Goal: Task Accomplishment & Management: Manage account settings

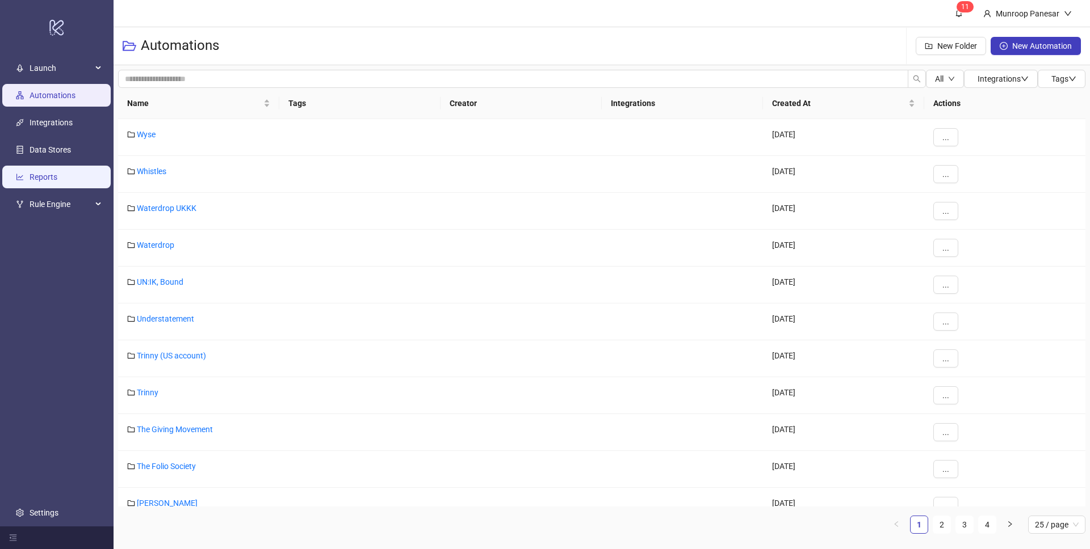
click at [44, 182] on link "Reports" at bounding box center [44, 177] width 28 height 9
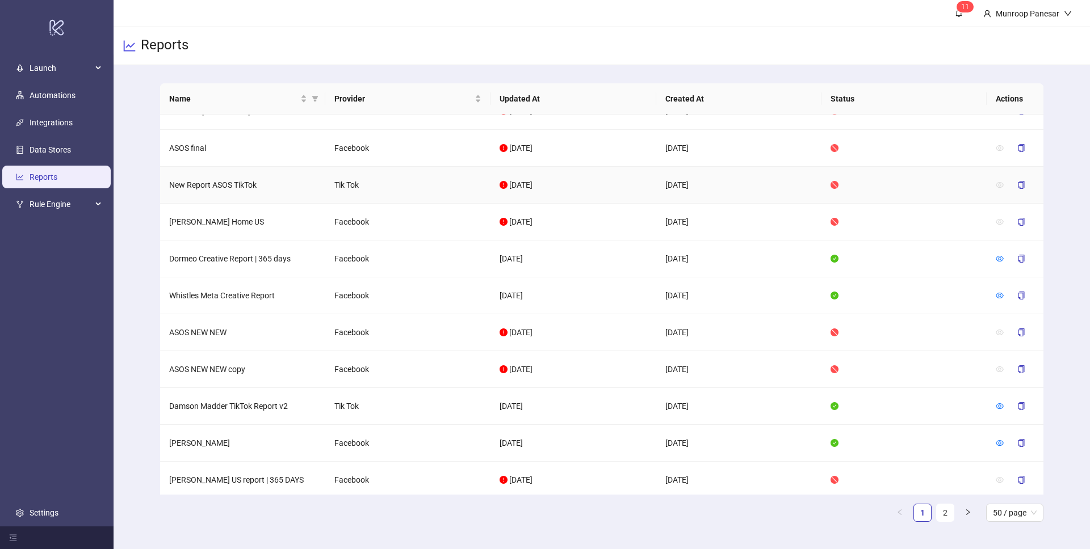
scroll to position [204, 0]
click at [1000, 298] on icon "eye" at bounding box center [999, 298] width 8 height 8
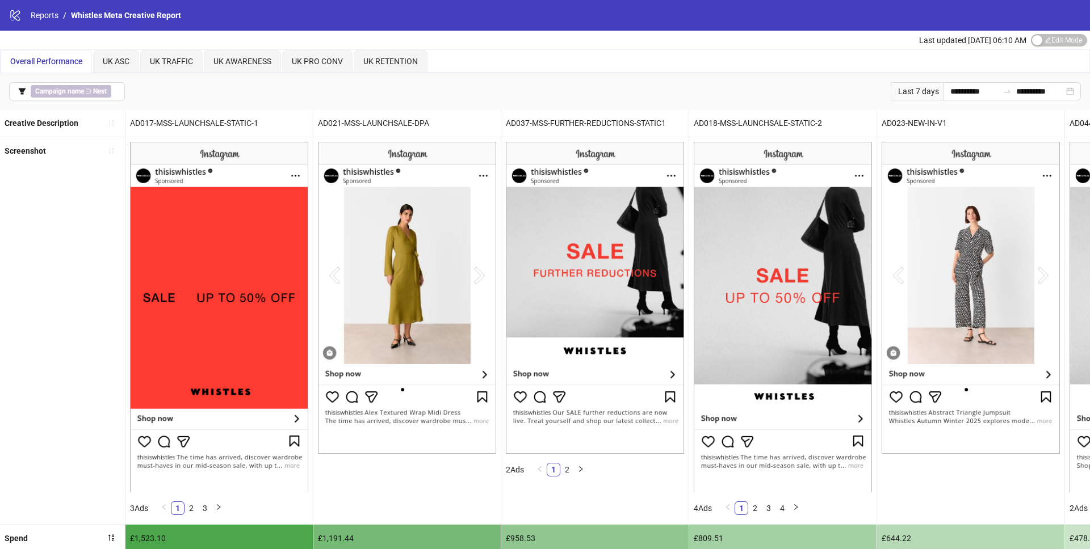
click at [44, 7] on div "logo/logo-mobile Reports / Whistles Meta Creative Report" at bounding box center [545, 15] width 1090 height 31
click at [44, 11] on link "Reports" at bounding box center [44, 15] width 32 height 12
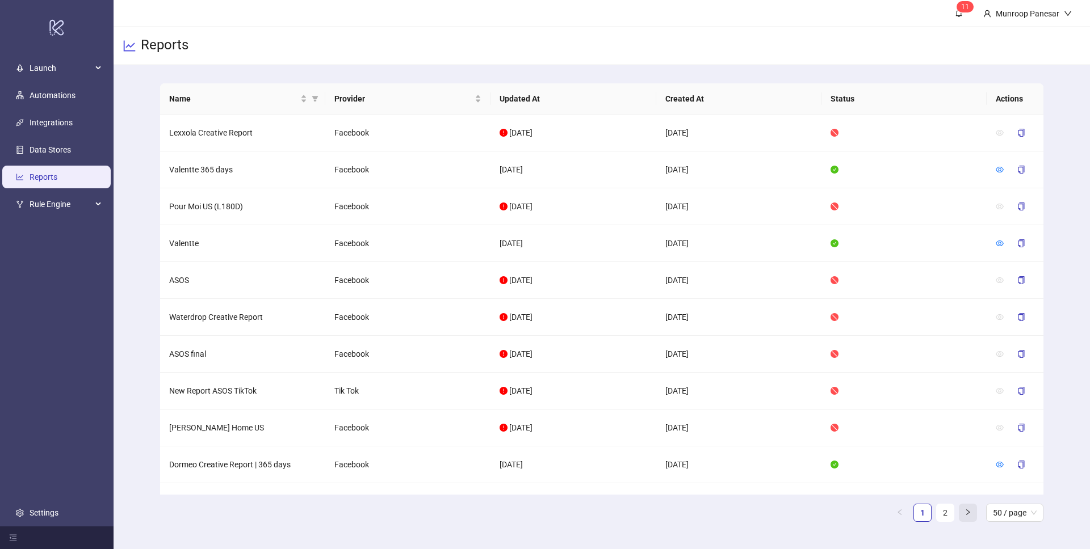
click at [969, 511] on icon "right" at bounding box center [967, 512] width 7 height 7
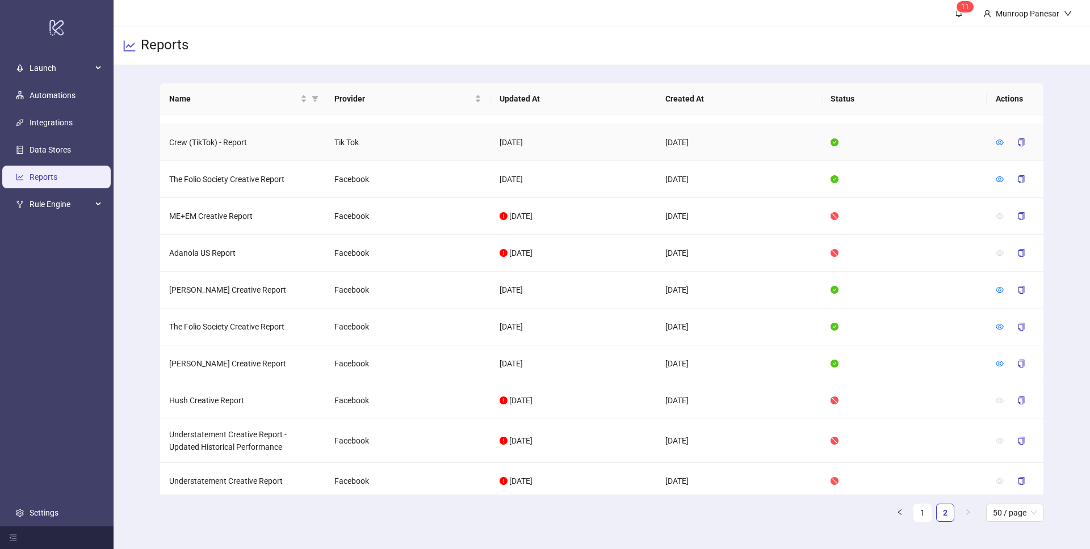
scroll to position [780, 0]
click at [1001, 365] on icon "eye" at bounding box center [999, 362] width 8 height 8
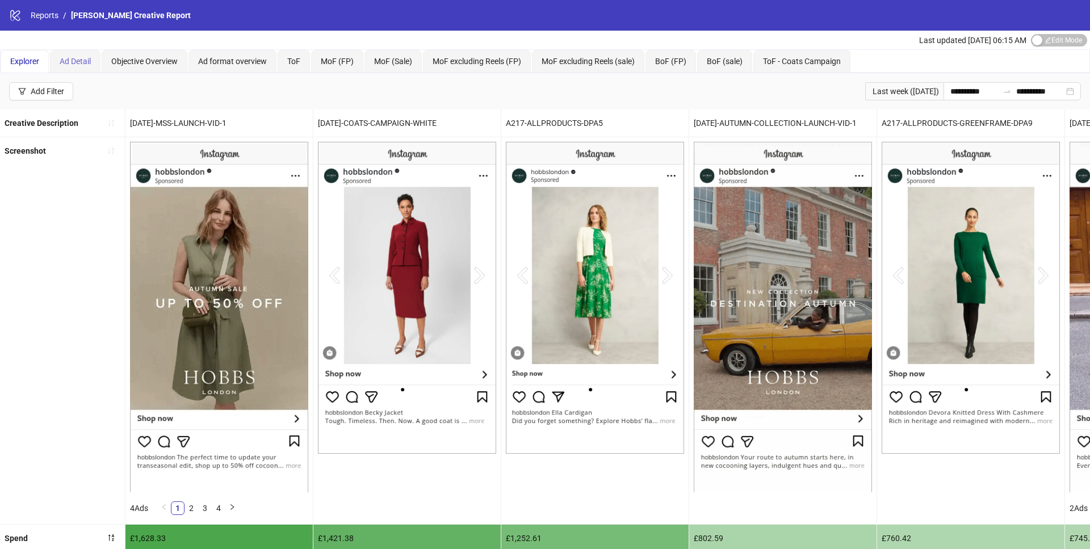
click at [93, 57] on div "Ad Detail" at bounding box center [75, 61] width 51 height 23
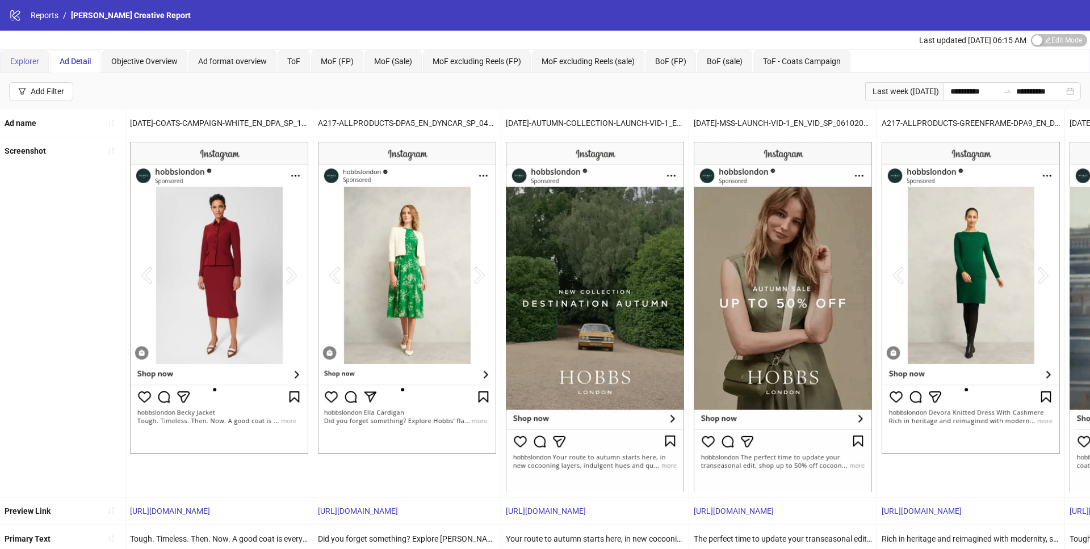
click at [32, 70] on div "Explorer" at bounding box center [25, 61] width 48 height 23
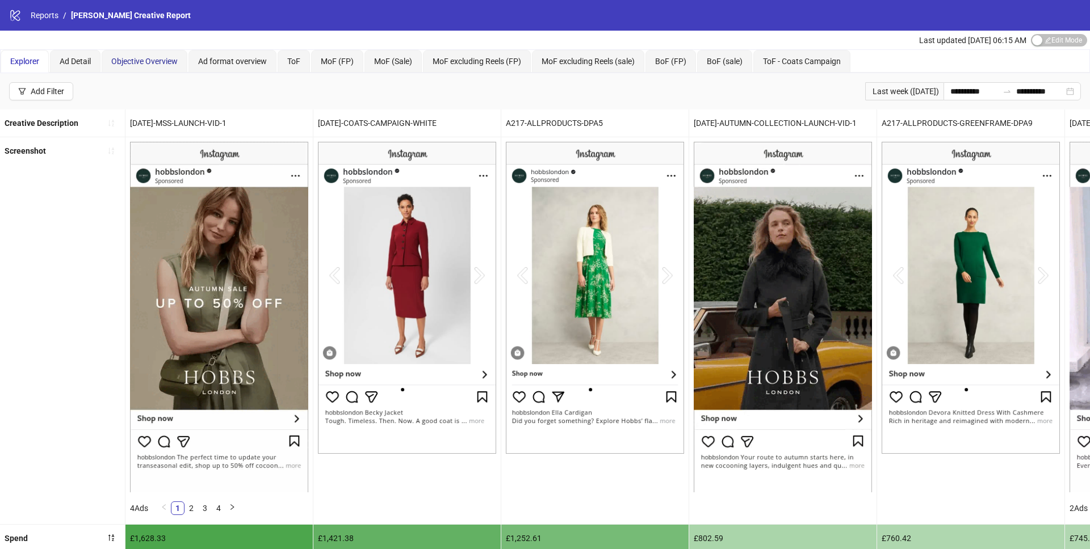
click at [142, 61] on span "Objective Overview" at bounding box center [144, 61] width 66 height 9
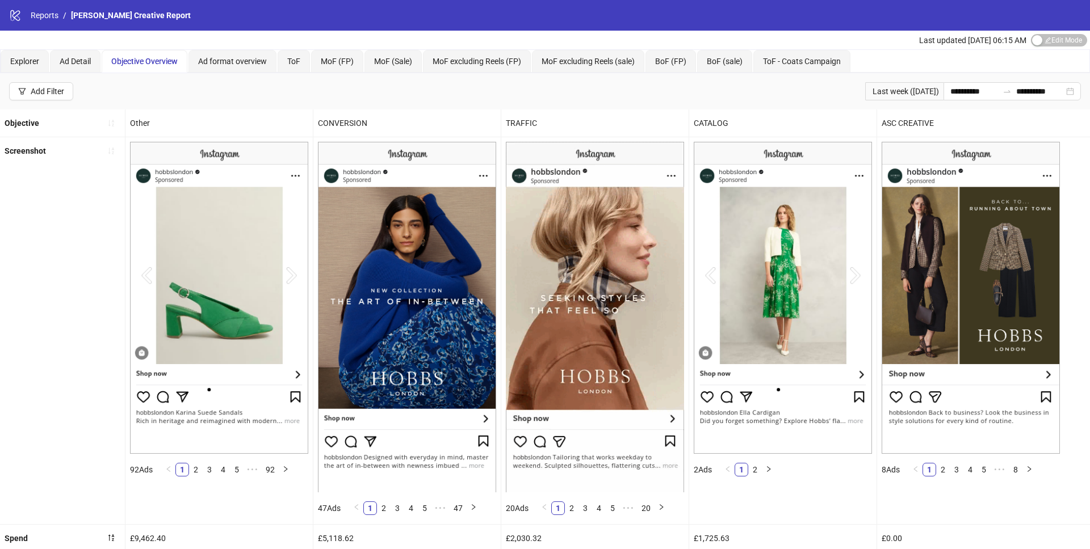
click at [135, 94] on div "**********" at bounding box center [545, 91] width 1090 height 36
click at [32, 58] on span "Explorer" at bounding box center [24, 61] width 29 height 9
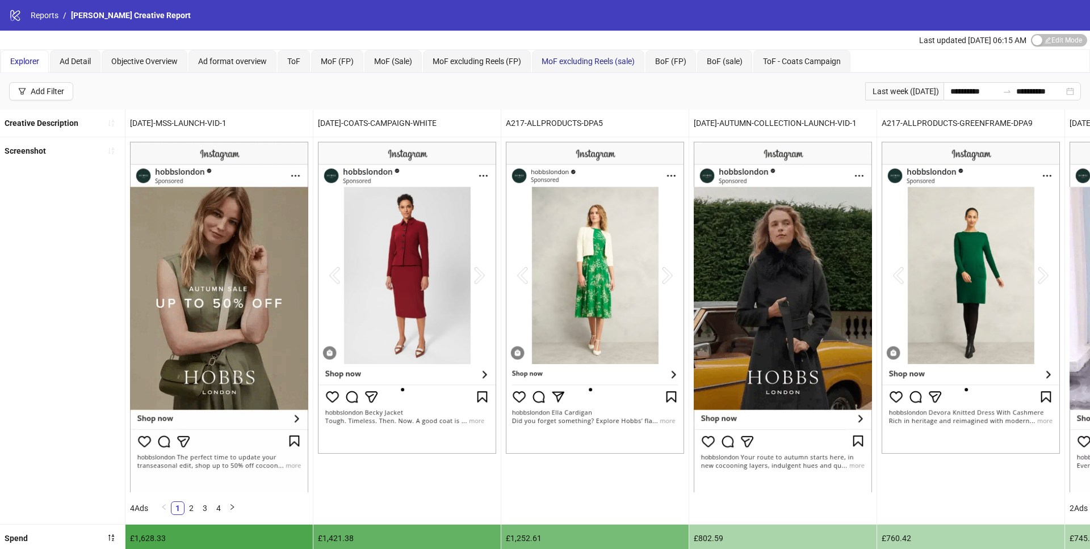
click at [634, 58] on span "MoF excluding Reels (sale)" at bounding box center [587, 61] width 93 height 9
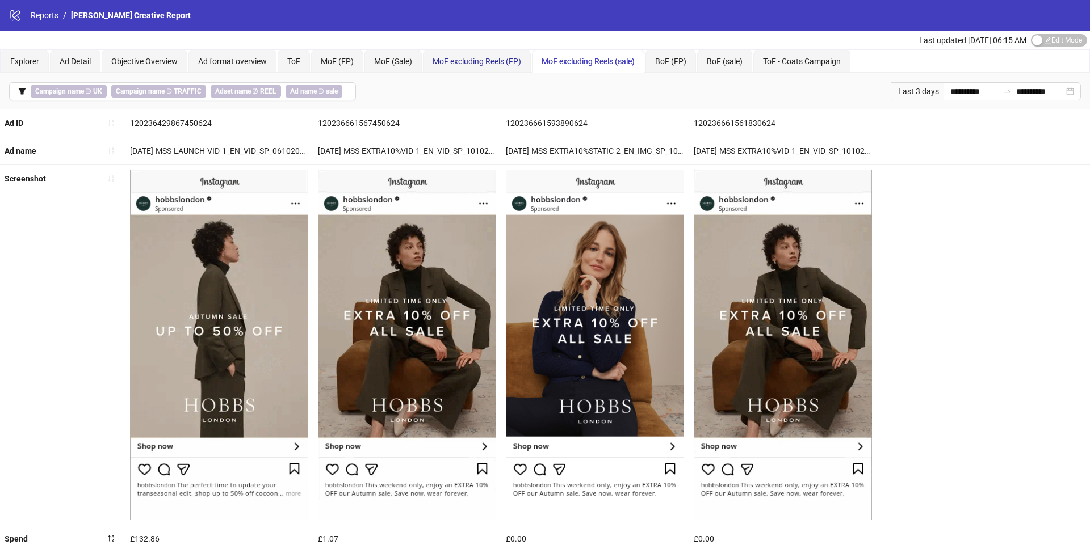
click at [466, 62] on span "MoF excluding Reels (FP)" at bounding box center [476, 61] width 89 height 9
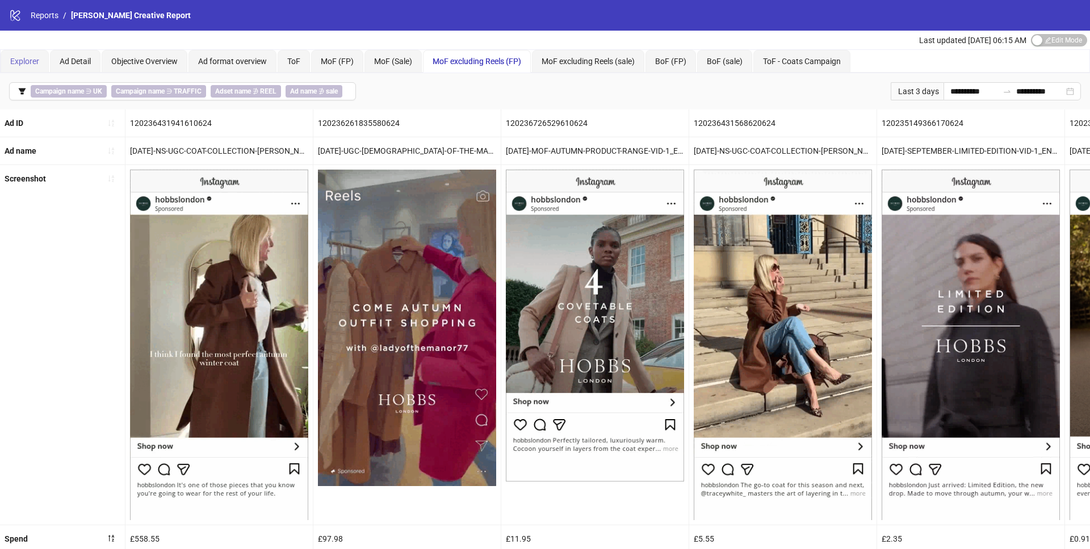
click at [40, 69] on div "Explorer" at bounding box center [25, 61] width 48 height 23
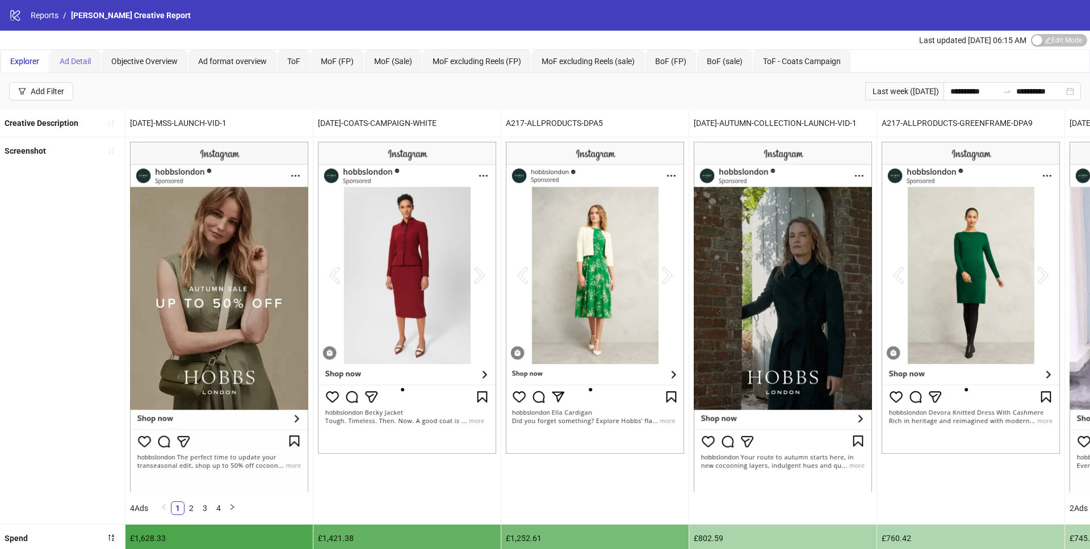
click at [53, 66] on div "Ad Detail" at bounding box center [75, 61] width 51 height 23
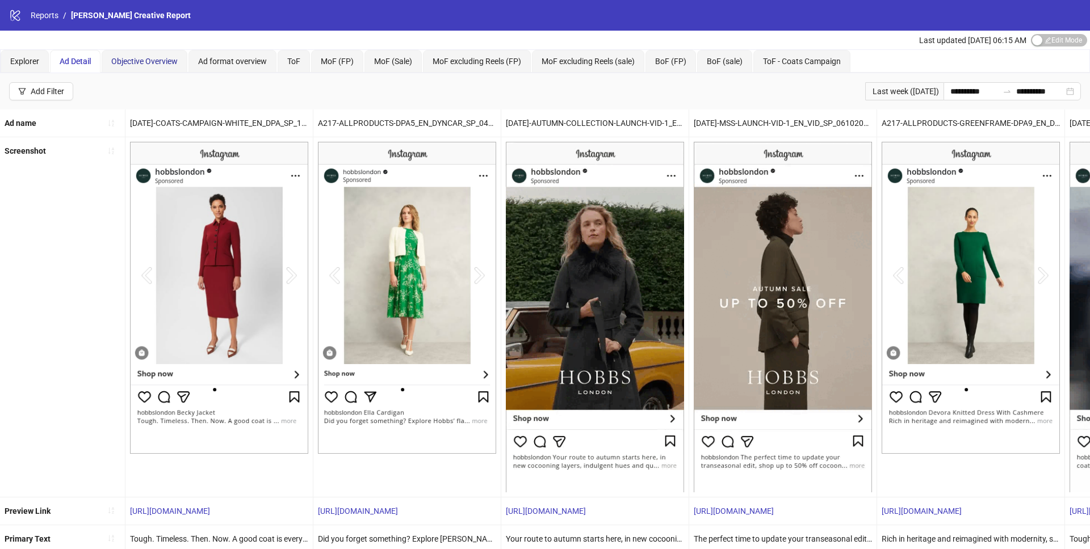
click at [171, 67] on div "Objective Overview" at bounding box center [144, 61] width 66 height 12
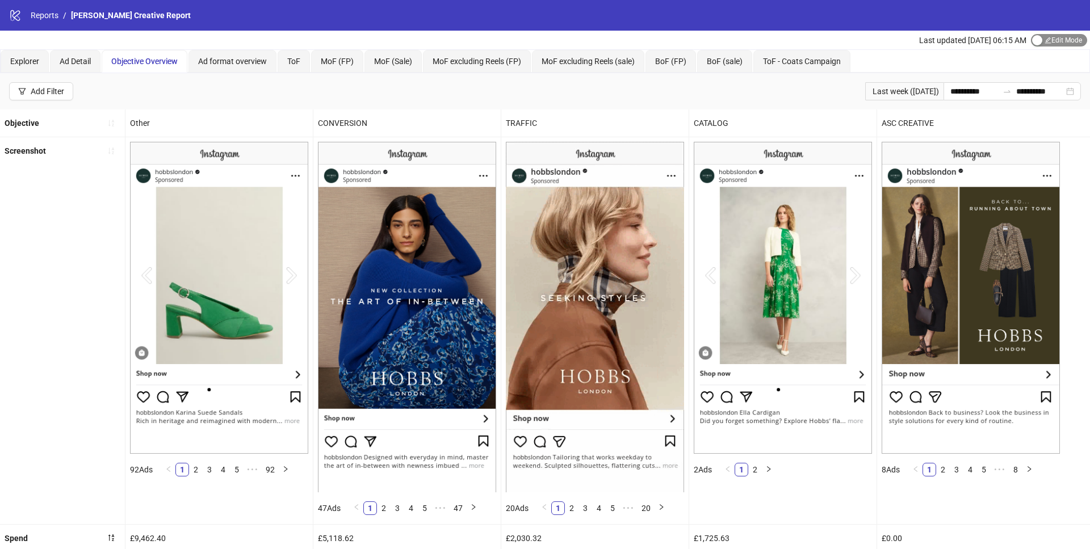
click at [1044, 39] on span "Edit Mode Edit Mode" at bounding box center [1059, 40] width 56 height 12
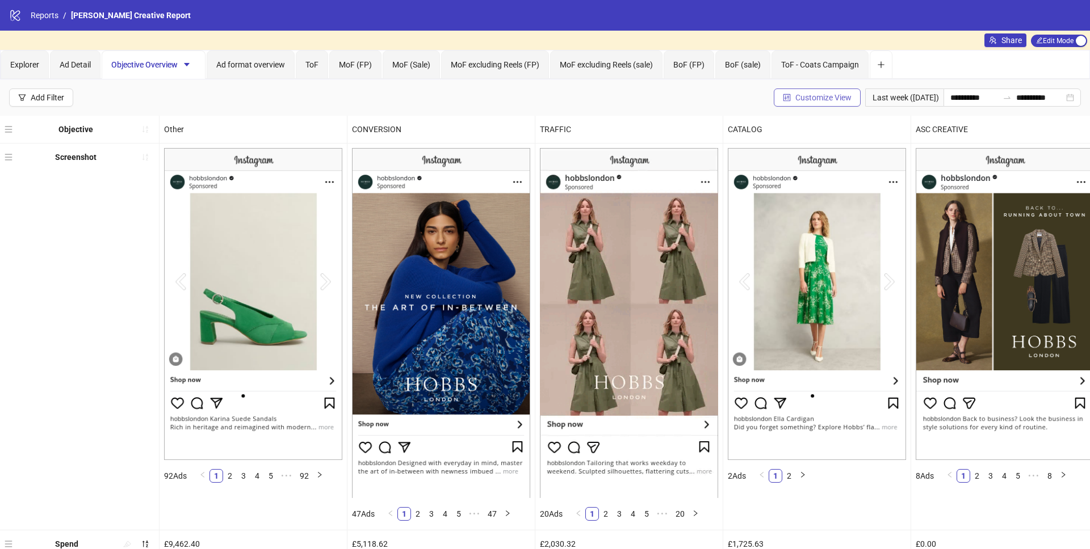
click at [823, 91] on button "Customize View" at bounding box center [816, 98] width 87 height 18
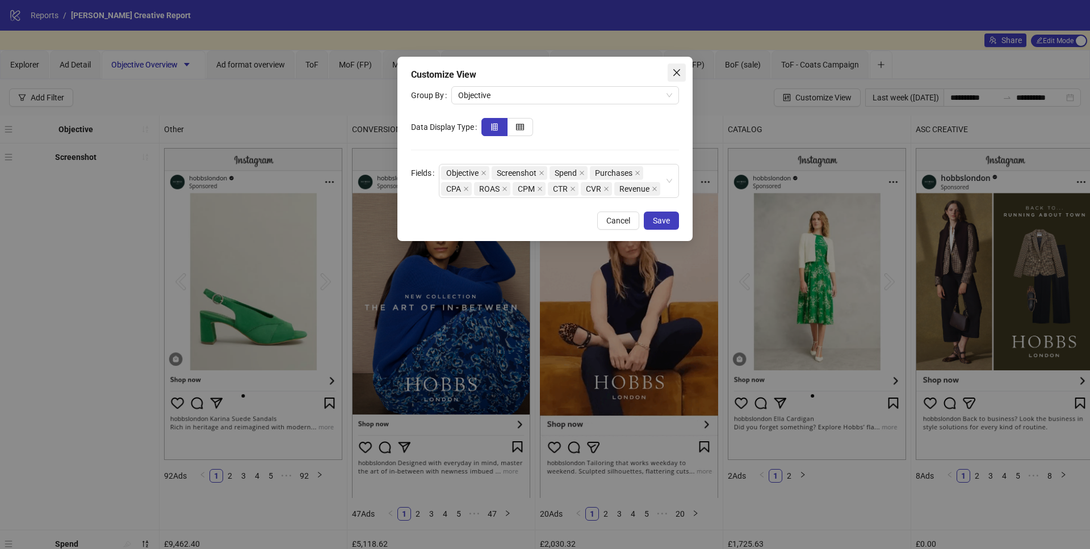
click at [675, 72] on icon "close" at bounding box center [676, 72] width 9 height 9
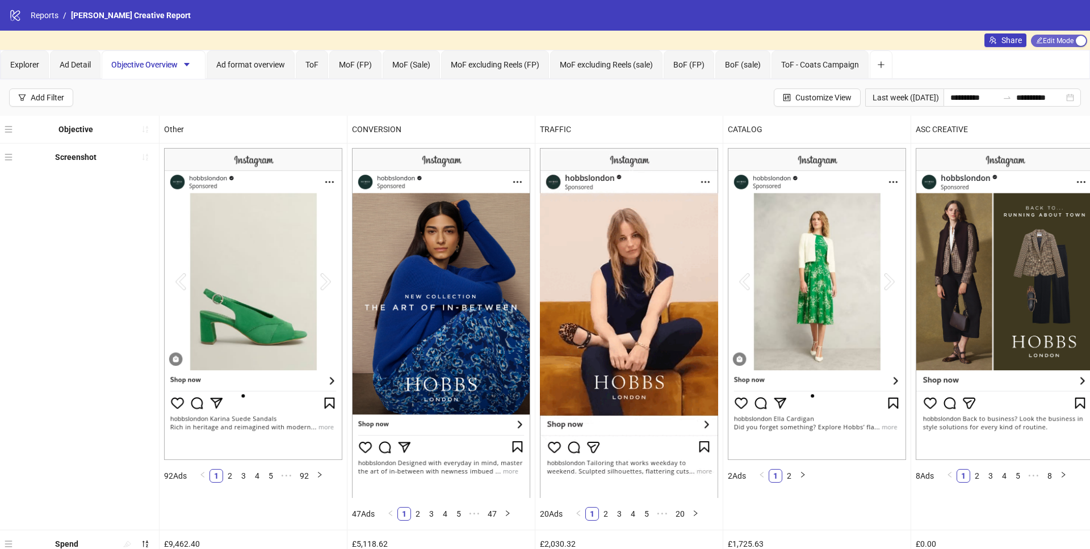
click at [1069, 46] on span "Edit Mode Edit Mode" at bounding box center [1059, 41] width 56 height 12
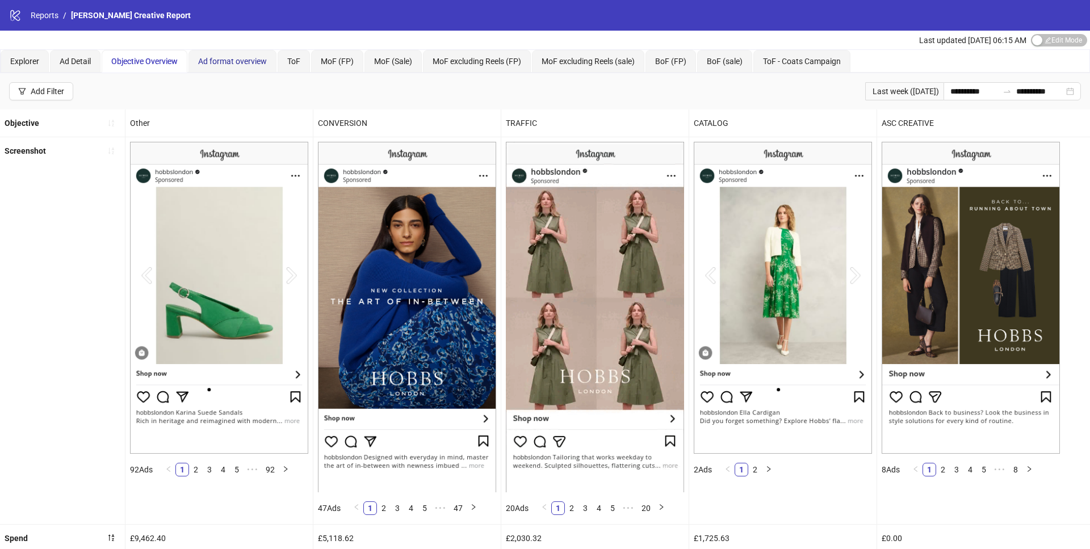
click at [237, 60] on span "Ad format overview" at bounding box center [232, 61] width 69 height 9
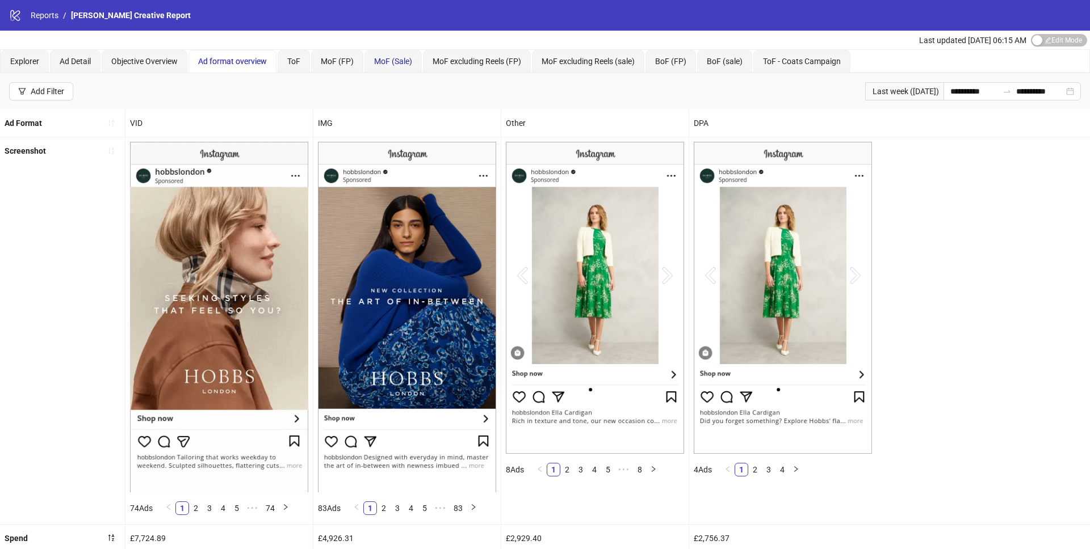
click at [398, 62] on span "MoF (Sale)" at bounding box center [393, 61] width 38 height 9
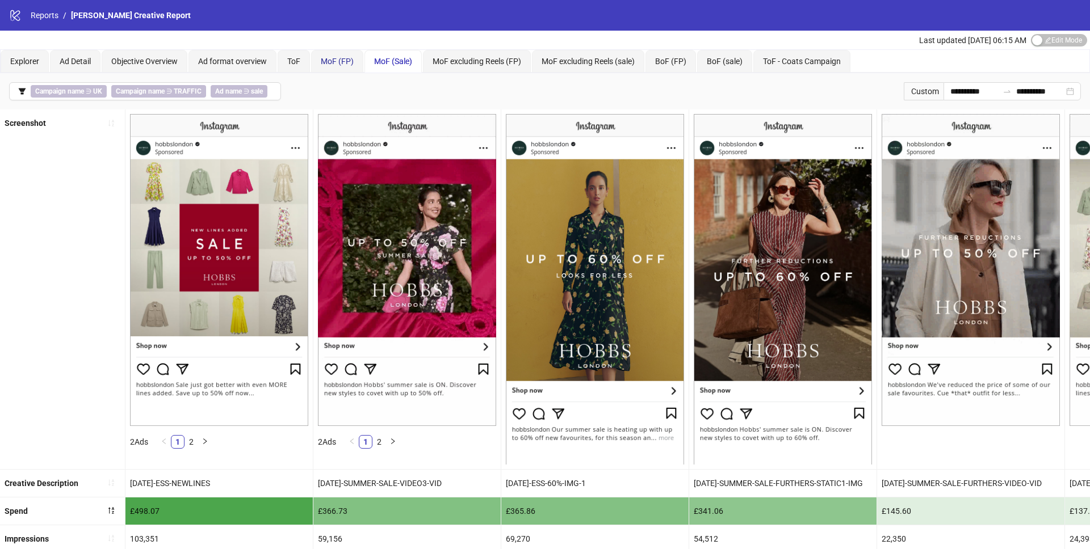
click at [330, 64] on span "MoF (FP)" at bounding box center [337, 61] width 33 height 9
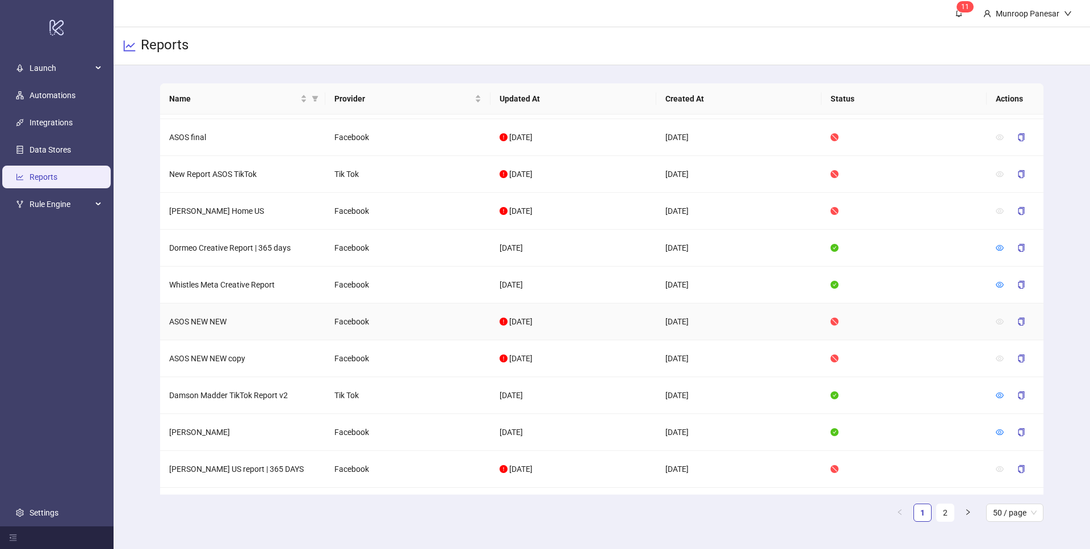
scroll to position [229, 0]
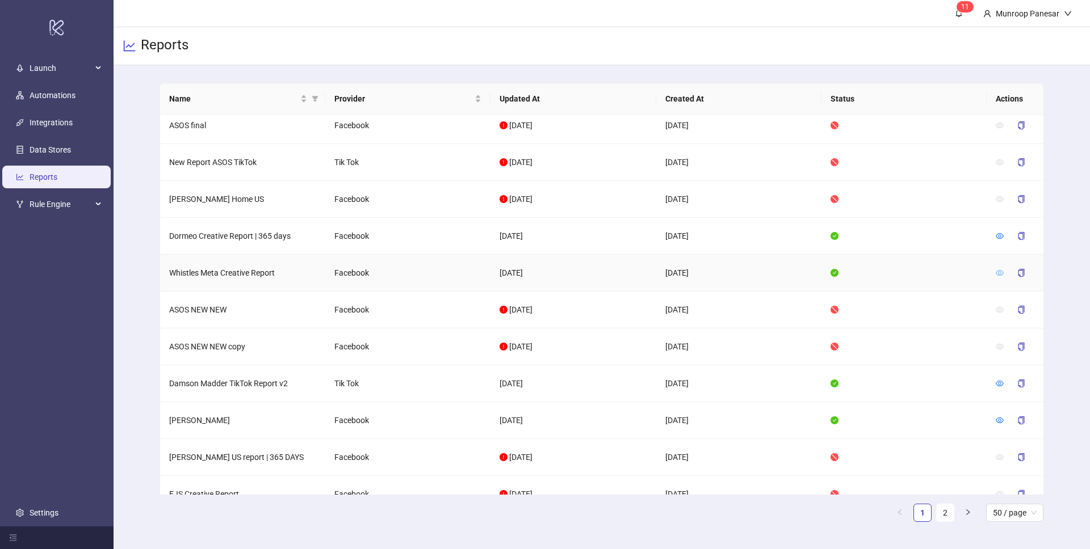
click at [1000, 276] on icon "eye" at bounding box center [999, 273] width 8 height 8
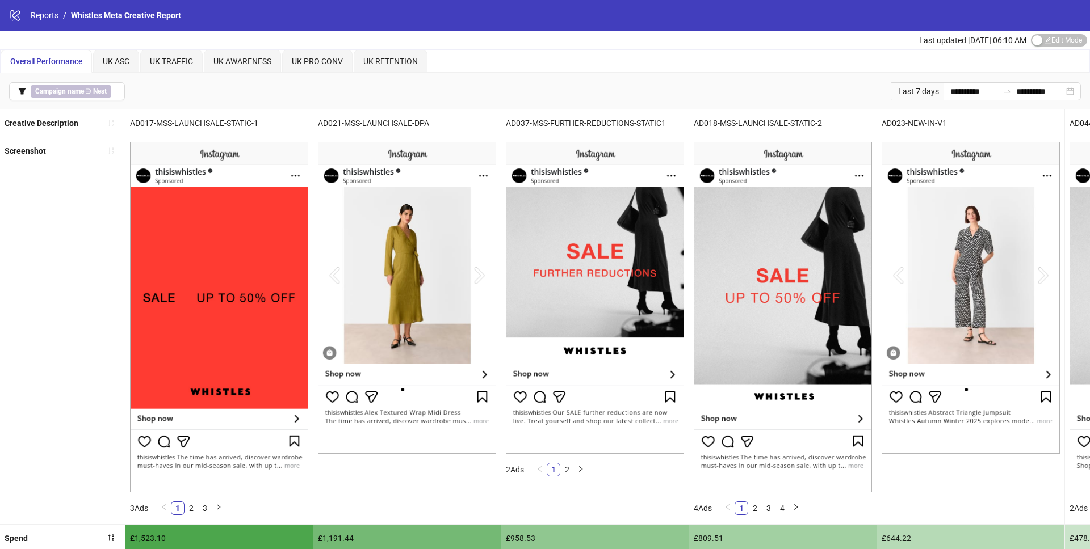
click at [44, 64] on span "Overall Performance" at bounding box center [46, 61] width 72 height 9
click at [36, 62] on span "Overall Performance" at bounding box center [46, 61] width 72 height 9
click at [27, 62] on span "Overall Performance" at bounding box center [46, 61] width 72 height 9
click at [26, 62] on span "Overall Performance" at bounding box center [46, 61] width 72 height 9
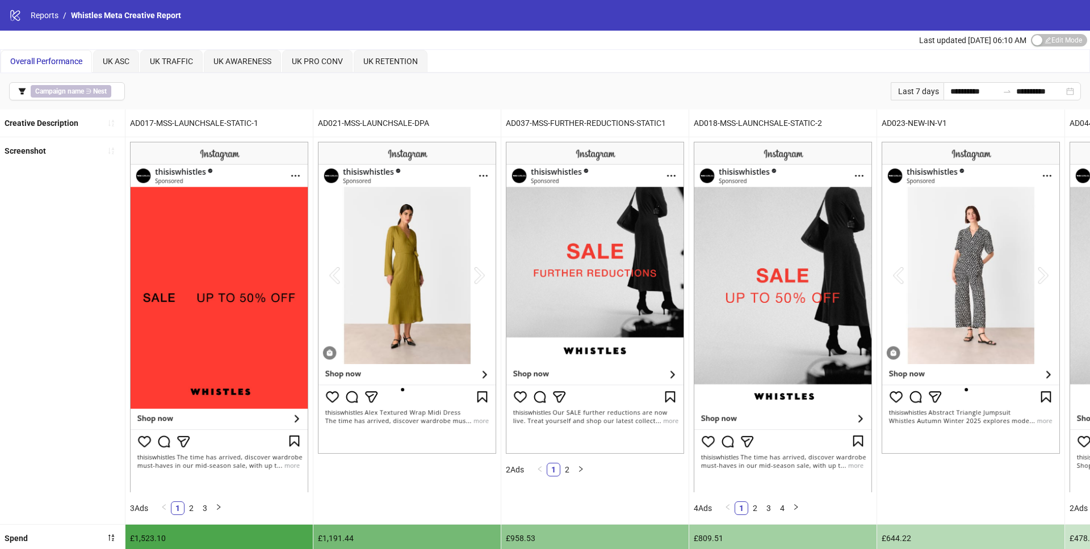
click at [26, 62] on span "Overall Performance" at bounding box center [46, 61] width 72 height 9
click at [24, 88] on icon "filter" at bounding box center [22, 91] width 7 height 6
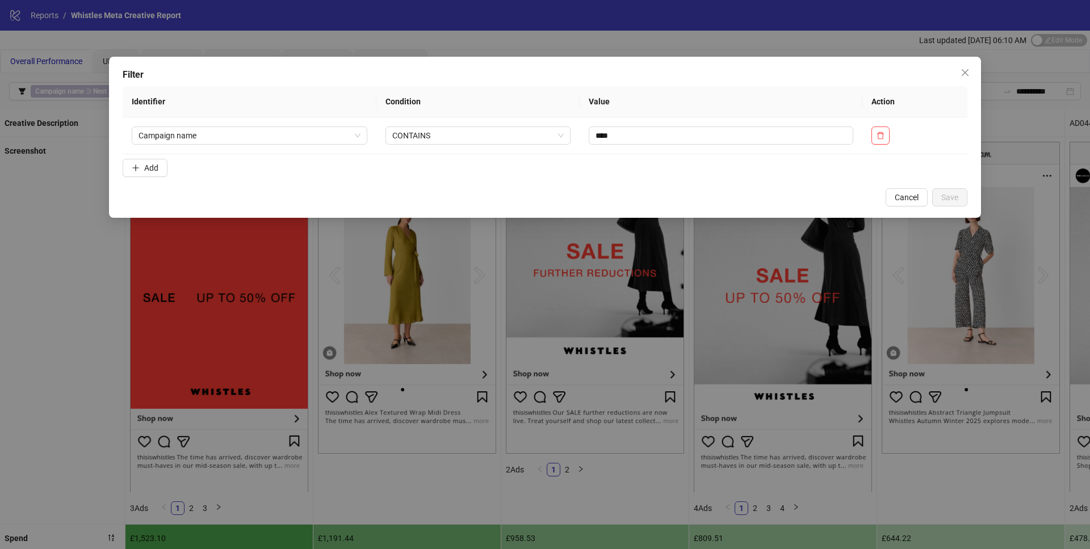
click at [52, 190] on div "Filter Identifier Condition Value Action Campaign name CONTAINS **** Add Cancel…" at bounding box center [545, 274] width 1090 height 549
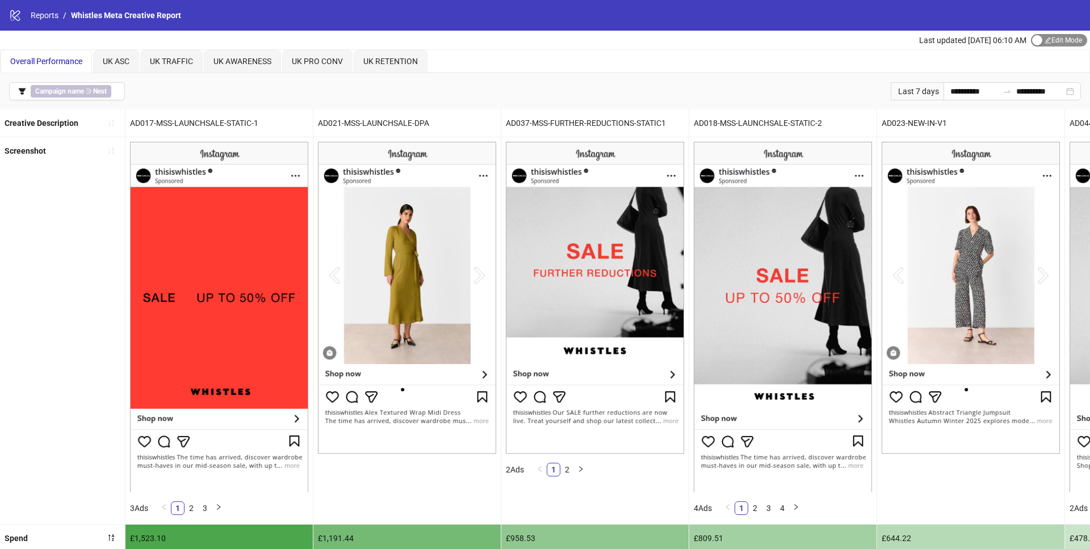
click at [1041, 37] on button "Edit Mode Edit Mode" at bounding box center [1059, 40] width 56 height 12
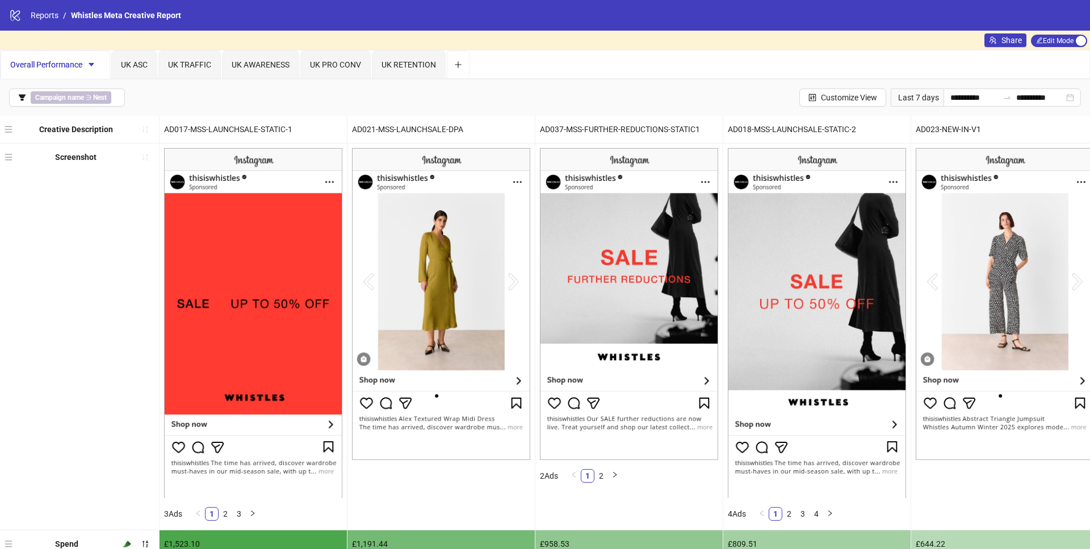
click at [39, 65] on span "Overall Performance" at bounding box center [55, 64] width 90 height 9
click at [89, 64] on icon "caret-down" at bounding box center [91, 65] width 8 height 8
click at [110, 91] on span "Rename" at bounding box center [111, 87] width 40 height 12
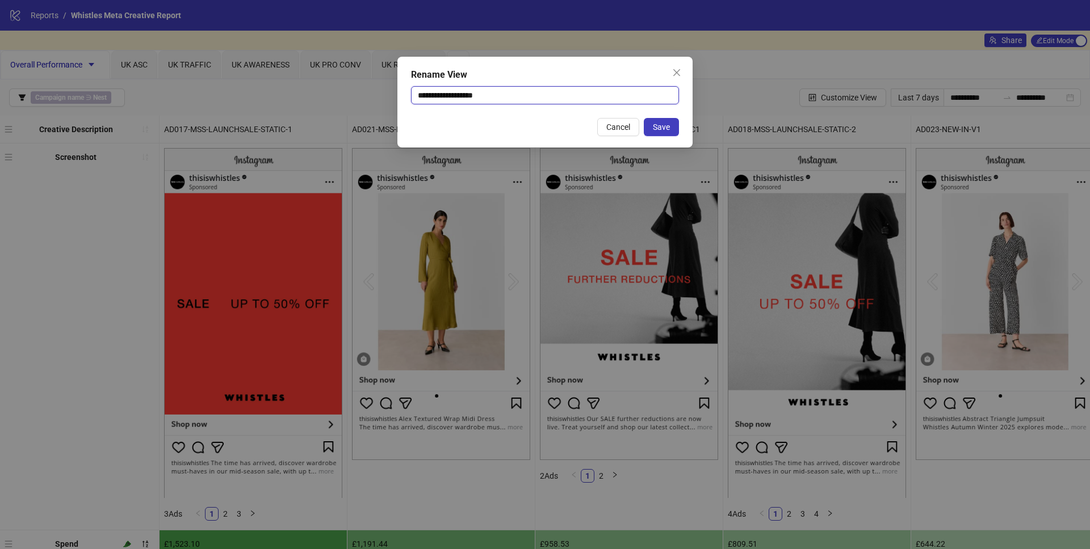
click at [454, 96] on input "**********" at bounding box center [545, 95] width 268 height 18
type input "********"
click at [652, 124] on button "Save" at bounding box center [661, 127] width 35 height 18
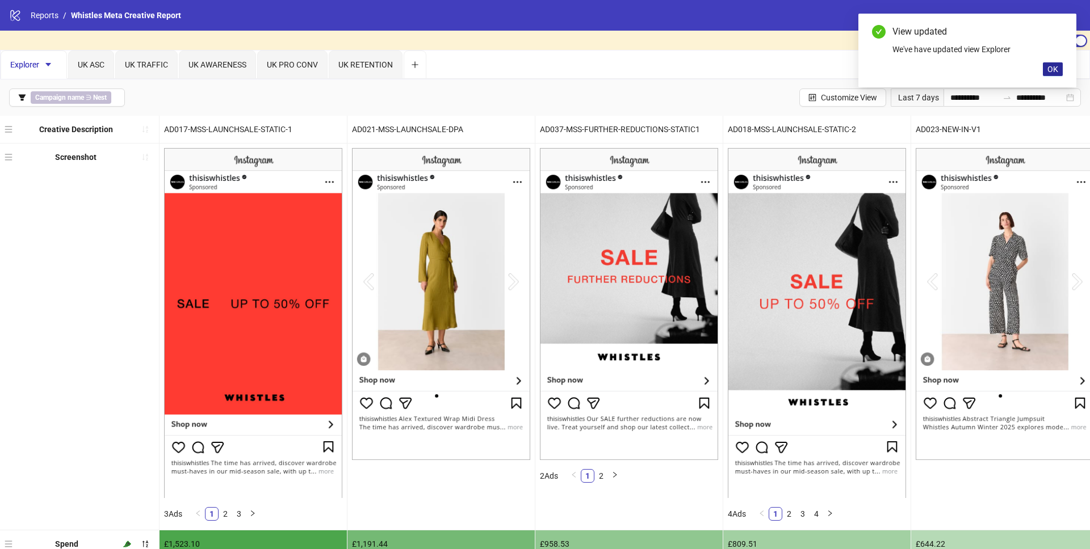
click at [1048, 72] on span "OK" at bounding box center [1052, 69] width 11 height 9
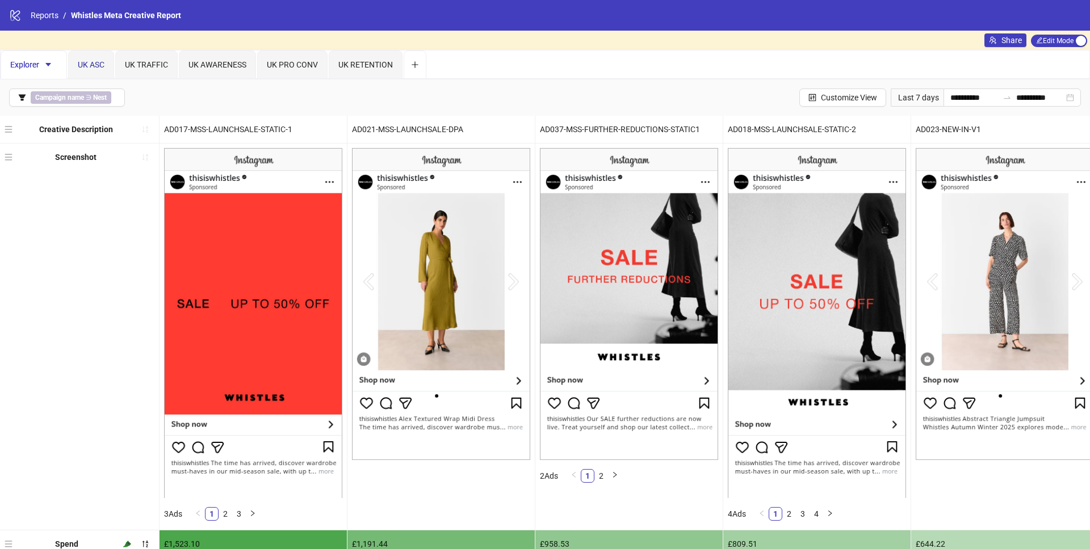
click at [82, 64] on span "UK ASC" at bounding box center [91, 64] width 27 height 9
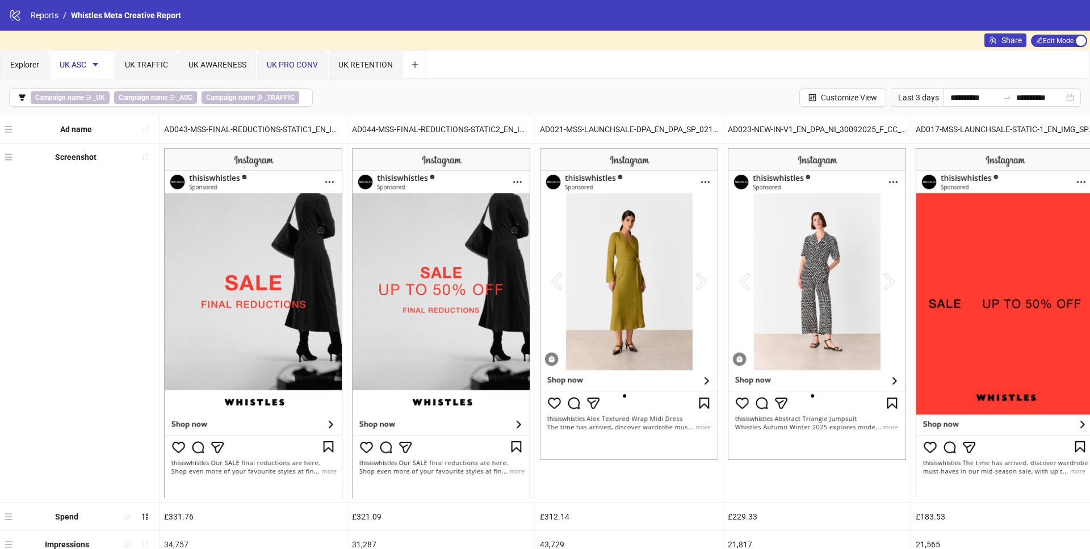
click at [297, 59] on div "UK PRO CONV" at bounding box center [292, 64] width 51 height 12
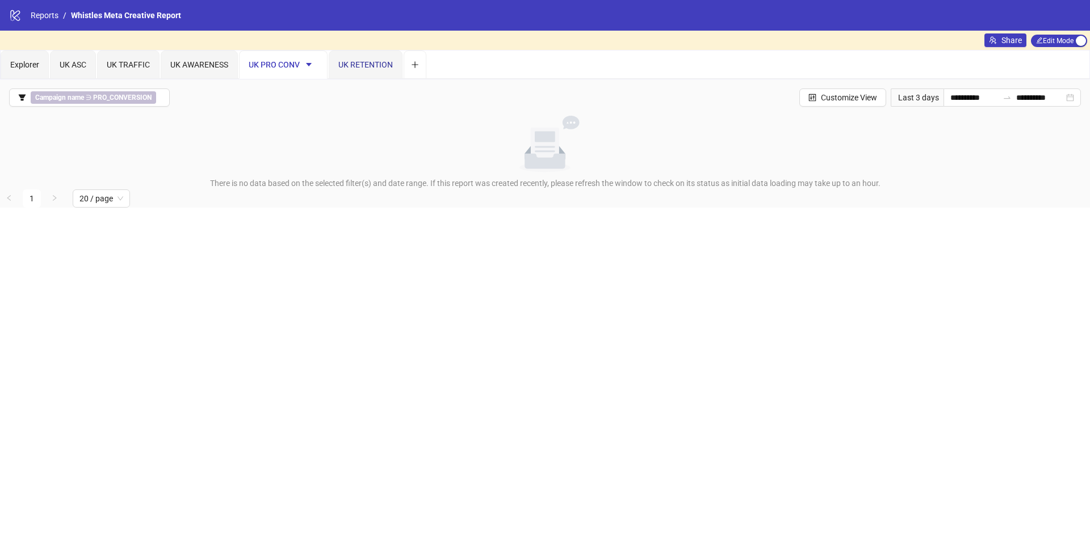
click at [352, 65] on span "UK RETENTION" at bounding box center [365, 64] width 54 height 9
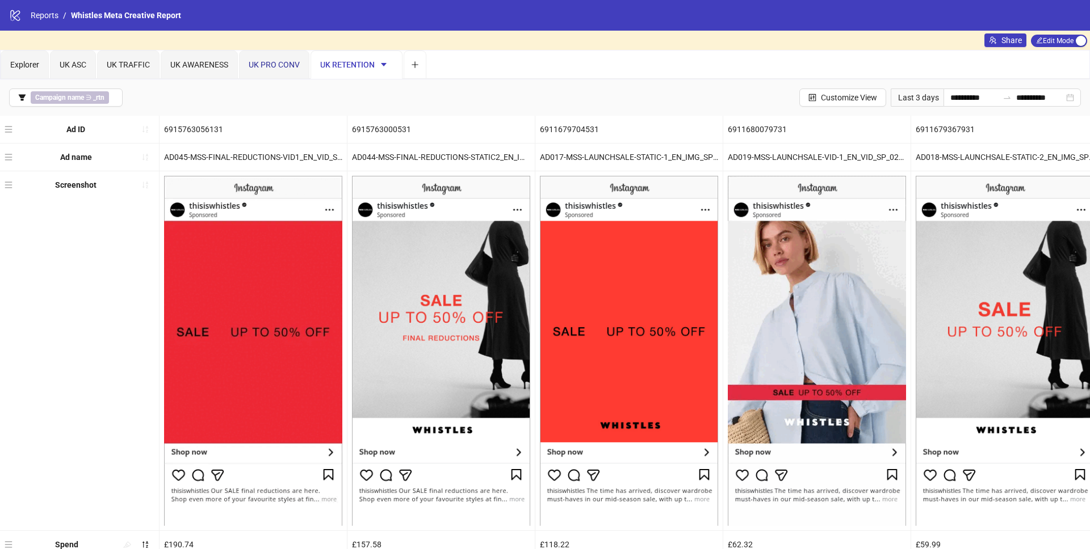
click at [284, 64] on span "UK PRO CONV" at bounding box center [274, 64] width 51 height 9
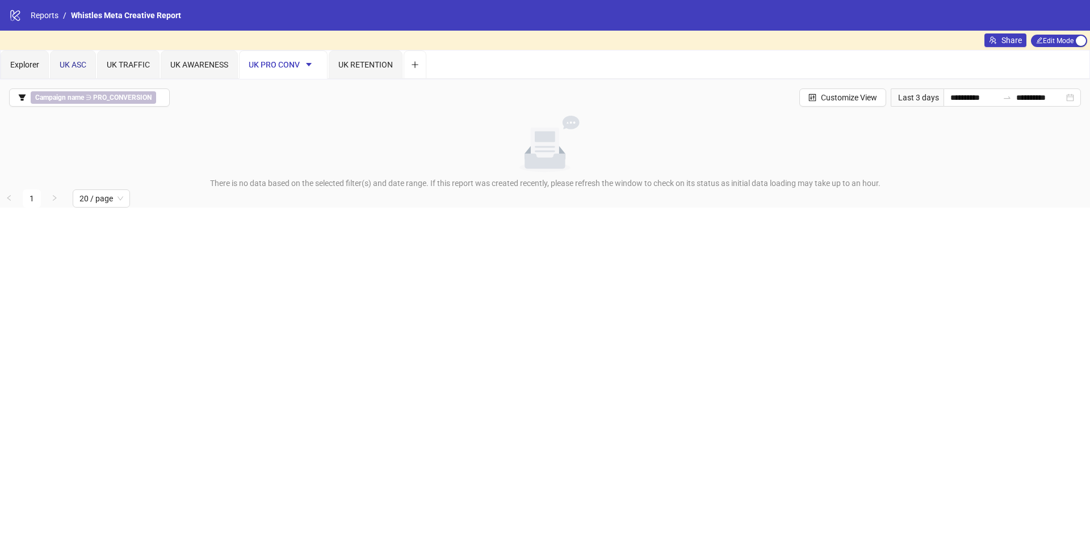
click at [78, 68] on span "UK ASC" at bounding box center [73, 64] width 27 height 9
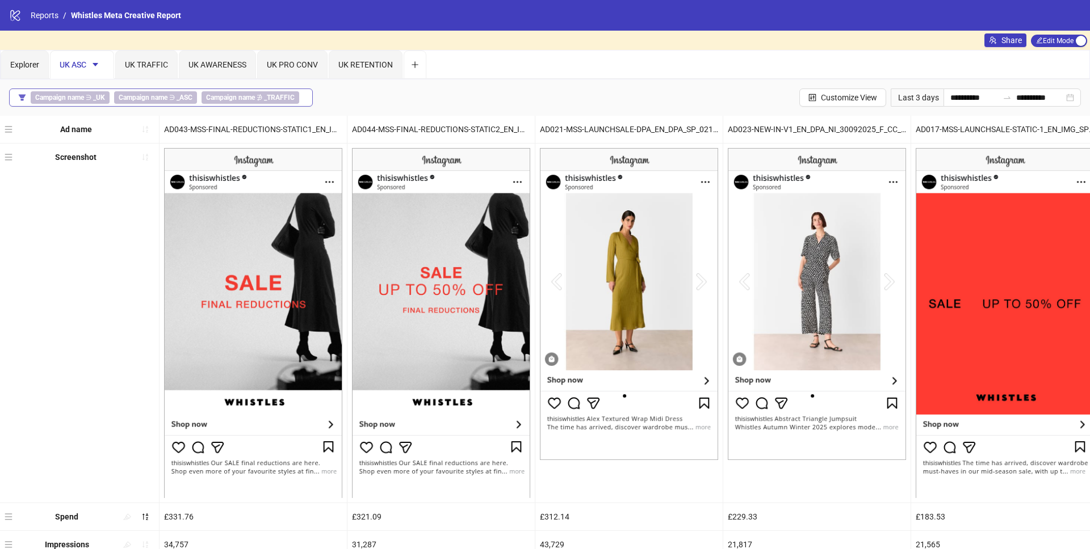
click at [16, 98] on button "Campaign name ∋ _UK Campaign name ∋ _ASC Campaign name ∌ _TRAFFIC" at bounding box center [161, 98] width 304 height 18
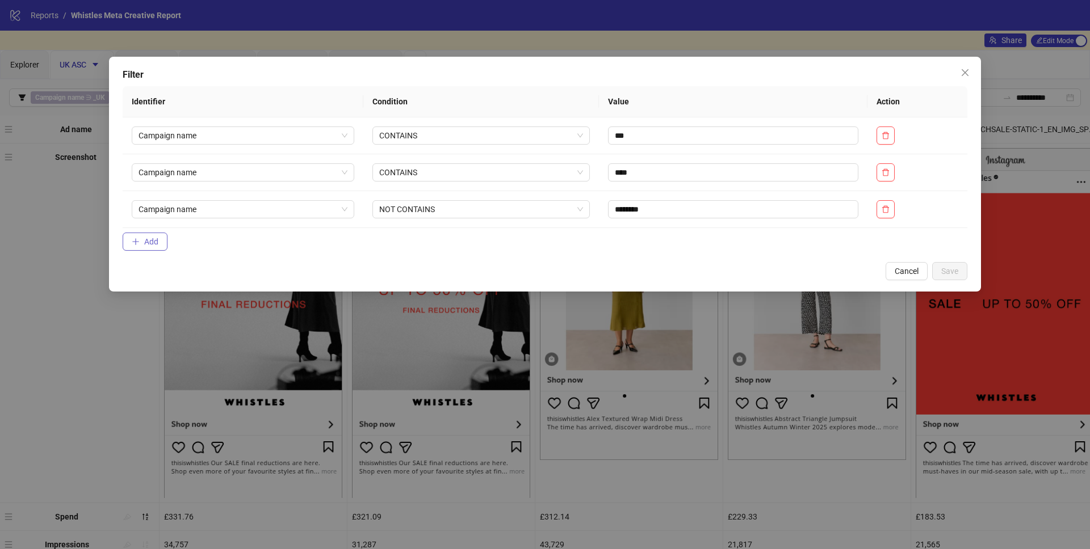
click at [147, 233] on button "Add" at bounding box center [145, 242] width 45 height 18
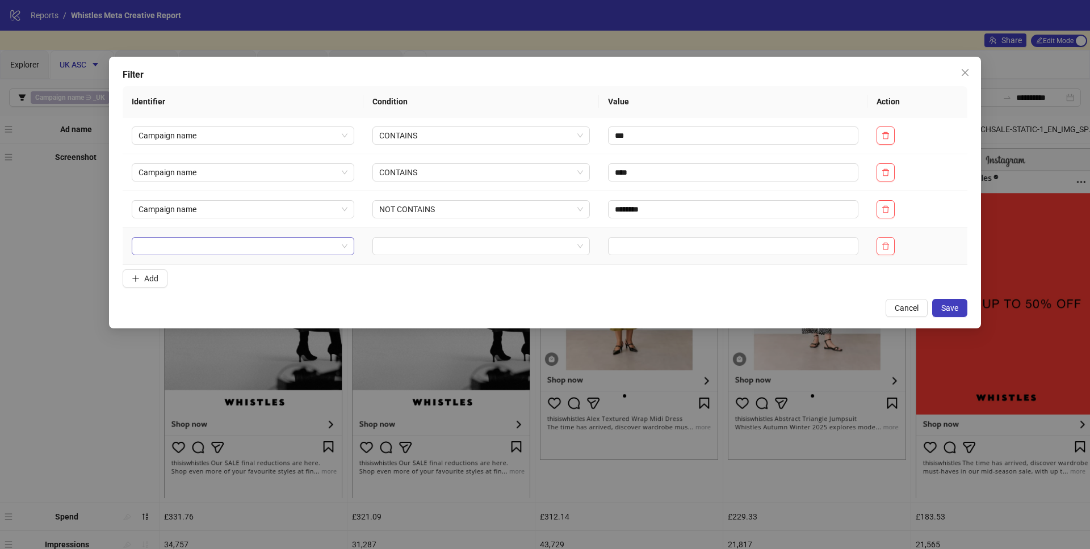
click at [183, 245] on input "search" at bounding box center [237, 246] width 199 height 17
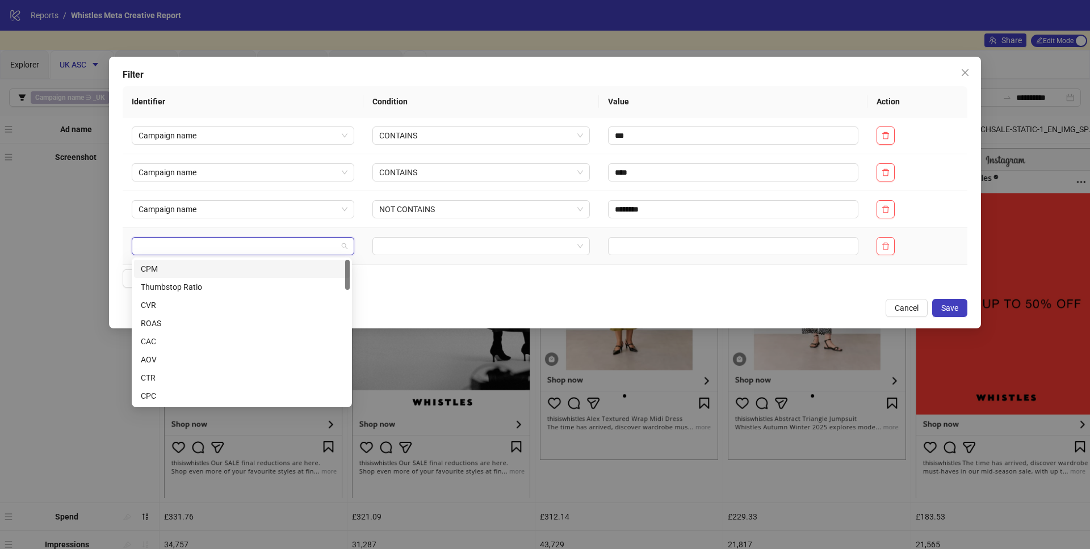
click at [183, 245] on input "search" at bounding box center [237, 246] width 199 height 17
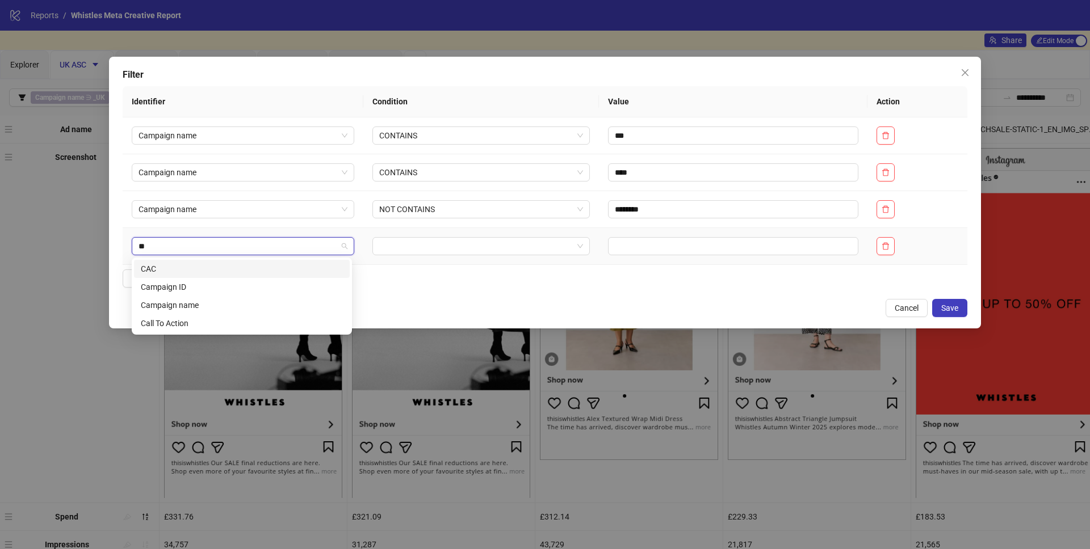
type input "***"
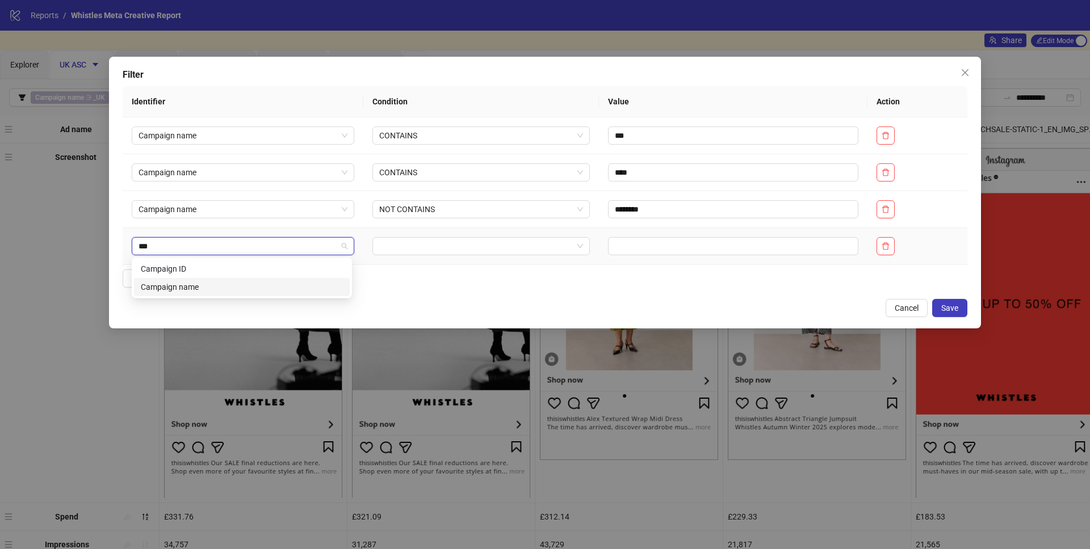
click at [200, 290] on div "Campaign name" at bounding box center [242, 287] width 202 height 12
click at [415, 247] on input "search" at bounding box center [476, 246] width 194 height 17
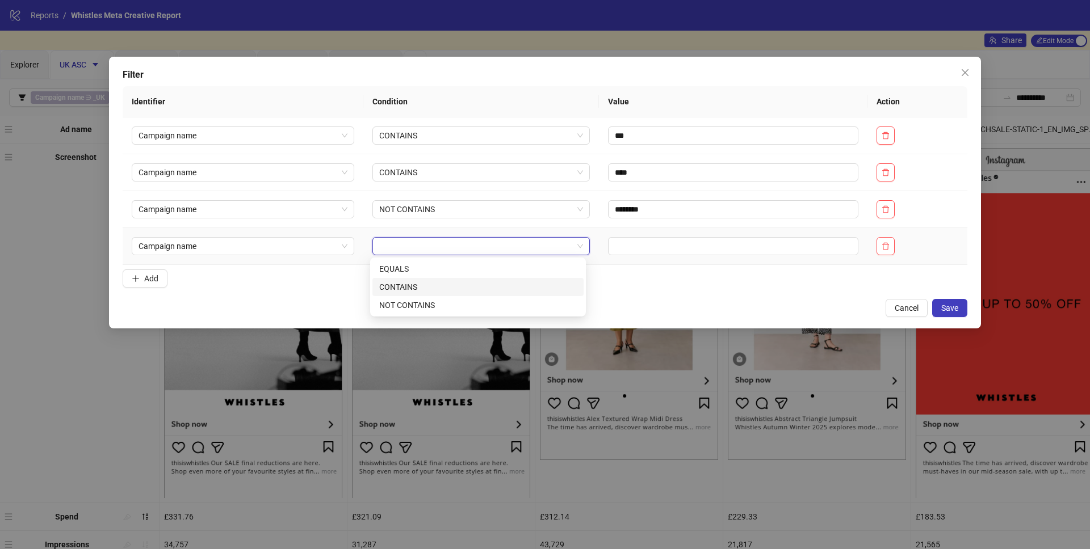
click at [415, 286] on div "CONTAINS" at bounding box center [477, 287] width 197 height 12
click at [641, 243] on input "text" at bounding box center [733, 246] width 250 height 18
type input "**********"
click at [158, 277] on span "Add" at bounding box center [151, 278] width 14 height 9
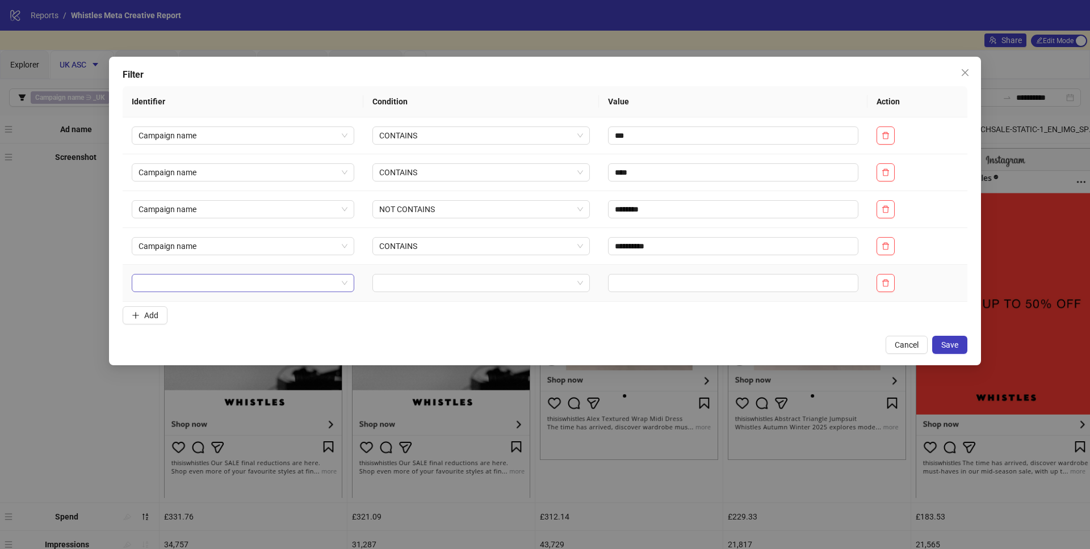
click at [191, 287] on input "search" at bounding box center [237, 283] width 199 height 17
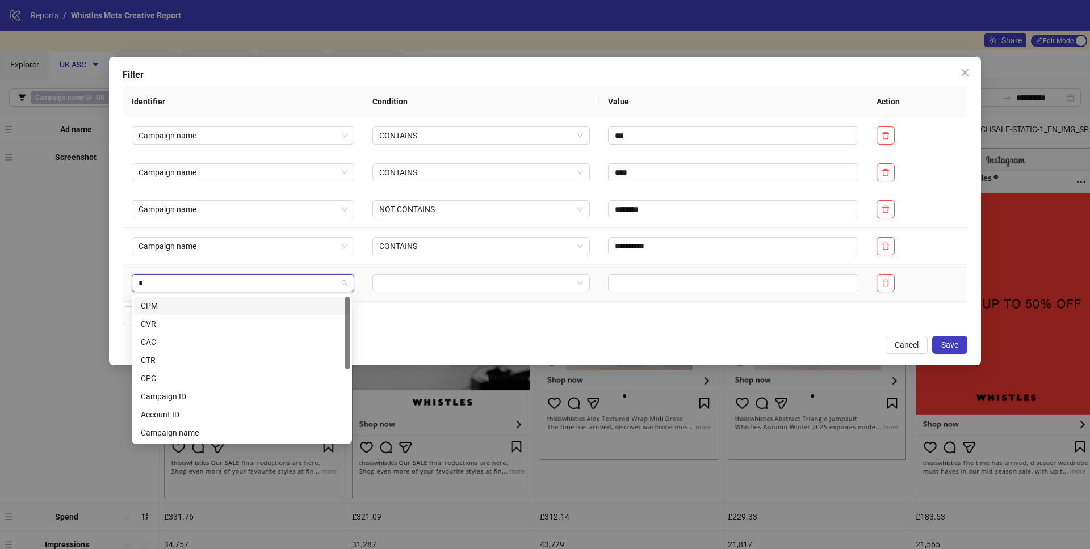
type input "**"
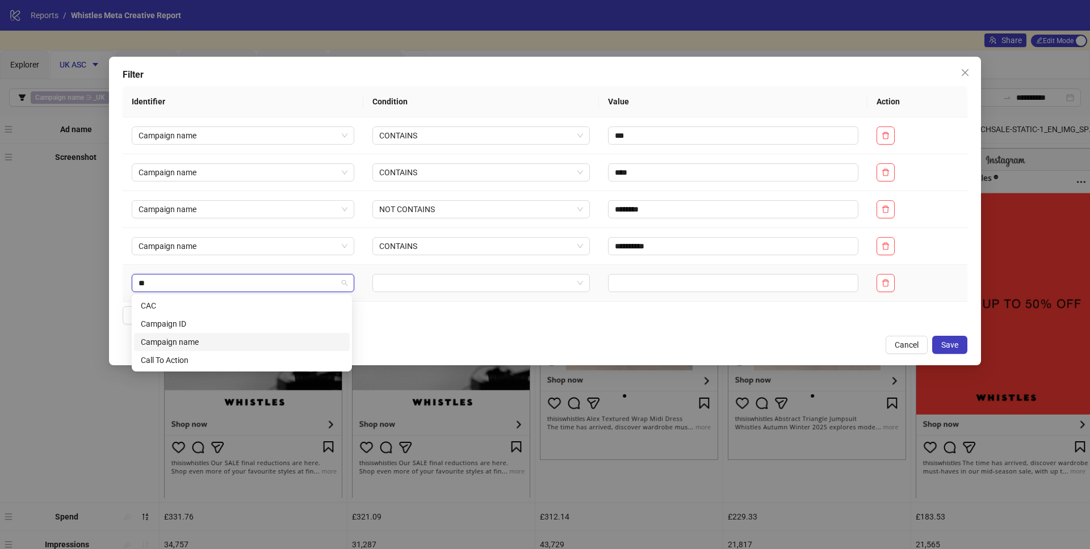
click at [218, 339] on div "Campaign name" at bounding box center [242, 342] width 202 height 12
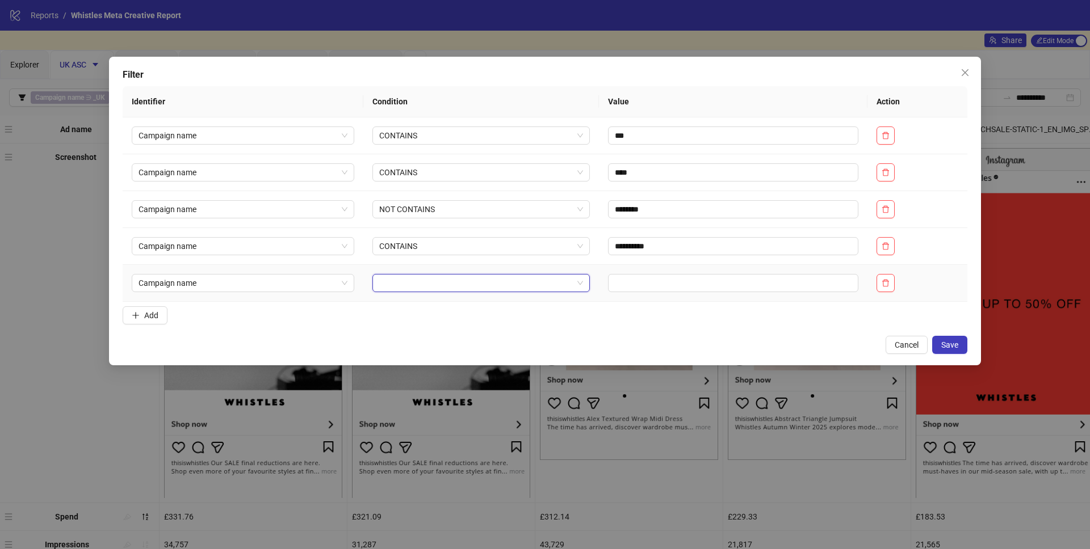
click at [384, 283] on input "search" at bounding box center [476, 283] width 194 height 17
click at [404, 328] on div "CONTAINS" at bounding box center [477, 324] width 197 height 12
click at [624, 283] on input "text" at bounding box center [733, 283] width 250 height 18
type input "**********"
click at [635, 313] on form "**********" at bounding box center [545, 207] width 844 height 243
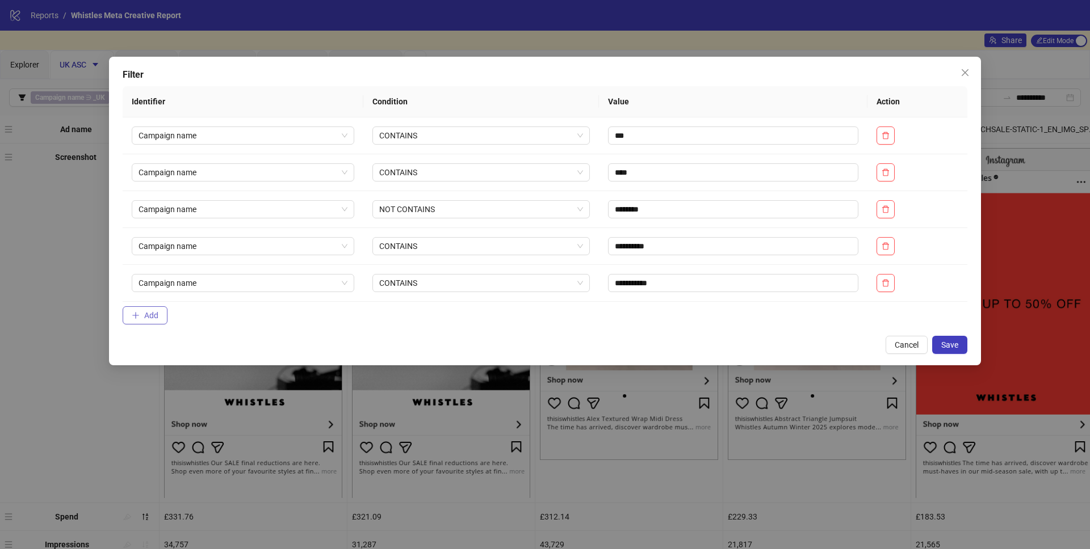
click at [156, 314] on span "Add" at bounding box center [151, 315] width 14 height 9
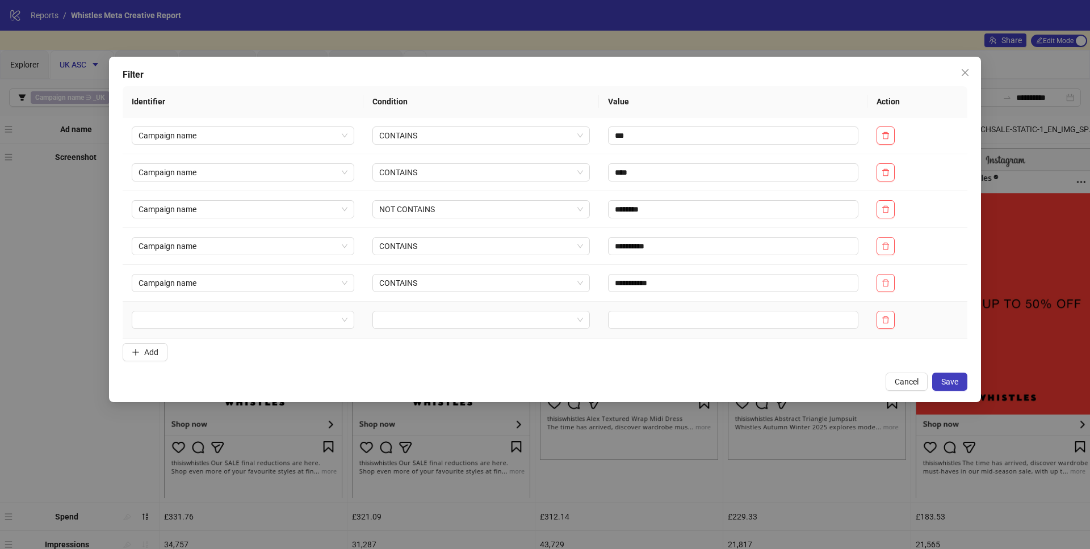
click at [173, 331] on td at bounding box center [243, 320] width 241 height 37
click at [180, 325] on input "search" at bounding box center [237, 320] width 199 height 17
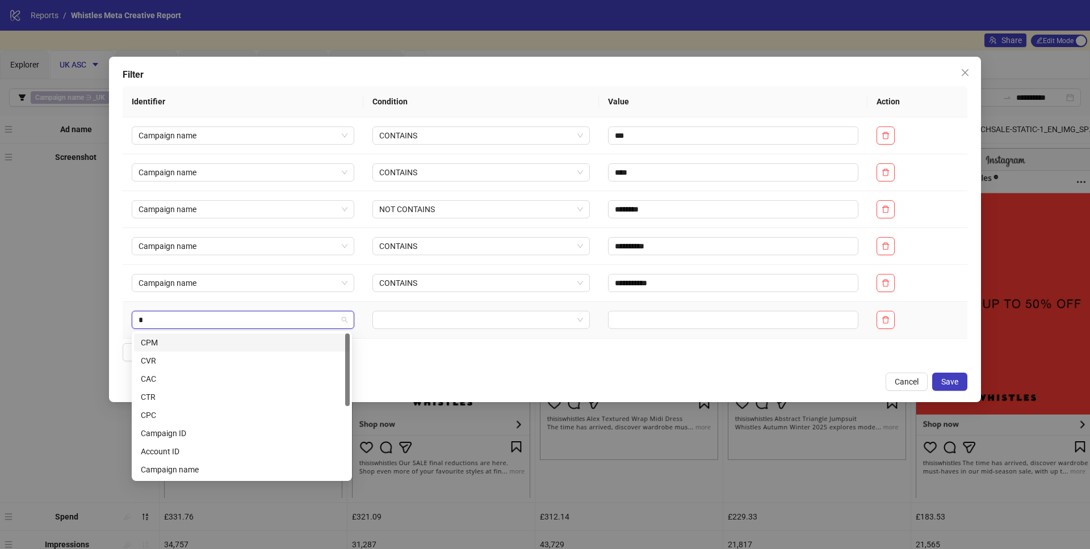
type input "**"
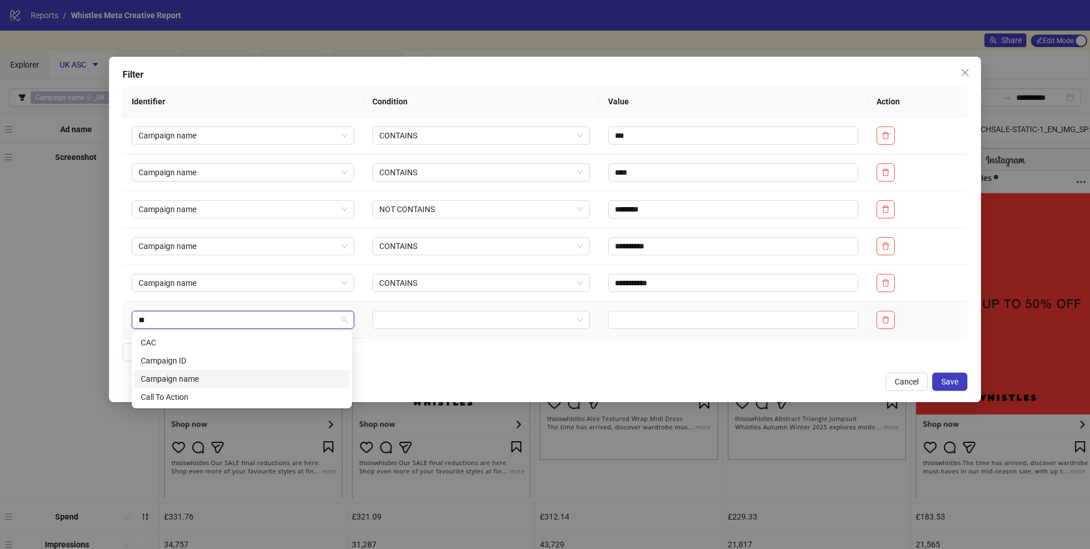
click at [204, 382] on div "Campaign name" at bounding box center [242, 379] width 202 height 12
click at [394, 327] on input "search" at bounding box center [476, 320] width 194 height 17
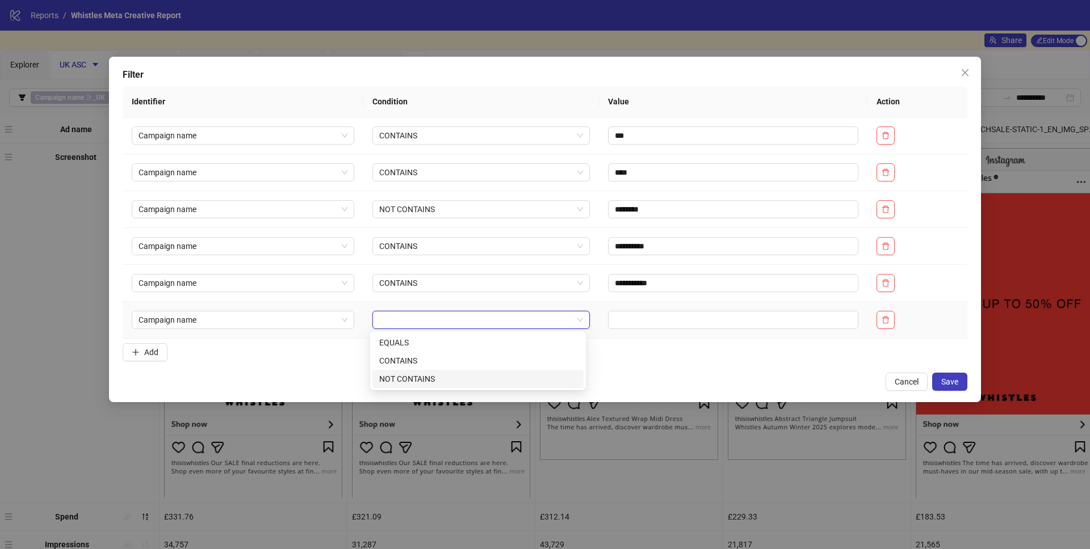
click at [417, 379] on div "NOT CONTAINS" at bounding box center [477, 379] width 197 height 12
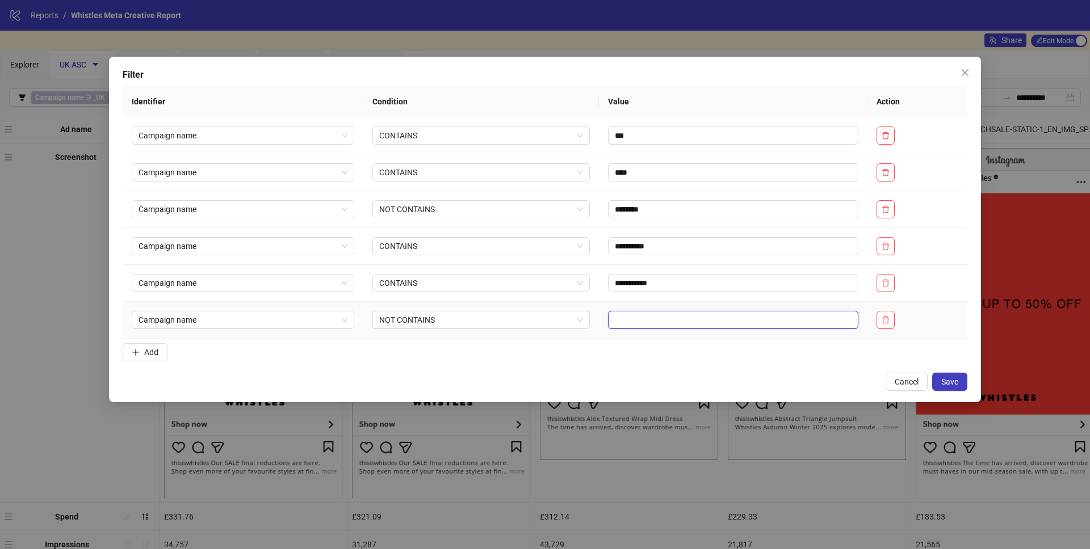
click at [625, 321] on input "text" at bounding box center [733, 320] width 250 height 18
type input "*********"
click at [637, 130] on input "***" at bounding box center [733, 136] width 250 height 18
type input "*"
click at [893, 131] on button "button" at bounding box center [885, 136] width 18 height 18
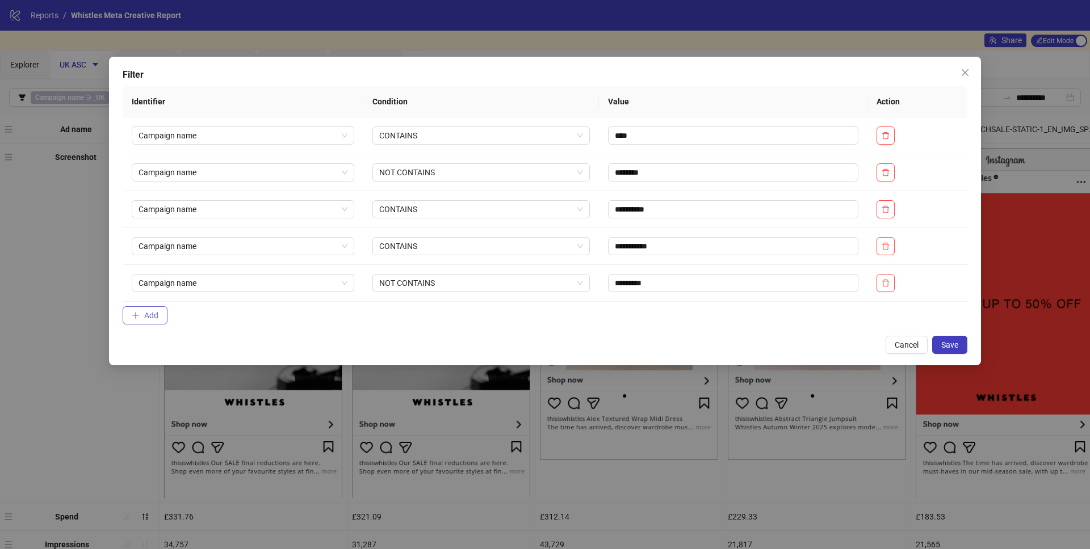
click at [132, 318] on icon "plus" at bounding box center [136, 316] width 8 height 8
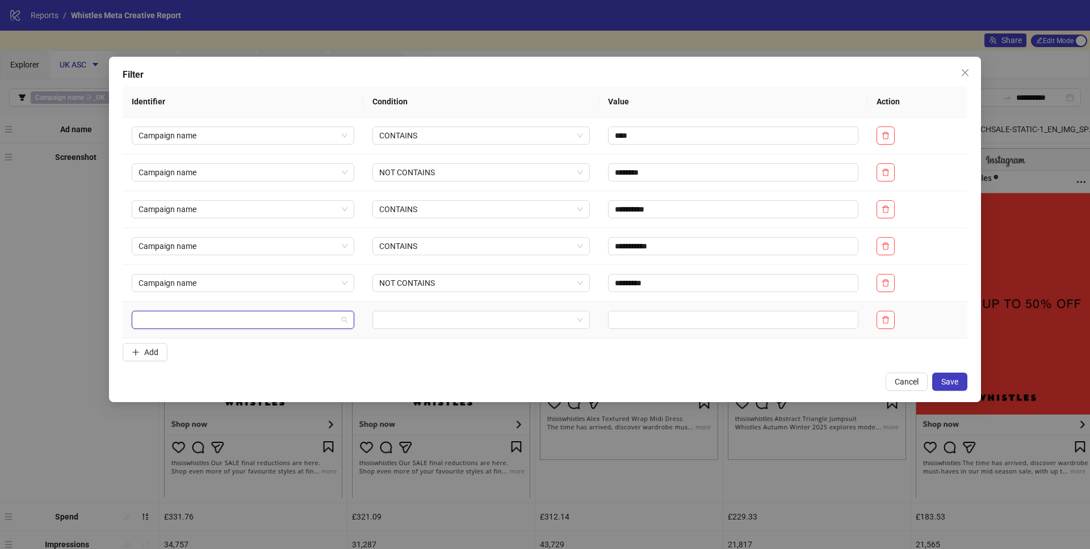
click at [161, 322] on input "search" at bounding box center [237, 320] width 199 height 17
type input "****"
click at [198, 368] on div "Campaign name" at bounding box center [242, 361] width 216 height 18
click at [437, 329] on div at bounding box center [480, 320] width 217 height 18
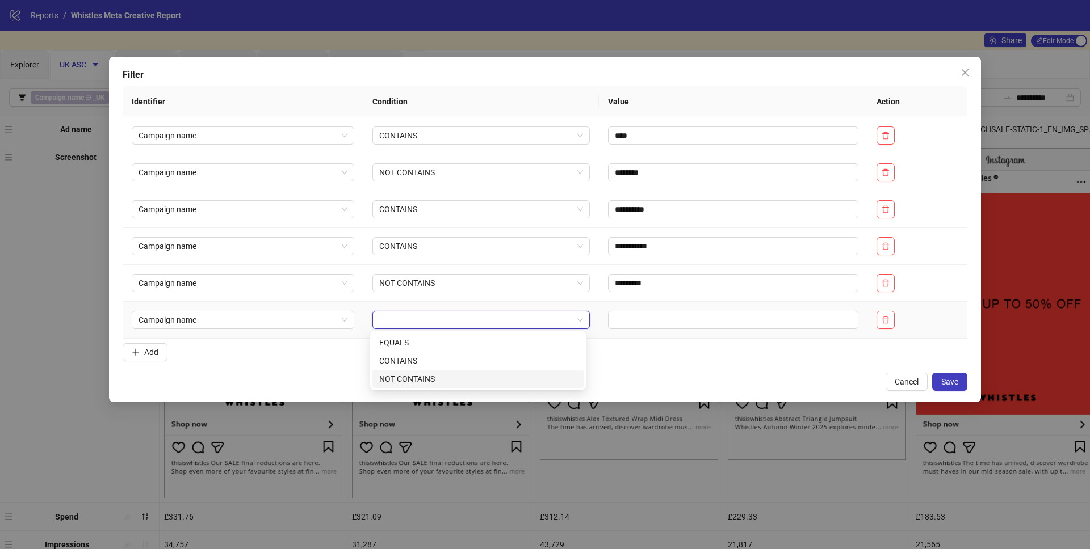
click at [431, 371] on div "NOT CONTAINS" at bounding box center [477, 379] width 211 height 18
click at [600, 317] on td at bounding box center [733, 320] width 268 height 37
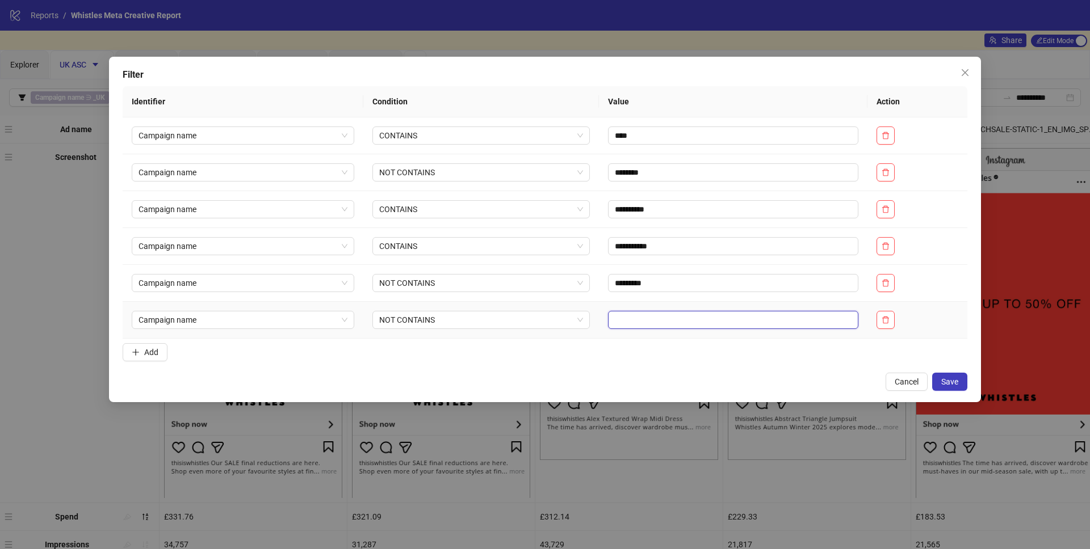
click at [614, 321] on input "text" at bounding box center [733, 320] width 250 height 18
type input "*****"
click at [657, 352] on form "**********" at bounding box center [545, 226] width 844 height 280
click at [958, 382] on button "Save" at bounding box center [949, 382] width 35 height 18
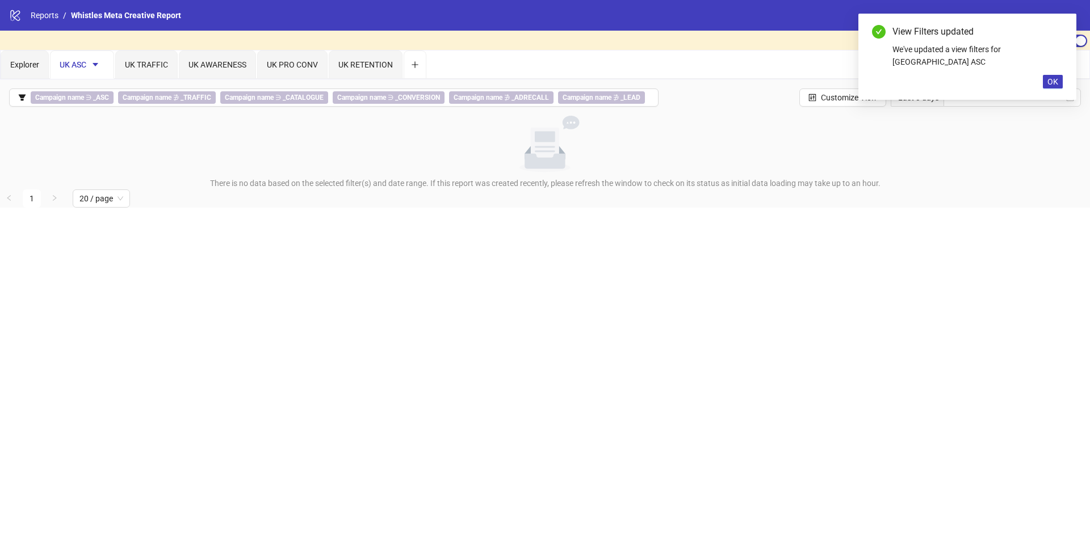
click at [1051, 77] on div "View Filters updated We've updated a view filters for UK ASC OK" at bounding box center [967, 57] width 218 height 86
click at [1056, 77] on span "OK" at bounding box center [1052, 81] width 11 height 9
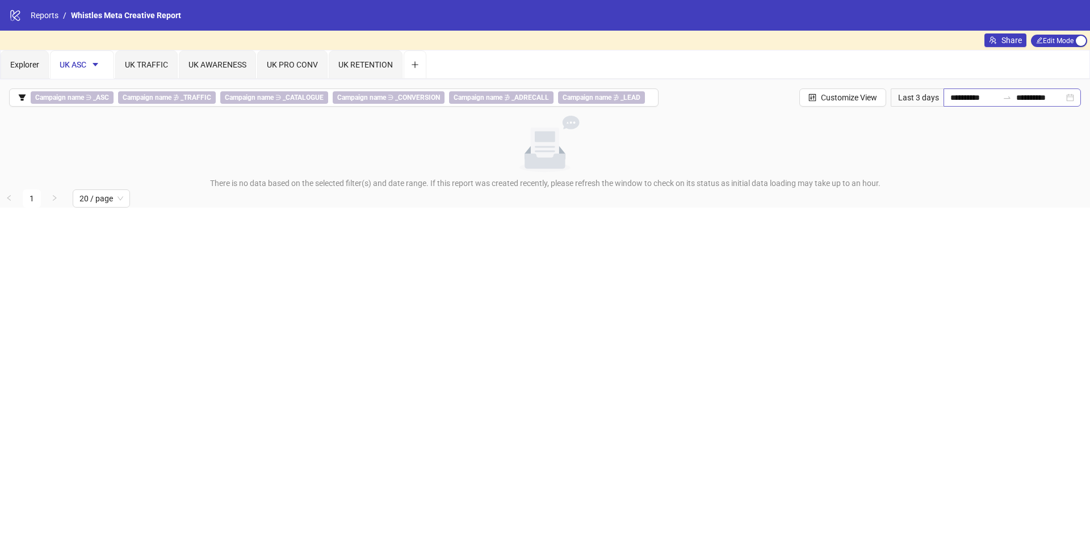
click at [943, 96] on div "**********" at bounding box center [1011, 98] width 137 height 18
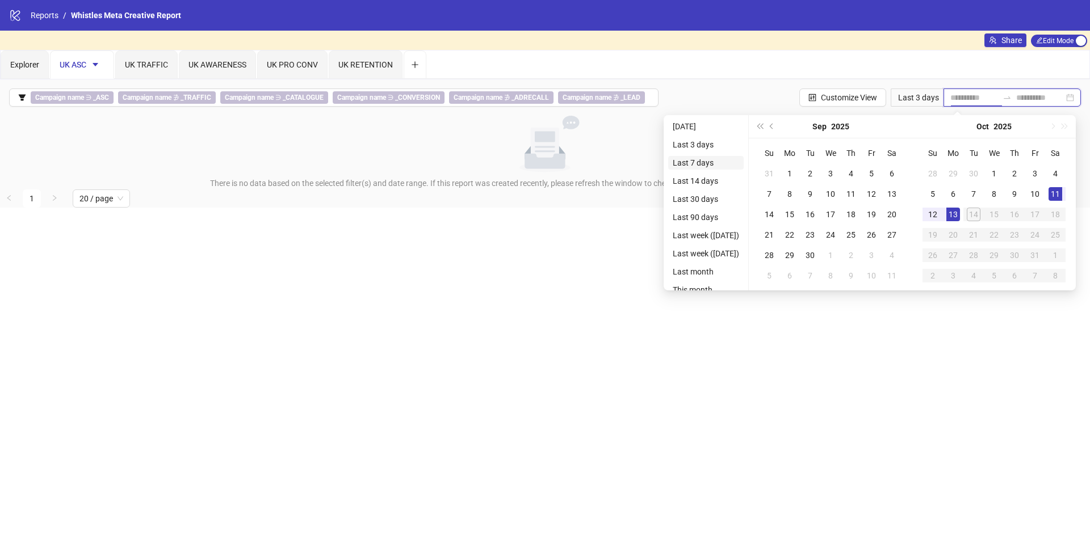
type input "**********"
click at [713, 158] on li "Last 7 days" at bounding box center [705, 163] width 75 height 14
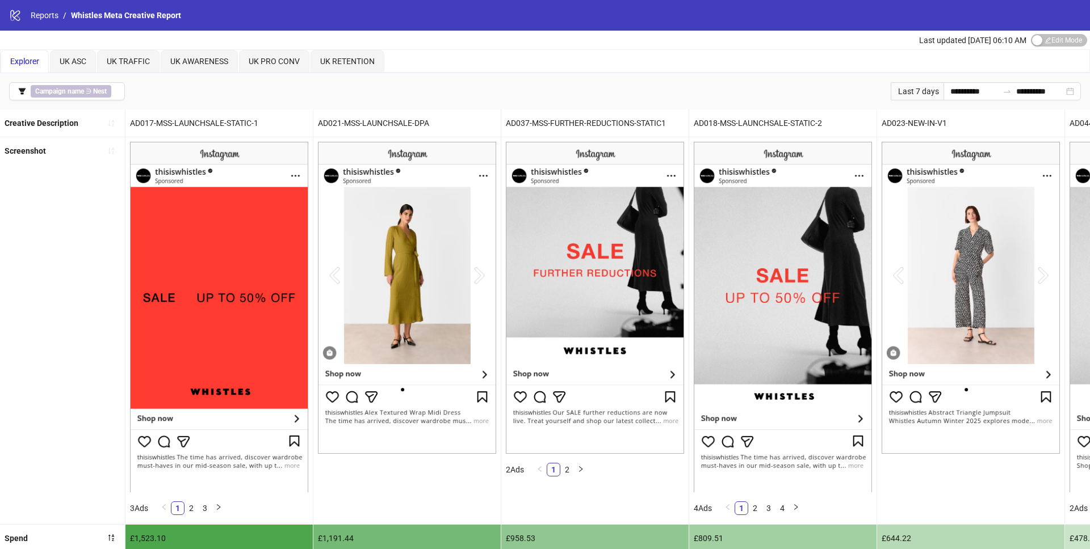
click at [81, 49] on div "Explorer UK ASC UK TRAFFIC UK AWARENESS UK PRO CONV UK RETENTION" at bounding box center [545, 61] width 1090 height 24
click at [81, 55] on div "UK ASC" at bounding box center [73, 61] width 27 height 12
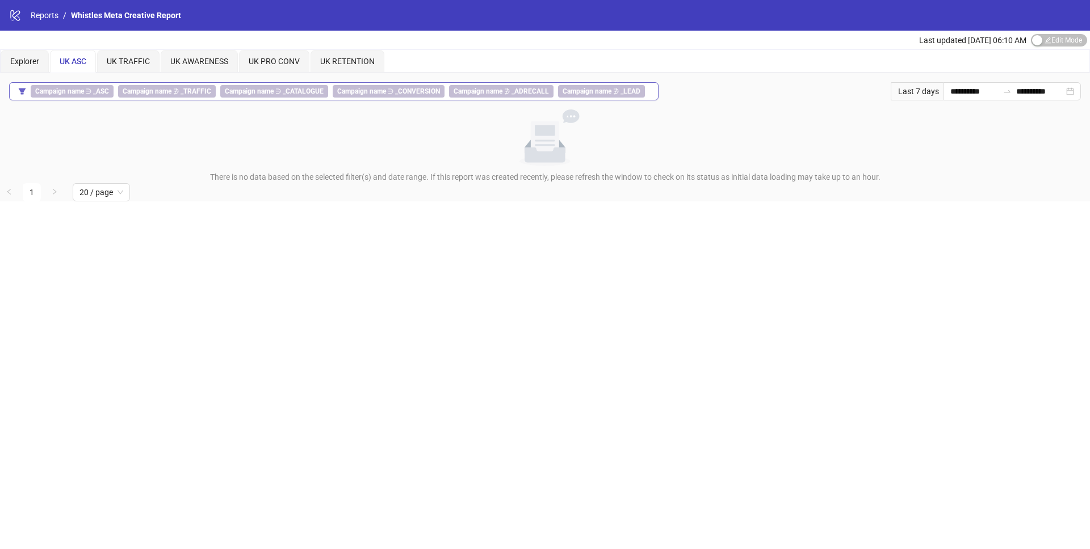
click at [29, 90] on button "Campaign name ∋ _ASC Campaign name ∌ _TRAFFIC Campaign name ∋ _CATALOGUE Campai…" at bounding box center [333, 91] width 649 height 18
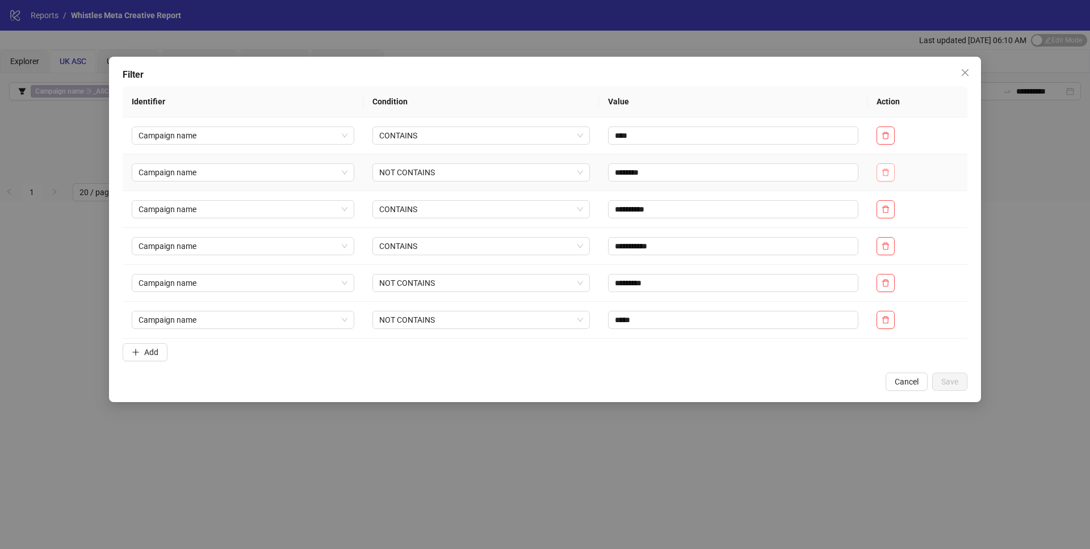
click at [884, 169] on icon "delete" at bounding box center [885, 173] width 8 height 8
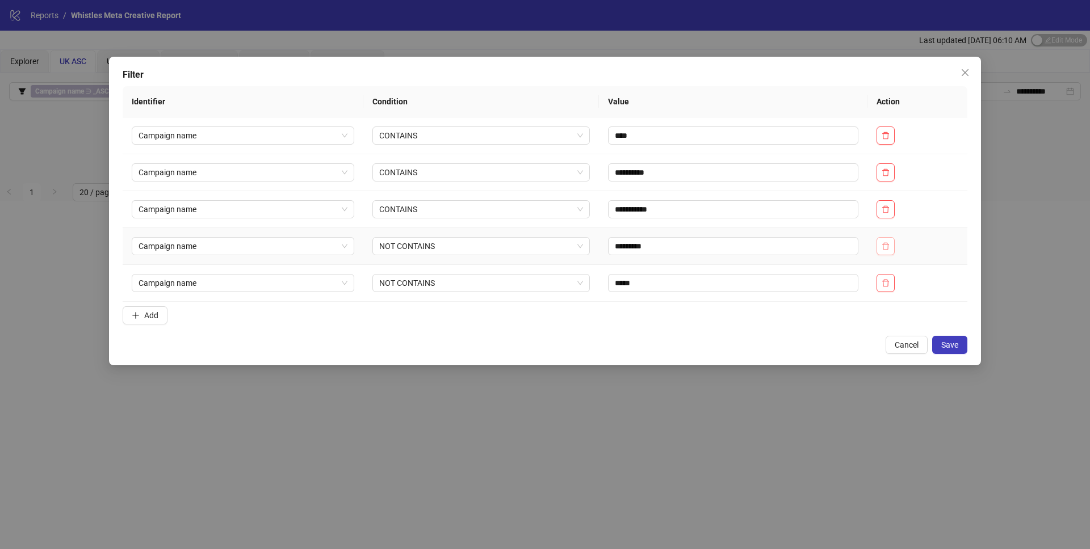
click at [893, 247] on button "button" at bounding box center [885, 246] width 18 height 18
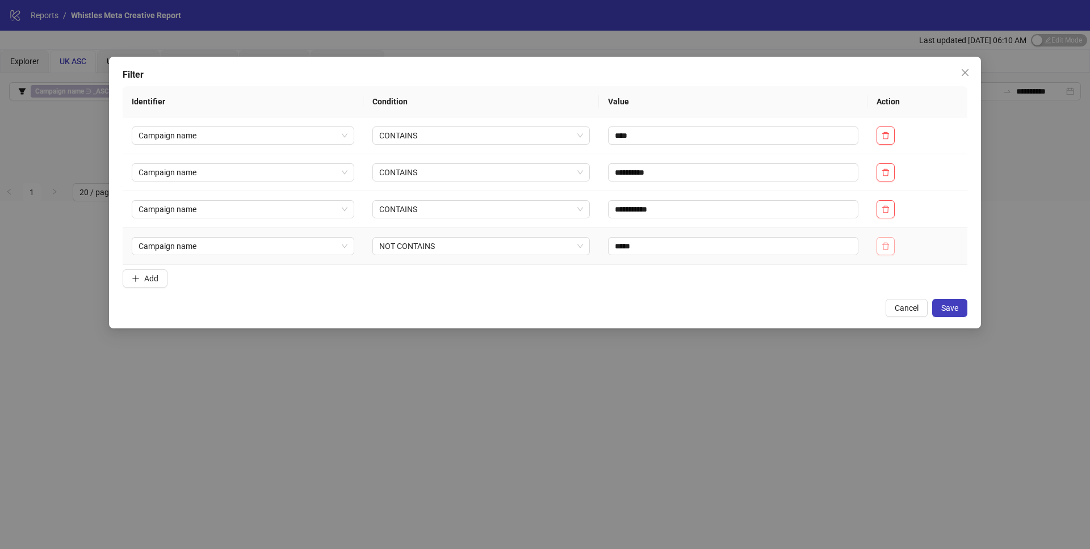
click at [891, 246] on button "button" at bounding box center [885, 246] width 18 height 18
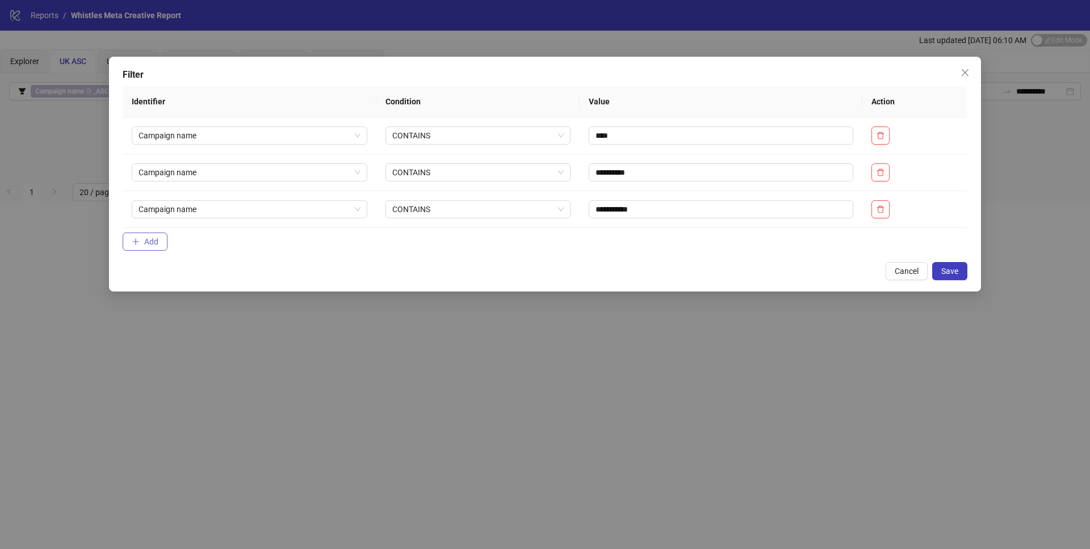
click at [155, 233] on button "Add" at bounding box center [145, 242] width 45 height 18
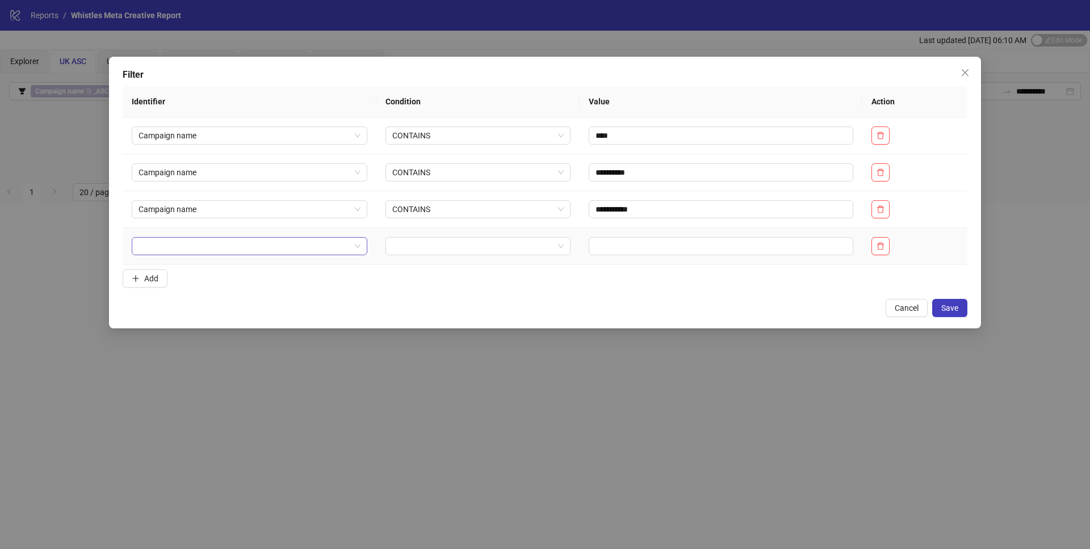
click at [182, 244] on input "search" at bounding box center [244, 246] width 212 height 17
type input "**"
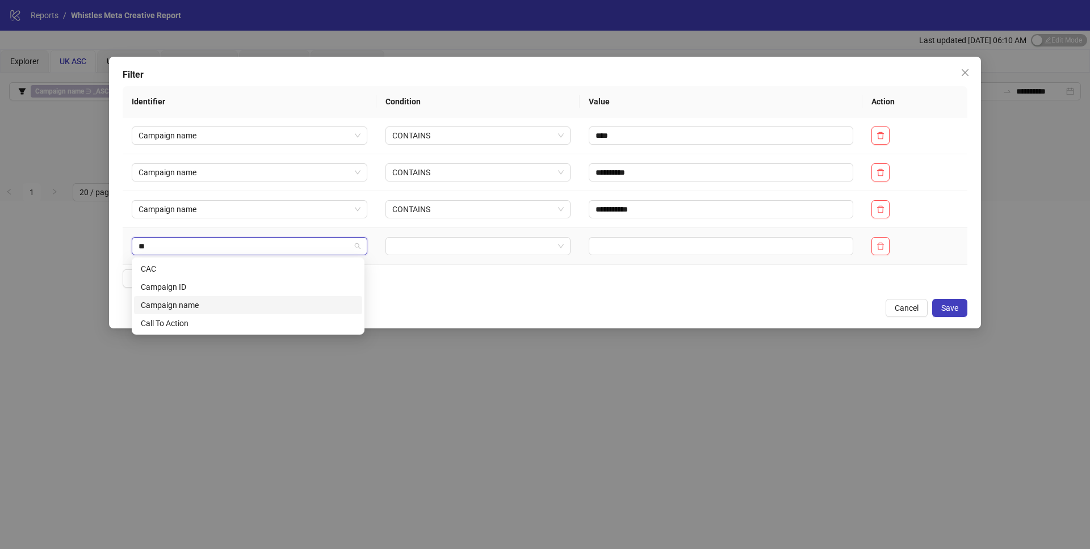
click at [187, 302] on div "Campaign name" at bounding box center [248, 305] width 215 height 12
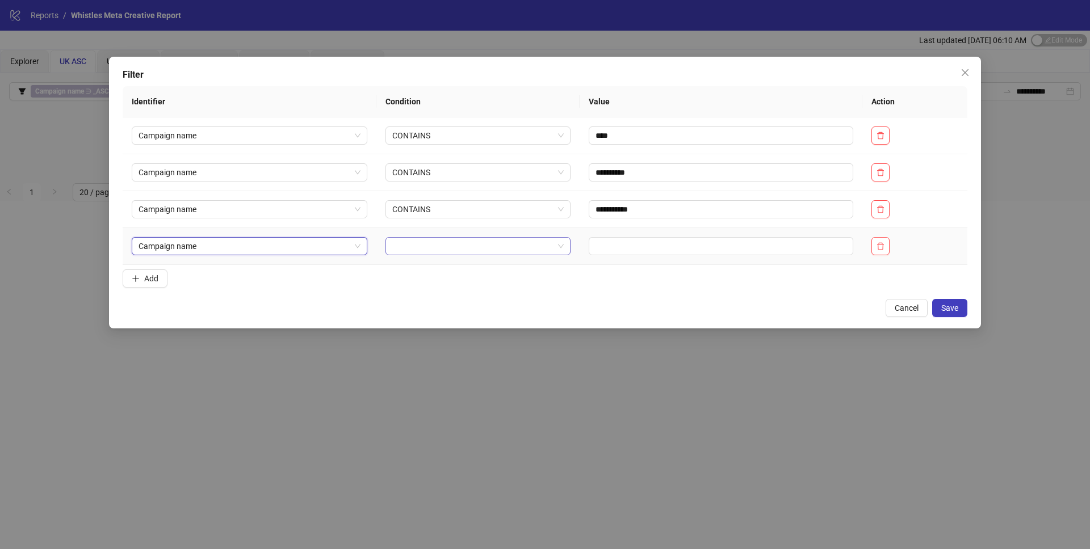
click at [414, 252] on input "search" at bounding box center [472, 246] width 161 height 17
click at [421, 285] on div "CONTAINS" at bounding box center [475, 287] width 166 height 12
click at [661, 236] on td at bounding box center [720, 246] width 283 height 37
click at [661, 255] on td at bounding box center [720, 246] width 283 height 37
click at [659, 250] on input "text" at bounding box center [720, 246] width 264 height 18
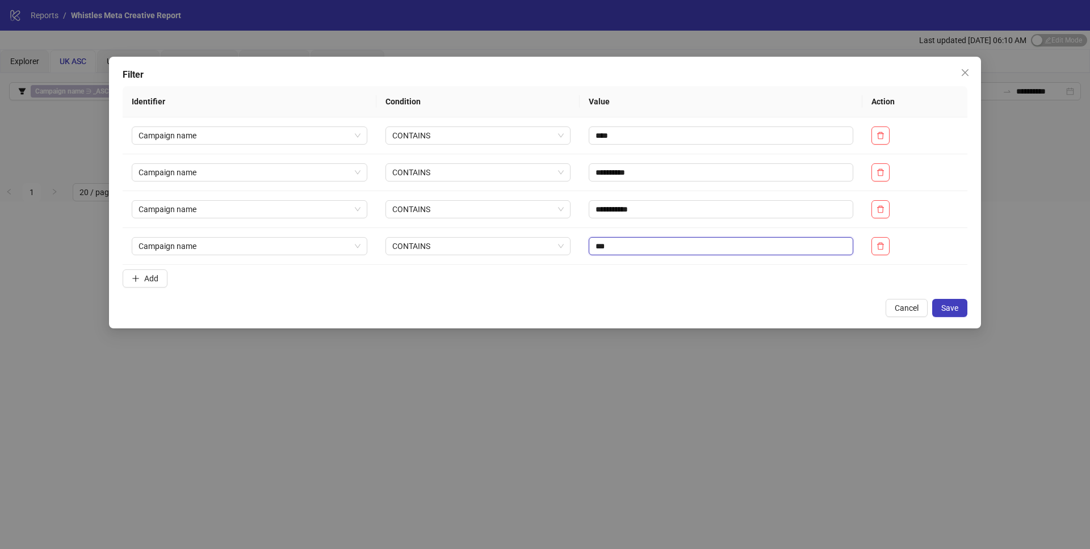
type input "***"
click at [969, 314] on div "**********" at bounding box center [545, 193] width 872 height 272
click at [955, 309] on span "Save" at bounding box center [949, 308] width 17 height 9
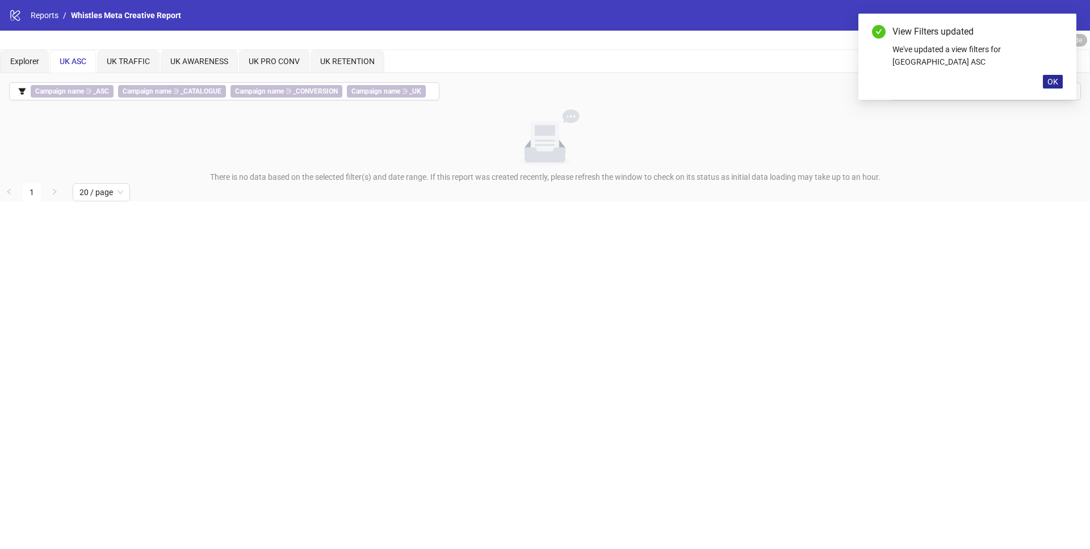
click at [1048, 77] on span "OK" at bounding box center [1052, 81] width 11 height 9
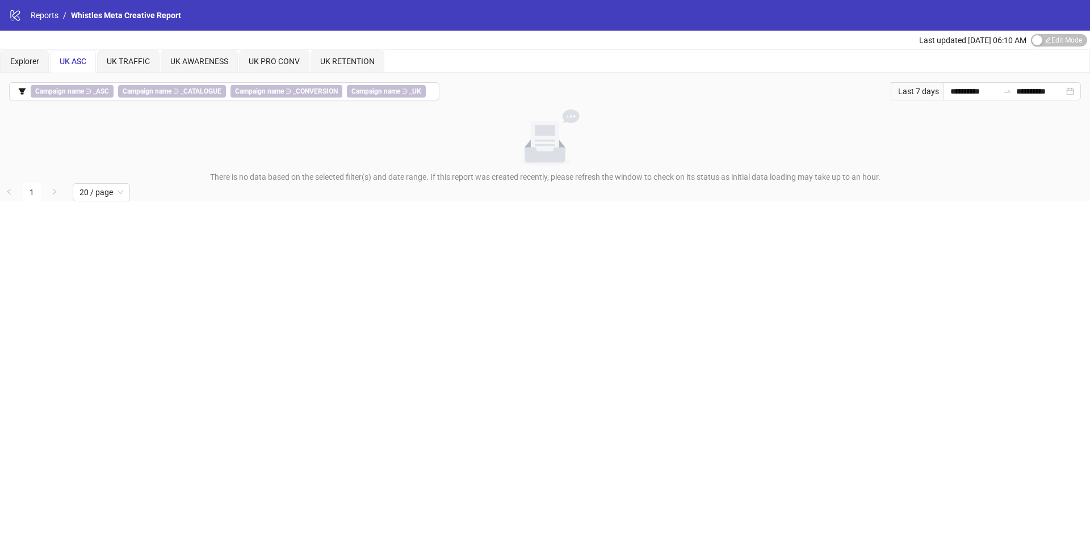
click at [80, 60] on span "UK ASC" at bounding box center [73, 61] width 27 height 9
click at [121, 60] on span "UK TRAFFIC" at bounding box center [128, 61] width 43 height 9
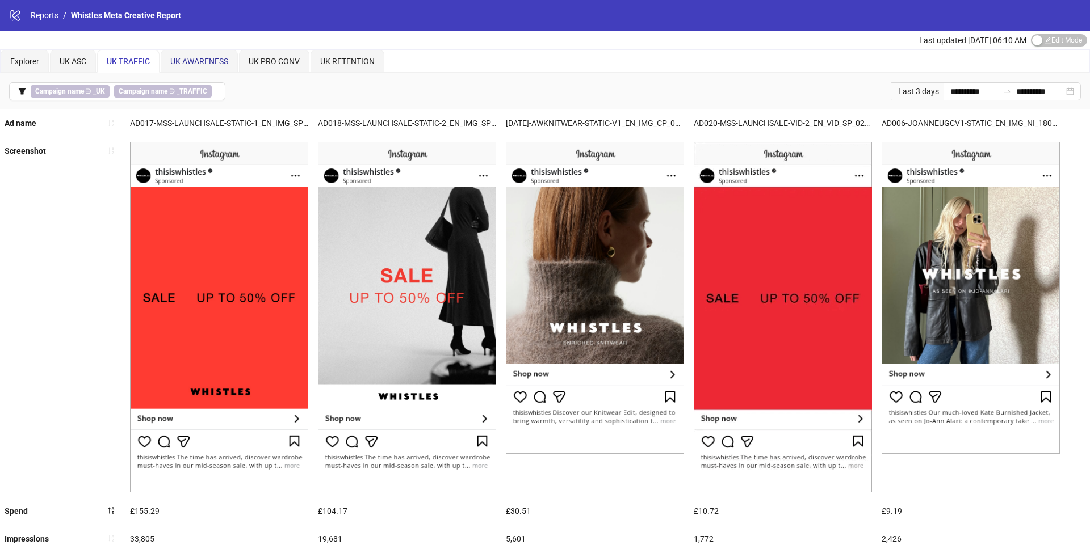
click at [201, 55] on div "UK AWARENESS" at bounding box center [199, 61] width 58 height 12
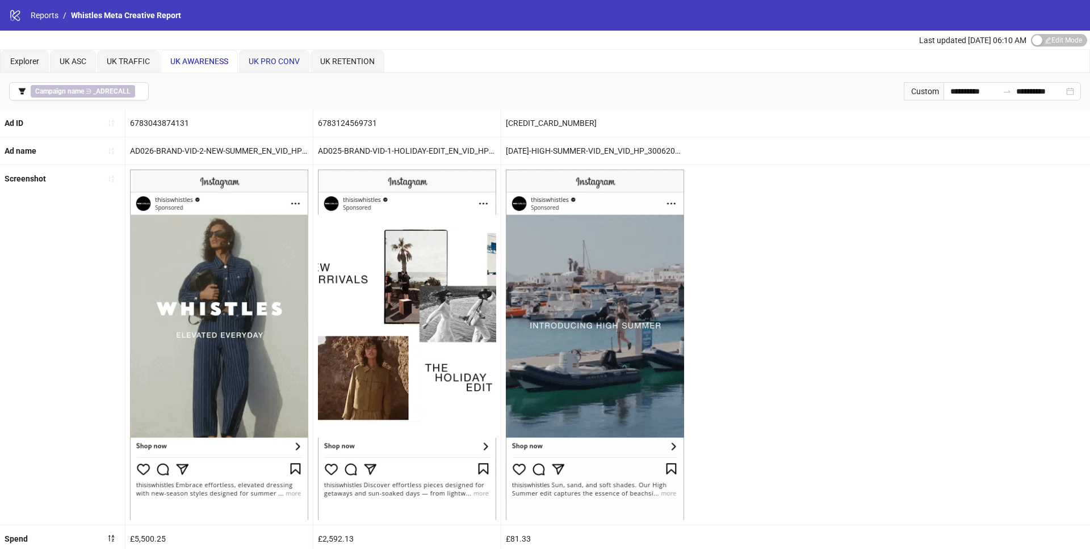
click at [278, 55] on div "UK PRO CONV" at bounding box center [274, 61] width 51 height 12
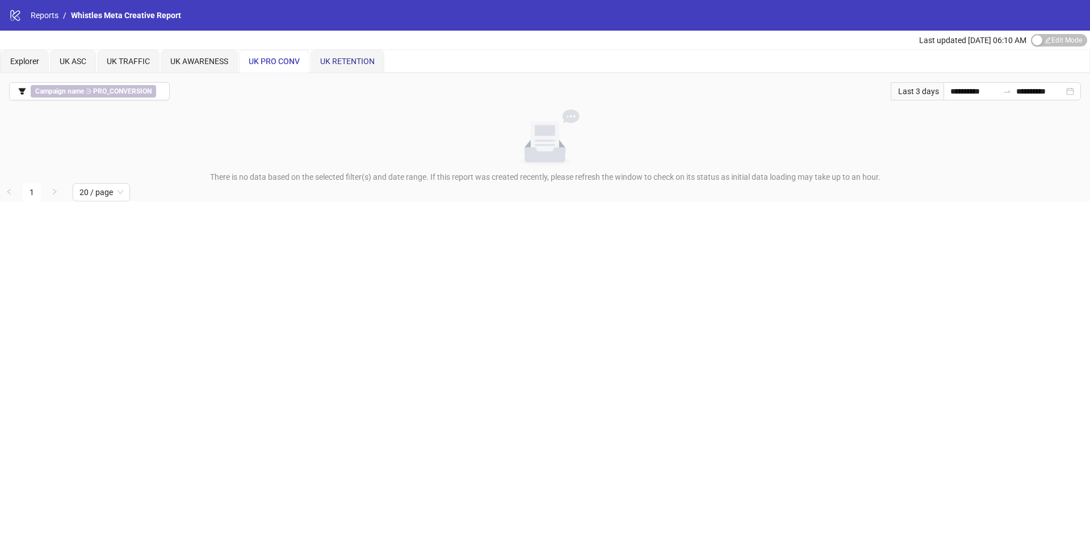
click at [338, 62] on span "UK RETENTION" at bounding box center [347, 61] width 54 height 9
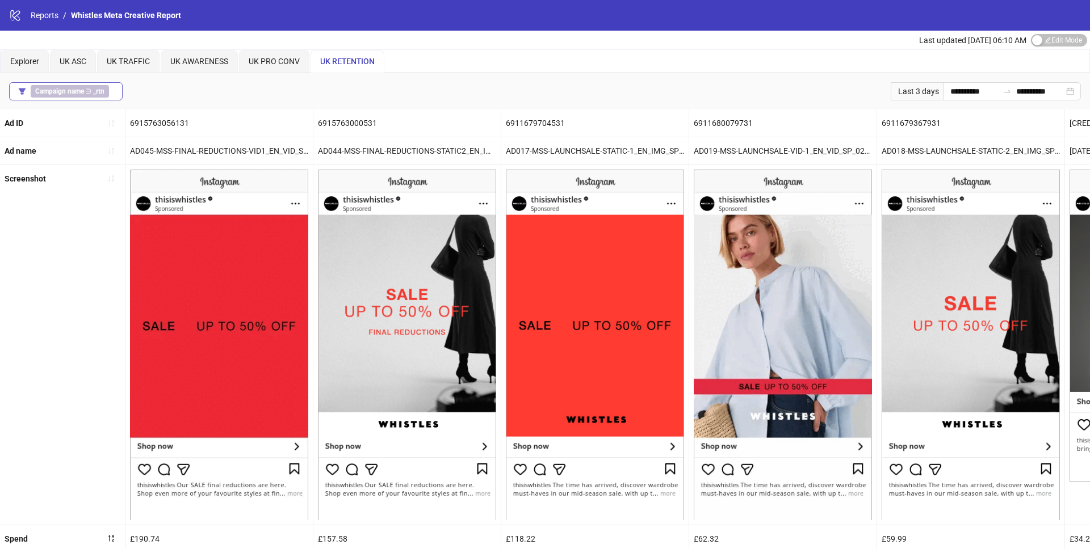
click at [80, 89] on b "Campaign name" at bounding box center [59, 91] width 49 height 8
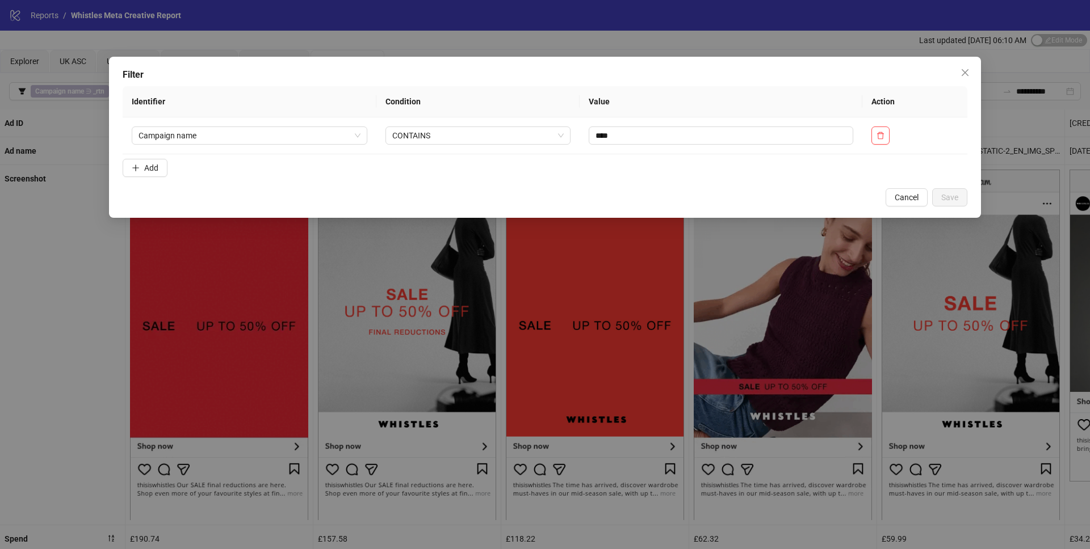
click at [66, 134] on div "Filter Identifier Condition Value Action Campaign name CONTAINS **** Add Cancel…" at bounding box center [545, 274] width 1090 height 549
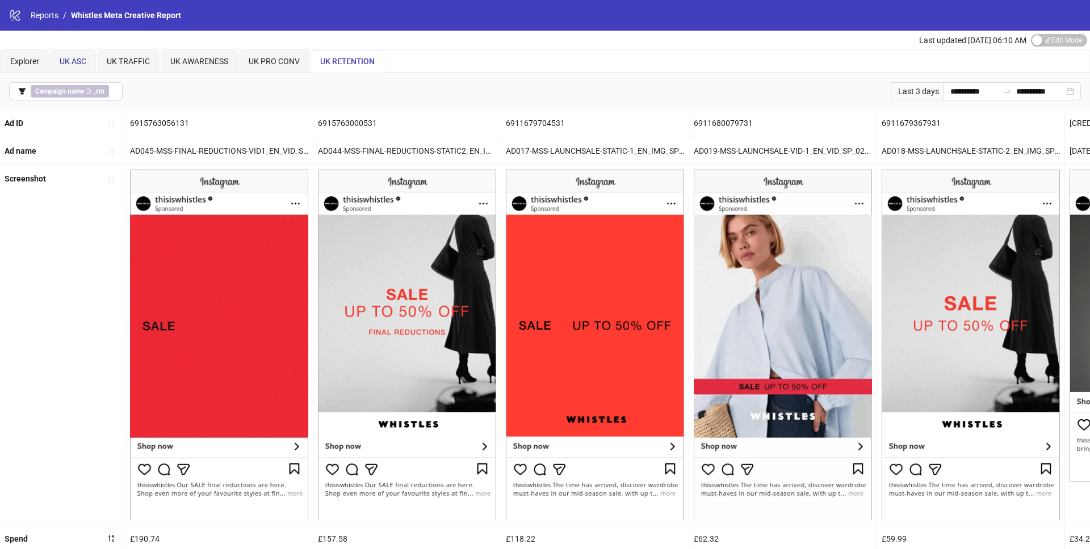
click at [78, 61] on span "UK ASC" at bounding box center [73, 61] width 27 height 9
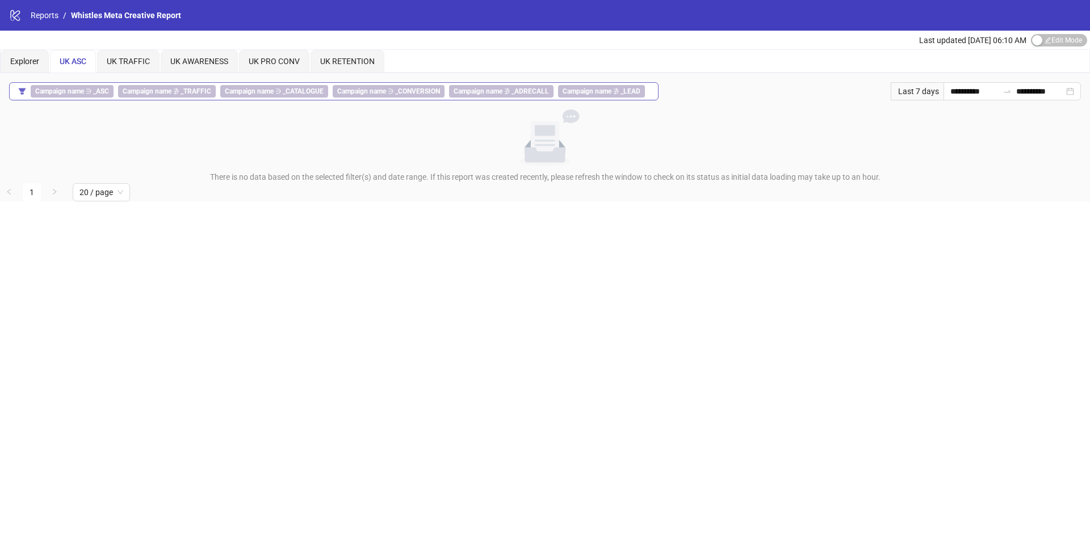
click at [22, 94] on icon "filter" at bounding box center [22, 91] width 7 height 6
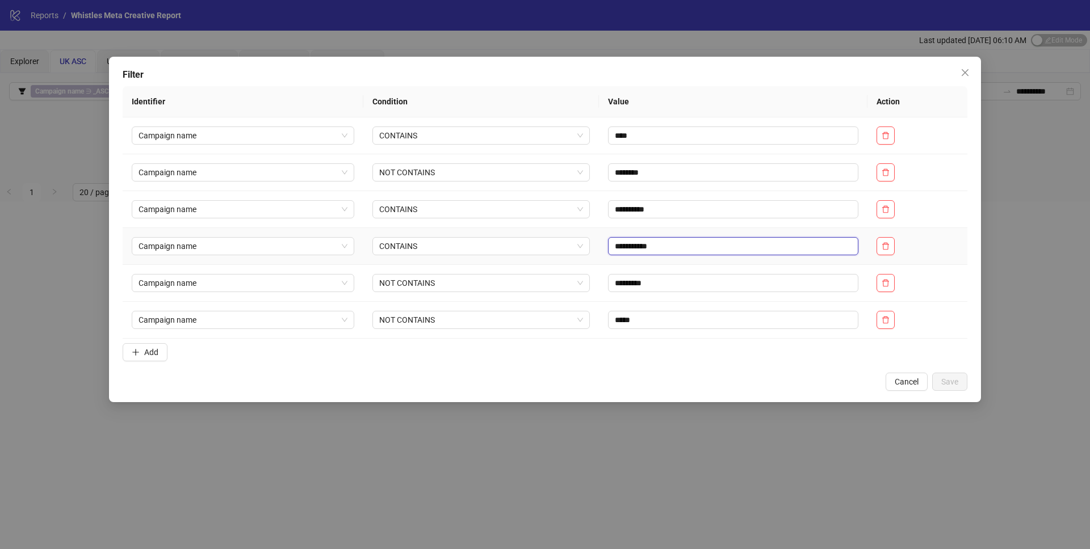
click at [636, 250] on input "**********" at bounding box center [733, 246] width 250 height 18
type input "****"
click at [644, 353] on form "**********" at bounding box center [545, 226] width 844 height 280
click at [889, 171] on icon "delete" at bounding box center [885, 172] width 7 height 7
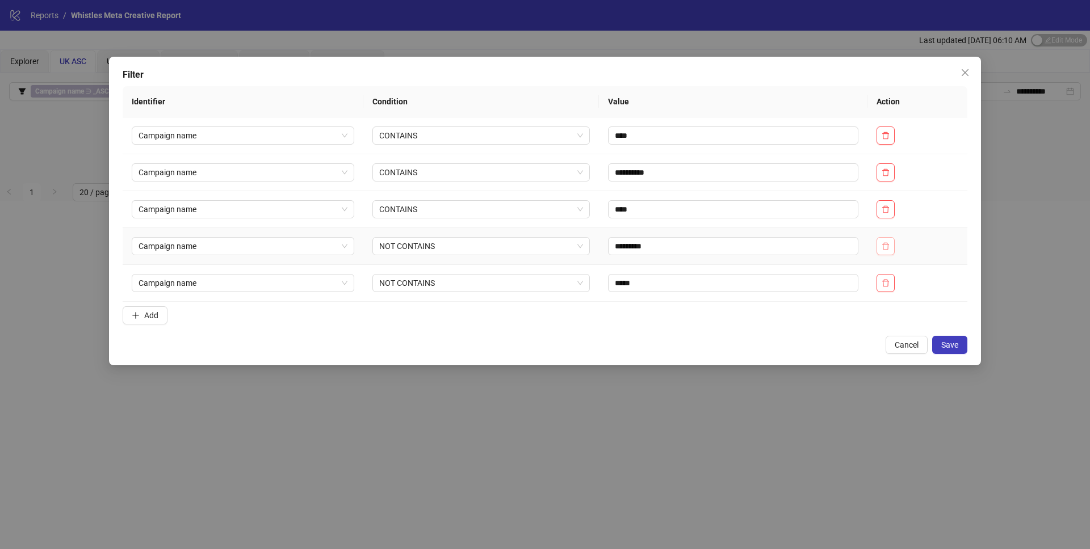
click at [889, 245] on icon "delete" at bounding box center [885, 246] width 8 height 8
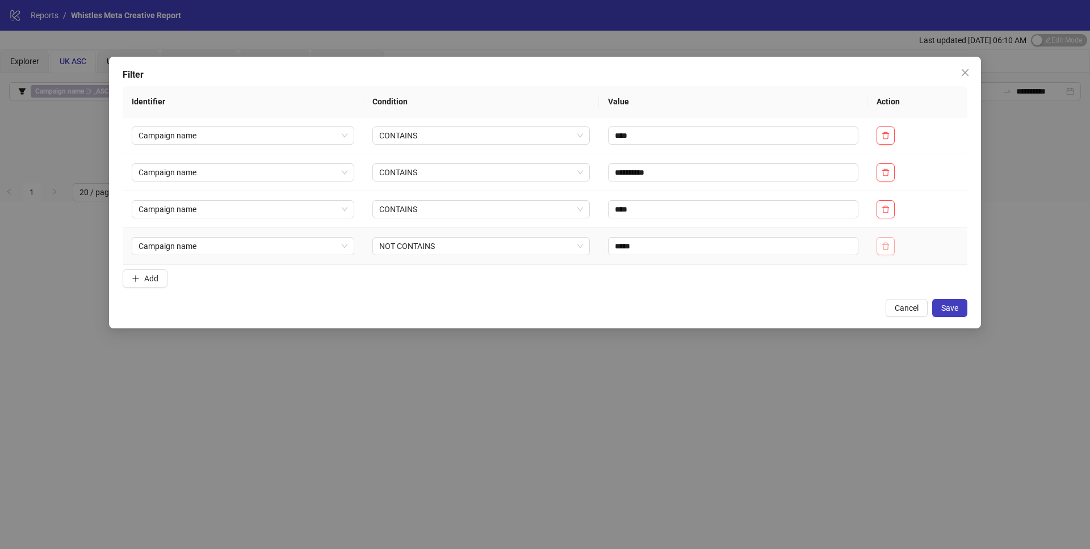
click at [889, 246] on icon "delete" at bounding box center [885, 245] width 7 height 7
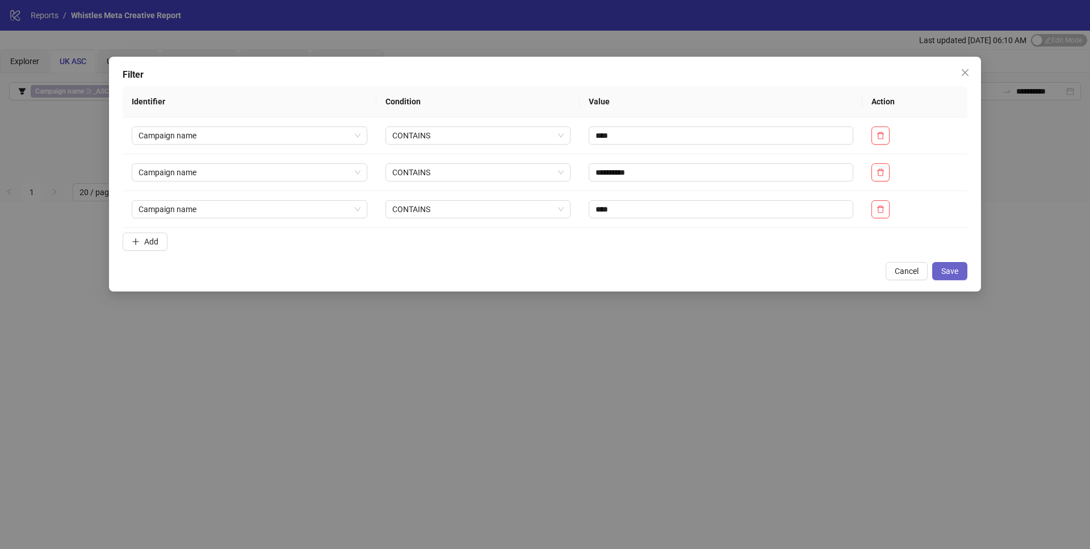
click at [960, 271] on button "Save" at bounding box center [949, 271] width 35 height 18
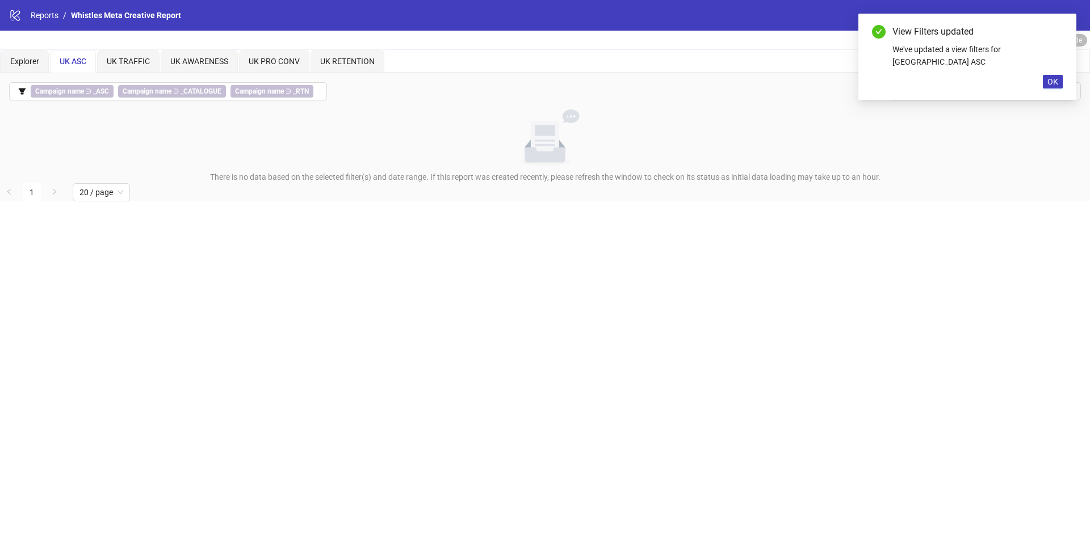
click at [1051, 78] on div "View Filters updated We've updated a view filters for [GEOGRAPHIC_DATA] ASC OK" at bounding box center [967, 57] width 218 height 86
click at [1050, 77] on span "OK" at bounding box center [1052, 81] width 11 height 9
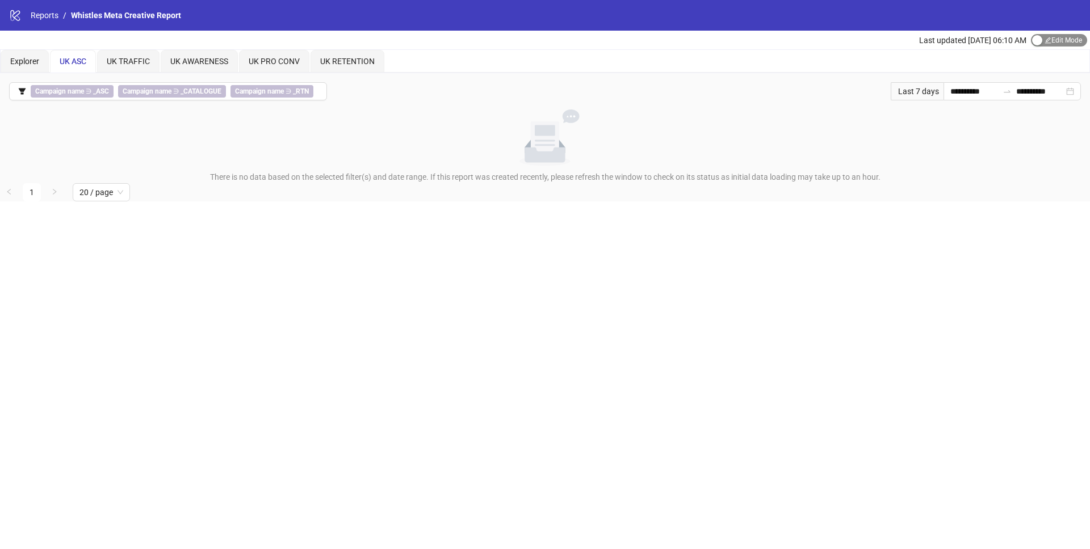
click at [1037, 34] on span "Edit Mode Edit Mode" at bounding box center [1059, 40] width 56 height 12
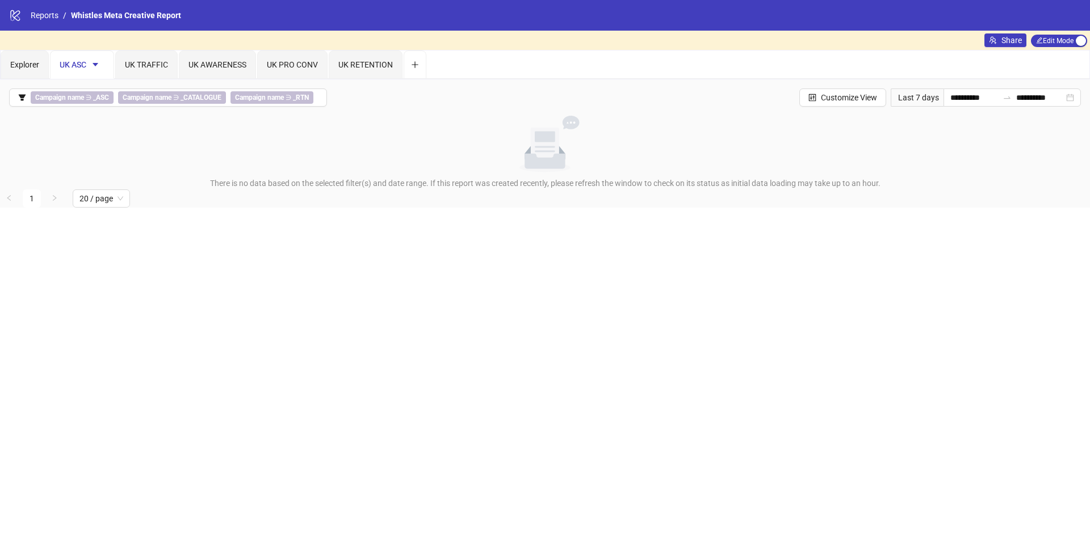
click at [77, 62] on span "UK ASC" at bounding box center [82, 64] width 45 height 9
click at [102, 63] on button "button" at bounding box center [95, 65] width 18 height 18
click at [105, 81] on span "Rename" at bounding box center [118, 87] width 40 height 12
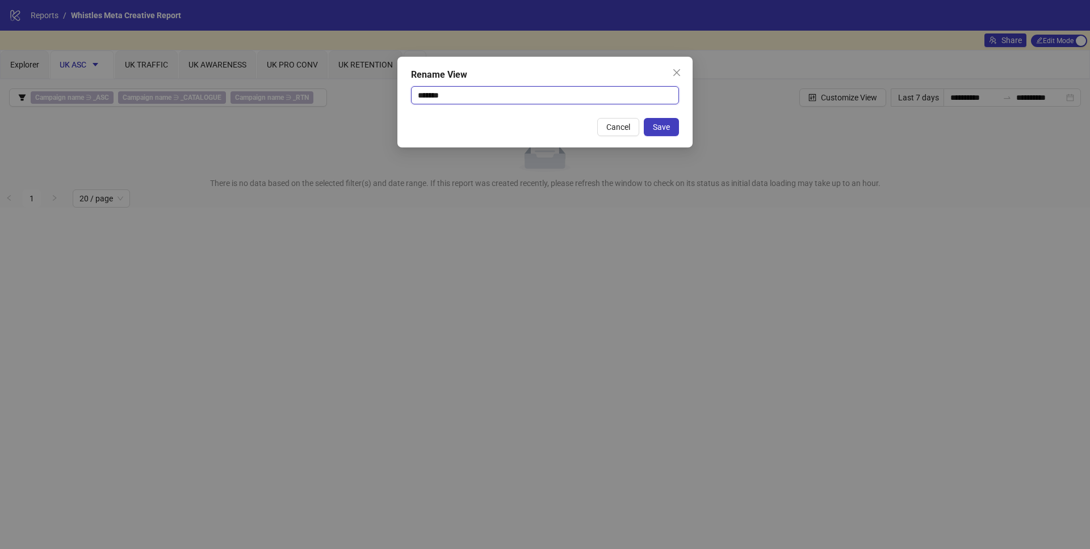
click at [438, 91] on input "******" at bounding box center [545, 95] width 268 height 18
type input "******"
click at [663, 128] on span "Save" at bounding box center [661, 127] width 17 height 9
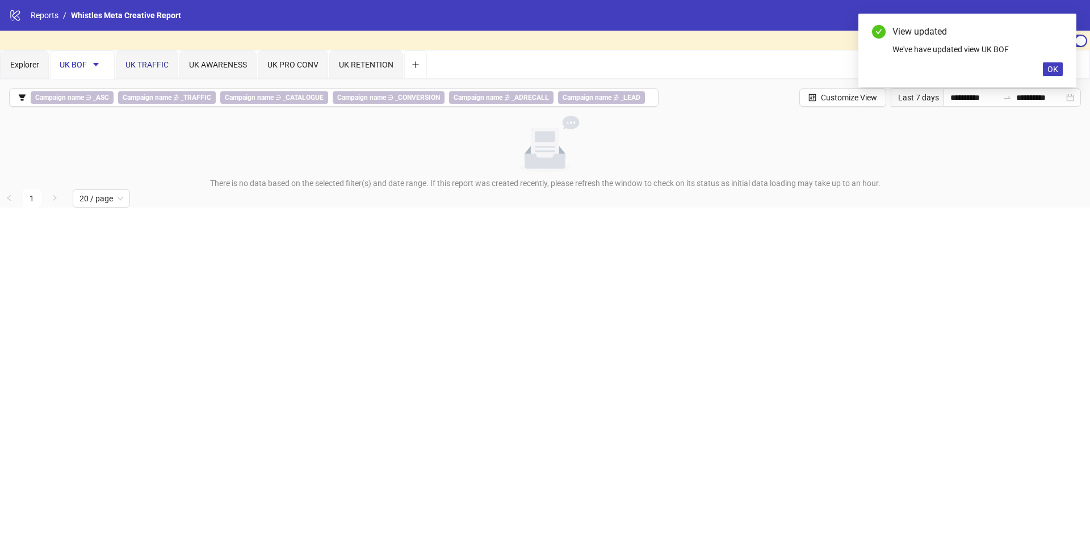
click at [160, 68] on span "UK TRAFFIC" at bounding box center [146, 64] width 43 height 9
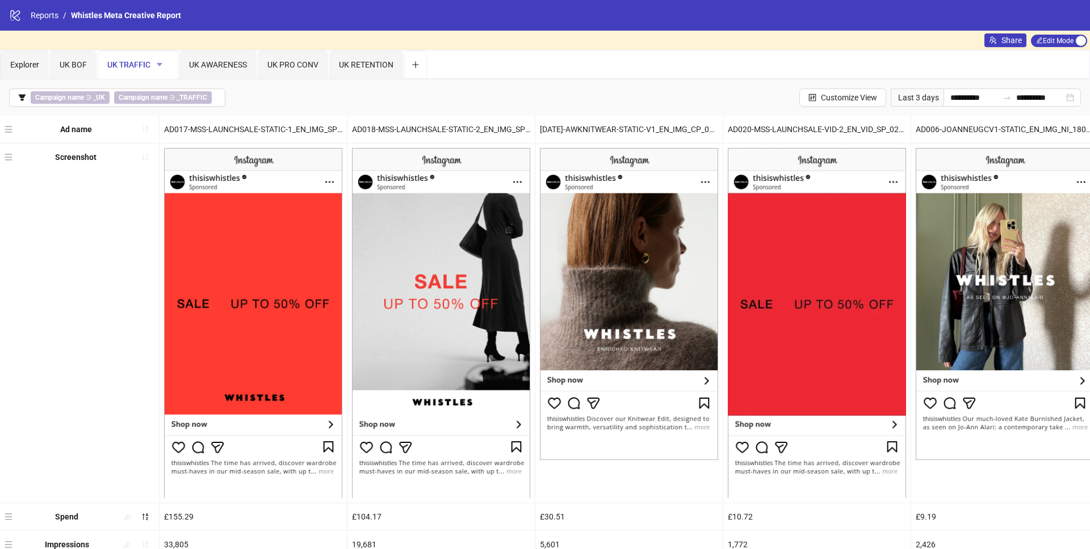
click at [159, 65] on icon "caret-down" at bounding box center [159, 65] width 8 height 8
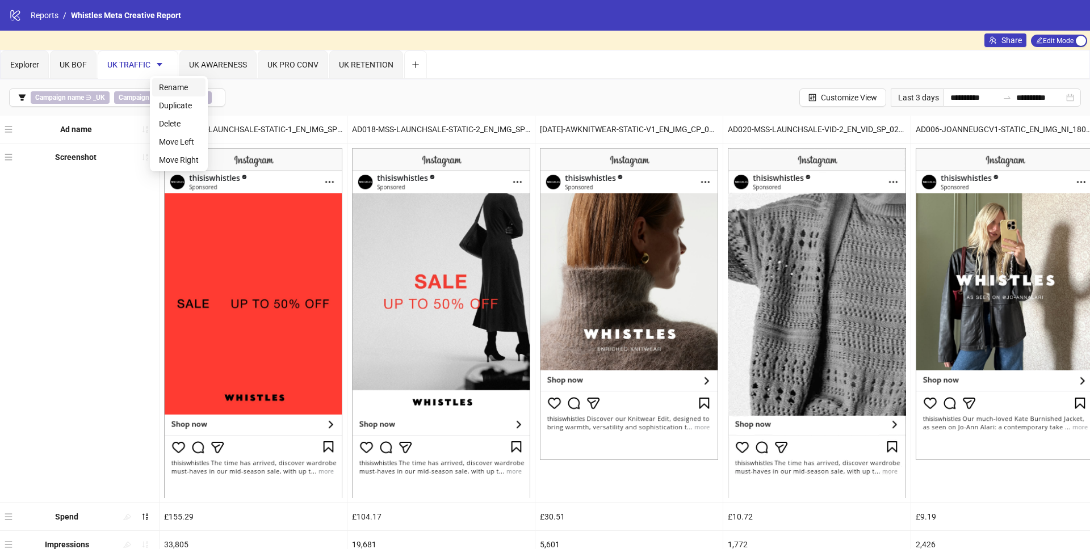
click at [170, 91] on span "Rename" at bounding box center [179, 87] width 40 height 12
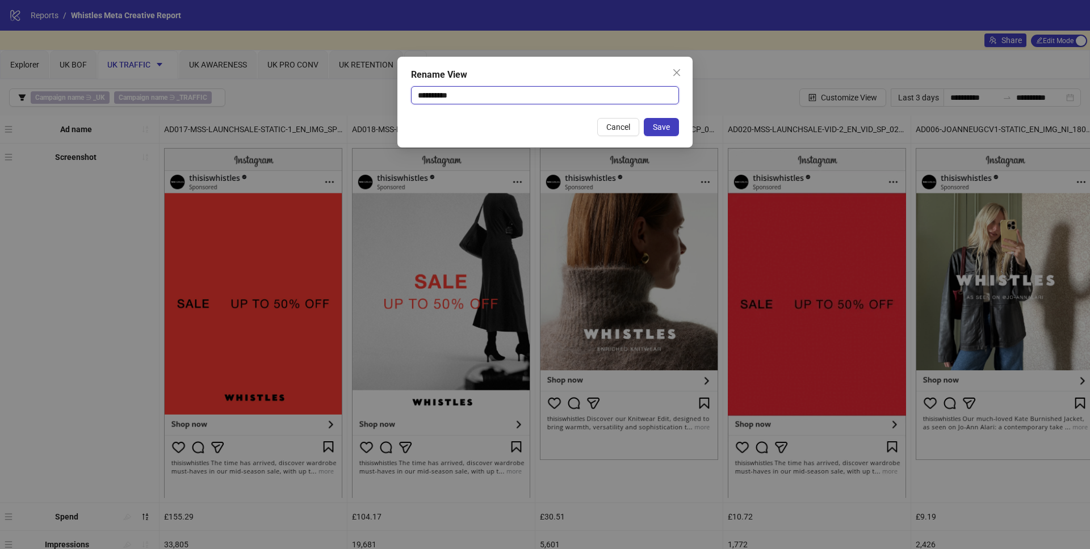
click at [451, 93] on input "**********" at bounding box center [545, 95] width 268 height 18
type input "******"
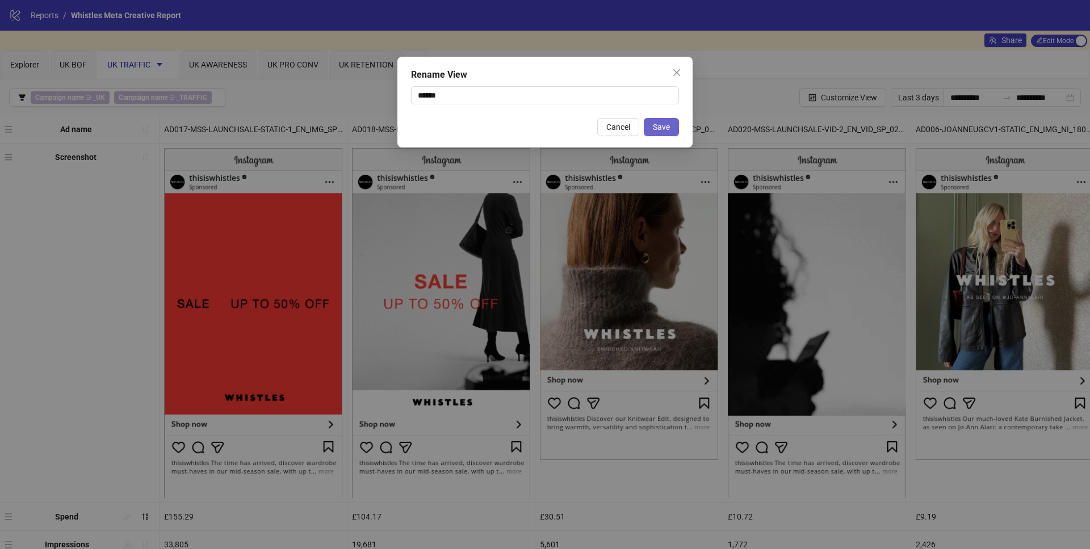
click at [670, 131] on button "Save" at bounding box center [661, 127] width 35 height 18
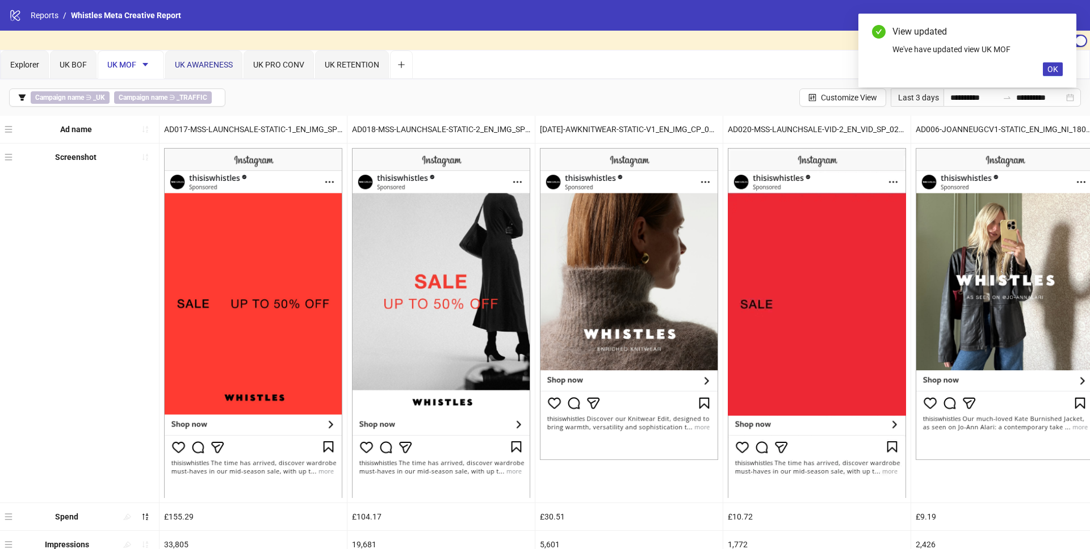
click at [221, 67] on span "UK AWARENESS" at bounding box center [204, 64] width 58 height 9
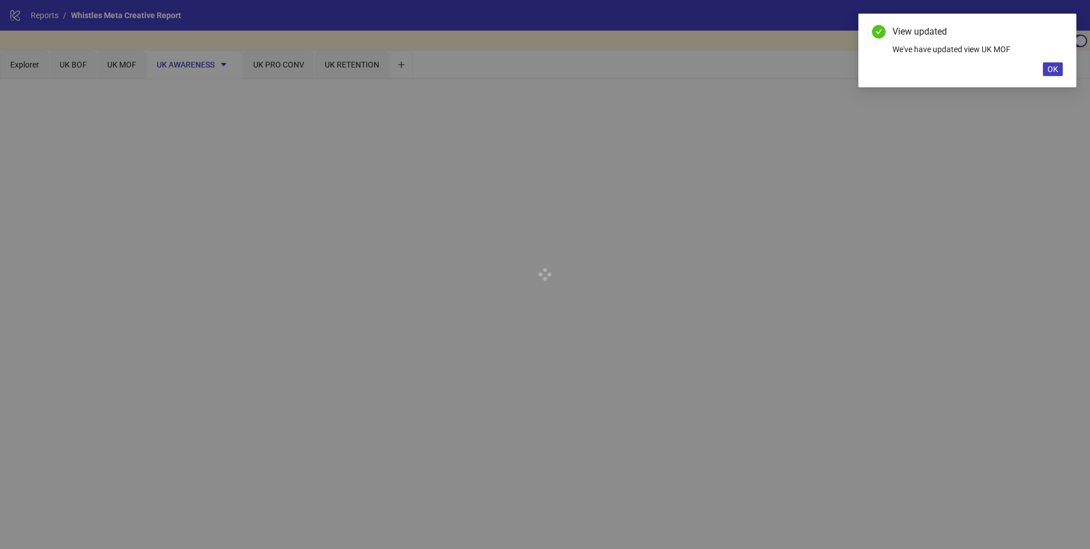
click at [223, 66] on div at bounding box center [545, 274] width 1090 height 549
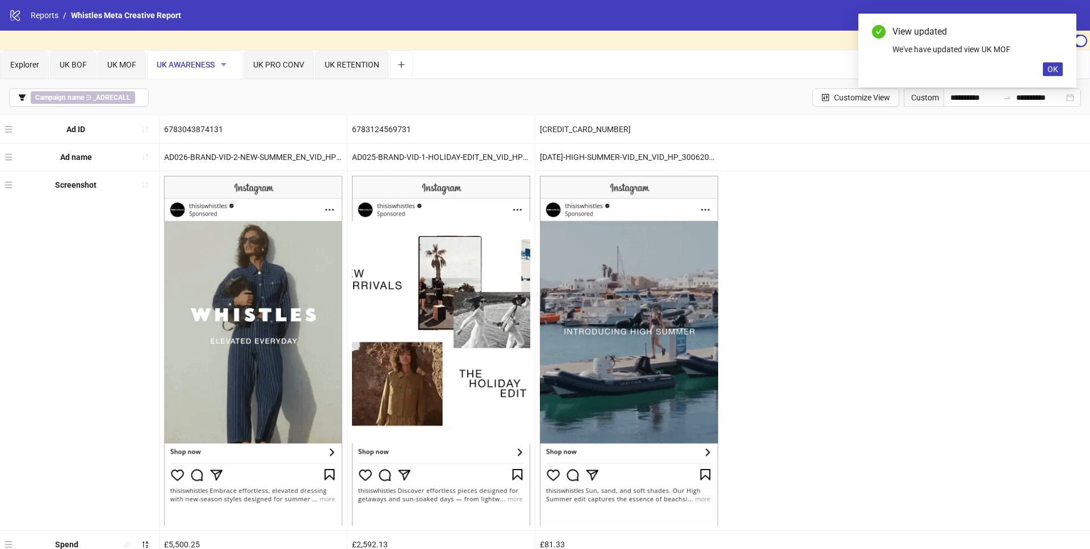
click at [224, 65] on icon "caret-down" at bounding box center [224, 65] width 8 height 8
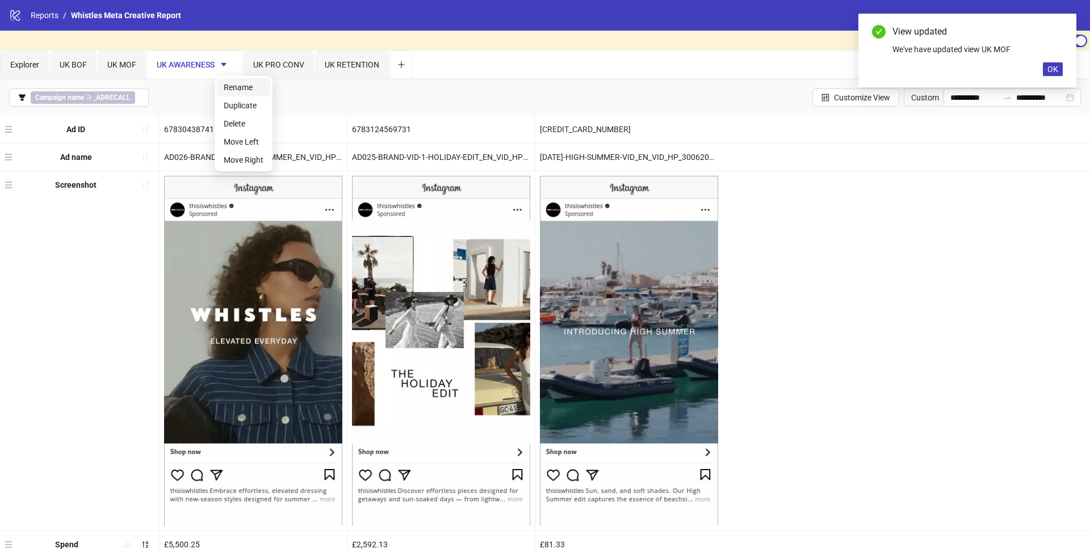
click at [237, 80] on li "Rename" at bounding box center [243, 87] width 53 height 18
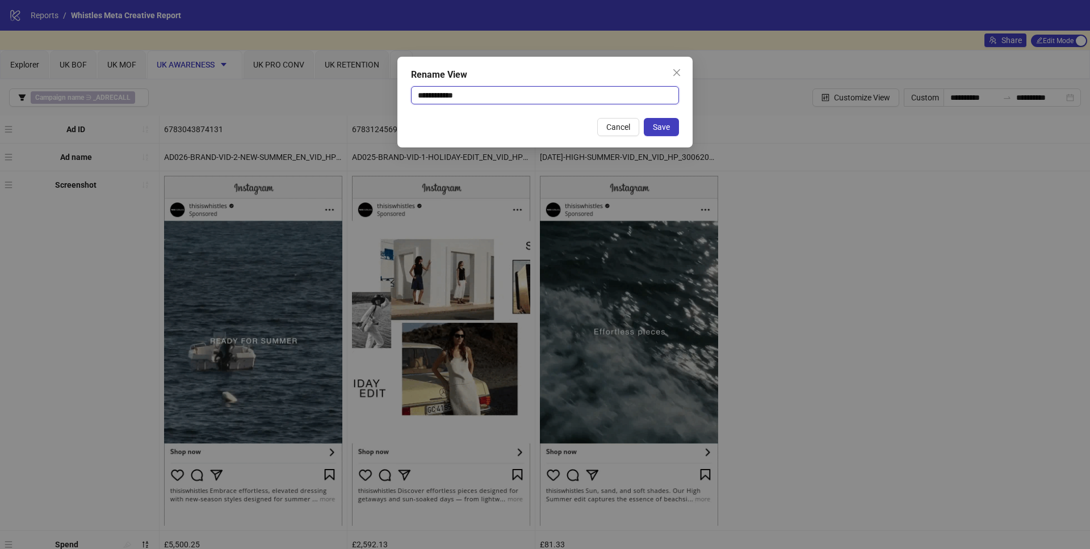
click at [463, 96] on input "**********" at bounding box center [545, 95] width 268 height 18
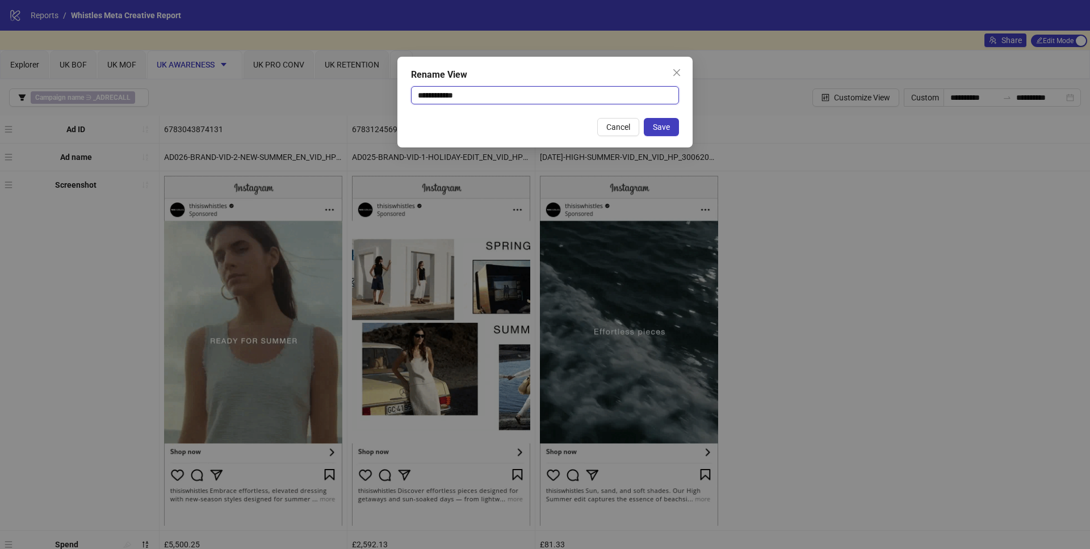
click at [463, 96] on input "**********" at bounding box center [545, 95] width 268 height 18
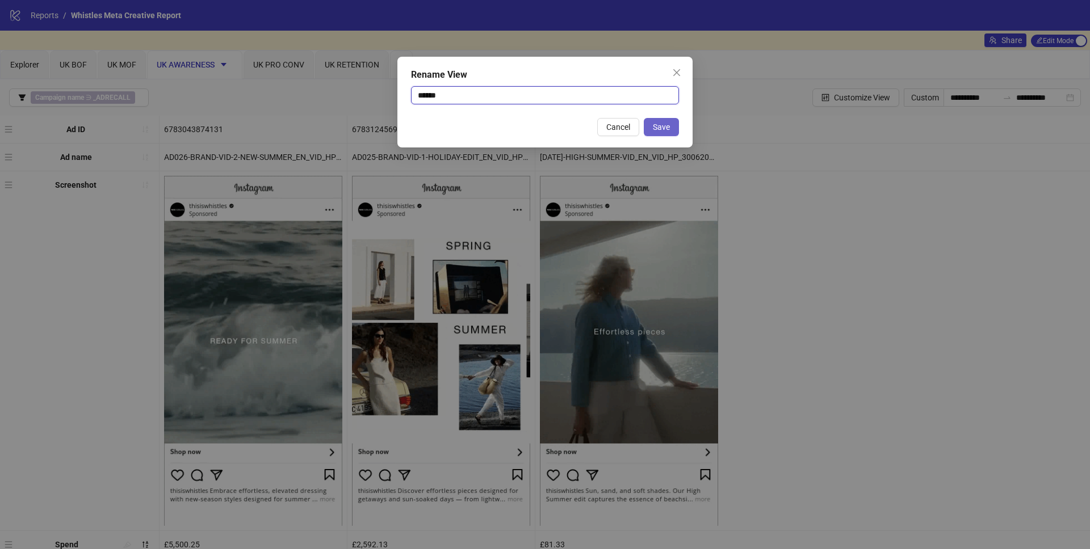
type input "******"
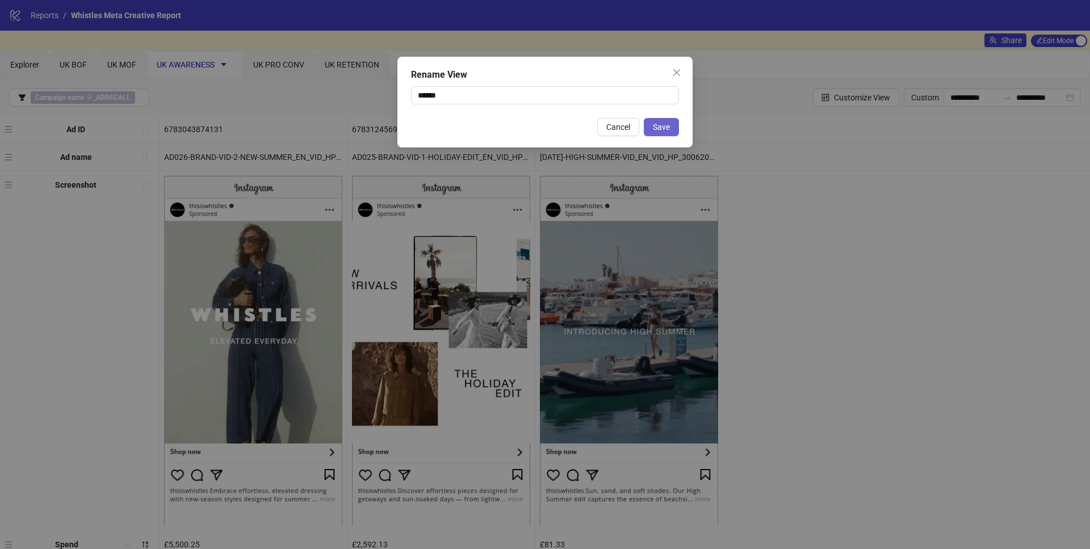
click at [663, 128] on span "Save" at bounding box center [661, 127] width 17 height 9
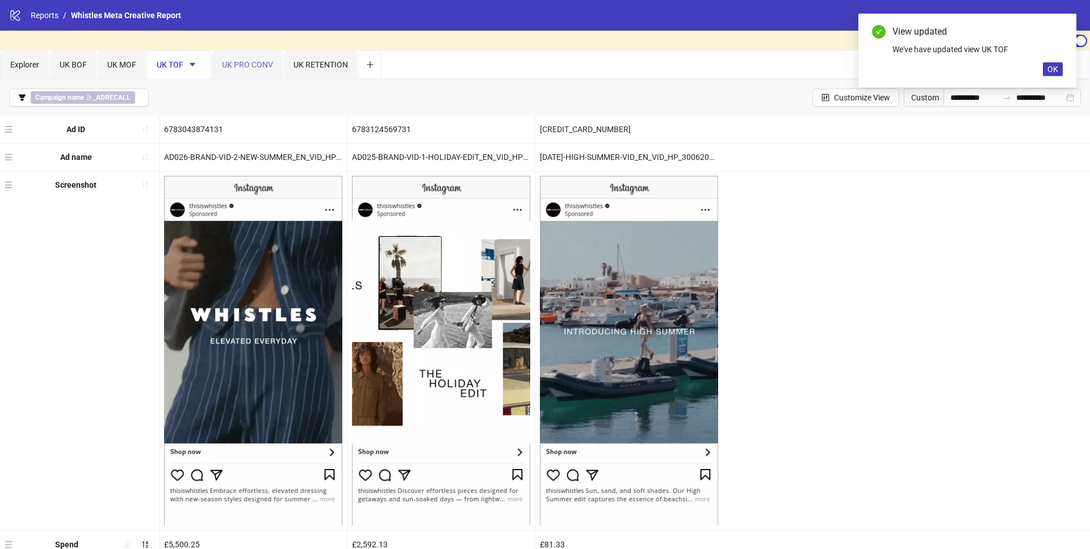
click at [251, 74] on div "UK PRO CONV" at bounding box center [247, 65] width 70 height 28
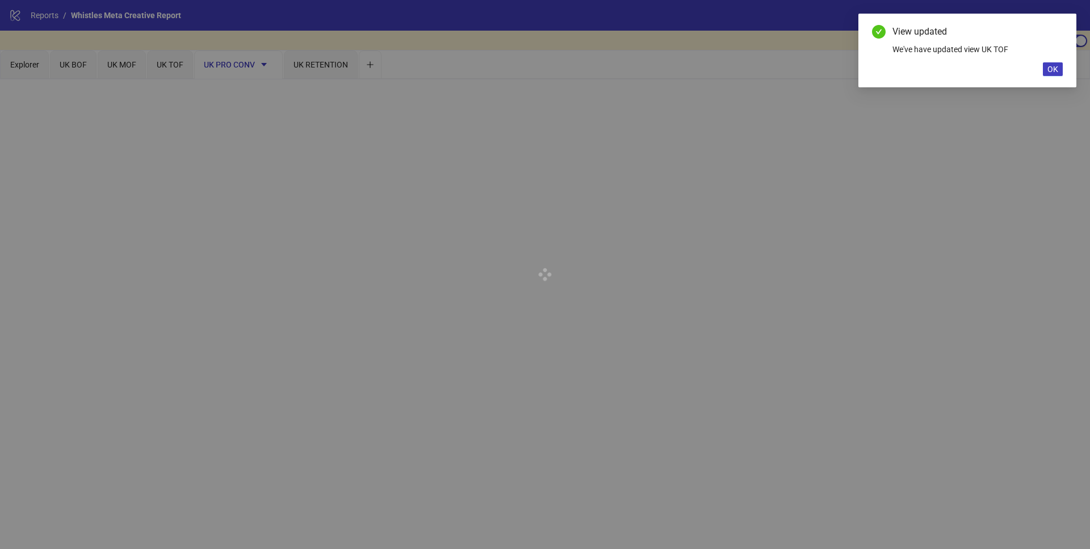
click at [260, 65] on div at bounding box center [545, 274] width 1090 height 549
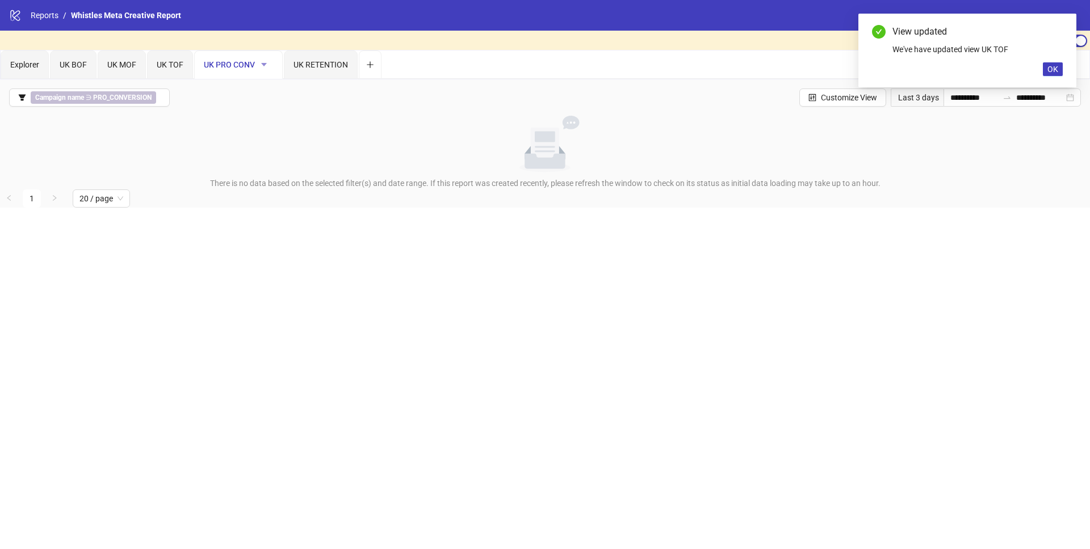
click at [264, 66] on icon "caret-down" at bounding box center [264, 65] width 8 height 8
click at [284, 121] on span "Delete" at bounding box center [283, 123] width 40 height 12
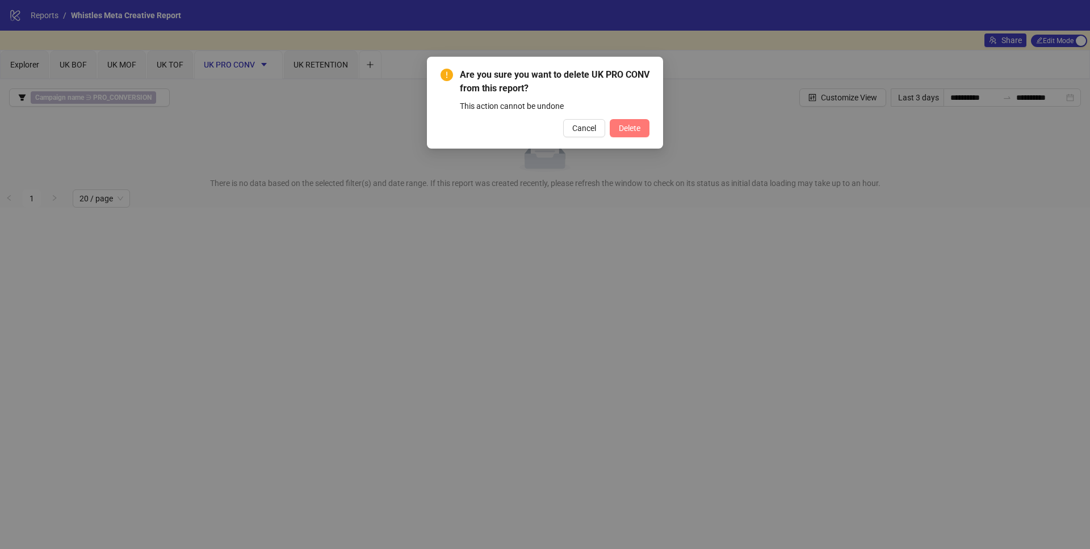
click at [634, 132] on span "Delete" at bounding box center [630, 128] width 22 height 9
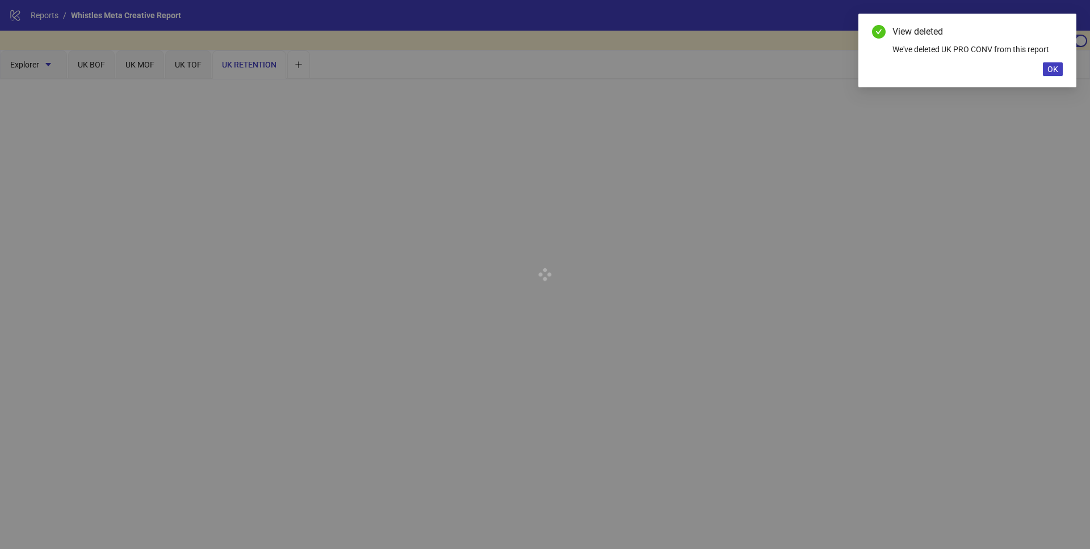
click at [254, 68] on div at bounding box center [545, 274] width 1090 height 549
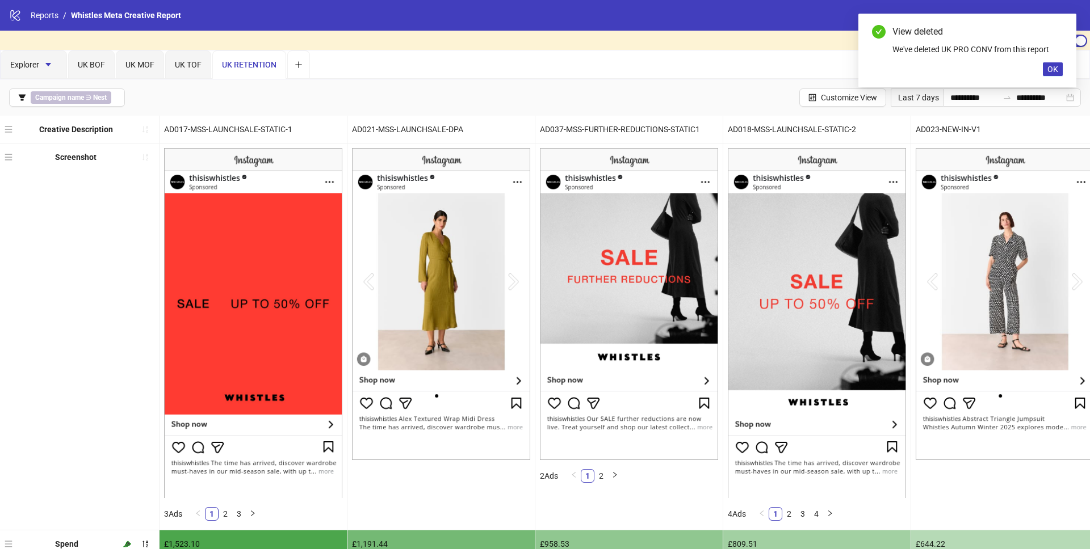
click at [270, 68] on span "UK RETENTION" at bounding box center [249, 64] width 54 height 9
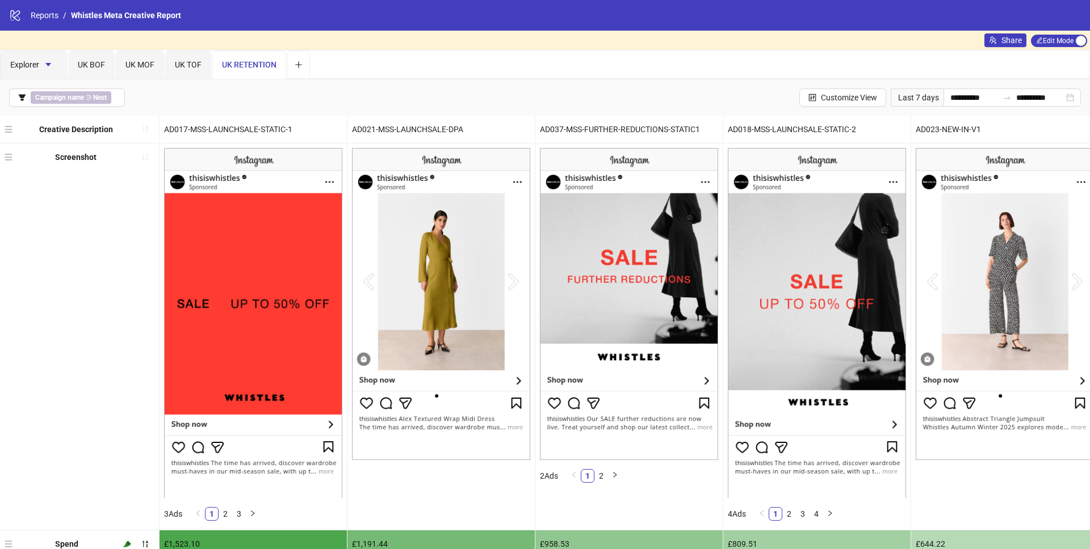
click at [270, 62] on span "UK RETENTION" at bounding box center [249, 64] width 54 height 9
click at [305, 94] on div "**********" at bounding box center [545, 97] width 1090 height 36
click at [258, 60] on span "UK RETENTION" at bounding box center [249, 64] width 54 height 9
click at [418, 72] on div "Explorer UK BOF UK MOF UK TOF UK RETENTION" at bounding box center [545, 65] width 1088 height 28
click at [226, 64] on span "UK RETENTION" at bounding box center [249, 64] width 54 height 9
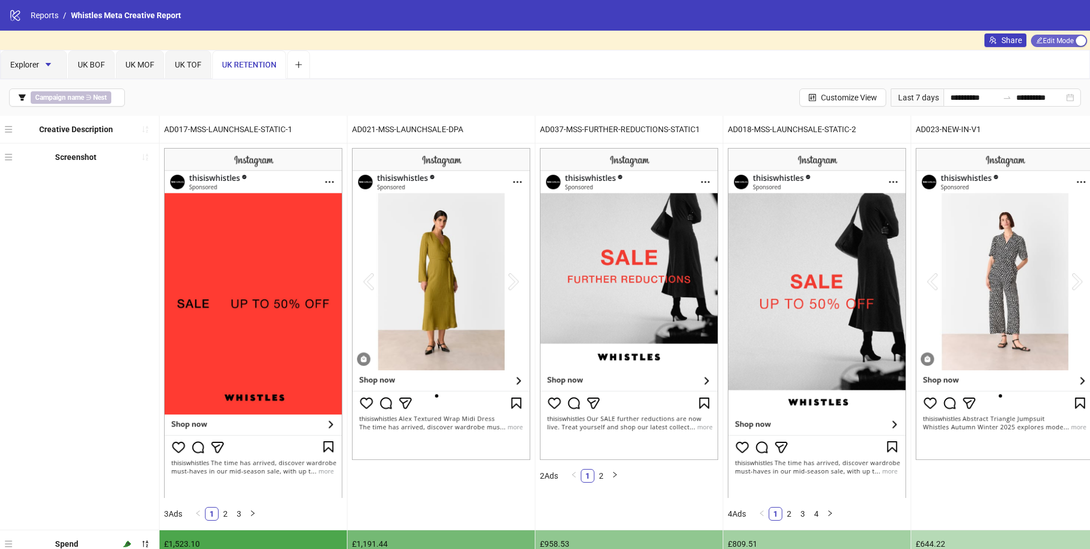
click at [1067, 46] on span "Edit Mode Edit Mode" at bounding box center [1059, 41] width 56 height 12
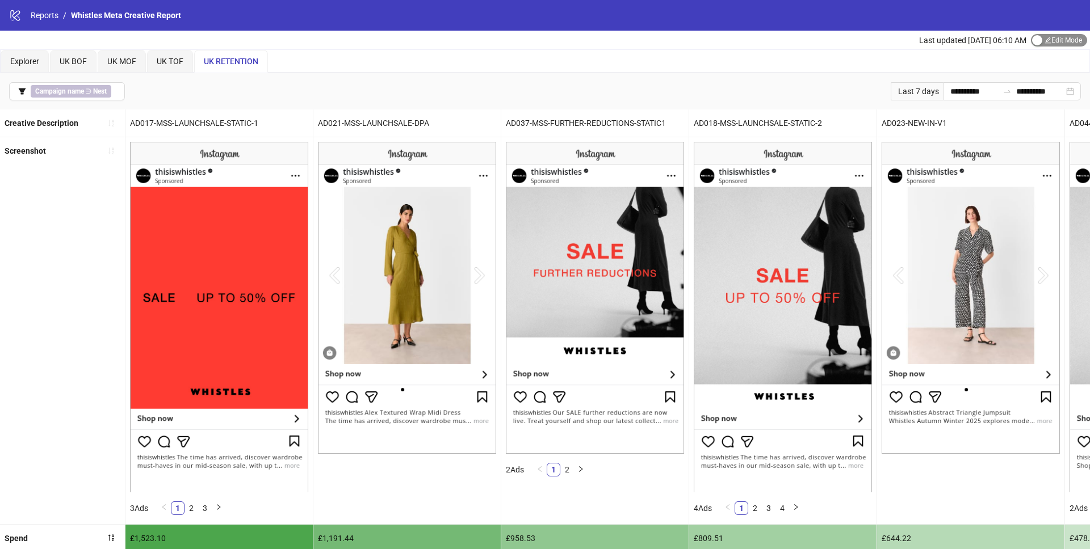
click at [1054, 40] on span "Edit Mode Edit Mode" at bounding box center [1059, 40] width 56 height 12
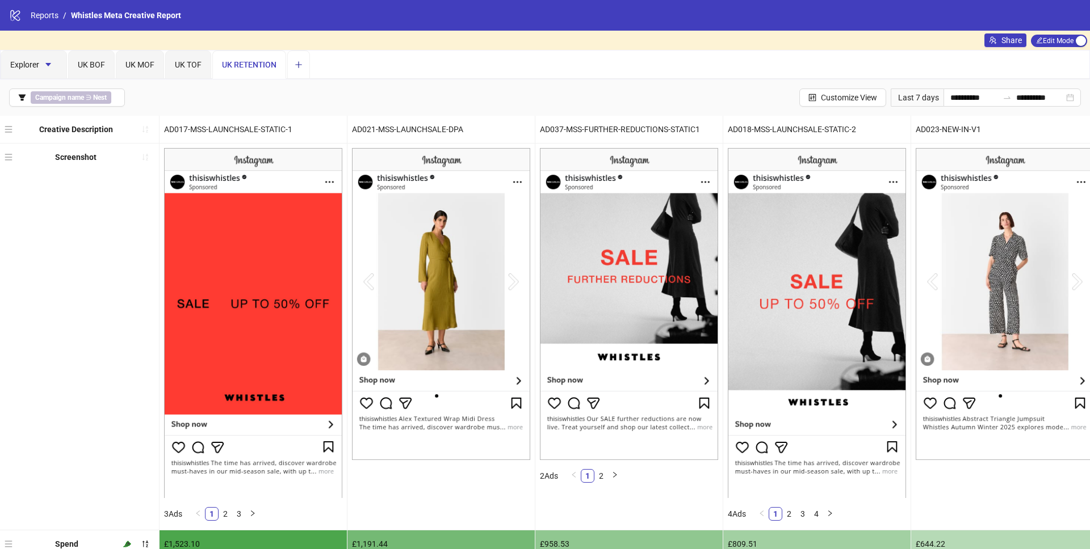
click at [305, 63] on button "Add tab" at bounding box center [298, 65] width 23 height 28
click at [298, 65] on div "Explorer UK BOF UK MOF UK TOF UK RETENTION" at bounding box center [155, 65] width 309 height 28
click at [241, 65] on span "New view 6" at bounding box center [242, 64] width 40 height 9
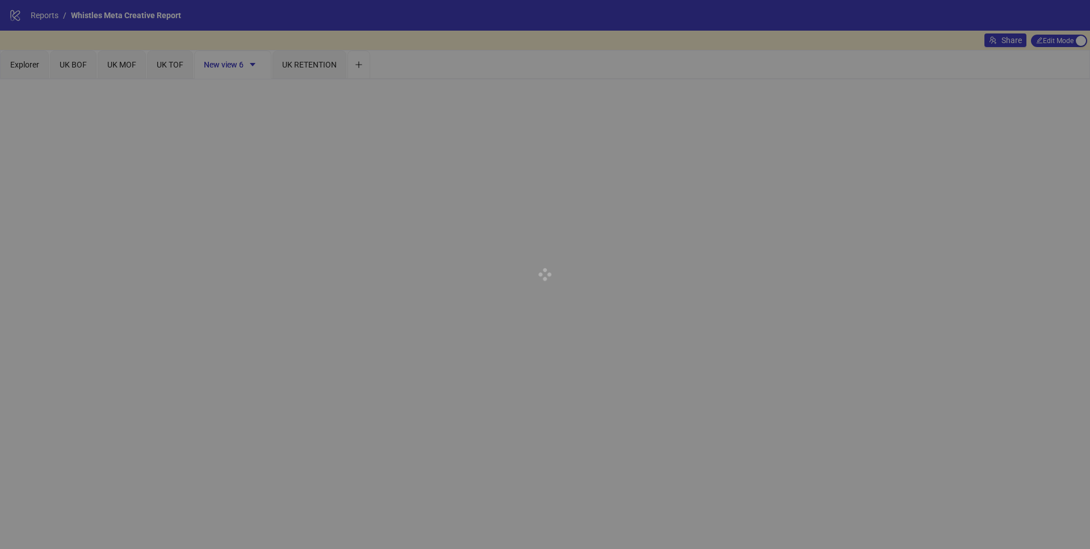
click at [289, 68] on div at bounding box center [545, 274] width 1090 height 549
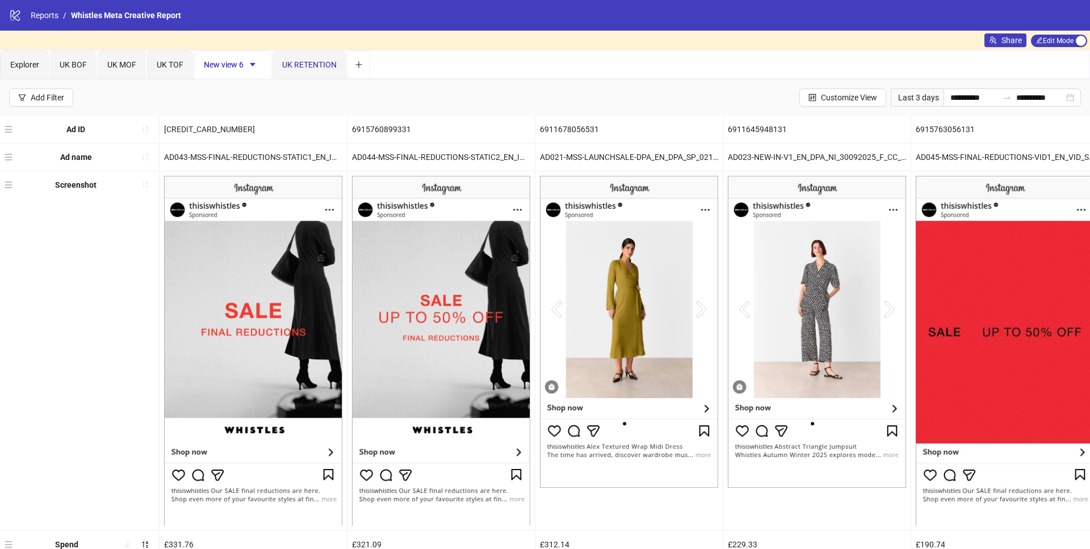
click at [304, 69] on span "UK RETENTION" at bounding box center [309, 64] width 54 height 9
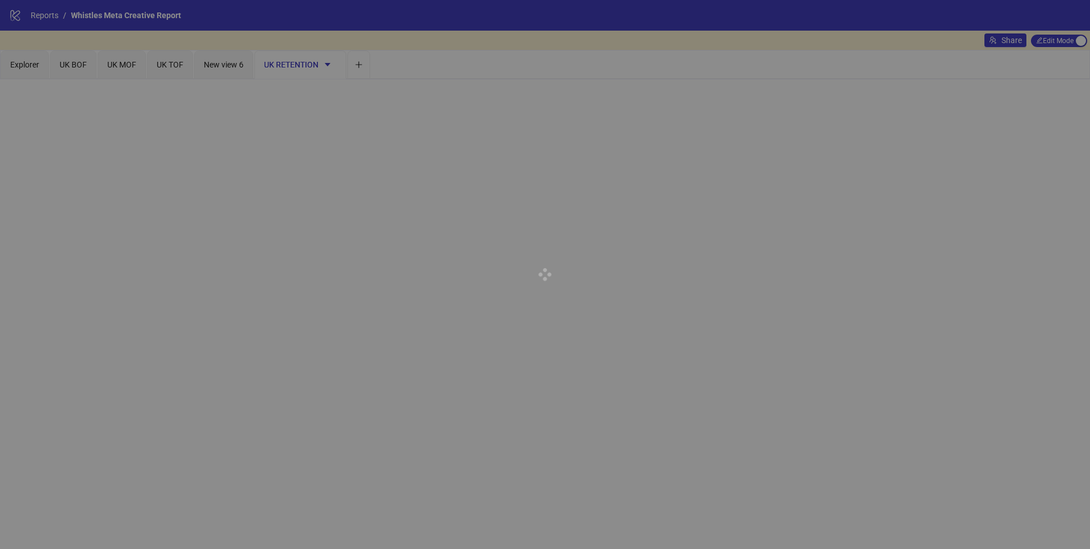
click at [328, 64] on div at bounding box center [545, 274] width 1090 height 549
click at [328, 66] on div at bounding box center [545, 274] width 1090 height 549
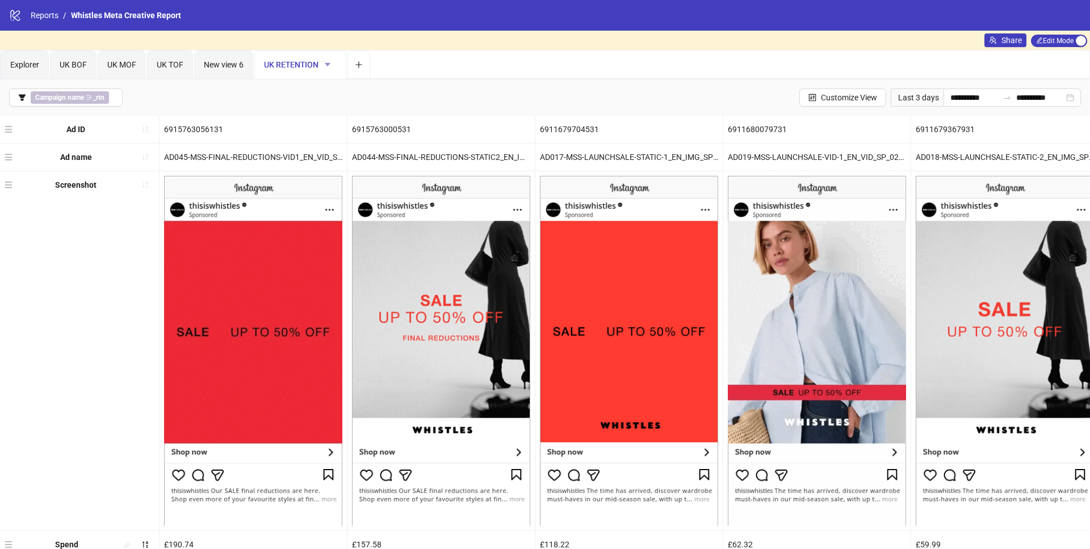
click at [328, 66] on icon "caret-down" at bounding box center [327, 65] width 8 height 8
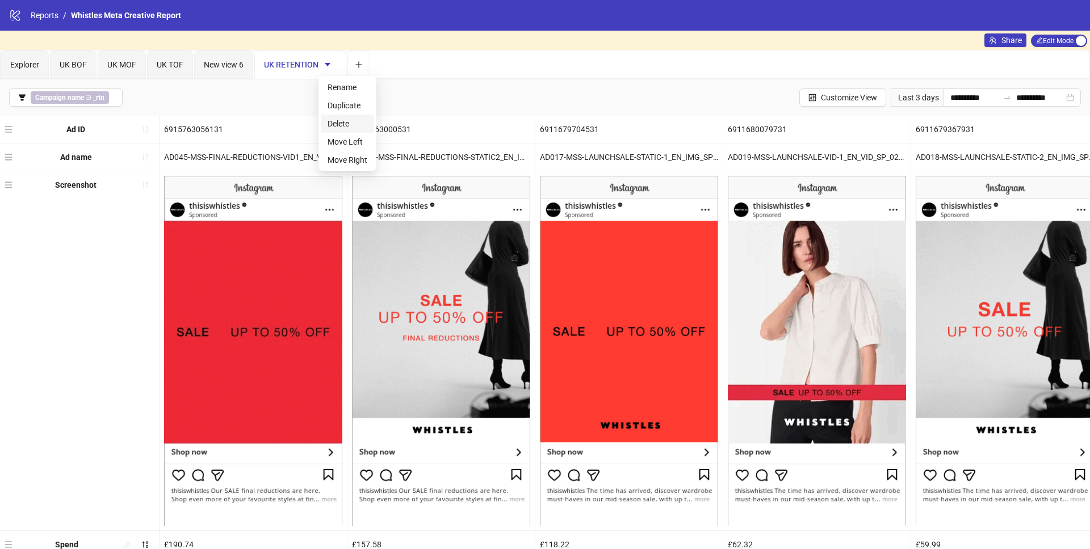
click at [342, 120] on span "Delete" at bounding box center [347, 123] width 40 height 12
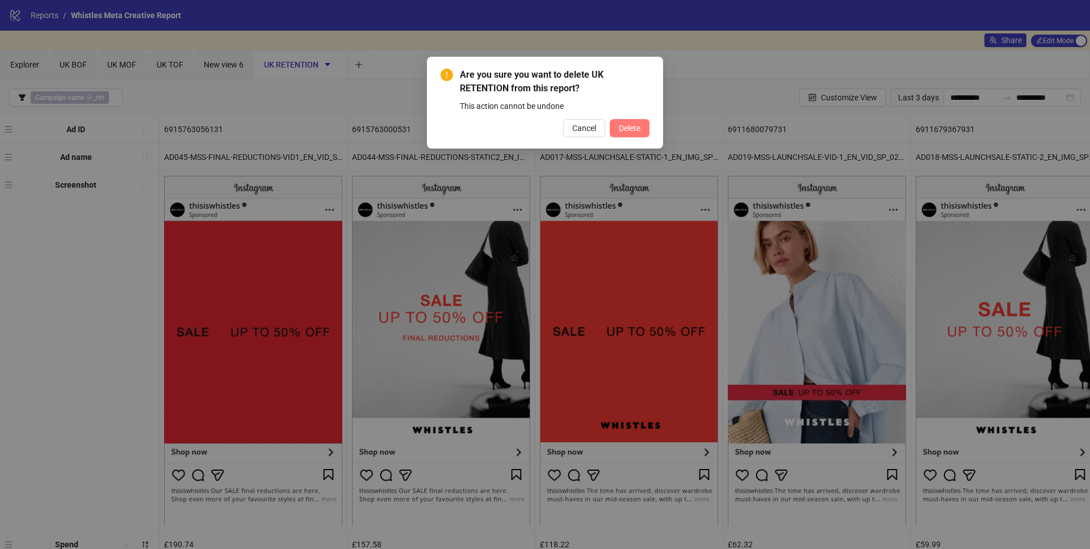
click at [626, 126] on span "Delete" at bounding box center [630, 128] width 22 height 9
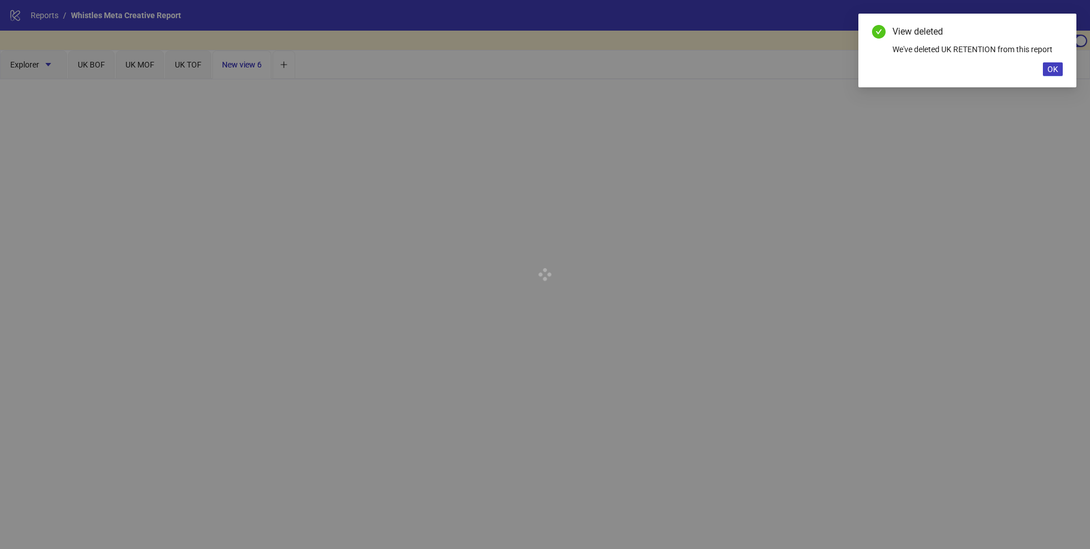
click at [250, 65] on div at bounding box center [545, 274] width 1090 height 549
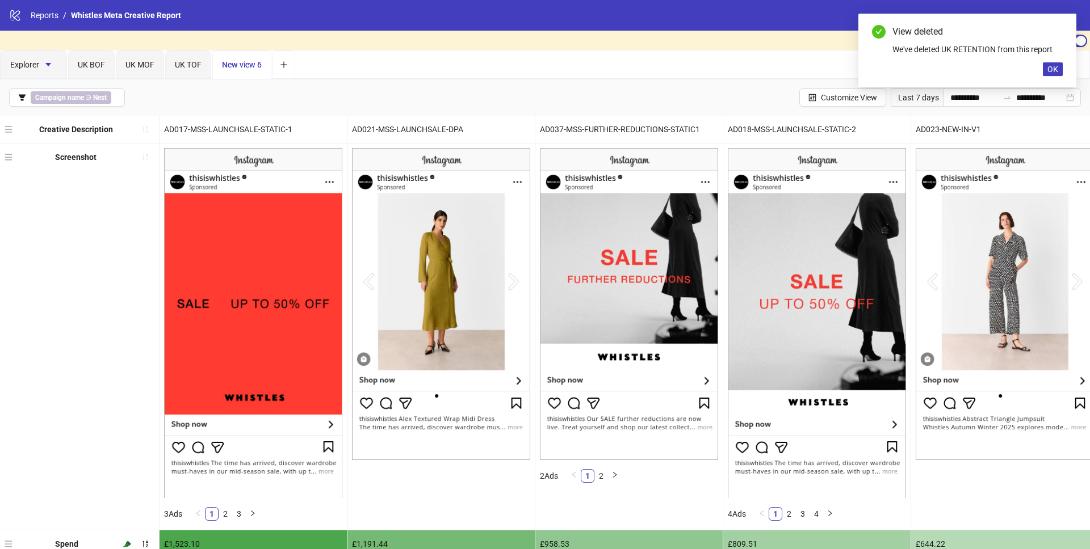
click at [251, 69] on span "New view 6" at bounding box center [242, 64] width 40 height 9
click at [196, 69] on div "UK TOF" at bounding box center [188, 64] width 27 height 12
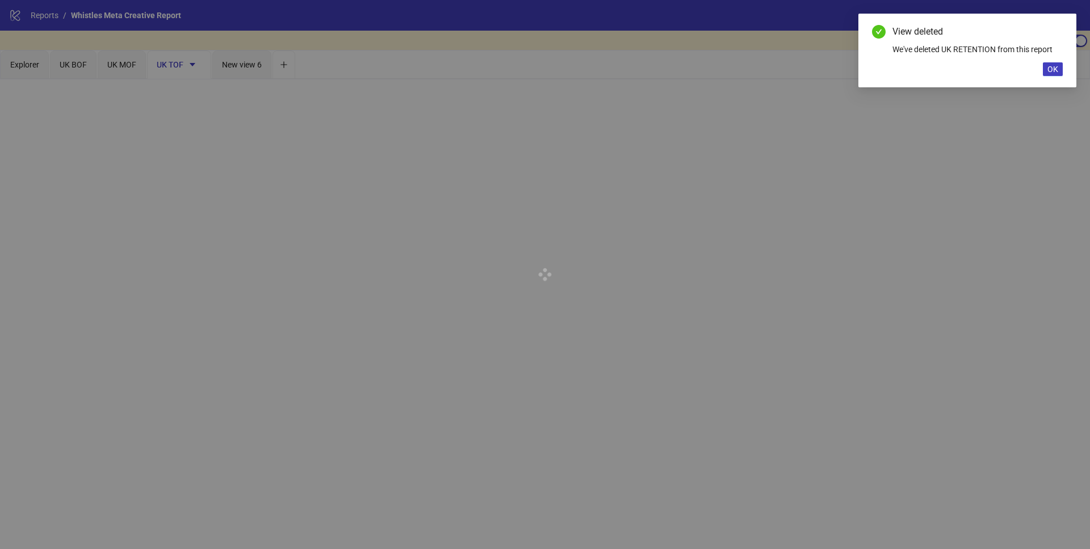
click at [247, 70] on div at bounding box center [545, 274] width 1090 height 549
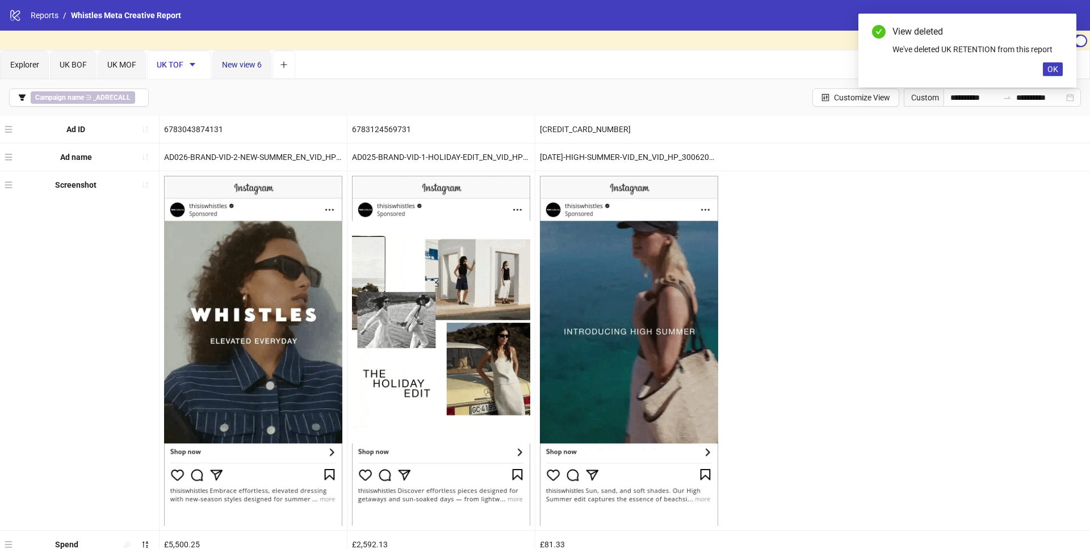
click at [253, 68] on span "New view 6" at bounding box center [242, 64] width 40 height 9
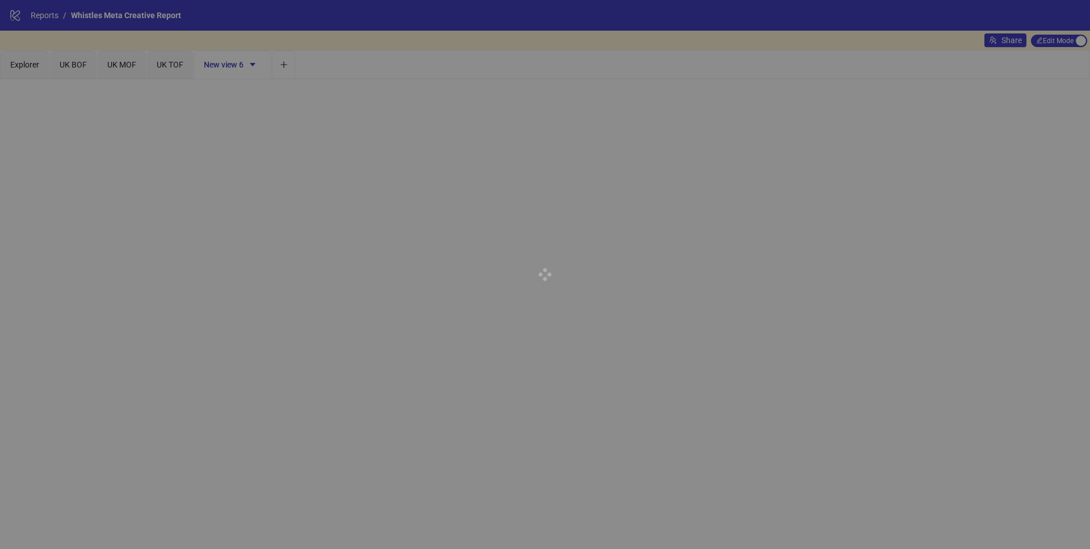
click at [249, 66] on div at bounding box center [545, 274] width 1090 height 549
click at [252, 66] on div at bounding box center [545, 274] width 1090 height 549
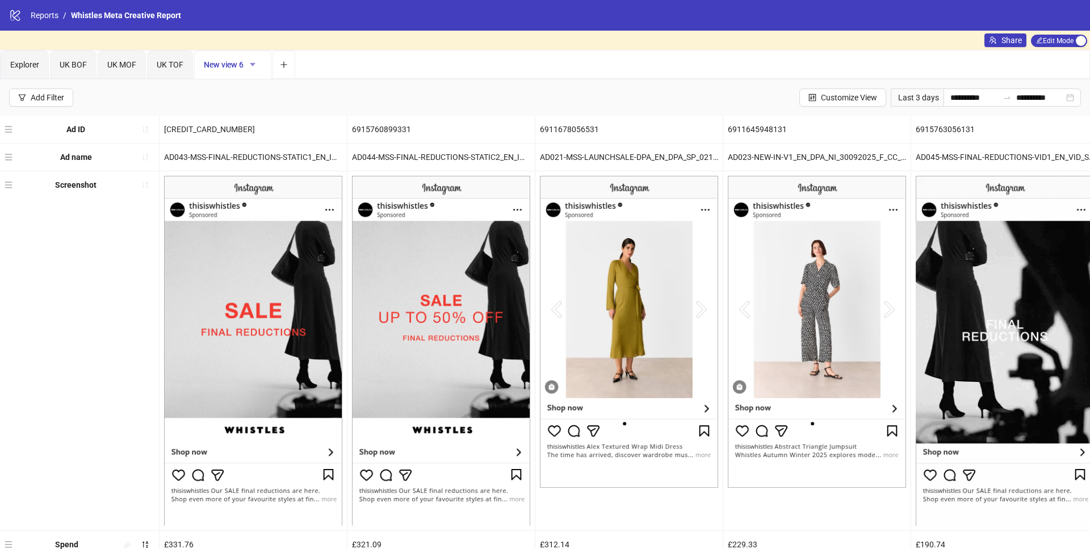
click at [254, 70] on button "button" at bounding box center [252, 65] width 18 height 18
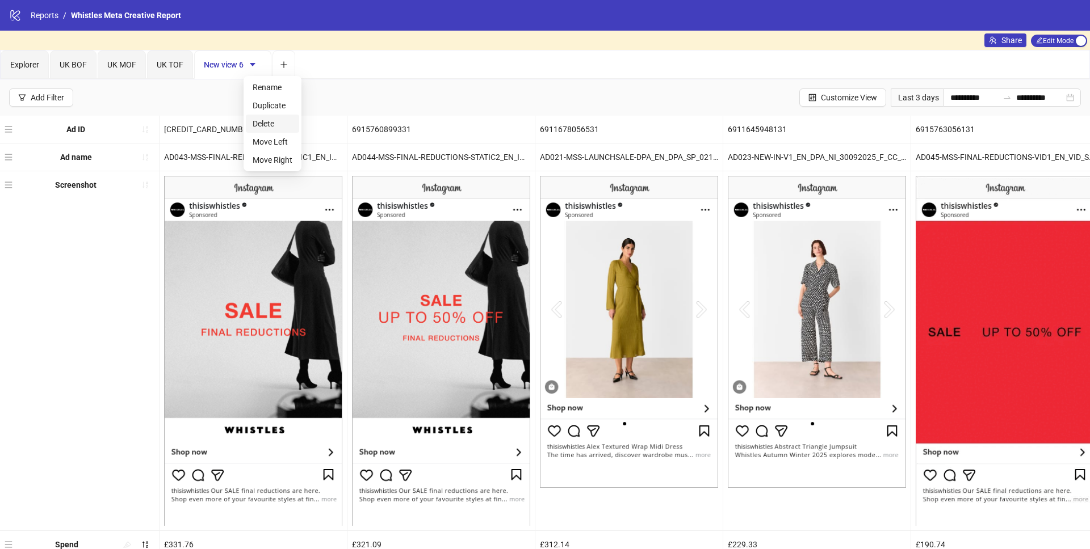
click at [271, 121] on span "Delete" at bounding box center [273, 123] width 40 height 12
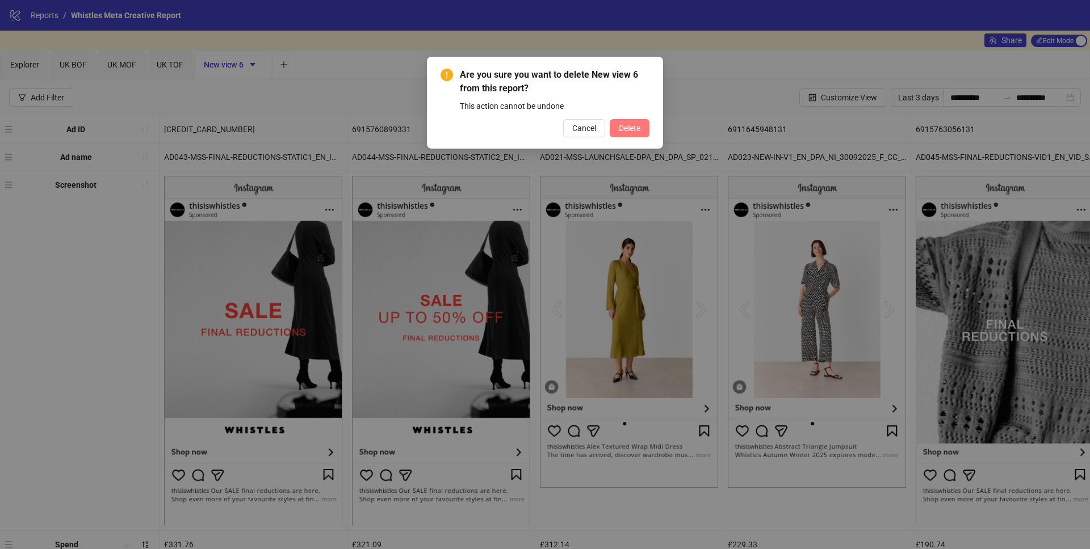
click at [623, 132] on span "Delete" at bounding box center [630, 128] width 22 height 9
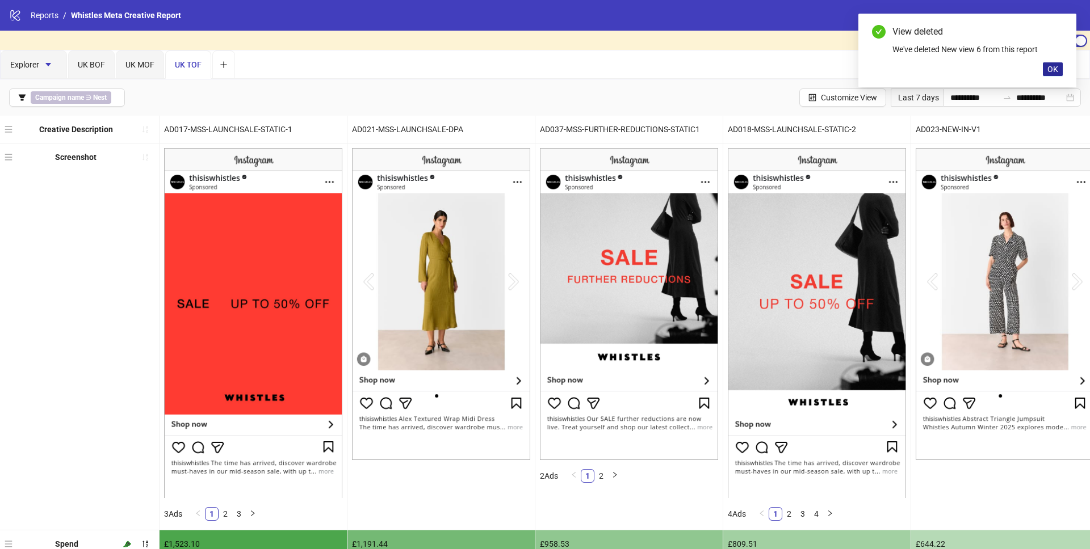
click at [1057, 65] on span "OK" at bounding box center [1052, 69] width 11 height 9
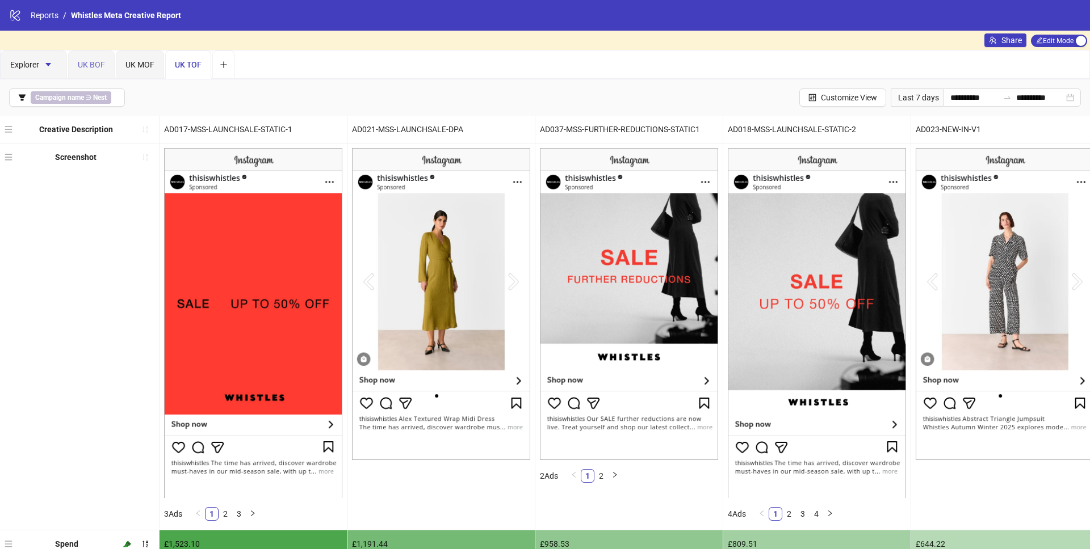
click at [97, 55] on div "UK BOF" at bounding box center [91, 65] width 47 height 28
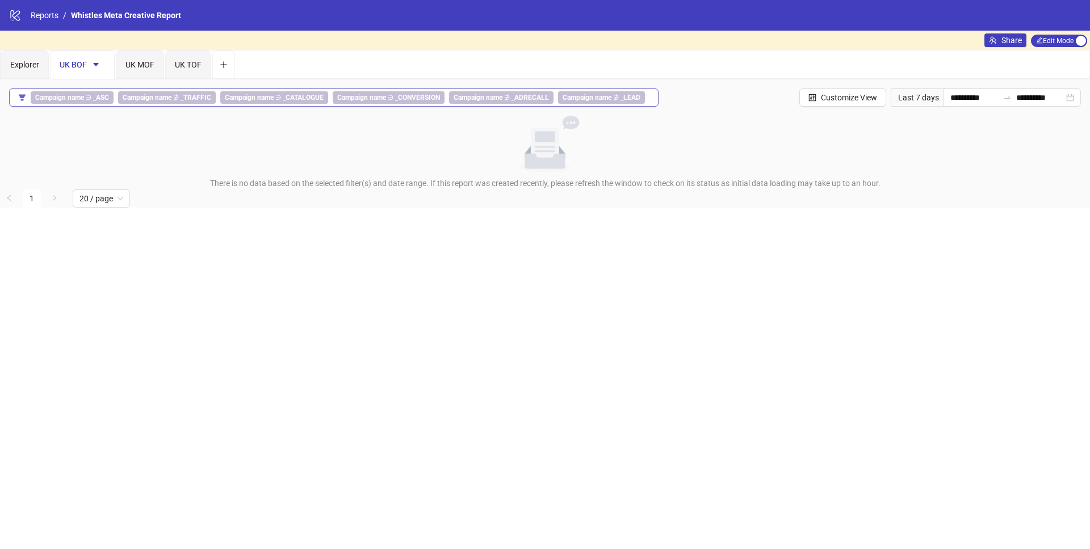
click at [23, 96] on icon "filter" at bounding box center [22, 97] width 7 height 6
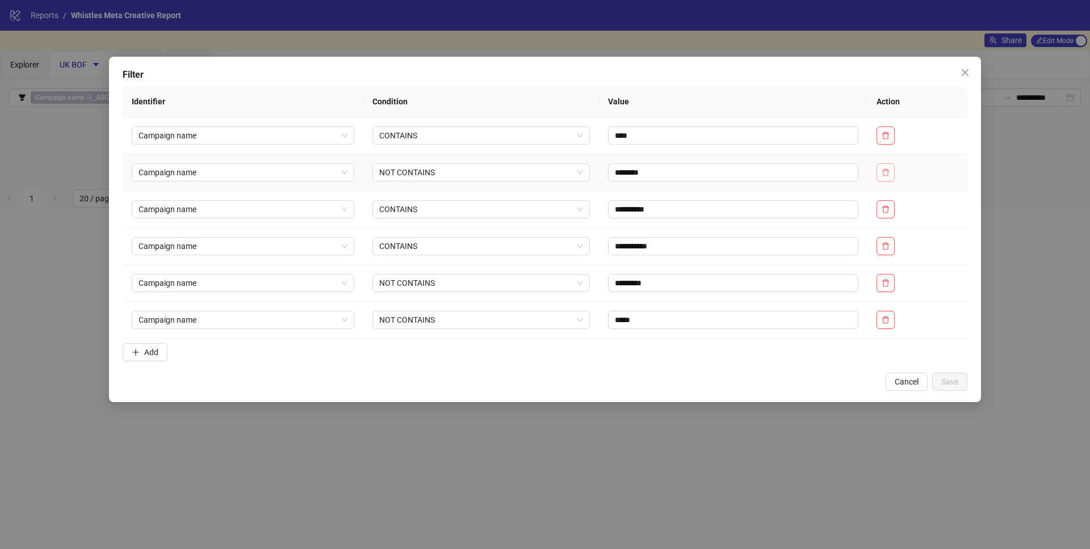
click at [888, 176] on span "button" at bounding box center [885, 172] width 8 height 9
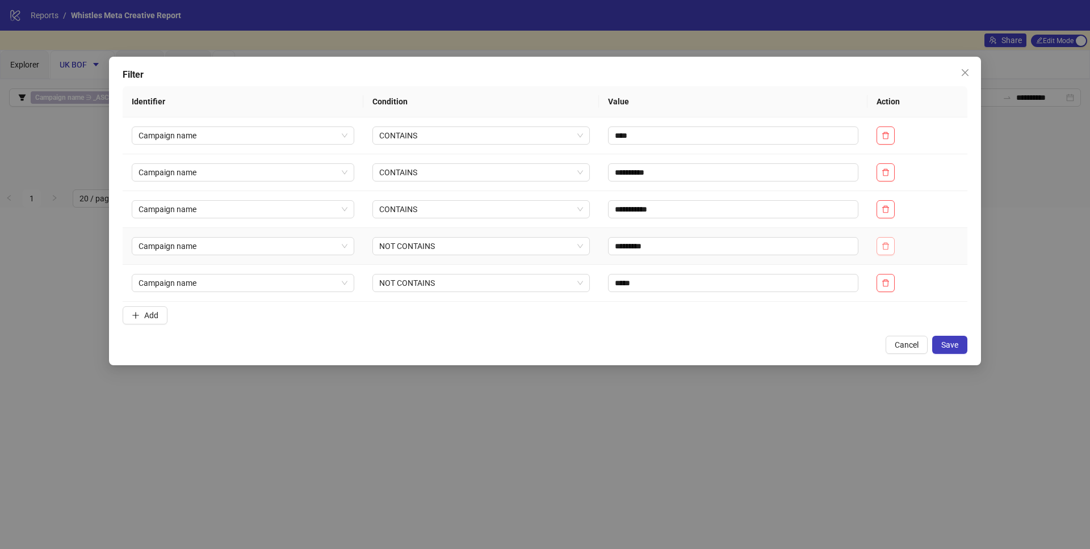
click at [890, 239] on button "button" at bounding box center [885, 246] width 18 height 18
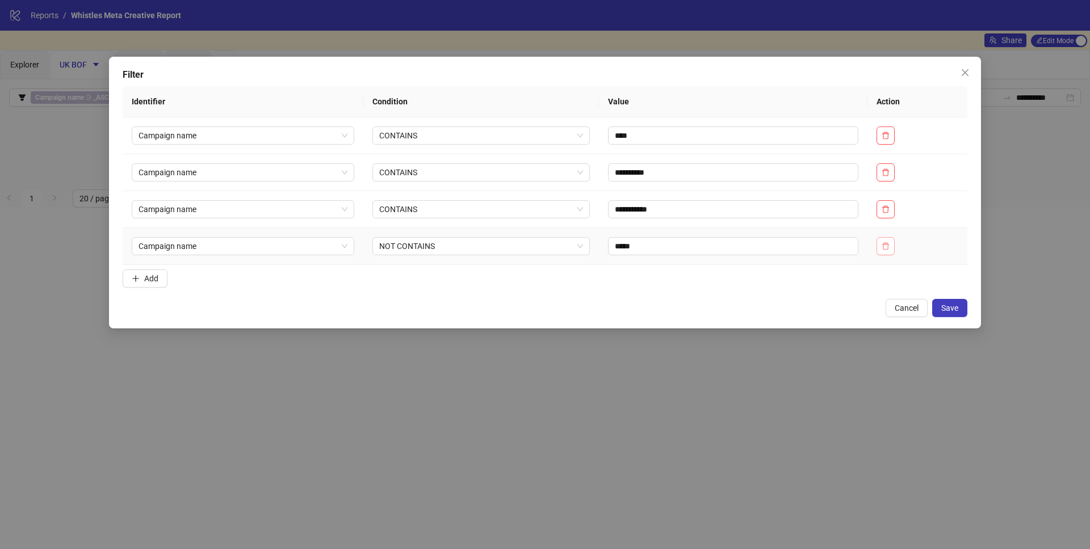
click at [890, 239] on button "button" at bounding box center [885, 246] width 18 height 18
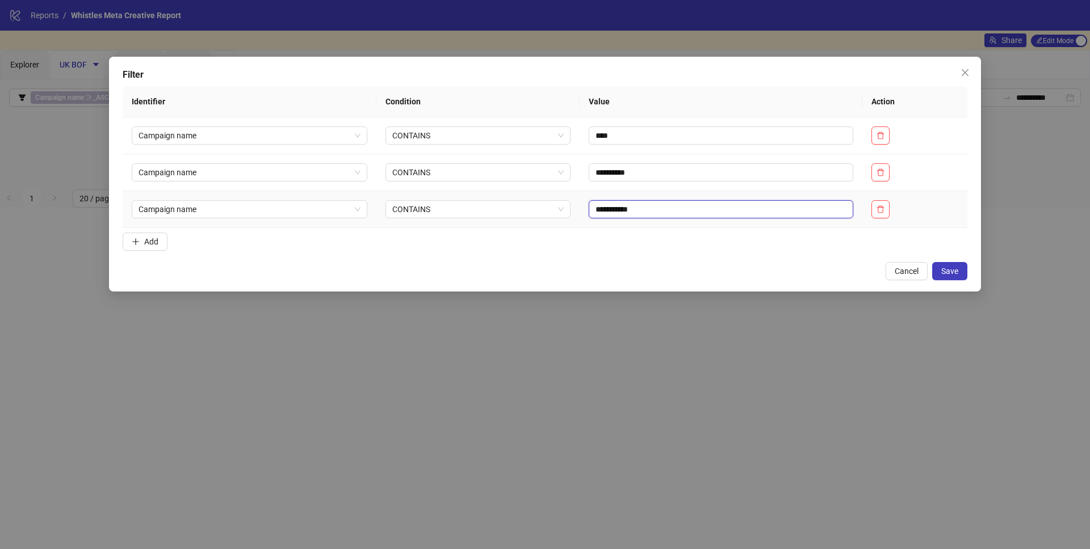
click at [668, 211] on input "**********" at bounding box center [720, 209] width 264 height 18
type input "****"
click at [957, 268] on span "Save" at bounding box center [949, 271] width 17 height 9
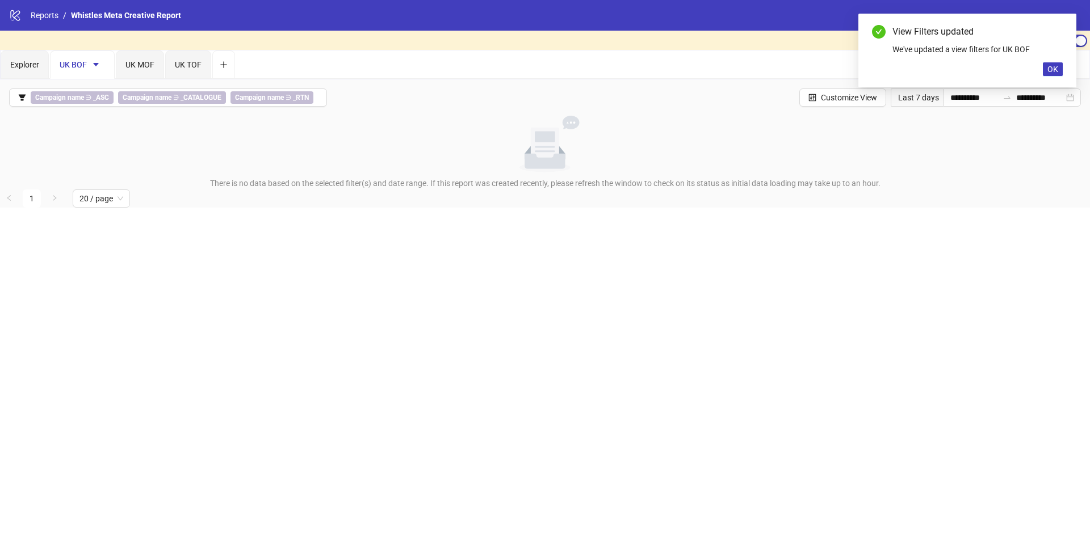
click at [1048, 76] on div "View Filters updated We've updated a view filters for UK BOF OK" at bounding box center [967, 51] width 218 height 74
click at [1049, 72] on span "OK" at bounding box center [1052, 69] width 11 height 9
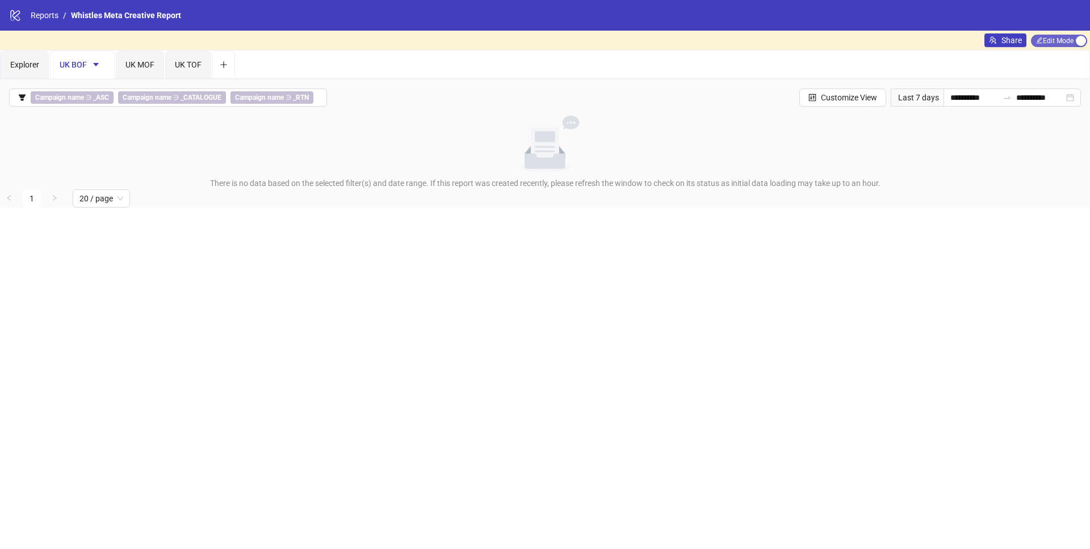
click at [1079, 46] on span "Edit Mode Edit Mode" at bounding box center [1059, 41] width 56 height 12
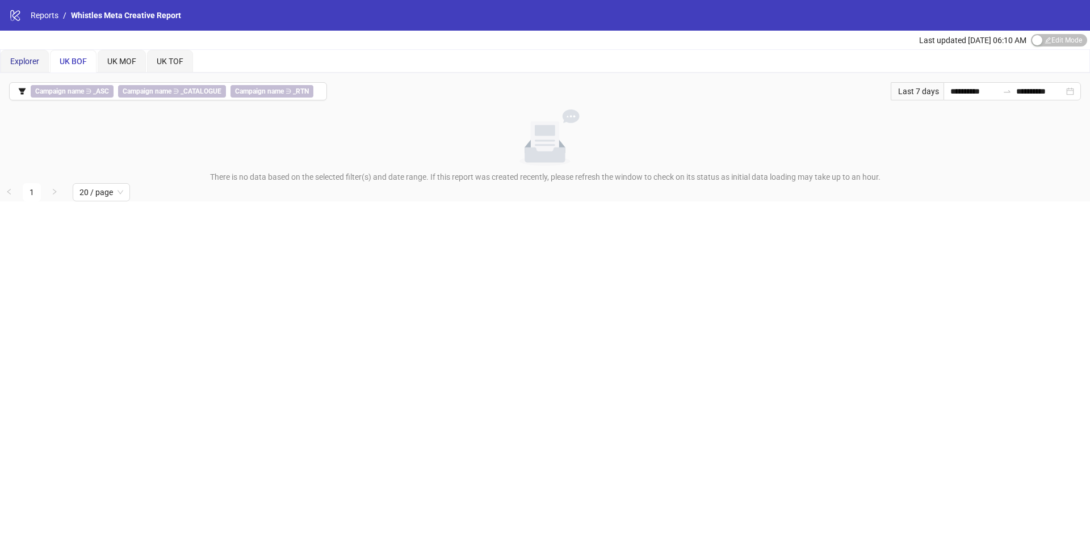
click at [37, 57] on span "Explorer" at bounding box center [24, 61] width 29 height 9
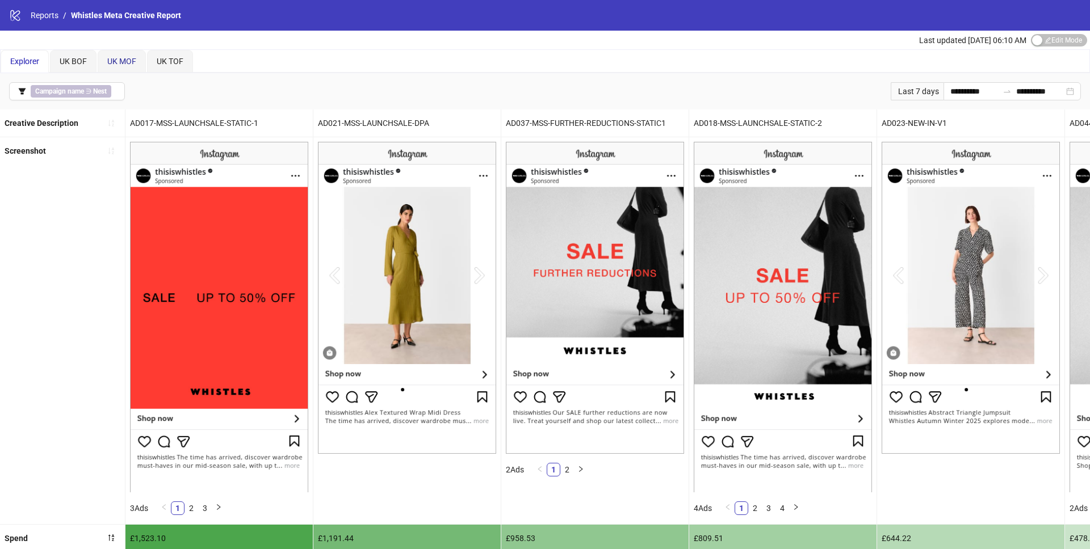
click at [127, 62] on span "UK MOF" at bounding box center [121, 61] width 29 height 9
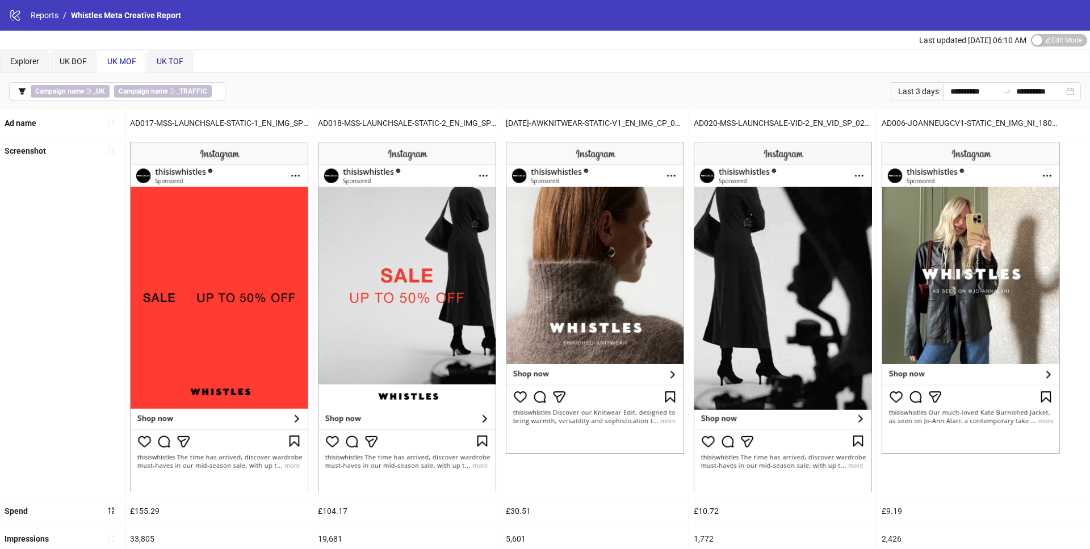
click at [169, 58] on span "UK TOF" at bounding box center [170, 61] width 27 height 9
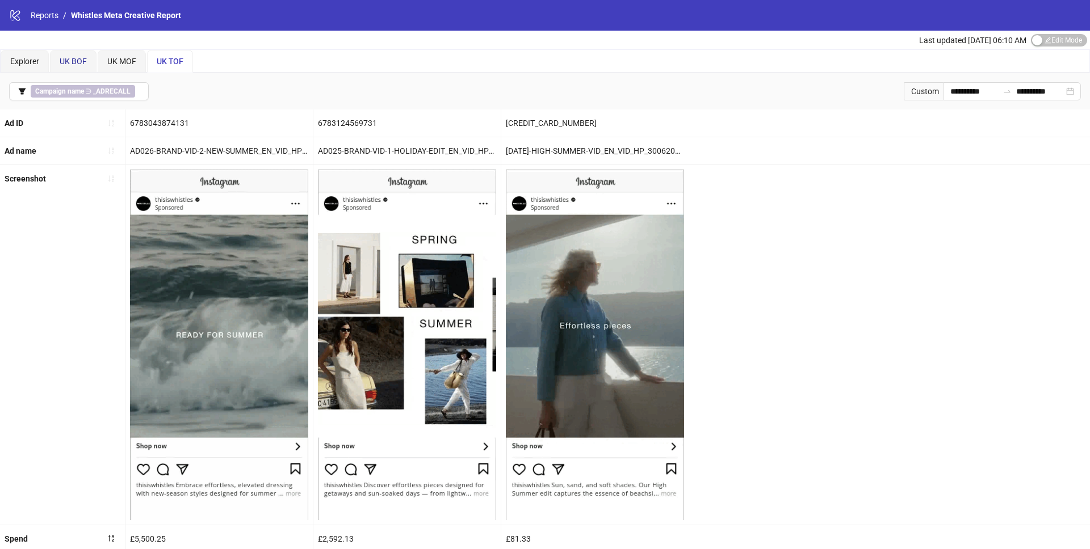
click at [86, 55] on div "UK BOF" at bounding box center [73, 61] width 27 height 12
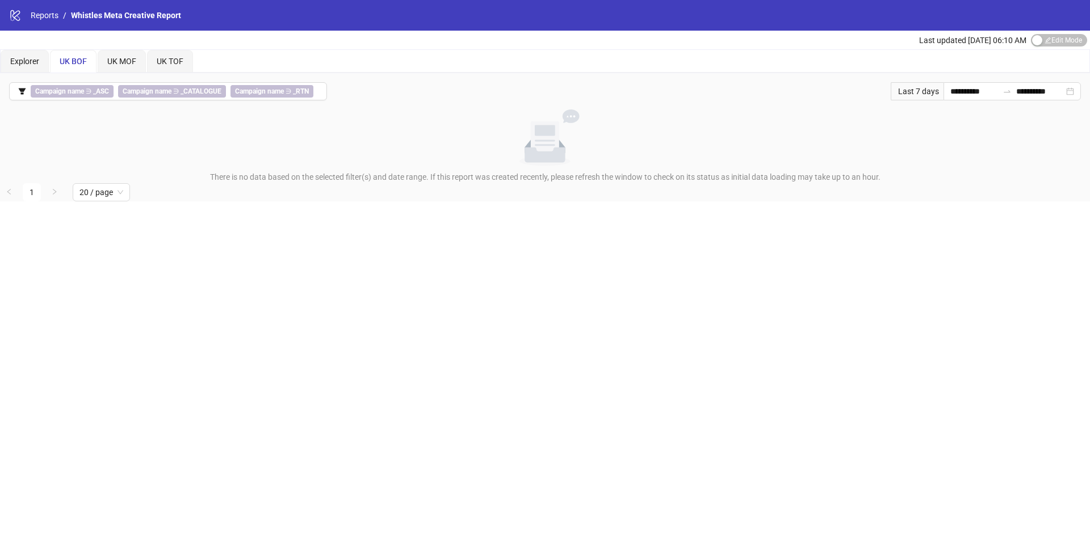
click at [957, 41] on span "Last updated Oct 14, 06:10 AM" at bounding box center [972, 40] width 107 height 9
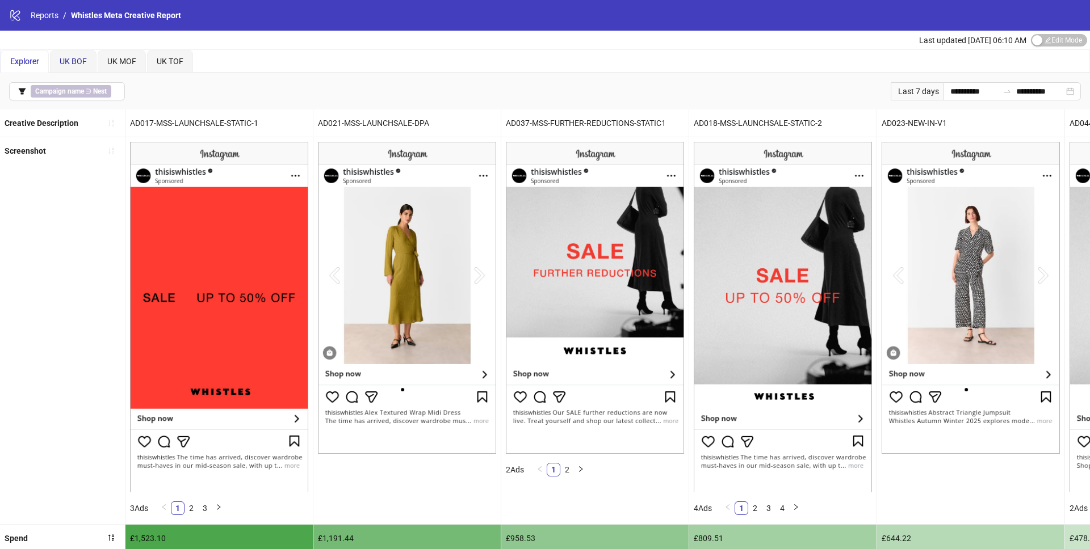
click at [82, 60] on span "UK BOF" at bounding box center [73, 61] width 27 height 9
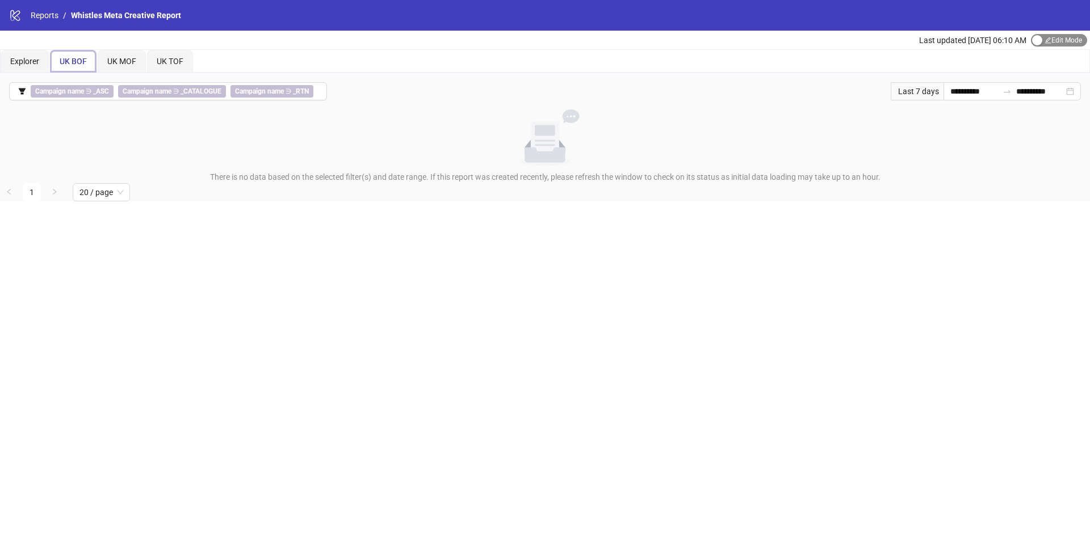
click at [1079, 43] on span "Edit Mode Edit Mode" at bounding box center [1059, 40] width 56 height 12
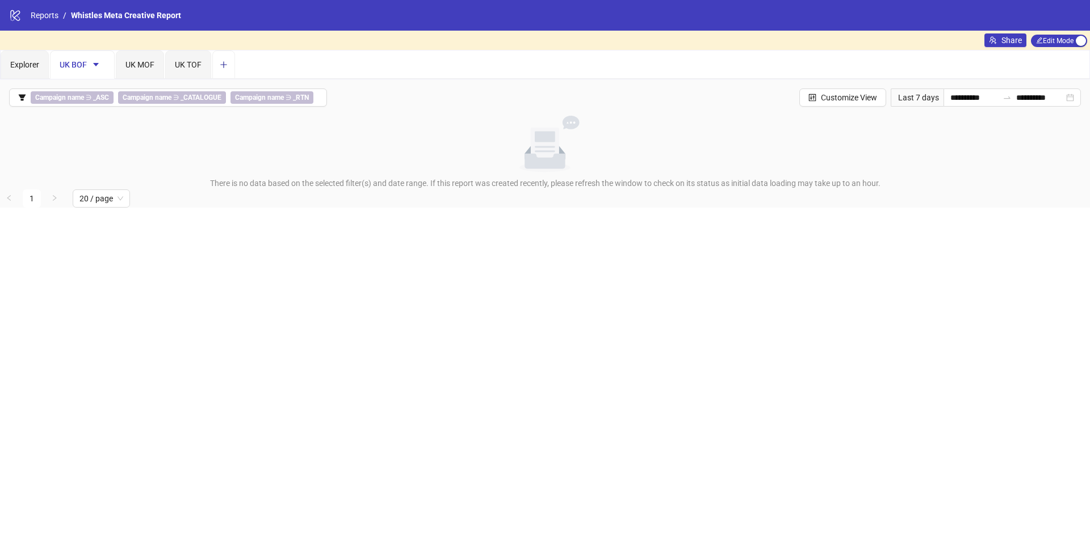
click at [220, 63] on icon "plus" at bounding box center [224, 65] width 8 height 8
drag, startPoint x: 230, startPoint y: 63, endPoint x: 73, endPoint y: 63, distance: 157.8
click at [72, 63] on div "Explorer UK BOF UK MOF UK TOF New view 5" at bounding box center [148, 65] width 295 height 28
click at [247, 62] on span "New view 5" at bounding box center [242, 64] width 40 height 9
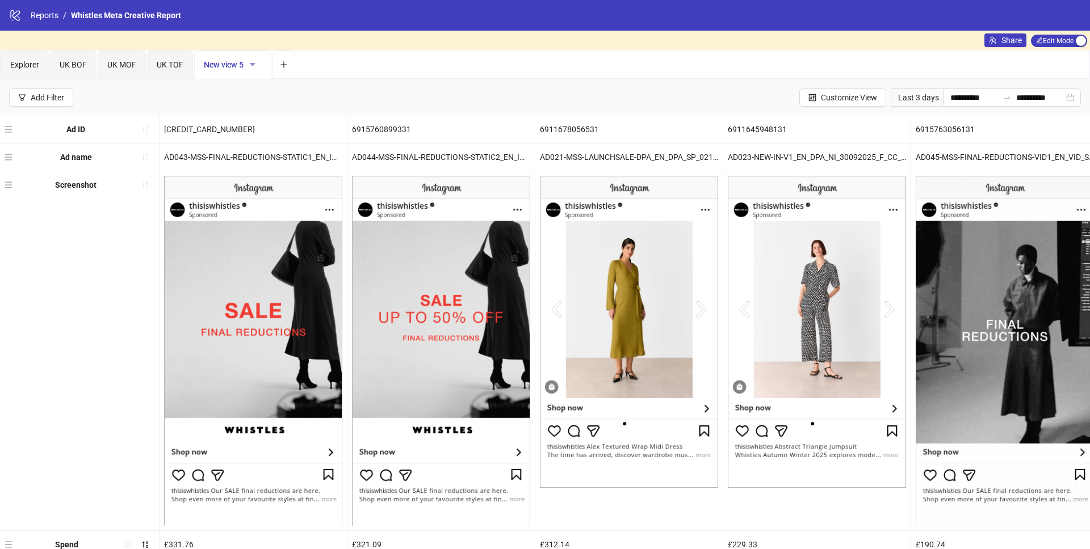
click at [250, 65] on icon "caret-down" at bounding box center [253, 65] width 8 height 8
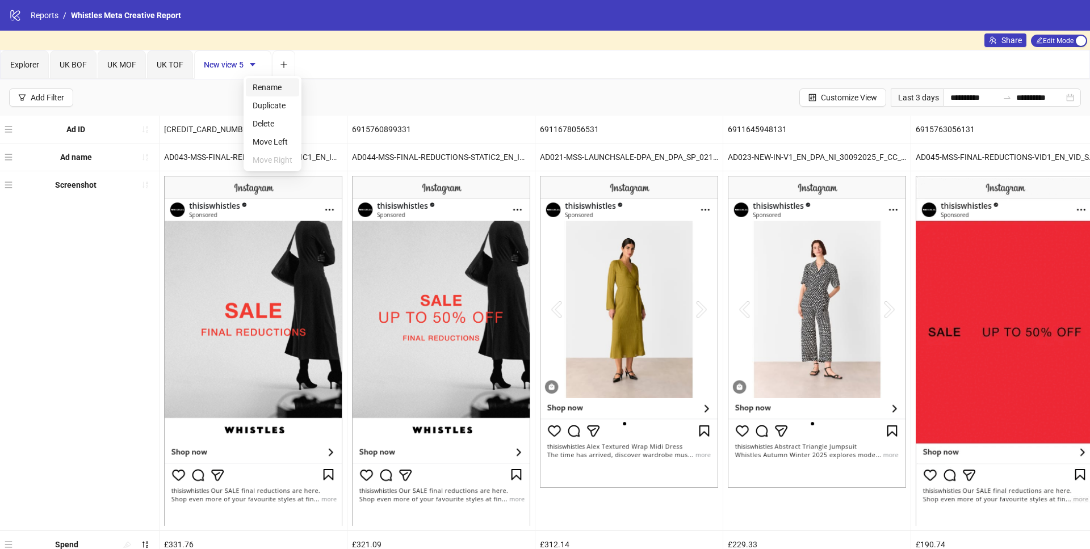
click at [255, 86] on span "Rename" at bounding box center [273, 87] width 40 height 12
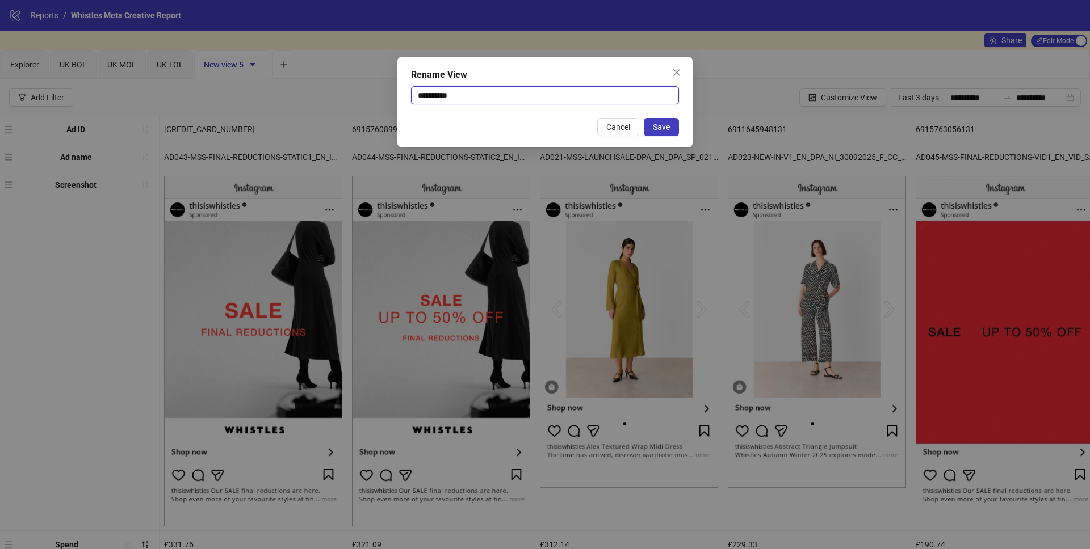
click at [449, 95] on input "**********" at bounding box center [545, 95] width 268 height 18
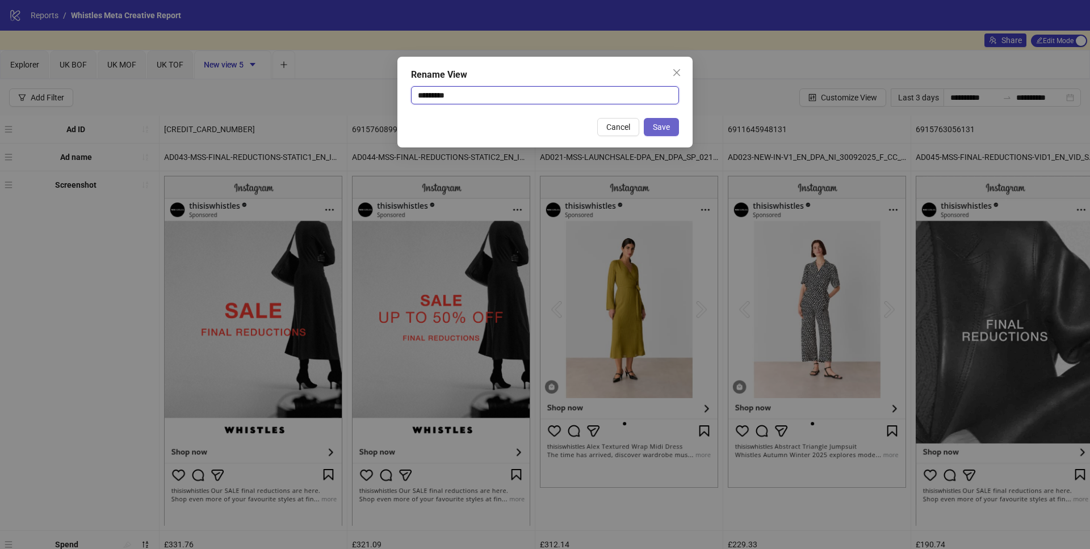
type input "*********"
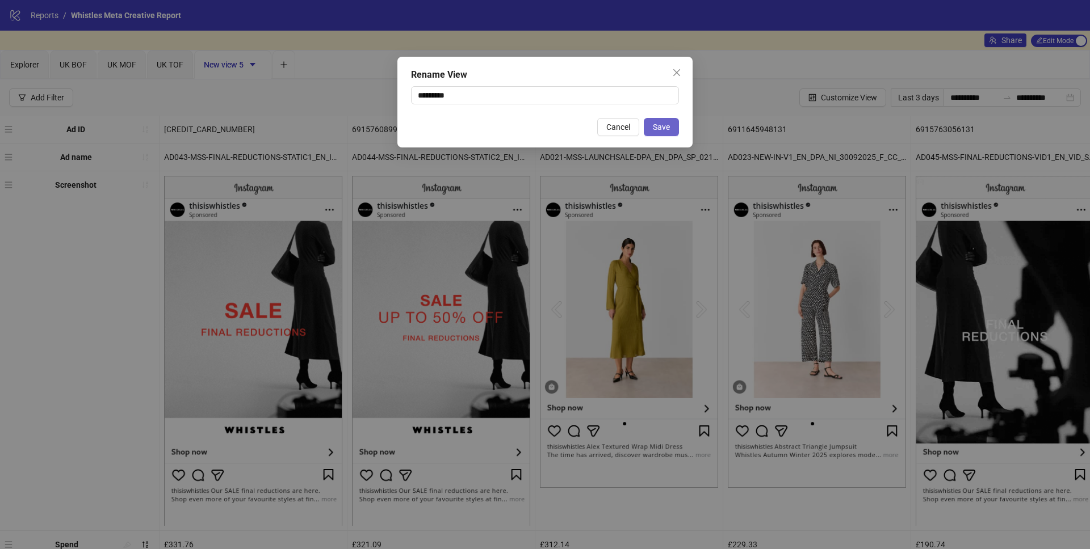
click at [657, 128] on span "Save" at bounding box center [661, 127] width 17 height 9
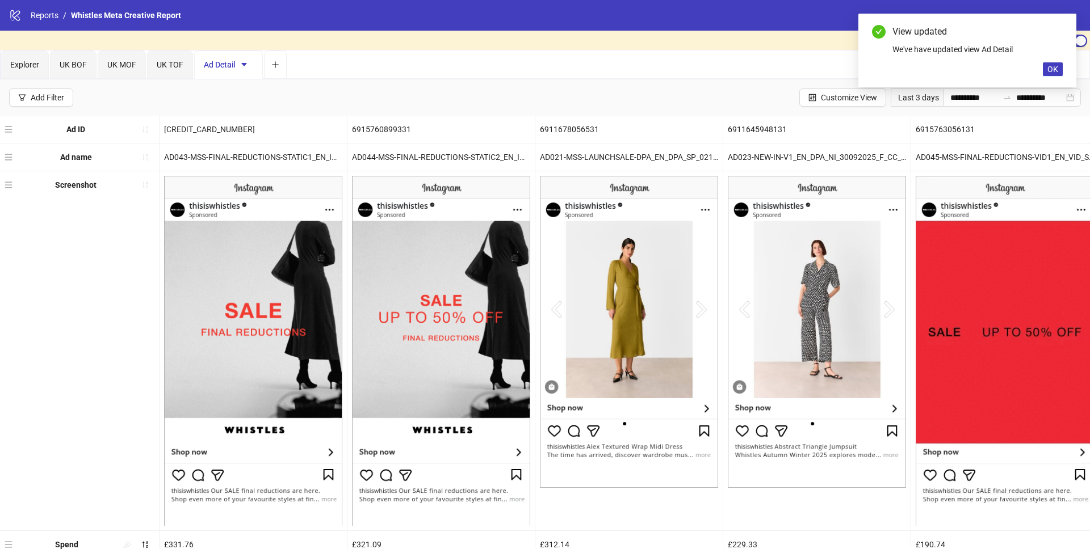
scroll to position [28, 0]
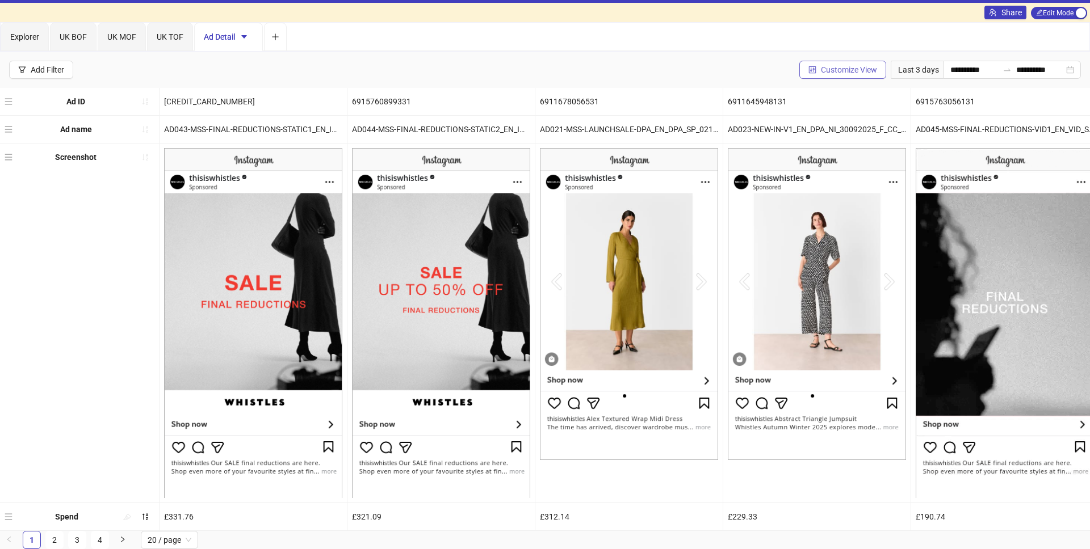
click at [821, 72] on span "Customize View" at bounding box center [849, 69] width 56 height 9
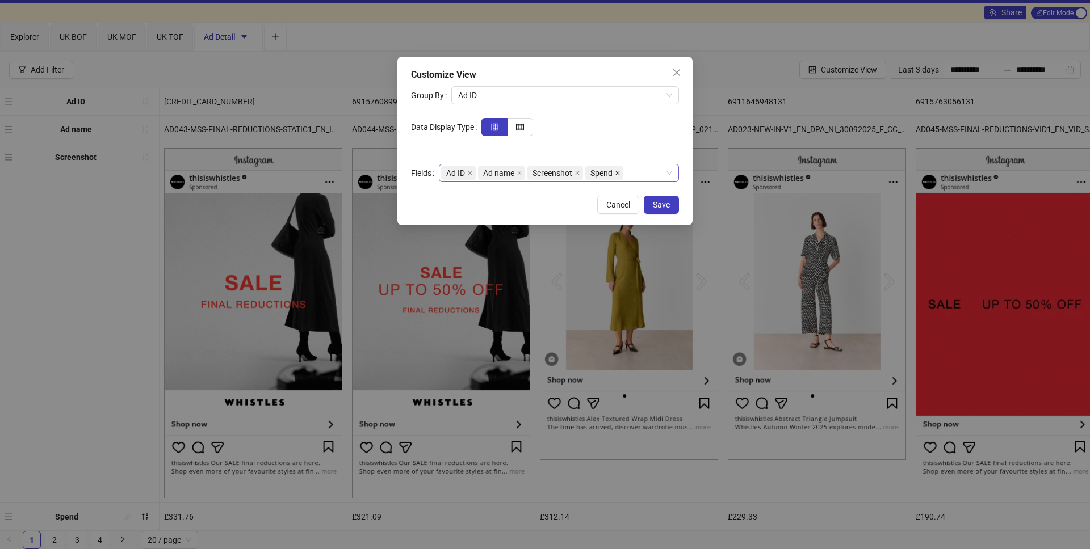
click at [620, 170] on icon "close" at bounding box center [618, 173] width 6 height 6
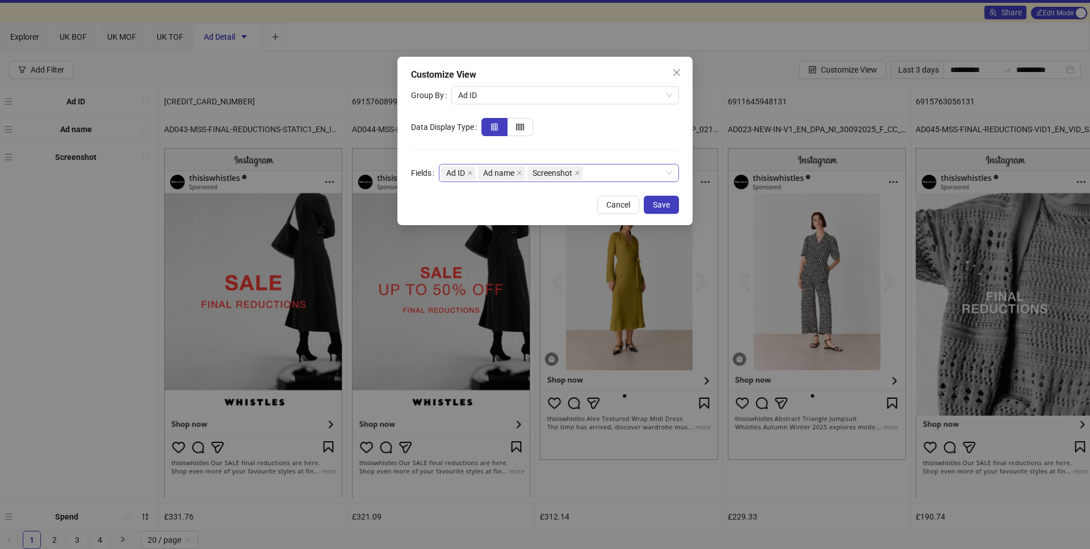
click at [621, 175] on div "Ad ID Ad name Screenshot" at bounding box center [553, 173] width 224 height 16
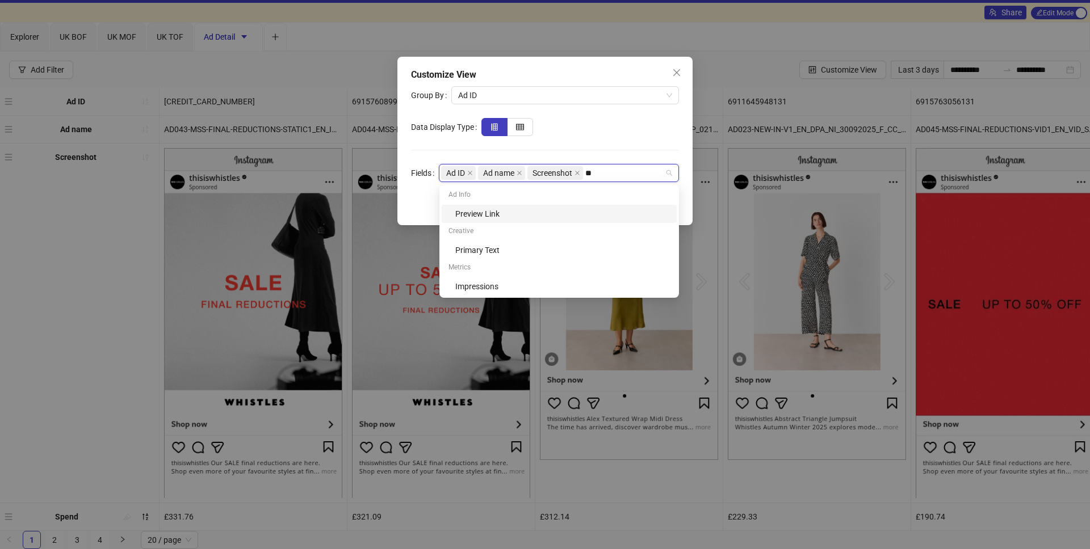
type input "***"
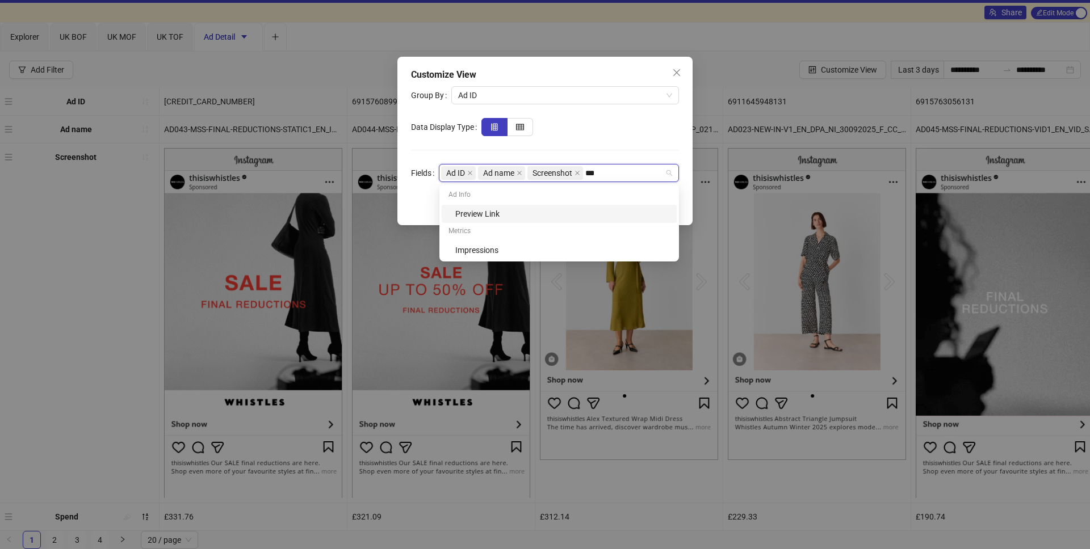
click at [574, 217] on div "Preview Link" at bounding box center [562, 214] width 215 height 12
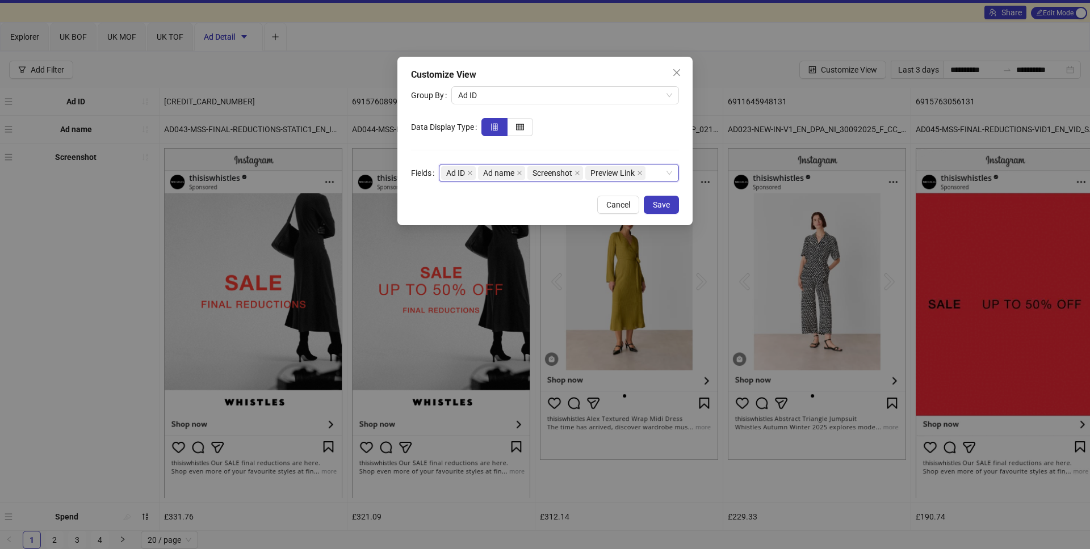
click at [659, 174] on div "Ad ID Ad name Screenshot Preview Link" at bounding box center [553, 173] width 224 height 16
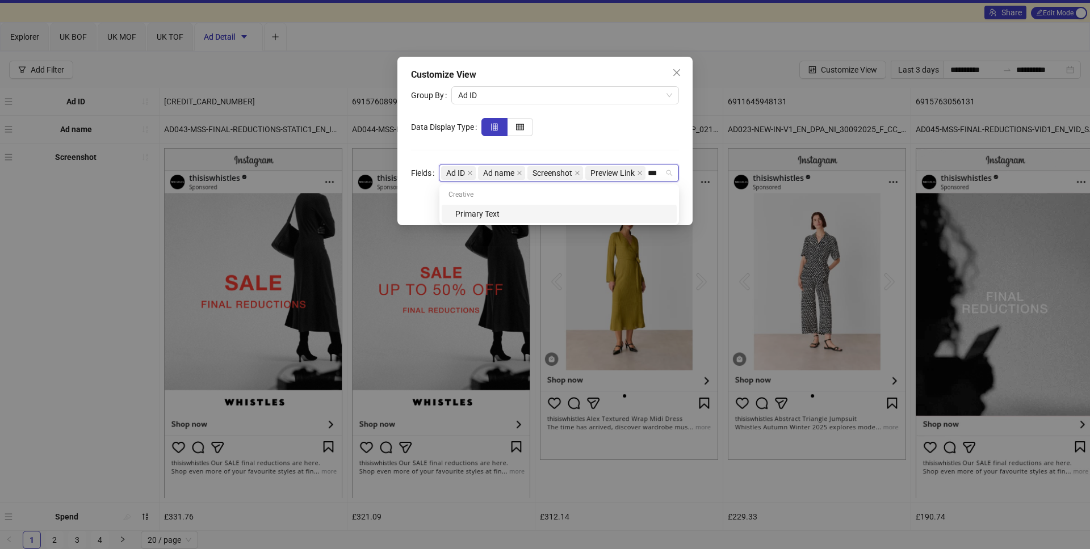
type input "****"
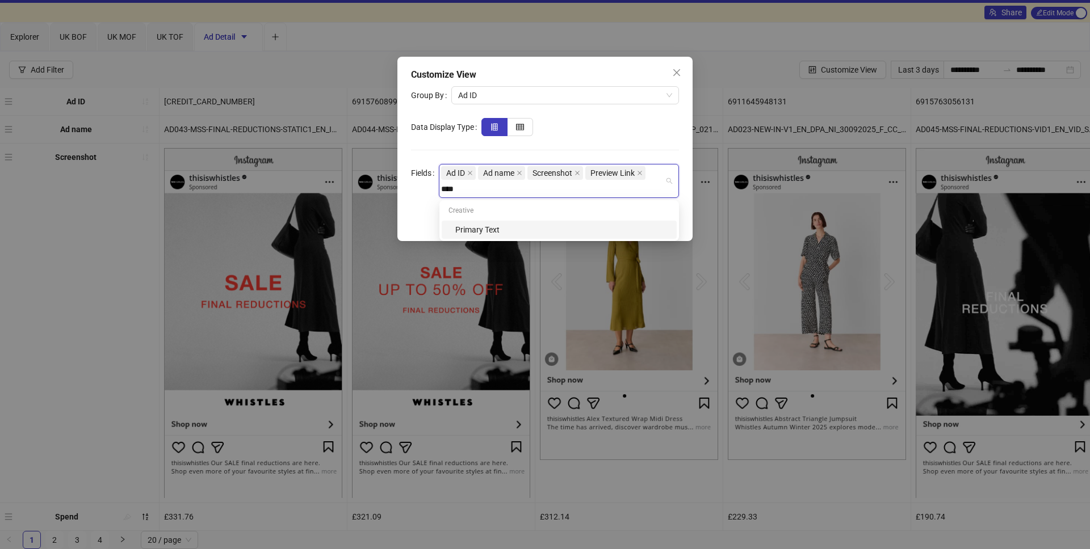
click at [597, 226] on div "Primary Text" at bounding box center [562, 230] width 215 height 12
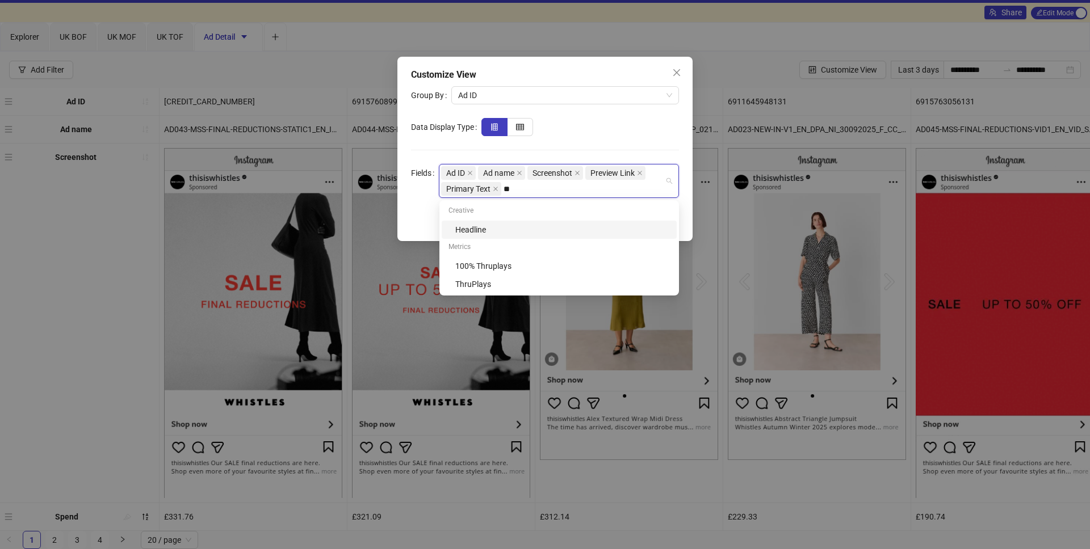
type input "***"
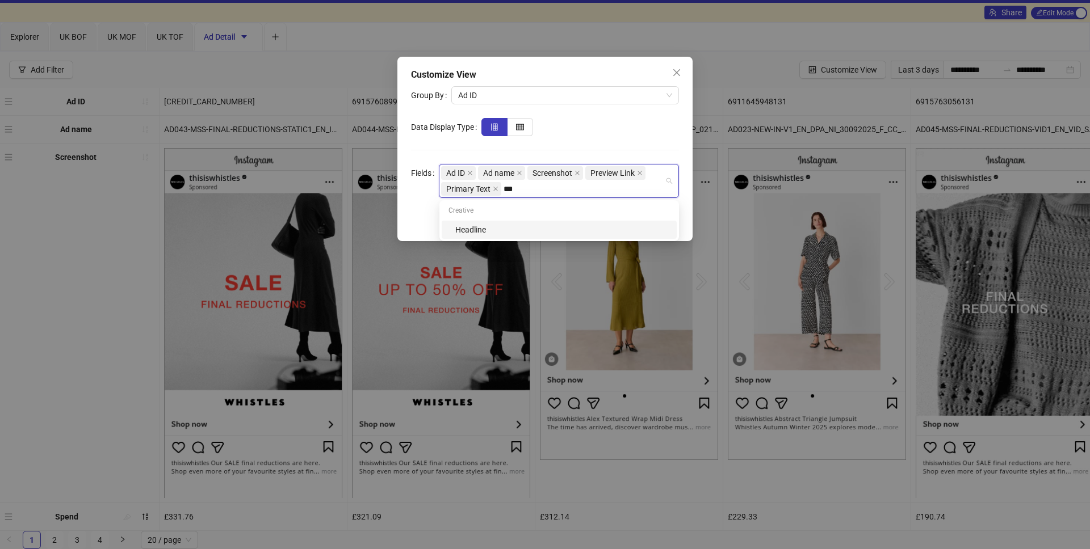
click at [570, 226] on div "Headline" at bounding box center [562, 230] width 215 height 12
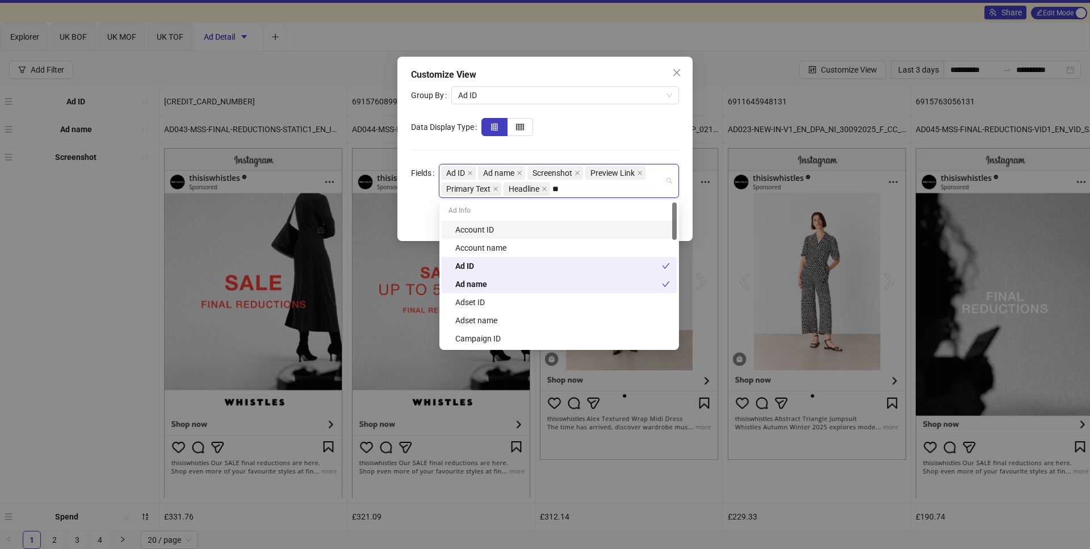
type input "***"
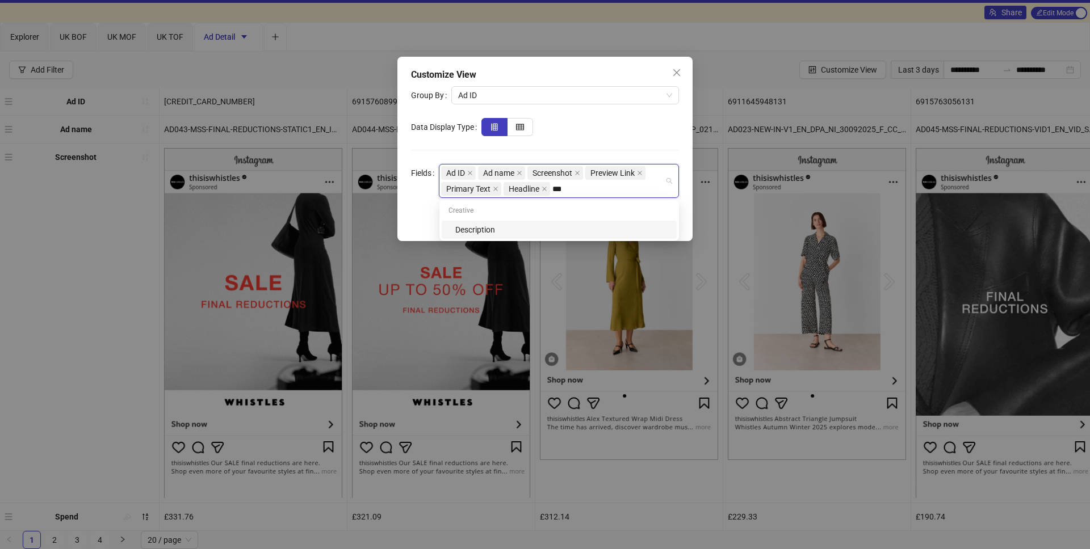
click at [544, 234] on div "Description" at bounding box center [562, 230] width 215 height 12
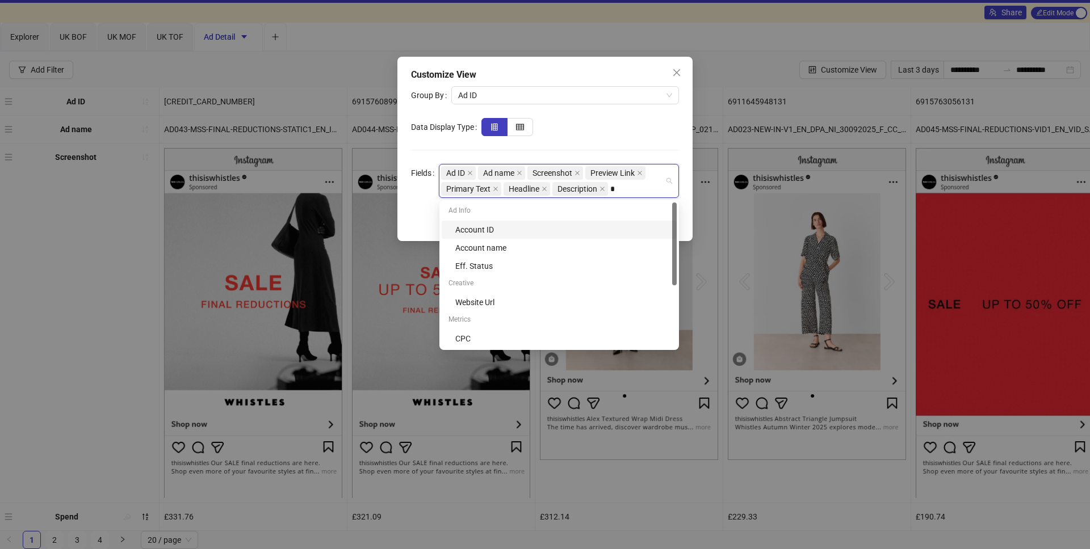
type input "**"
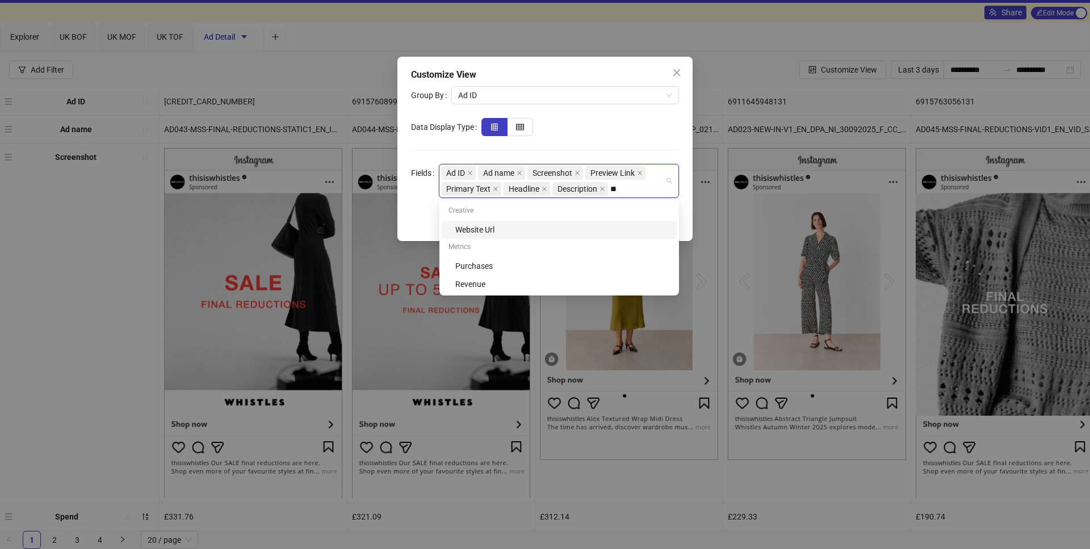
click at [550, 232] on div "Website Url" at bounding box center [562, 230] width 215 height 12
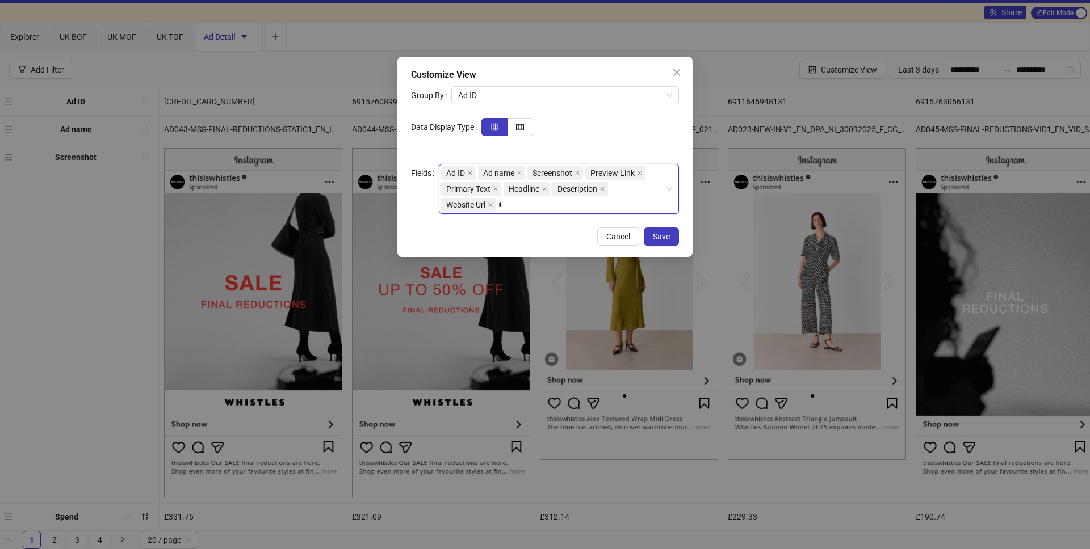
type input "**"
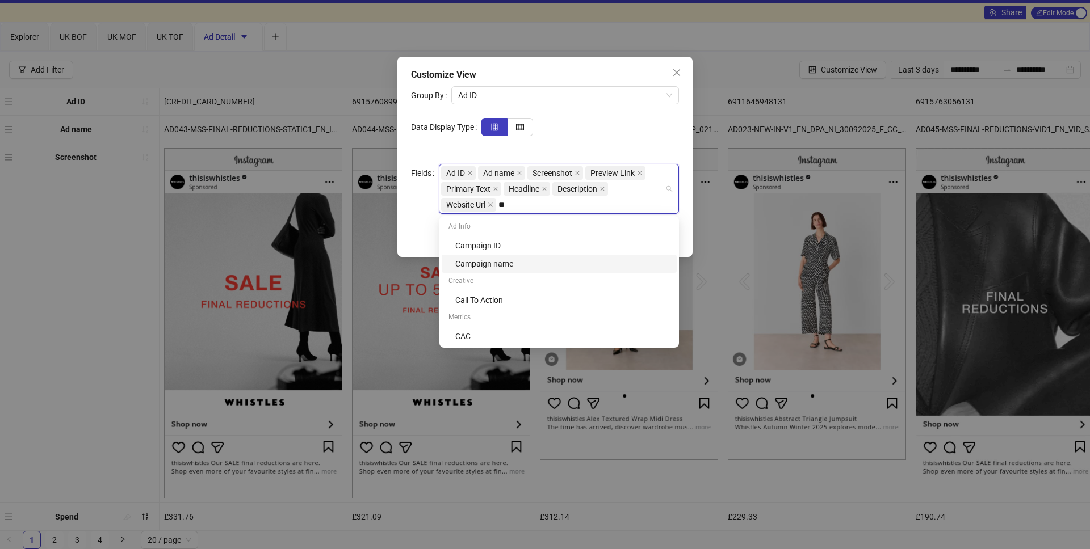
click at [554, 270] on div "Campaign name" at bounding box center [559, 264] width 235 height 18
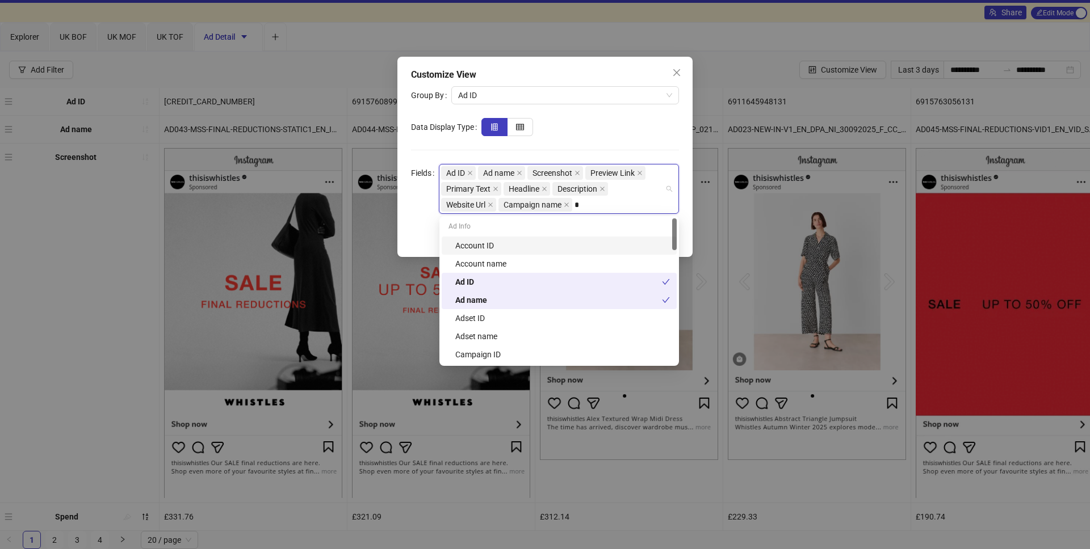
type input "**"
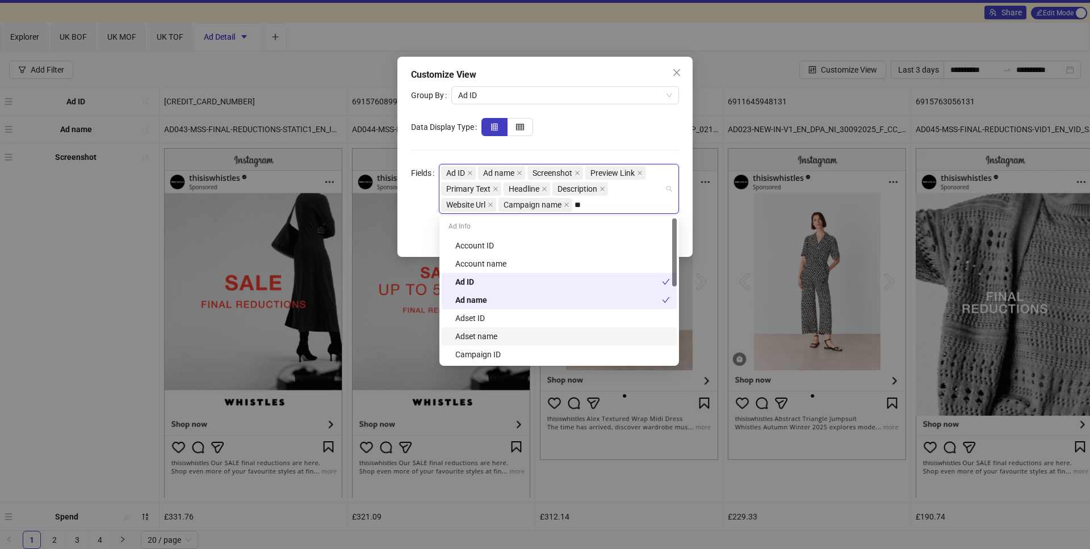
click at [525, 334] on div "Adset name" at bounding box center [562, 336] width 215 height 12
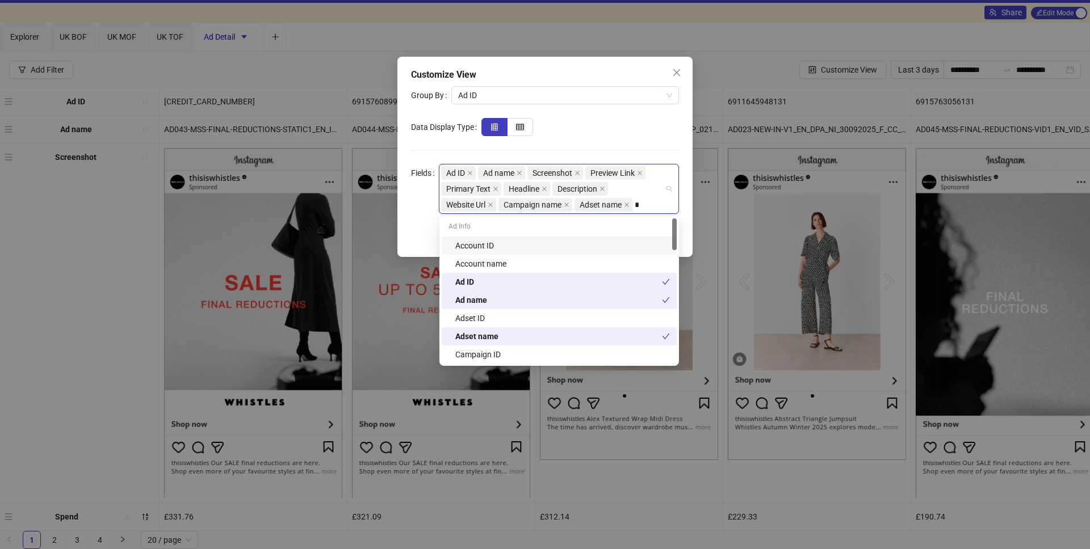
type input "**"
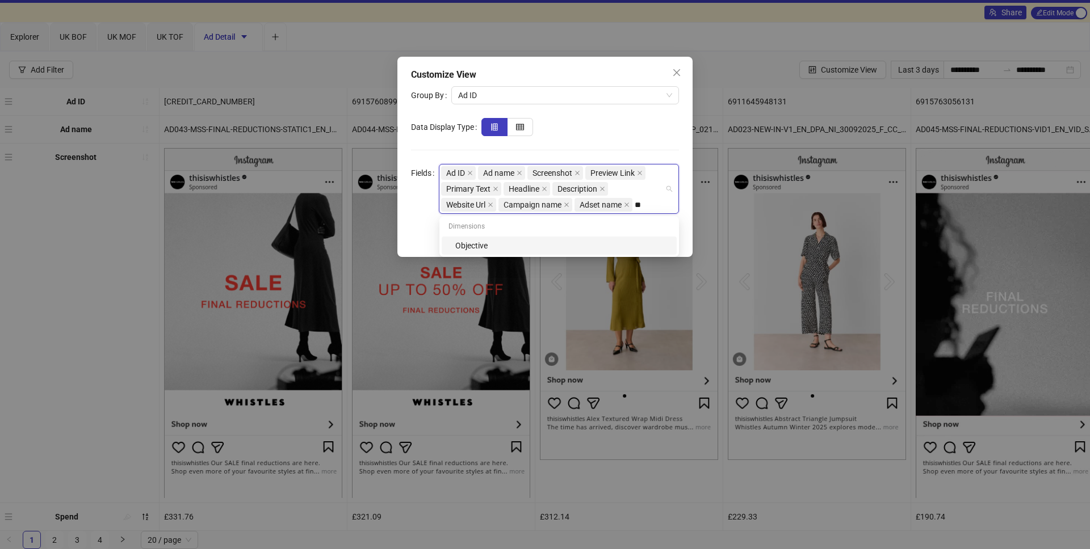
click at [601, 250] on div "Objective" at bounding box center [562, 245] width 215 height 12
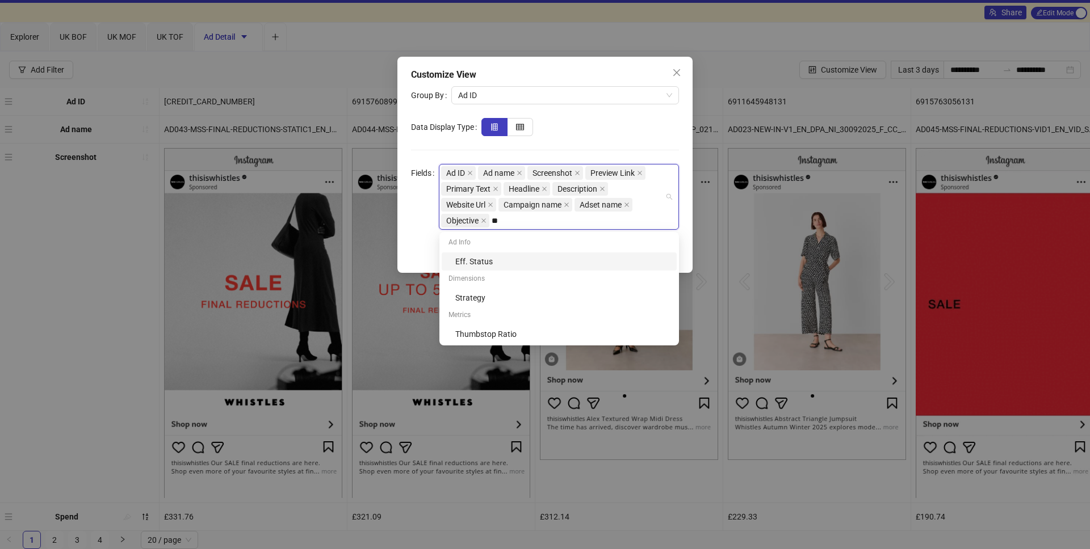
type input "***"
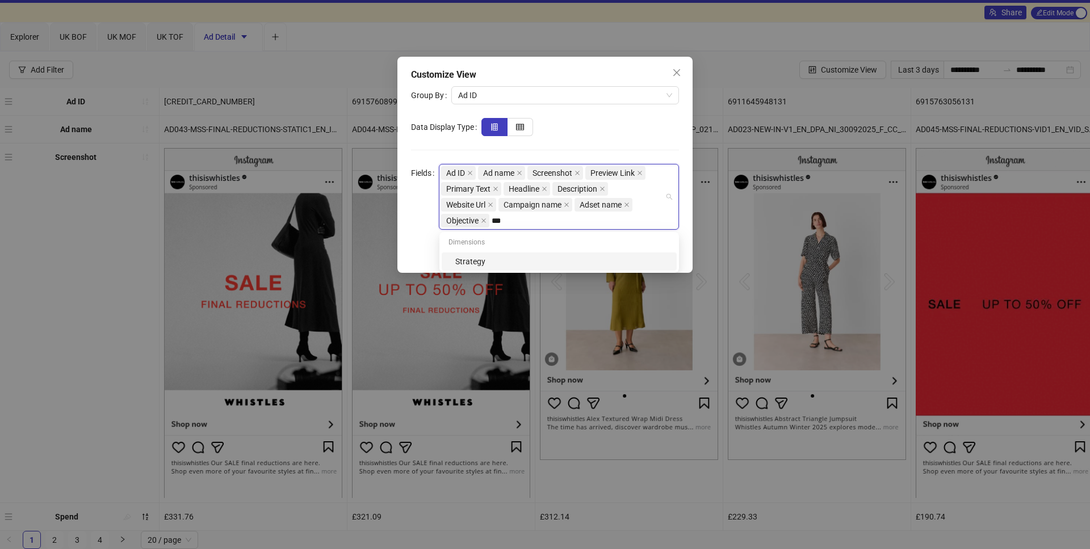
click at [535, 263] on div "Strategy" at bounding box center [562, 261] width 215 height 12
click at [605, 143] on form "Group By Ad ID Data Display Type Fields Ad ID Ad name Screenshot Preview Link P…" at bounding box center [545, 158] width 268 height 144
click at [662, 253] on span "Save" at bounding box center [661, 252] width 17 height 9
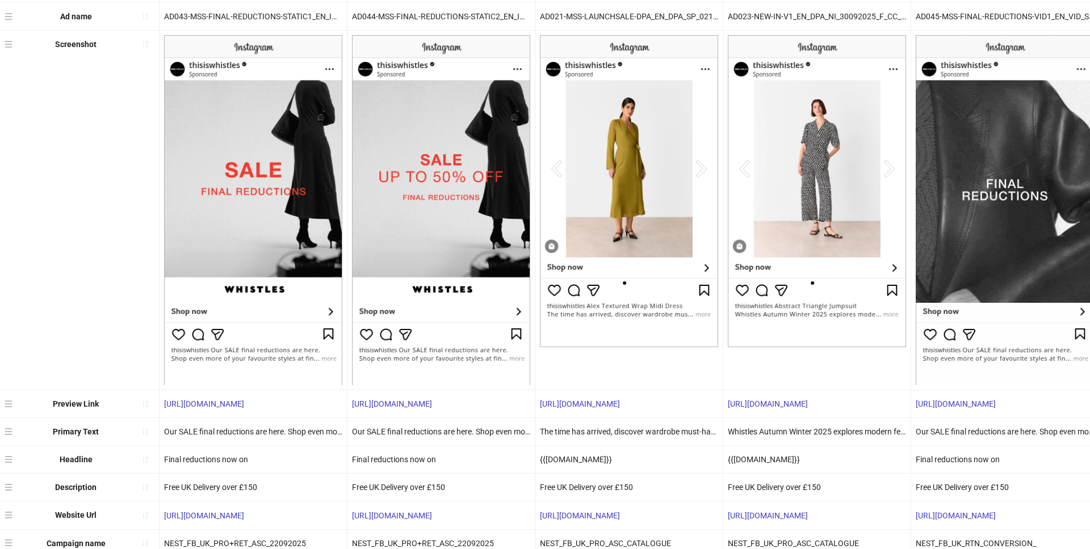
scroll to position [0, 0]
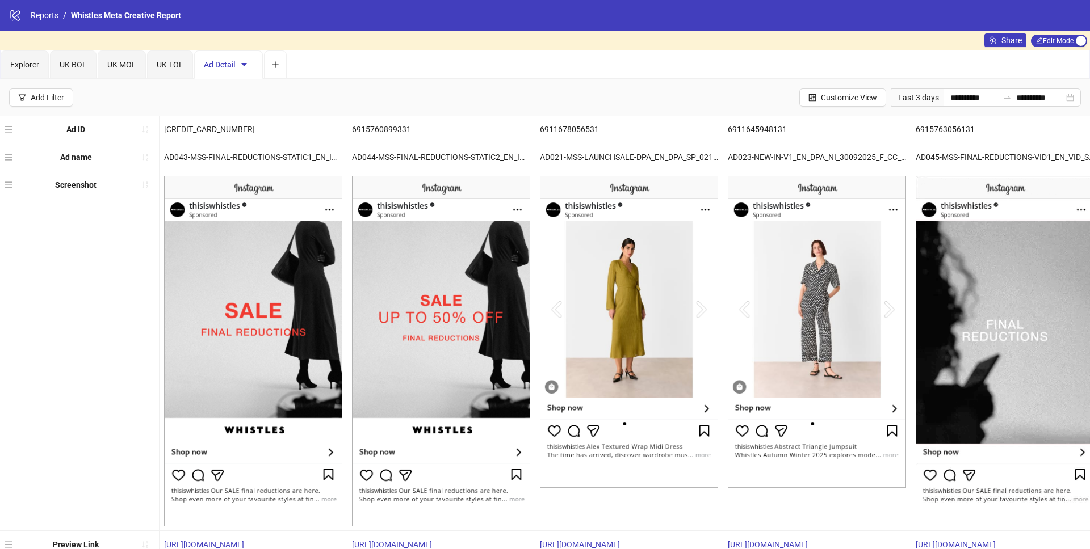
click at [221, 68] on span "Ad Detail" at bounding box center [228, 64] width 49 height 9
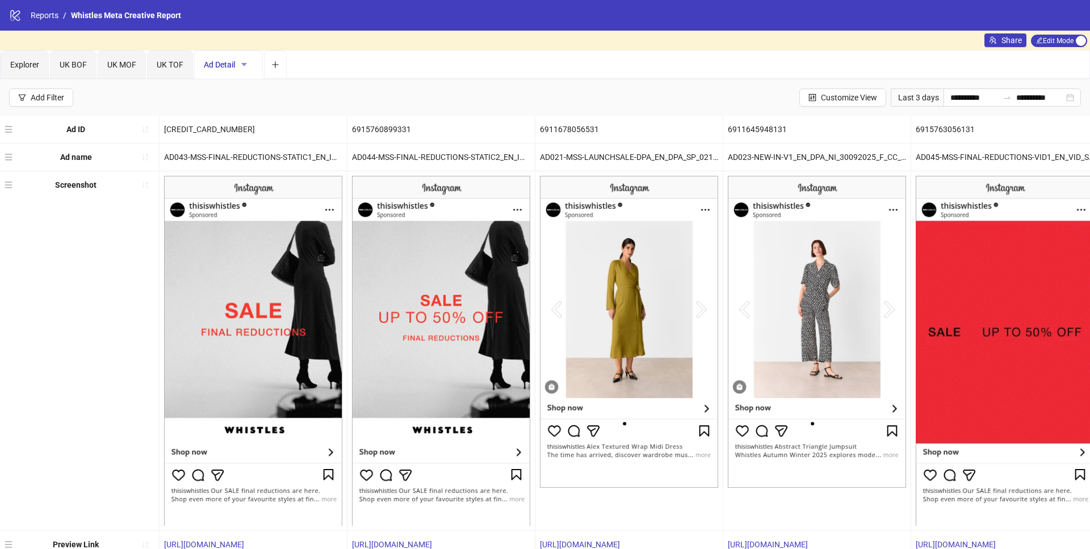
click at [249, 63] on button "button" at bounding box center [244, 65] width 18 height 18
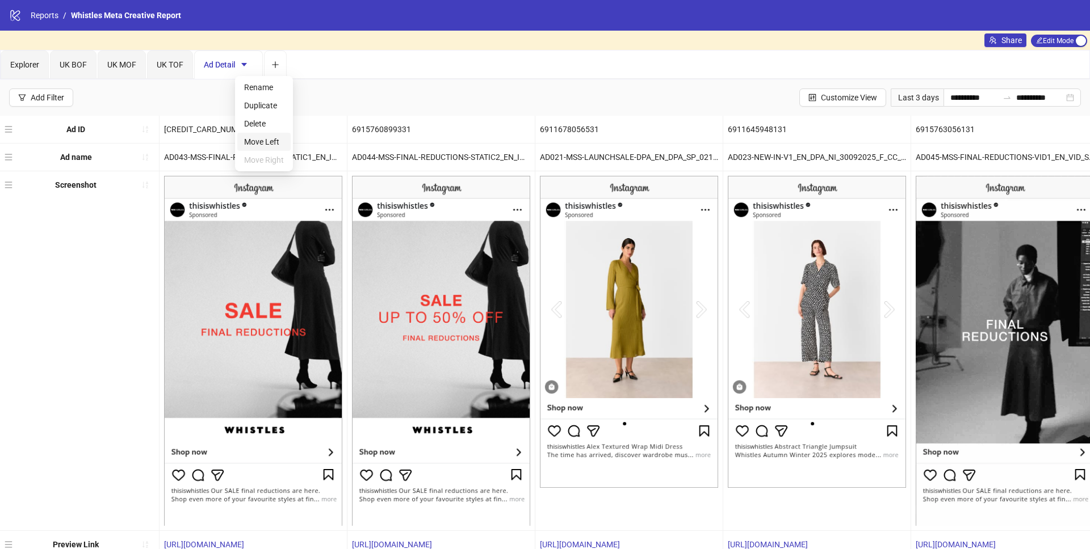
click at [266, 138] on span "Move Left" at bounding box center [264, 142] width 40 height 12
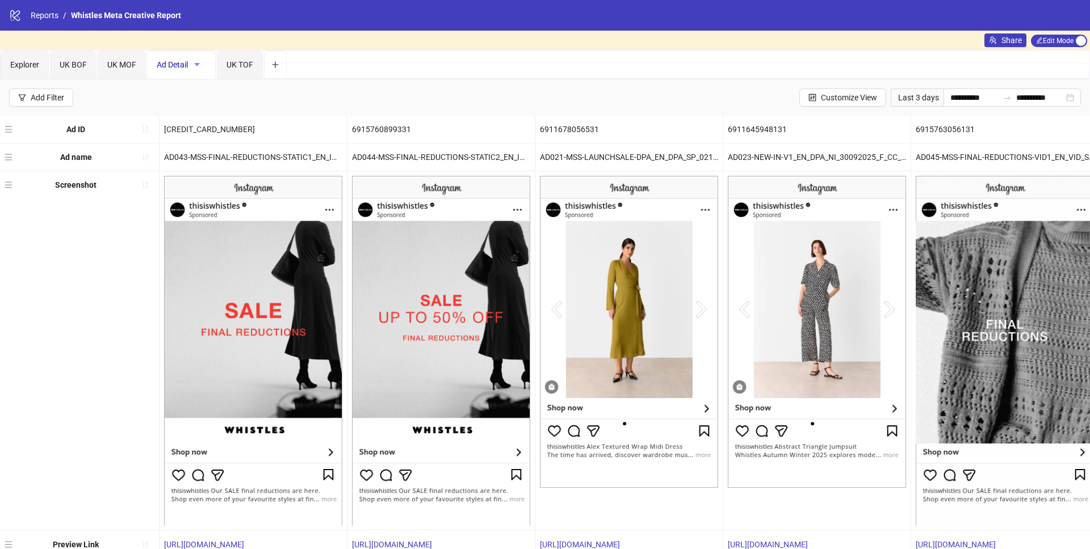
click at [198, 63] on icon "caret-down" at bounding box center [197, 64] width 6 height 3
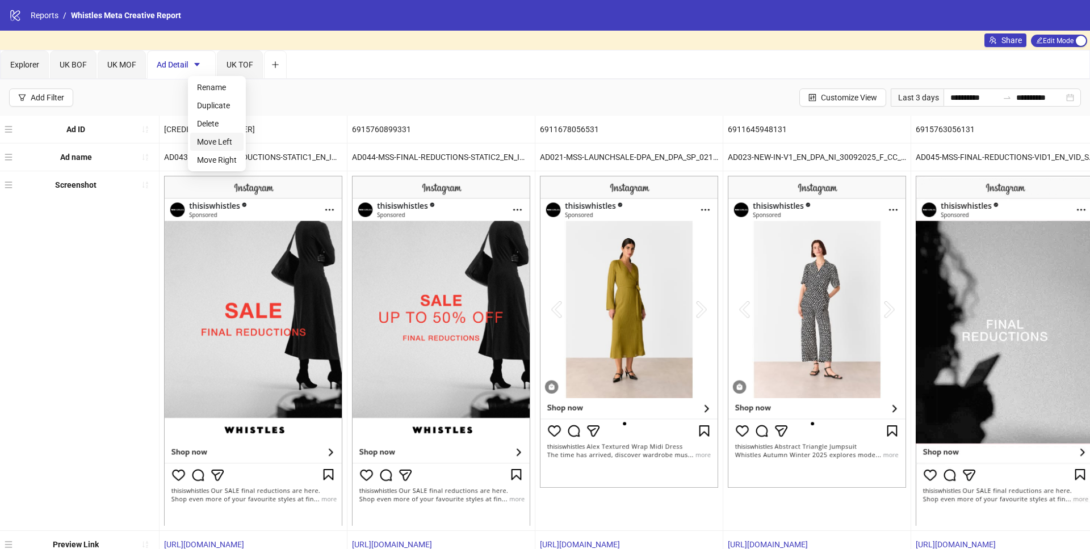
click at [202, 145] on span "Move Left" at bounding box center [217, 142] width 40 height 12
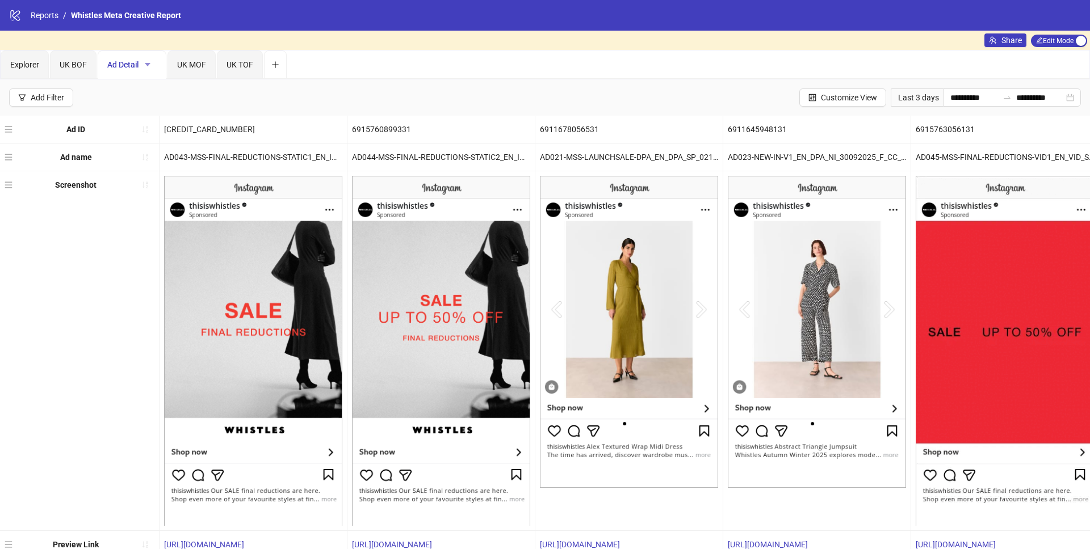
click at [149, 64] on icon "caret-down" at bounding box center [148, 64] width 6 height 3
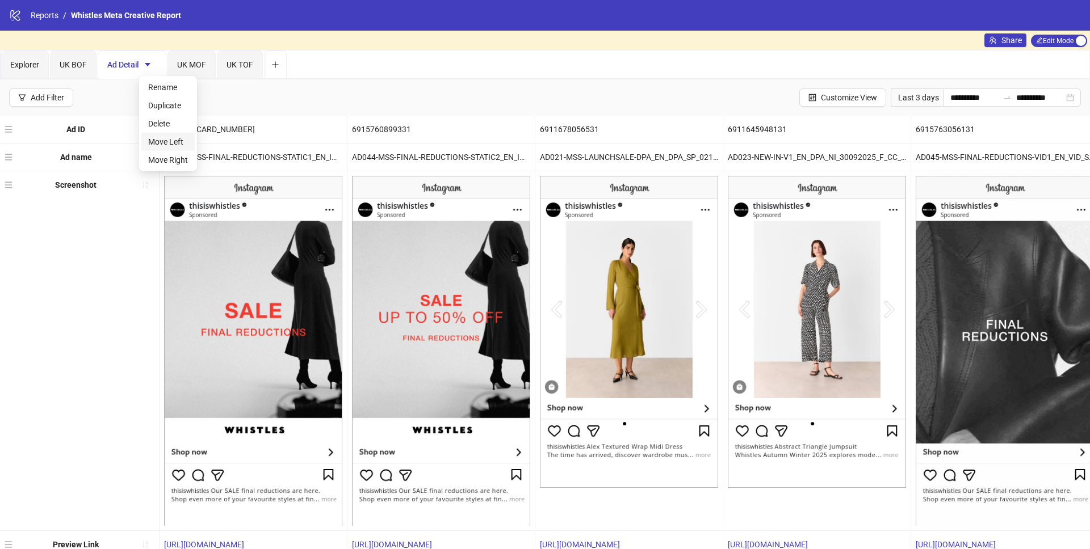
click at [155, 138] on span "Move Left" at bounding box center [168, 142] width 40 height 12
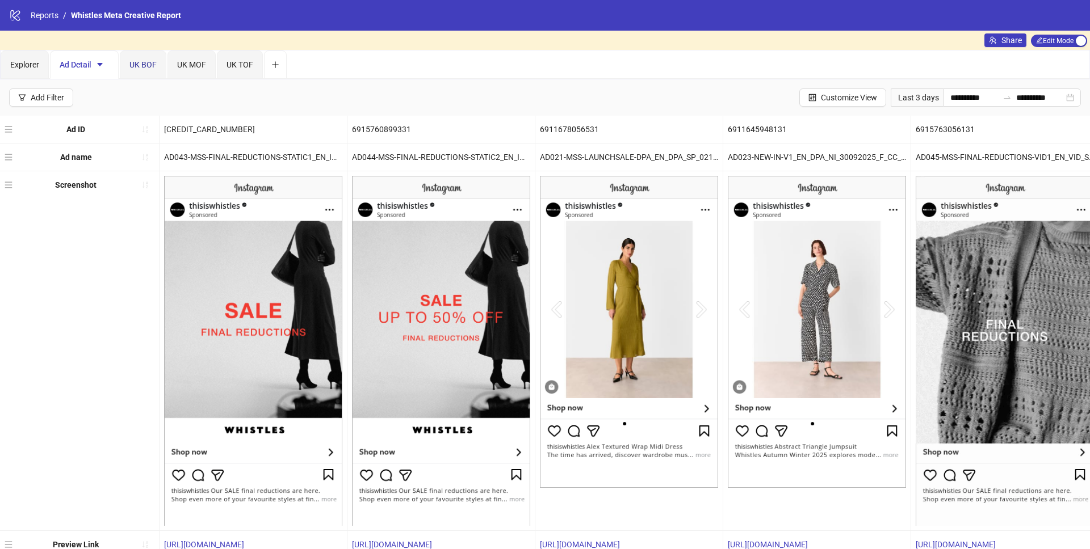
click at [146, 66] on span "UK BOF" at bounding box center [142, 64] width 27 height 9
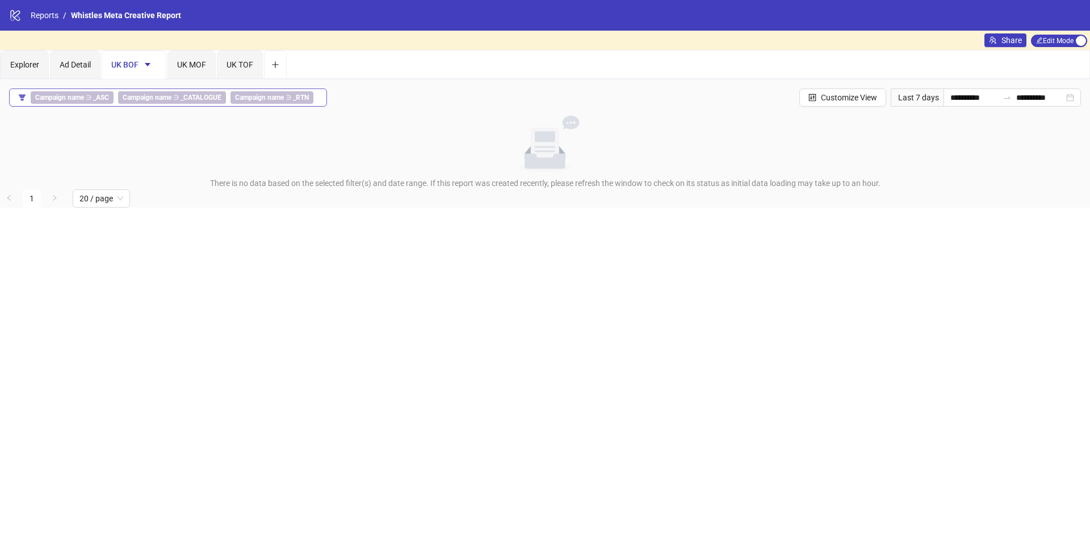
click at [133, 97] on b "Campaign name" at bounding box center [147, 98] width 49 height 8
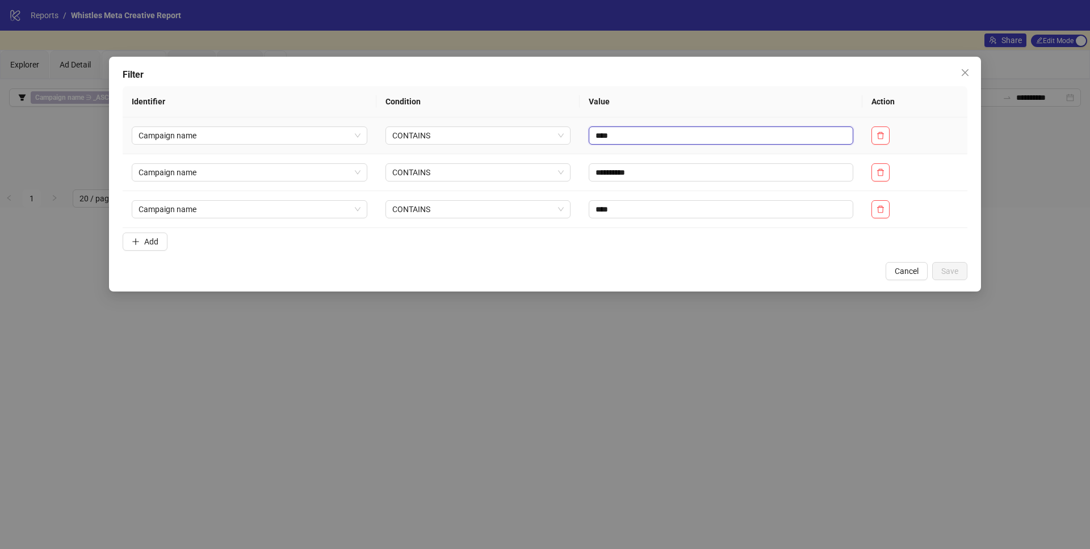
click at [633, 136] on input "****" at bounding box center [720, 136] width 264 height 18
type input "***"
click at [641, 166] on input "**********" at bounding box center [720, 172] width 264 height 18
click at [644, 171] on input "**********" at bounding box center [720, 172] width 264 height 18
type input "**********"
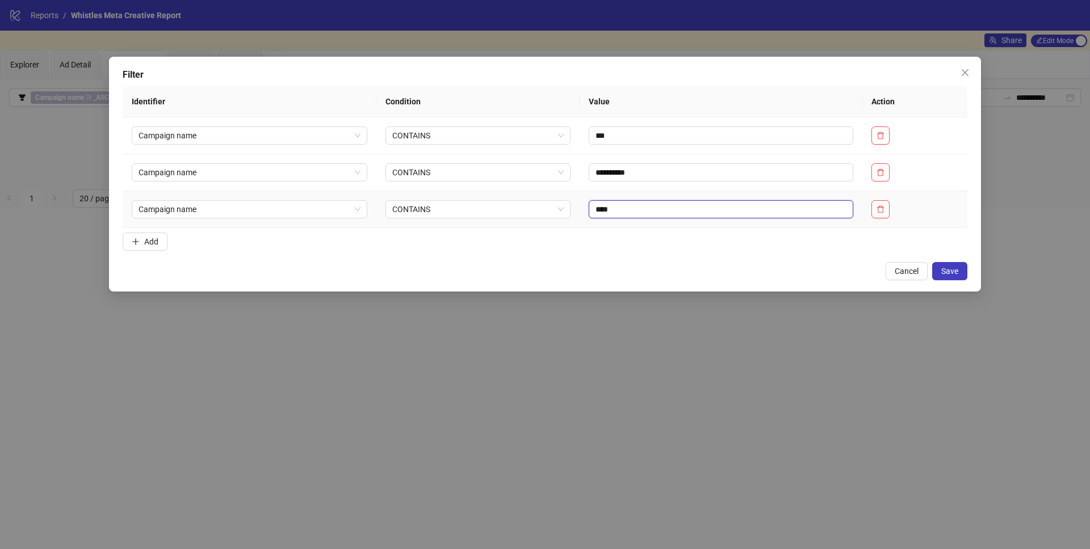
click at [628, 208] on input "****" at bounding box center [720, 209] width 264 height 18
type input "****"
click at [939, 277] on button "Save" at bounding box center [949, 271] width 35 height 18
click at [679, 386] on div "**********" at bounding box center [545, 274] width 1090 height 549
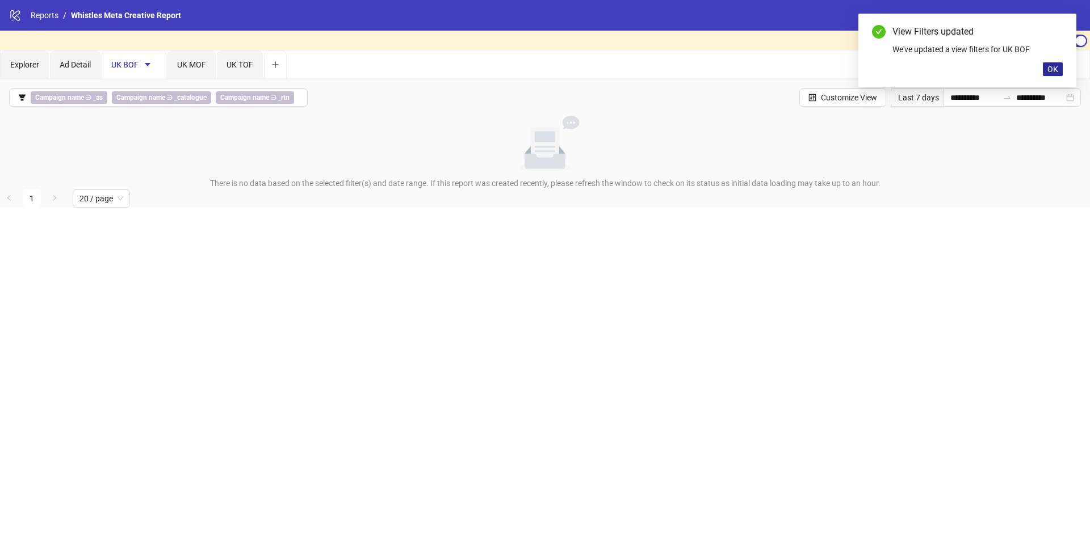
click at [1056, 66] on span "OK" at bounding box center [1052, 69] width 11 height 9
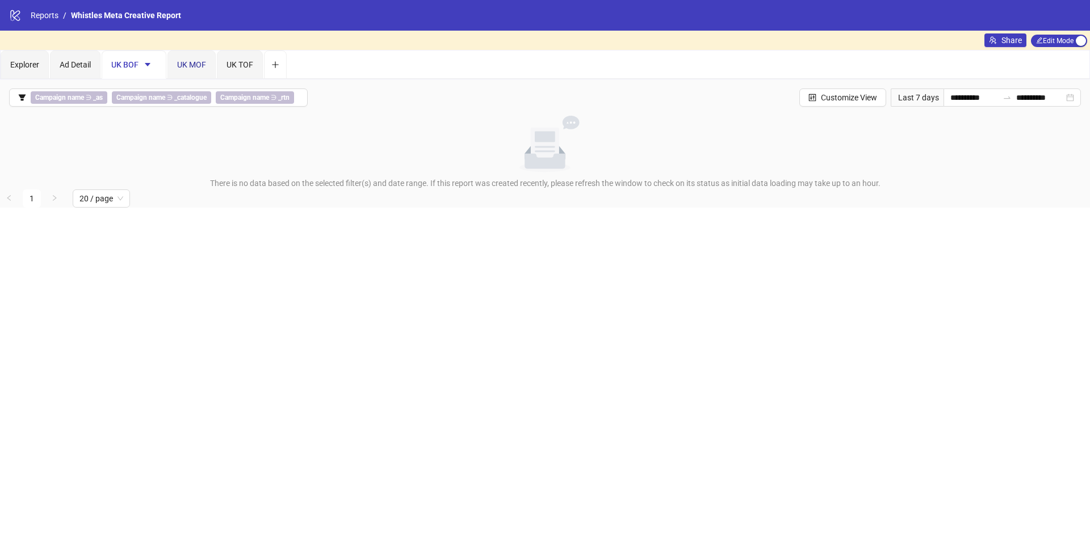
click at [188, 61] on span "UK MOF" at bounding box center [191, 64] width 29 height 9
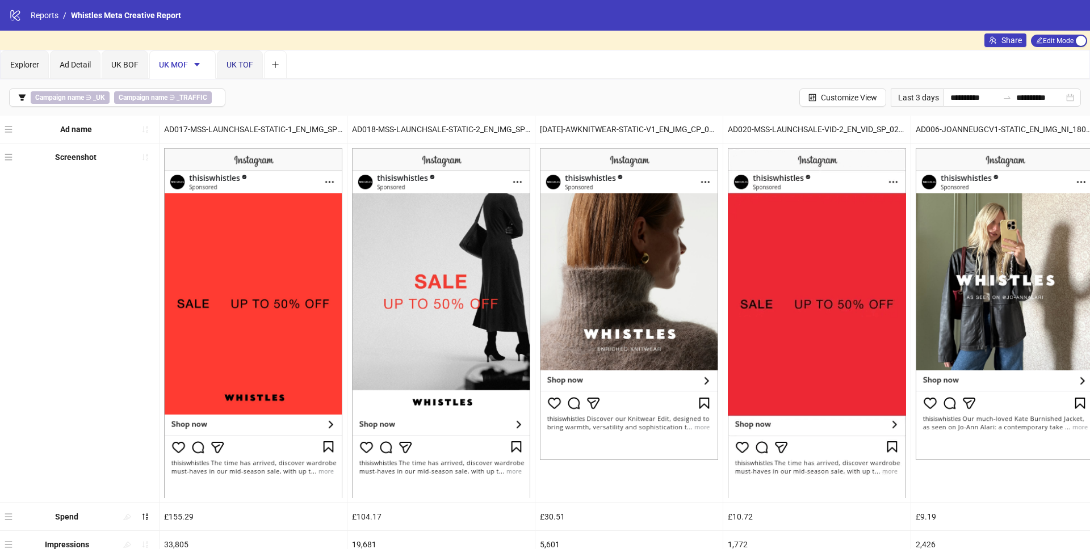
click at [237, 65] on span "UK TOF" at bounding box center [239, 64] width 27 height 9
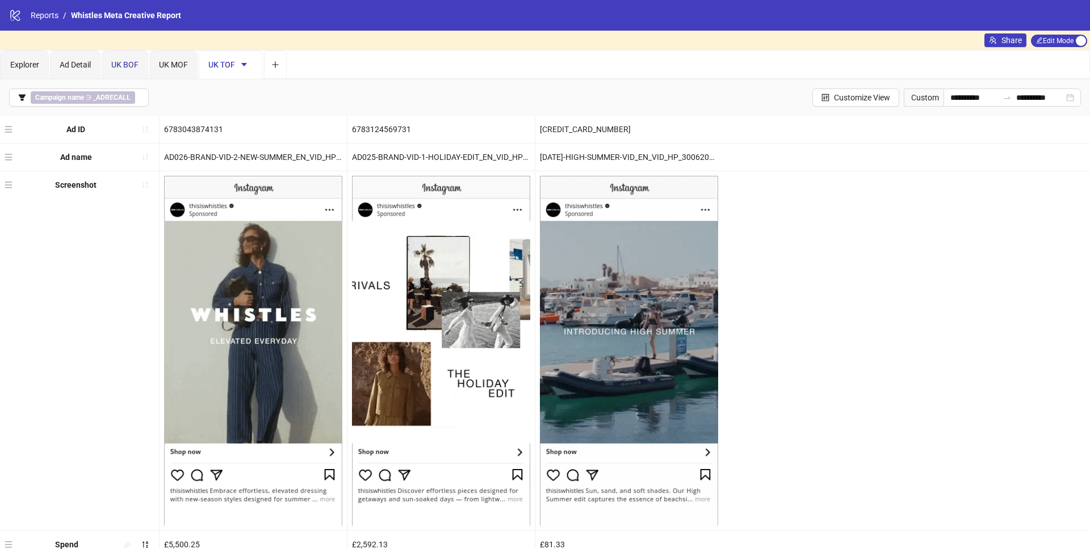
click at [123, 69] on div "UK BOF" at bounding box center [124, 64] width 27 height 12
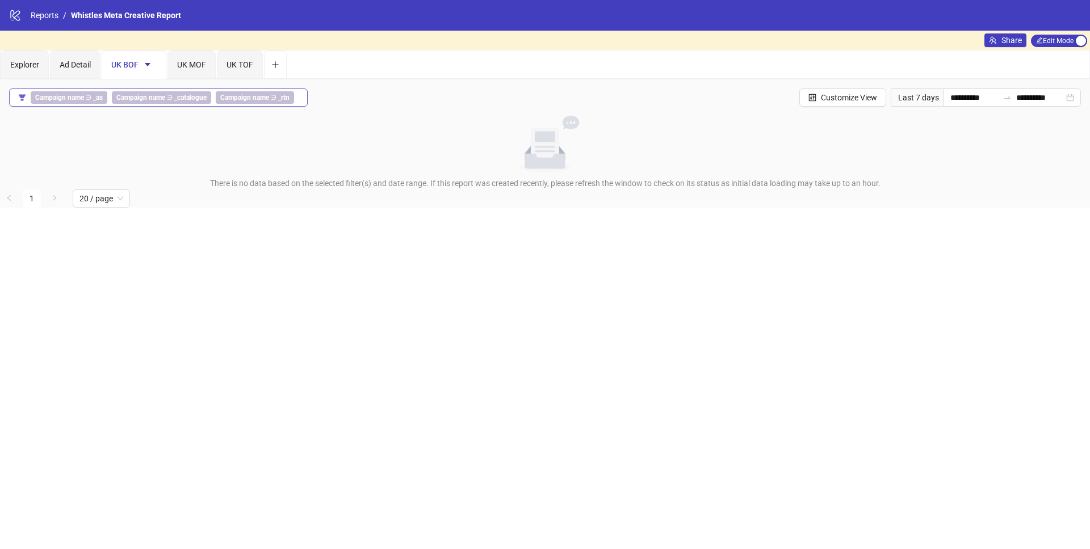
click at [27, 100] on button "Campaign name ∋ _as Campaign name ∋ _catalogue Campaign name ∋ _rtn" at bounding box center [158, 98] width 298 height 18
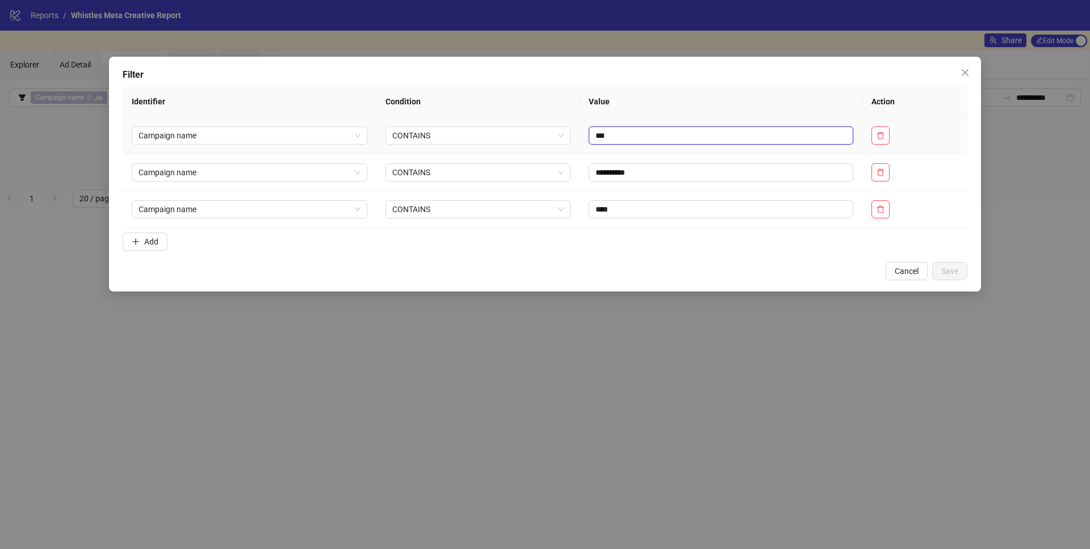
click at [619, 134] on input "***" at bounding box center [720, 136] width 264 height 18
type input "****"
click at [627, 170] on input "**********" at bounding box center [720, 172] width 264 height 18
click at [623, 171] on input "**********" at bounding box center [720, 172] width 264 height 18
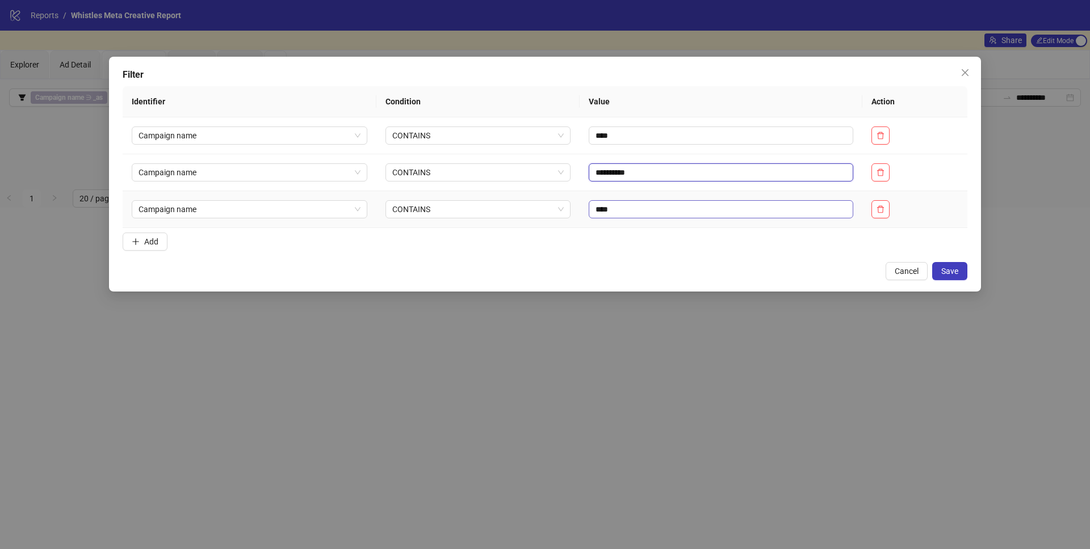
type input "**********"
click at [598, 214] on input "****" at bounding box center [720, 209] width 264 height 18
type input "****"
click at [947, 270] on span "Save" at bounding box center [949, 271] width 17 height 9
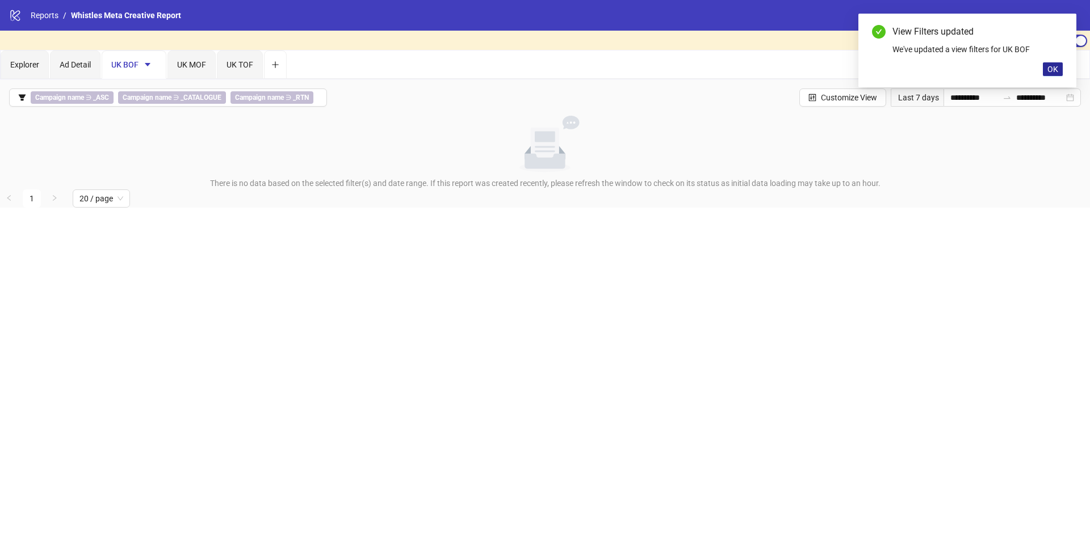
click at [1044, 70] on button "OK" at bounding box center [1052, 69] width 20 height 14
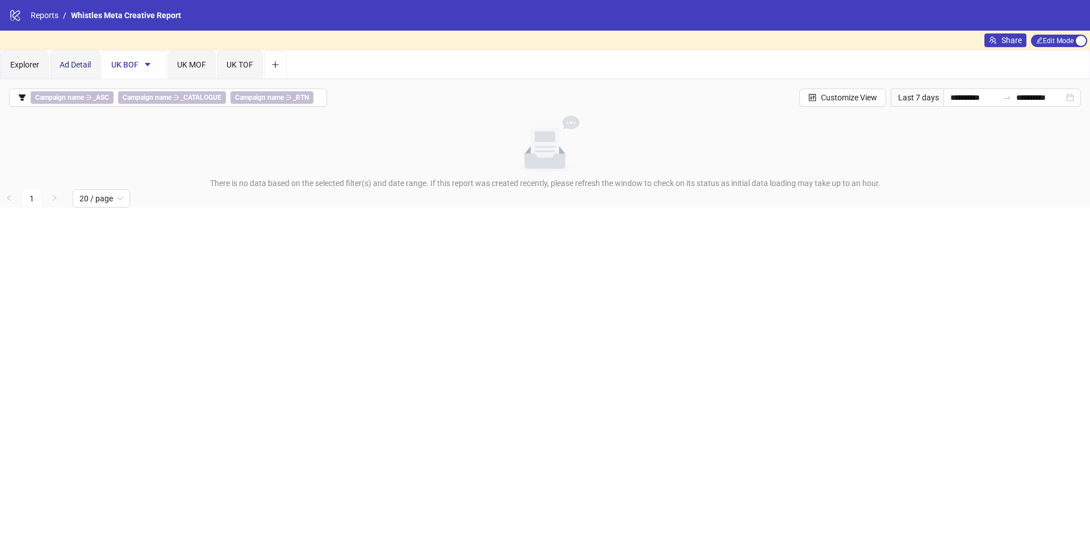
click at [89, 66] on span "Ad Detail" at bounding box center [75, 64] width 31 height 9
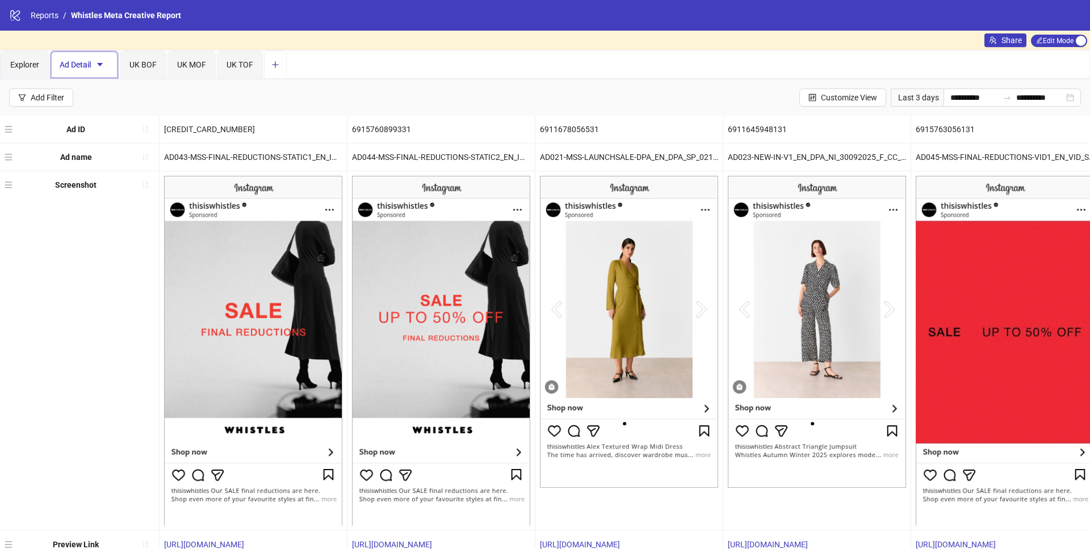
click at [278, 64] on icon "plus" at bounding box center [275, 65] width 8 height 8
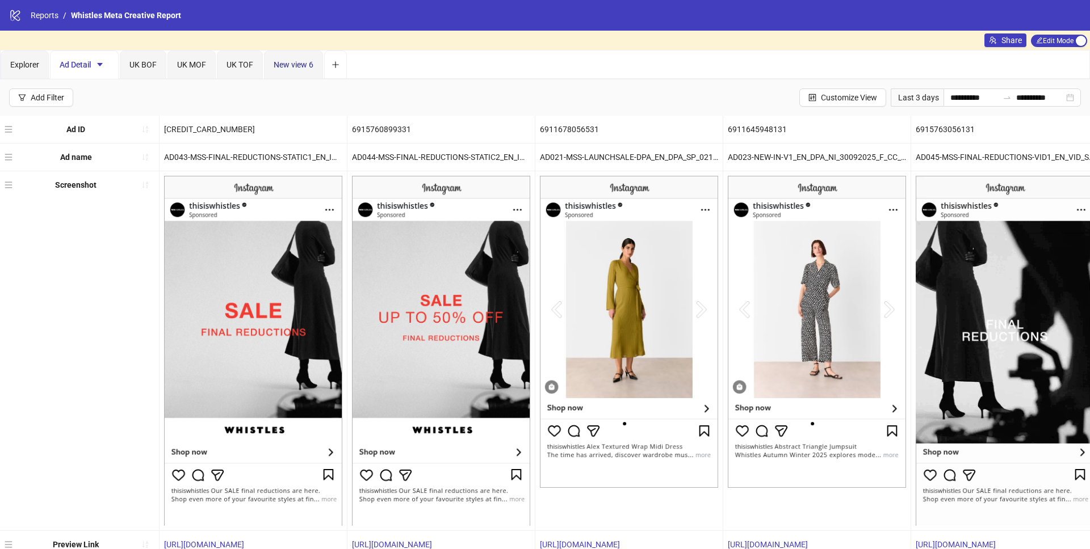
click at [303, 66] on span "New view 6" at bounding box center [294, 64] width 40 height 9
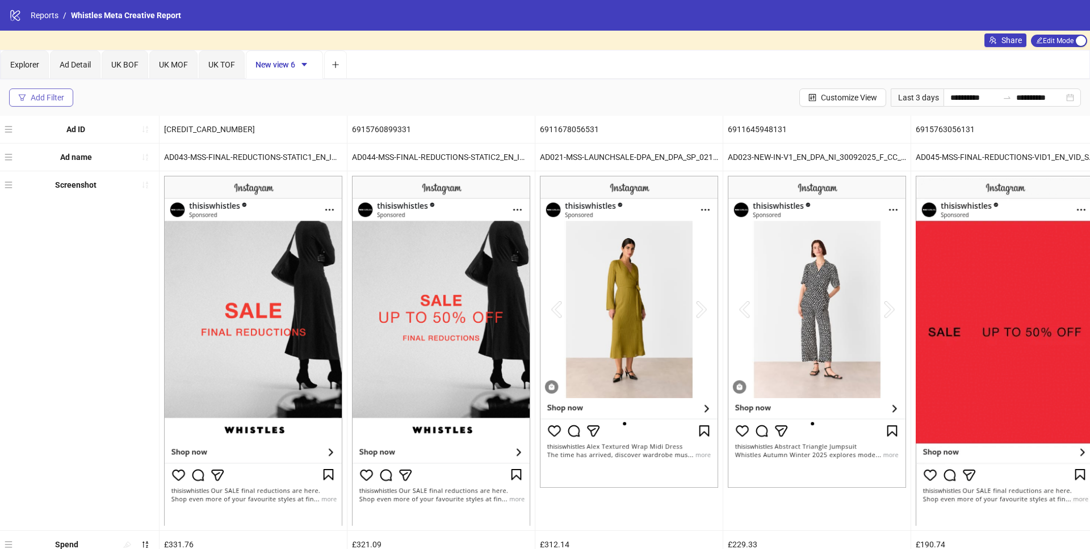
click at [54, 95] on div "Add Filter" at bounding box center [47, 97] width 33 height 9
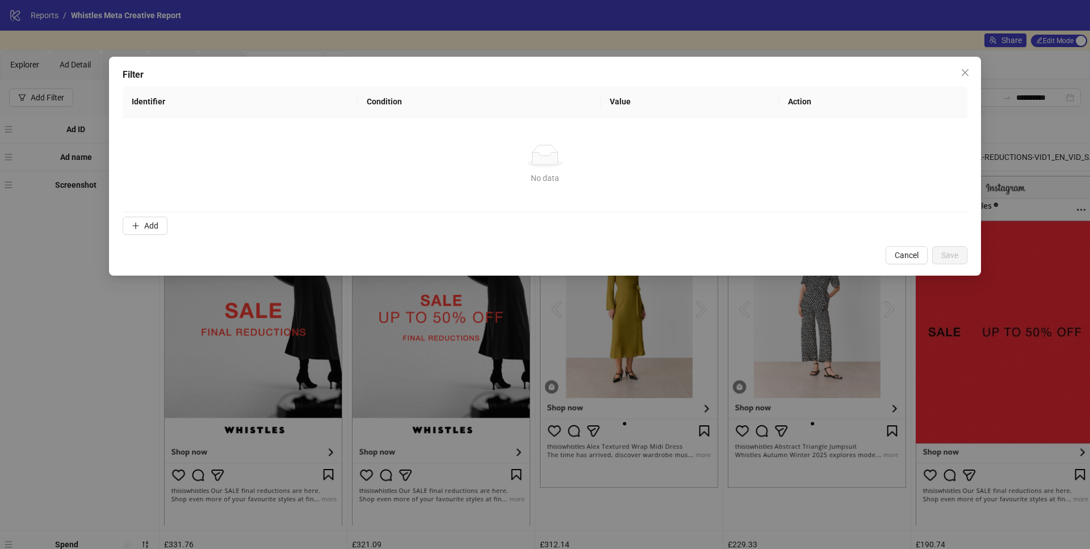
click at [70, 283] on div "Filter Identifier Condition Value Action No data No data Add Cancel Save" at bounding box center [545, 274] width 1090 height 549
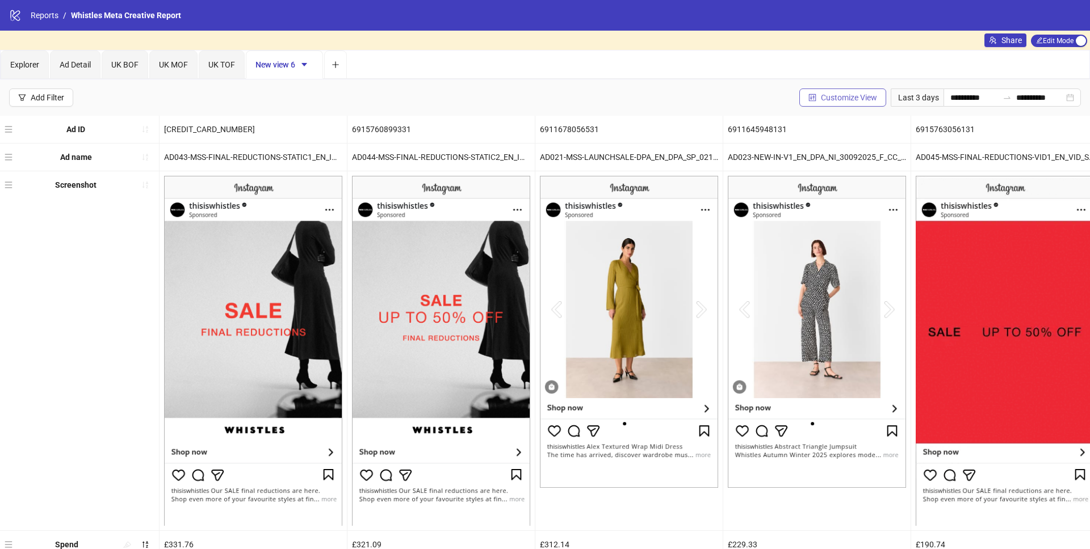
click at [827, 101] on span "Customize View" at bounding box center [849, 97] width 56 height 9
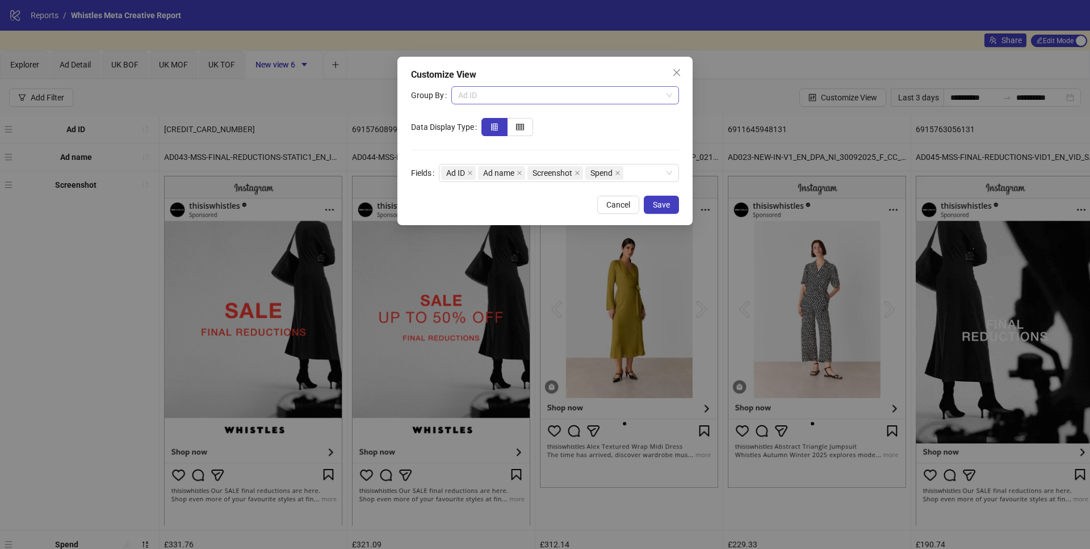
click at [515, 94] on span "Ad ID" at bounding box center [565, 95] width 214 height 17
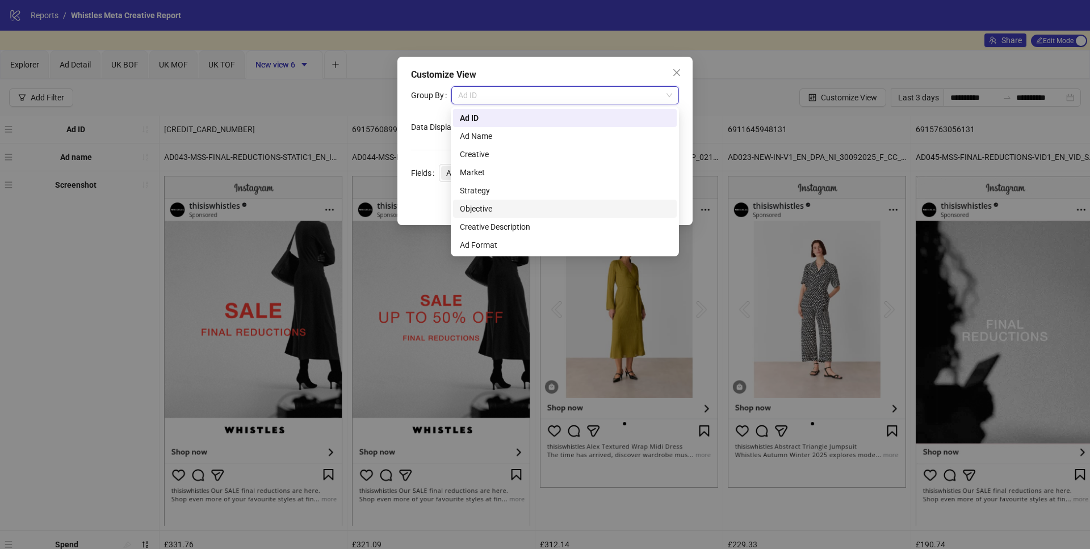
click at [489, 205] on div "Objective" at bounding box center [565, 209] width 210 height 12
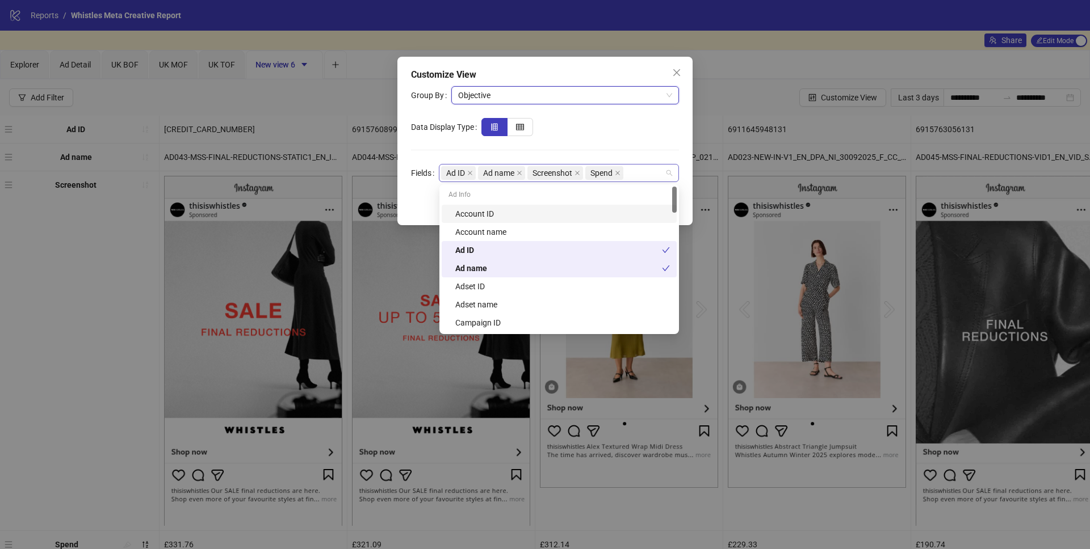
click at [640, 174] on div "Ad ID Ad name Screenshot Spend" at bounding box center [553, 173] width 224 height 16
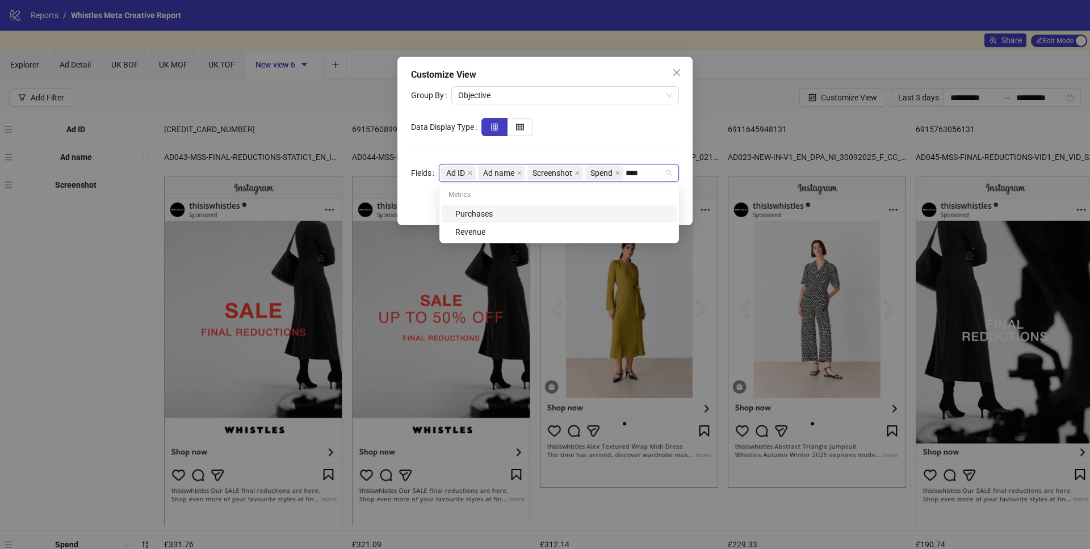
type input "*****"
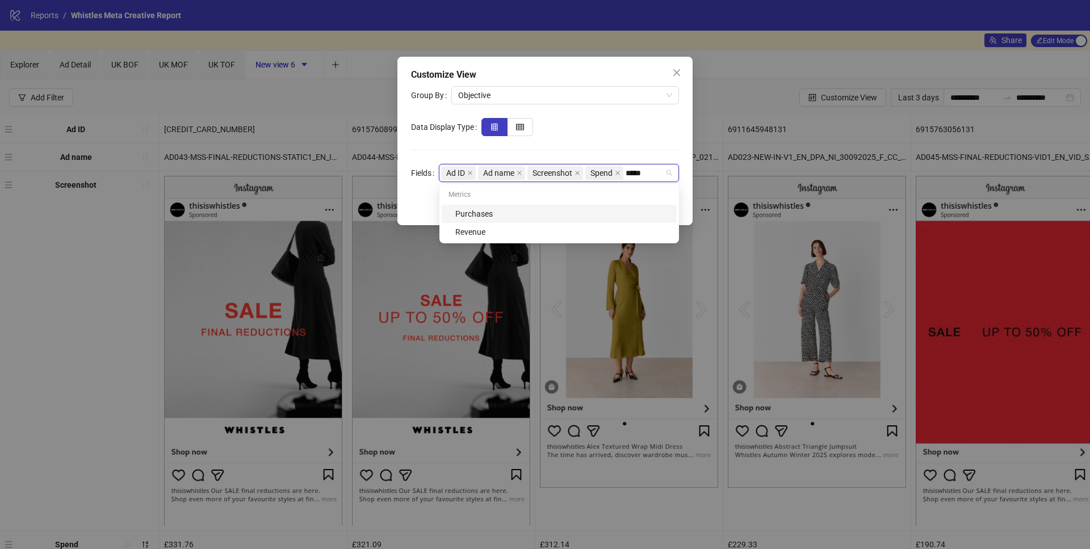
click at [593, 210] on div "Purchases" at bounding box center [562, 214] width 215 height 12
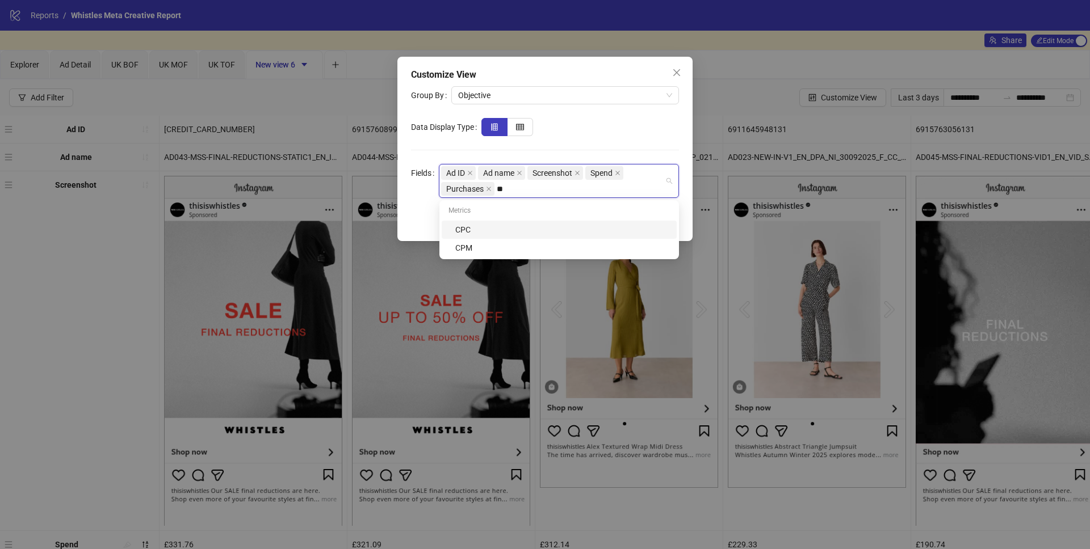
type input "*"
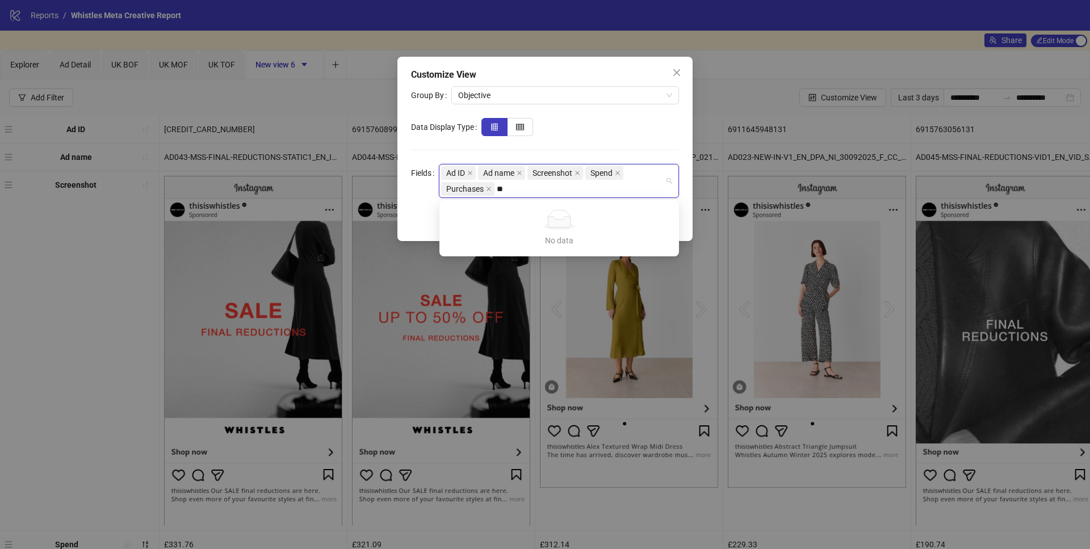
type input "*"
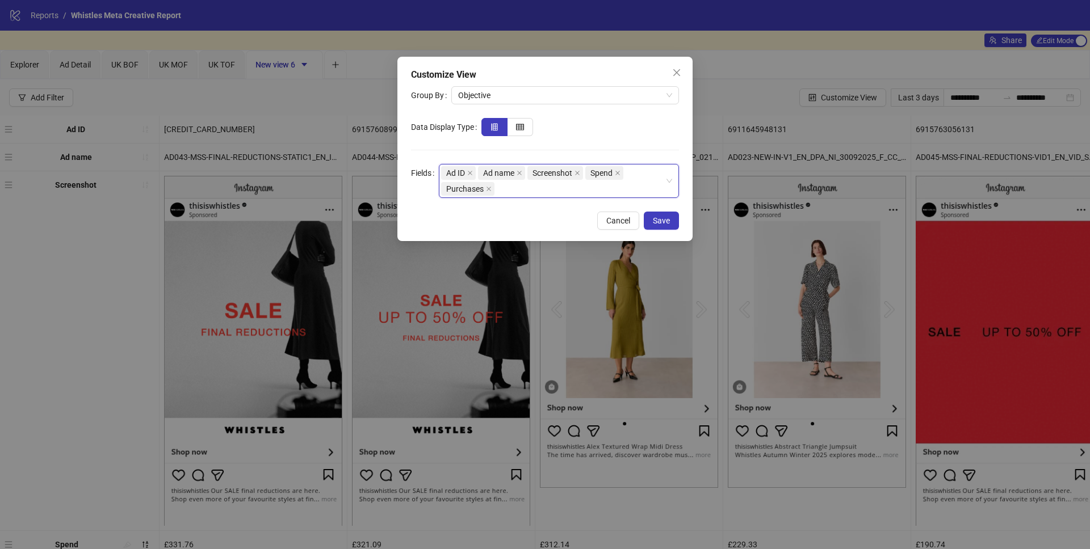
click at [566, 187] on div "Ad ID Ad name Screenshot Spend Purchases" at bounding box center [553, 181] width 224 height 32
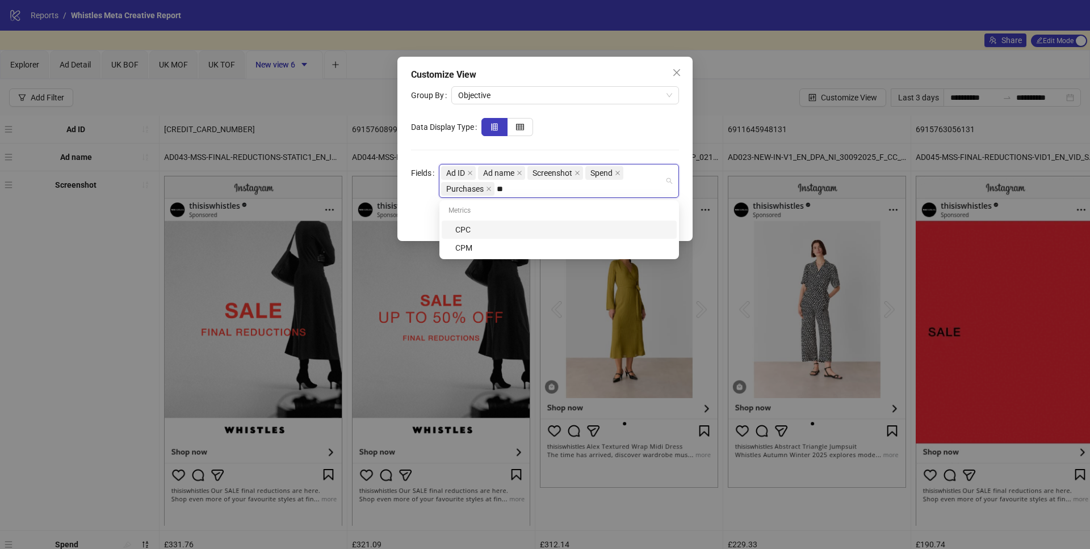
type input "*"
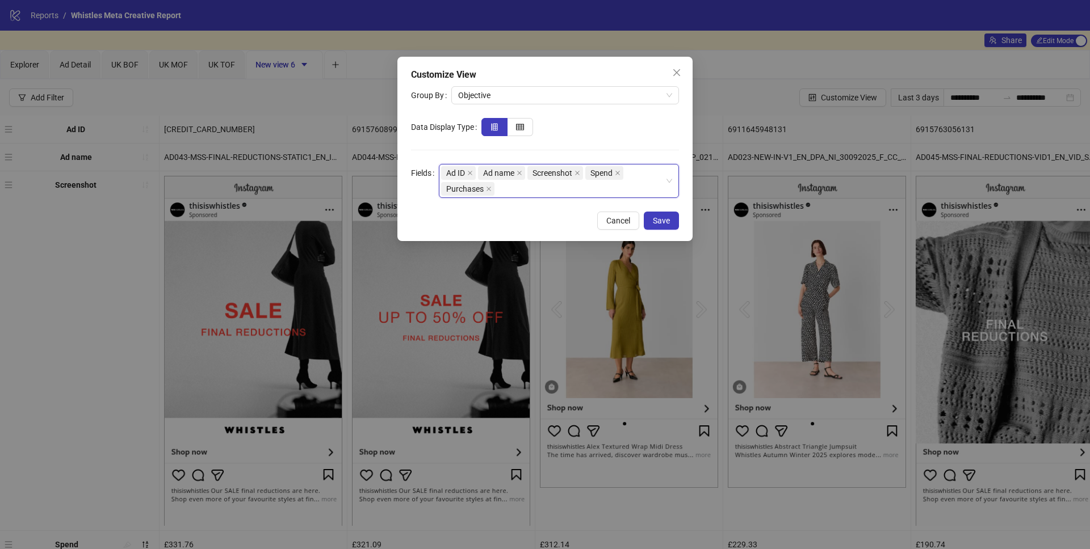
click at [611, 190] on div "Ad ID Ad name Screenshot Spend Purchases" at bounding box center [553, 181] width 224 height 32
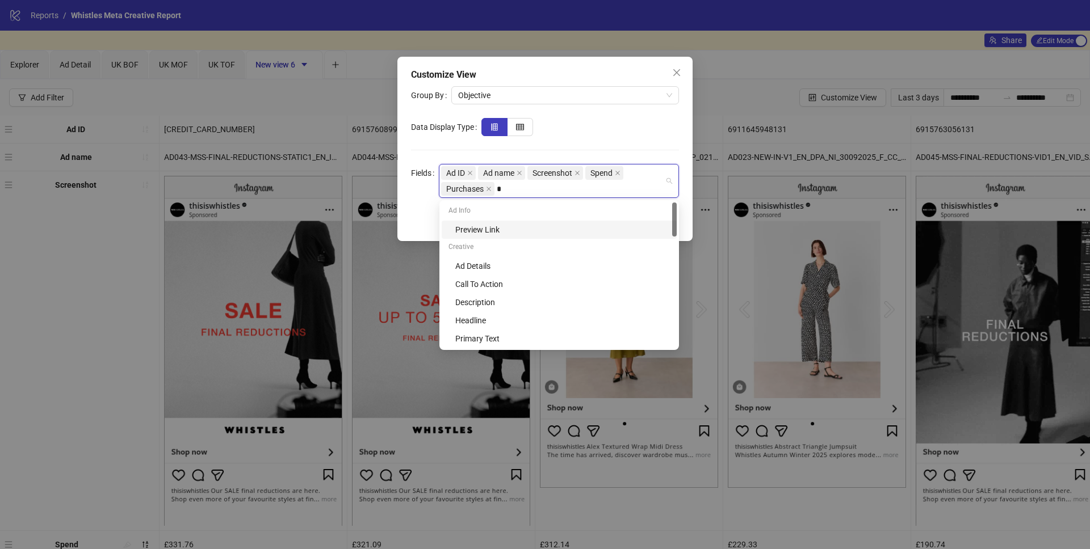
type input "**"
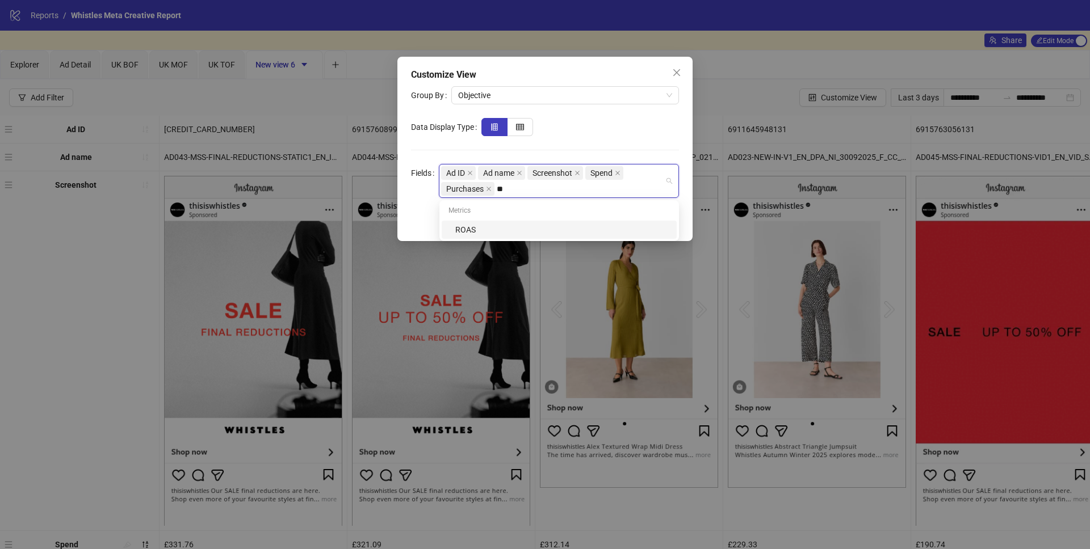
click at [579, 229] on div "ROAS" at bounding box center [562, 230] width 215 height 12
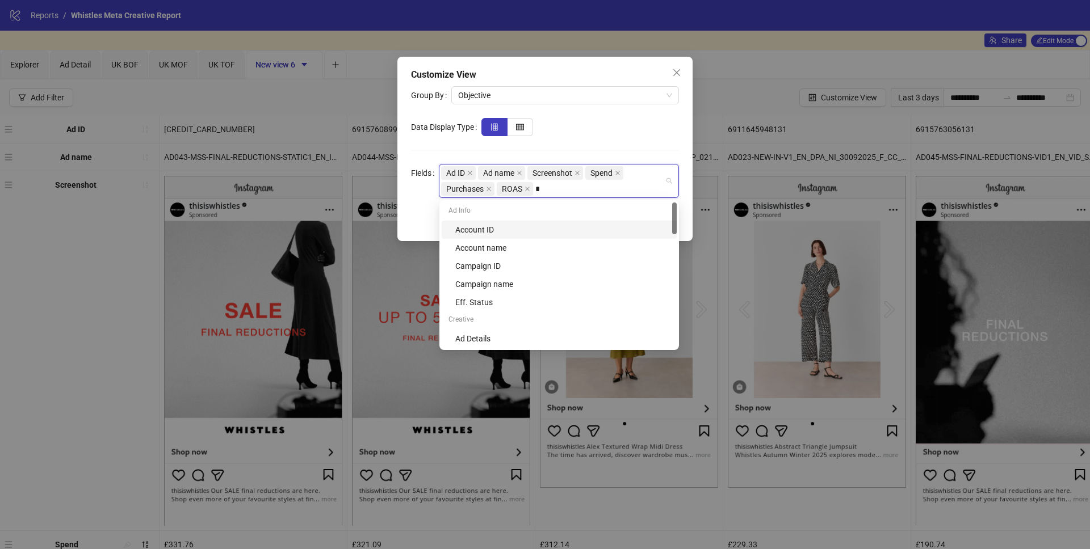
type input "**"
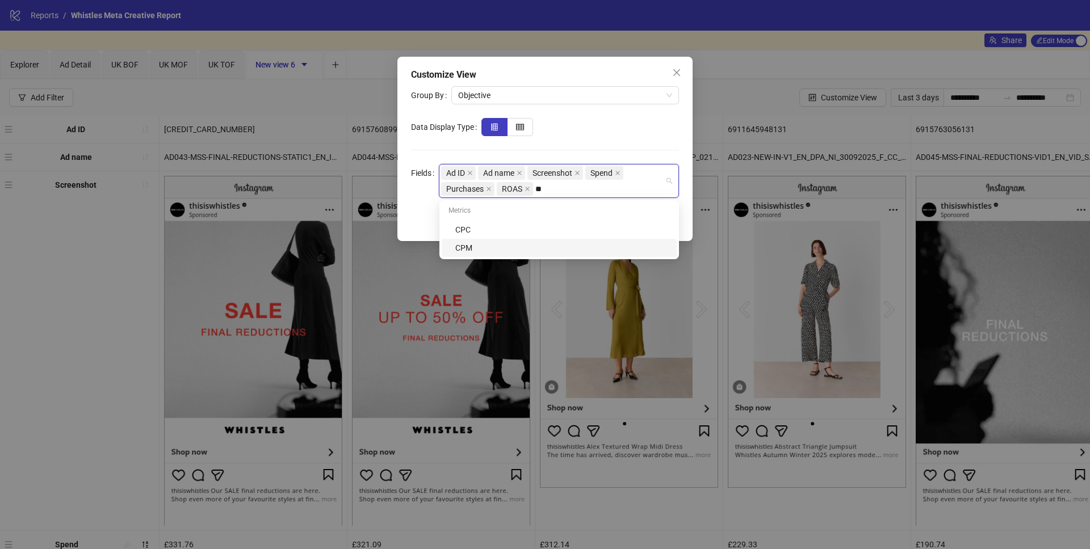
click at [552, 250] on div "CPM" at bounding box center [562, 248] width 215 height 12
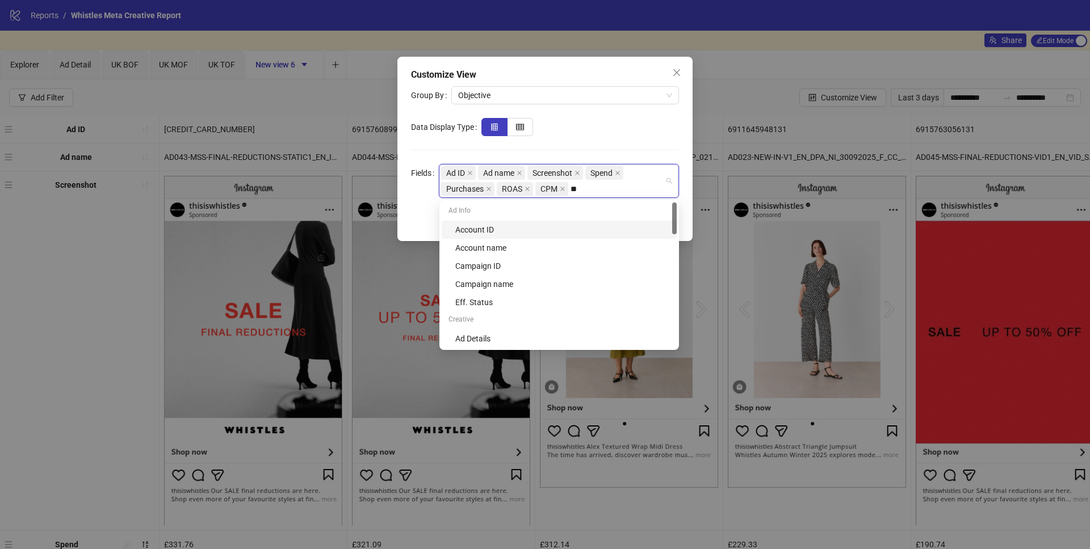
type input "***"
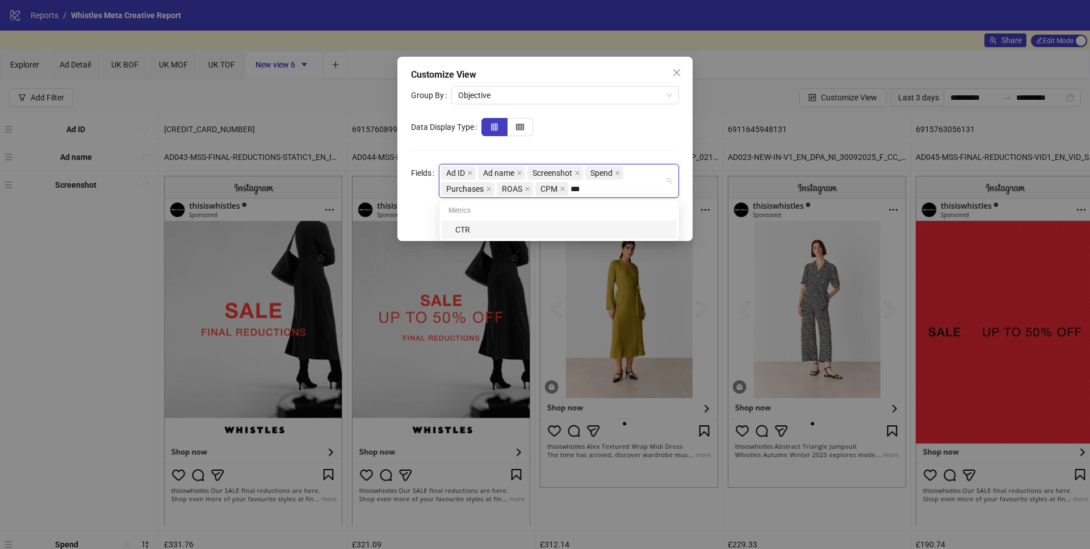
click at [643, 224] on div "CTR" at bounding box center [562, 230] width 215 height 12
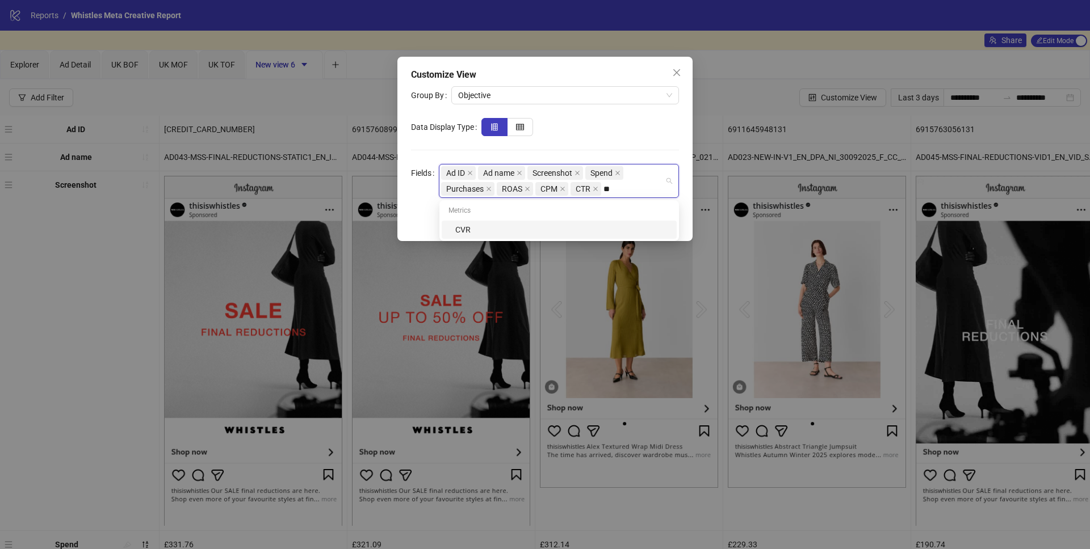
type input "***"
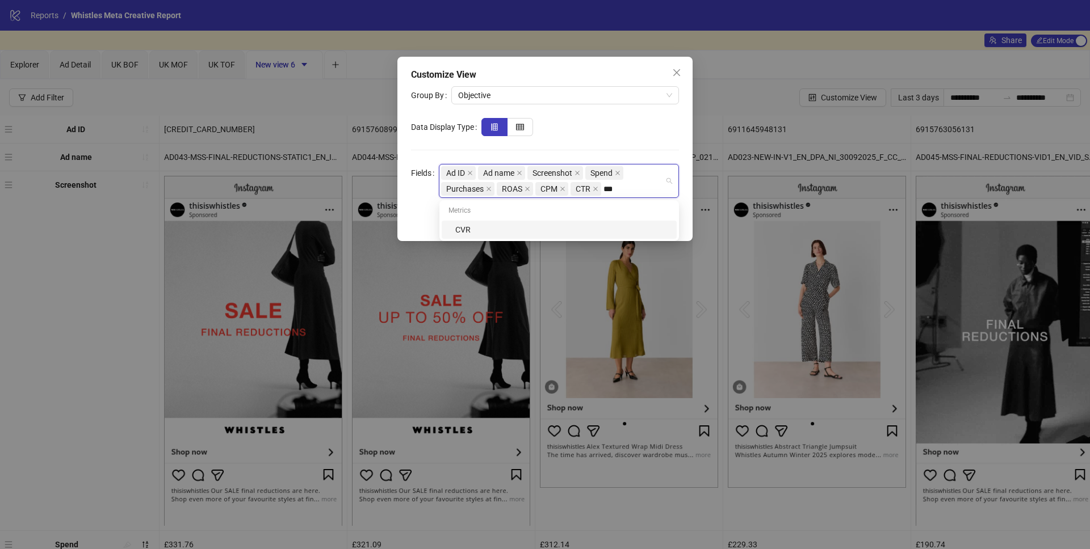
click at [611, 226] on div "CVR" at bounding box center [562, 230] width 215 height 12
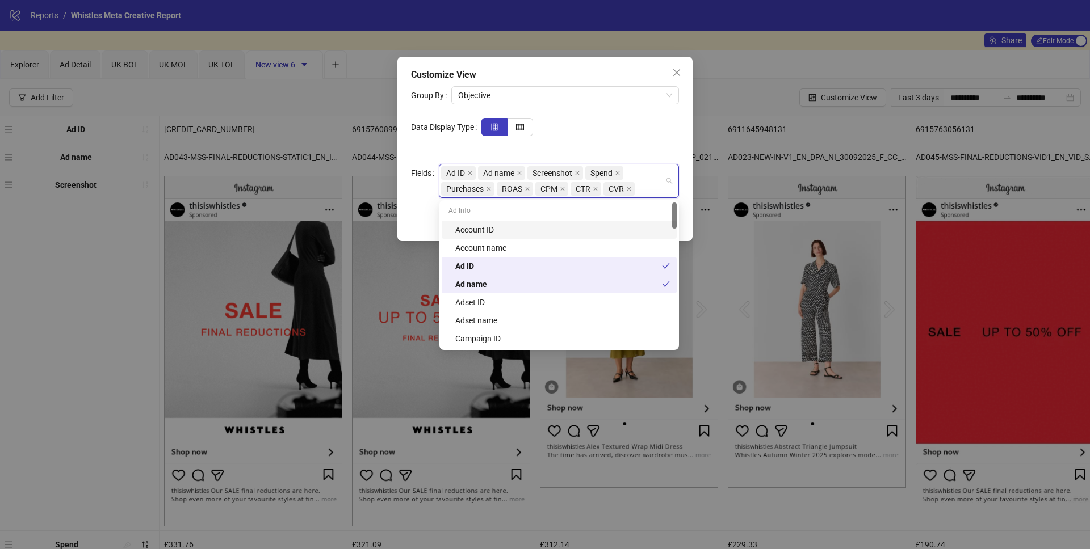
click at [648, 191] on div "Ad ID Ad name Screenshot Spend Purchases ROAS CPM CTR CVR" at bounding box center [553, 181] width 224 height 32
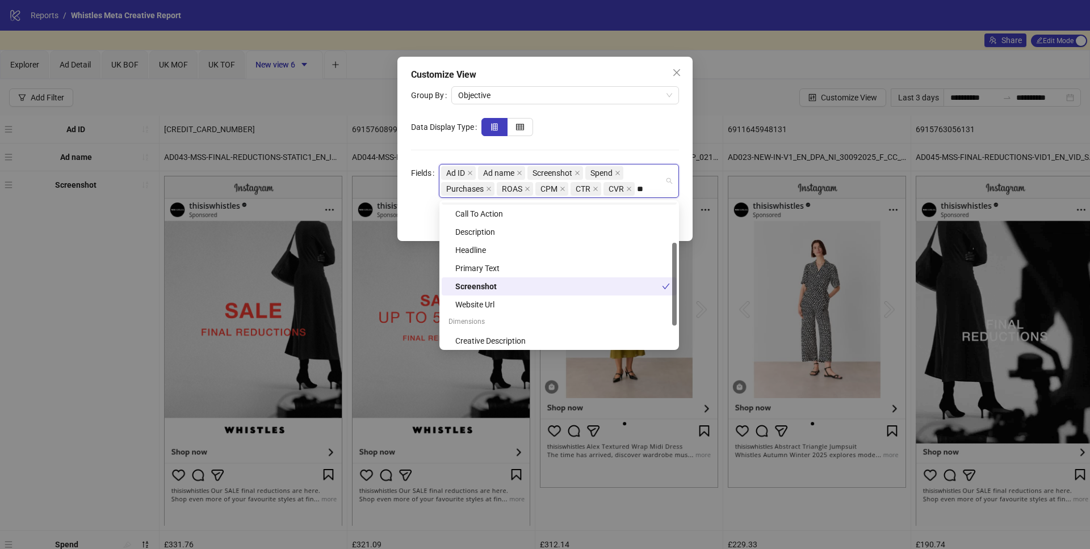
scroll to position [109, 0]
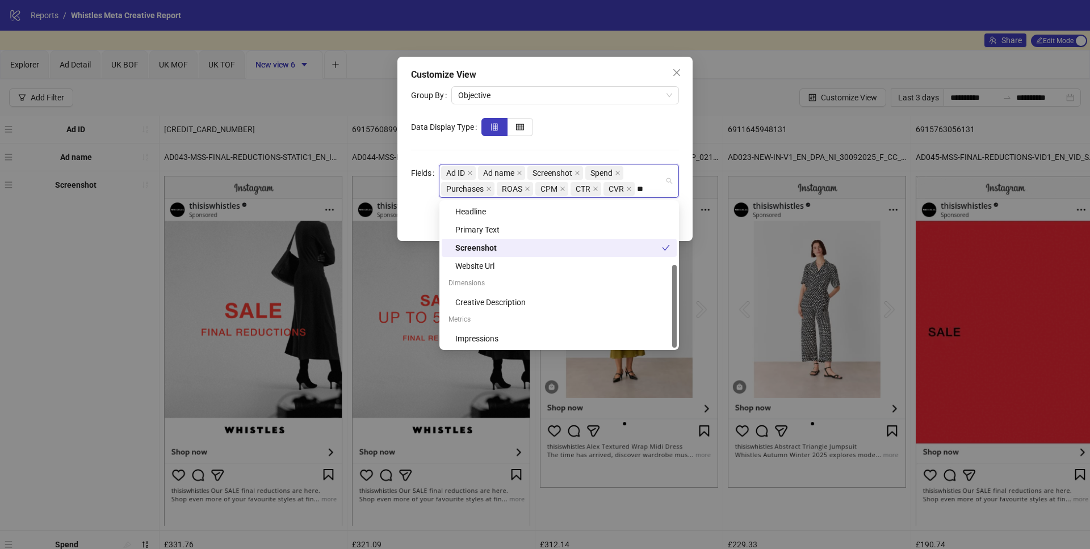
type input "*"
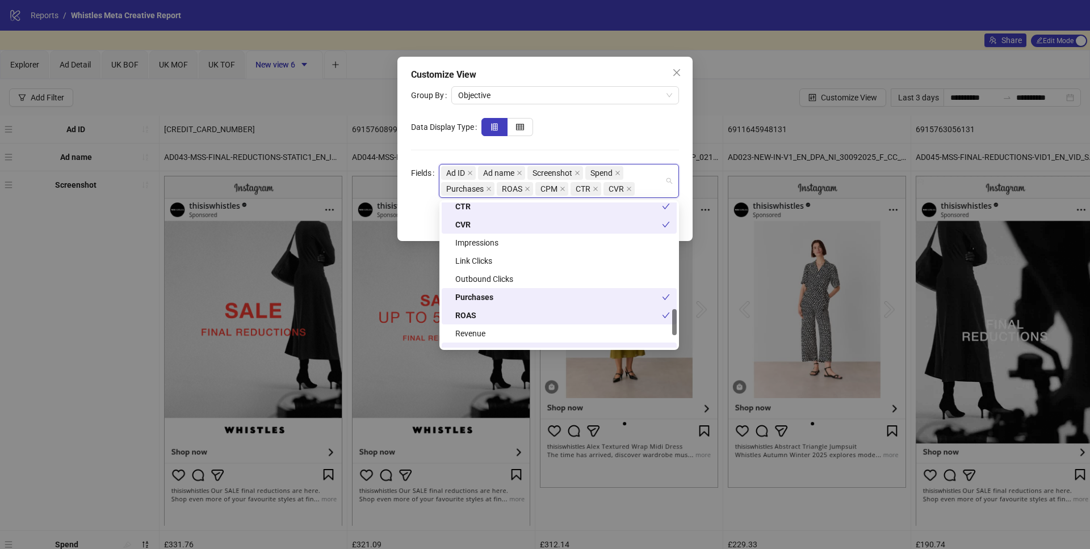
scroll to position [654, 0]
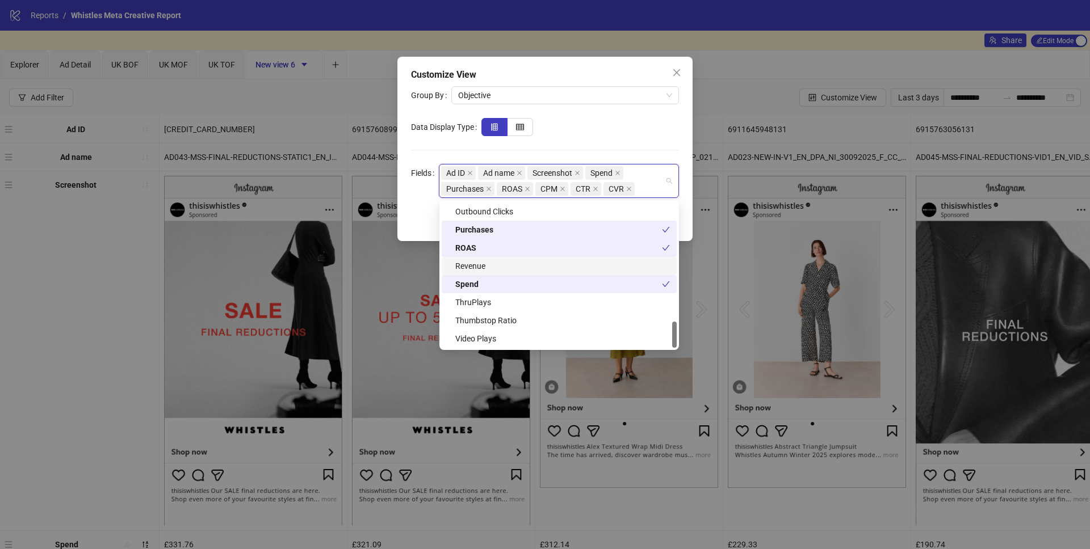
click at [586, 261] on div "Revenue" at bounding box center [562, 266] width 215 height 12
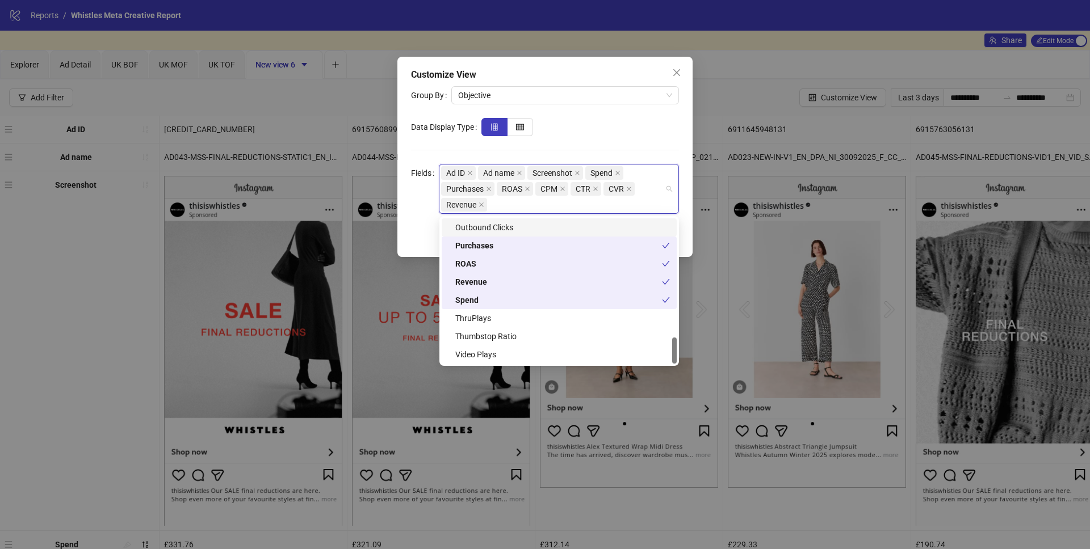
click at [645, 121] on div at bounding box center [579, 127] width 197 height 18
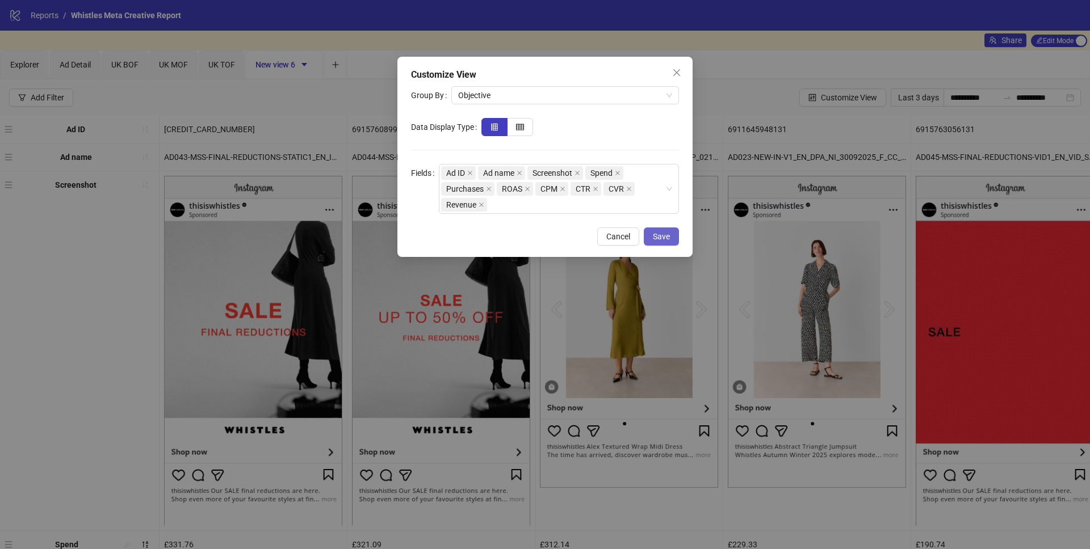
click at [677, 241] on button "Save" at bounding box center [661, 237] width 35 height 18
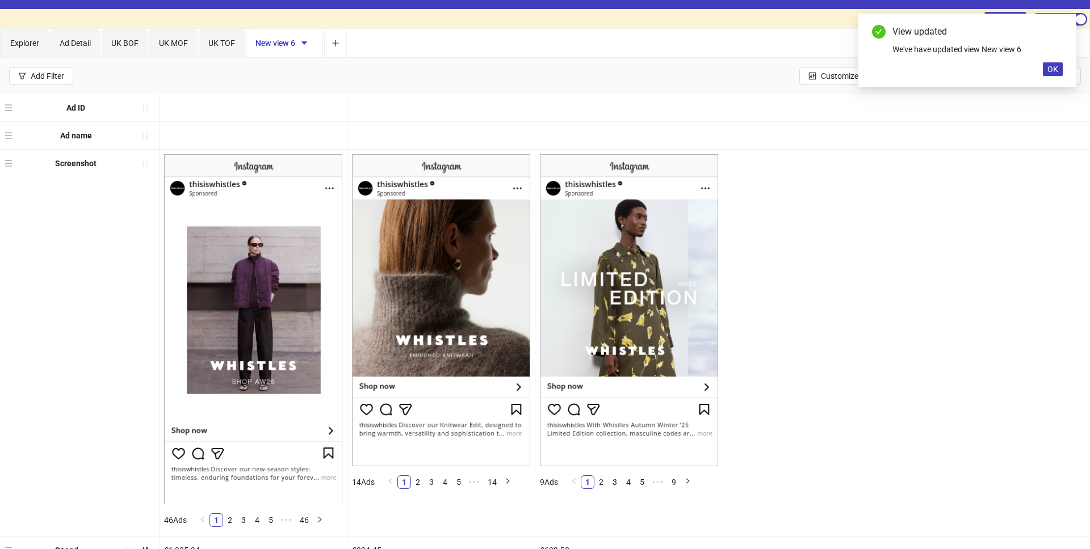
scroll to position [0, 0]
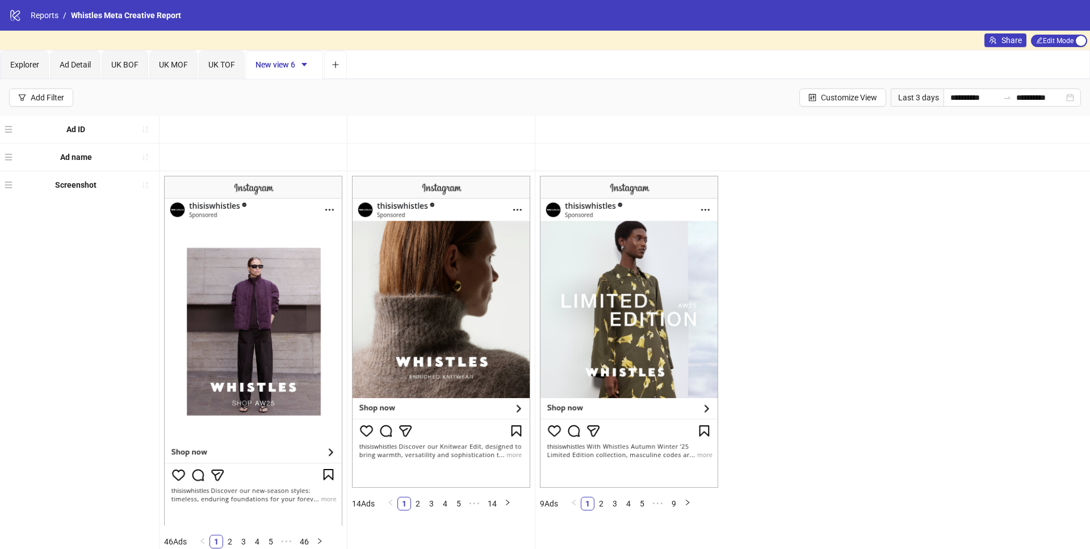
click at [496, 139] on div at bounding box center [440, 129] width 187 height 27
click at [306, 65] on icon "caret-down" at bounding box center [304, 65] width 8 height 8
click at [315, 87] on span "Rename" at bounding box center [325, 87] width 40 height 12
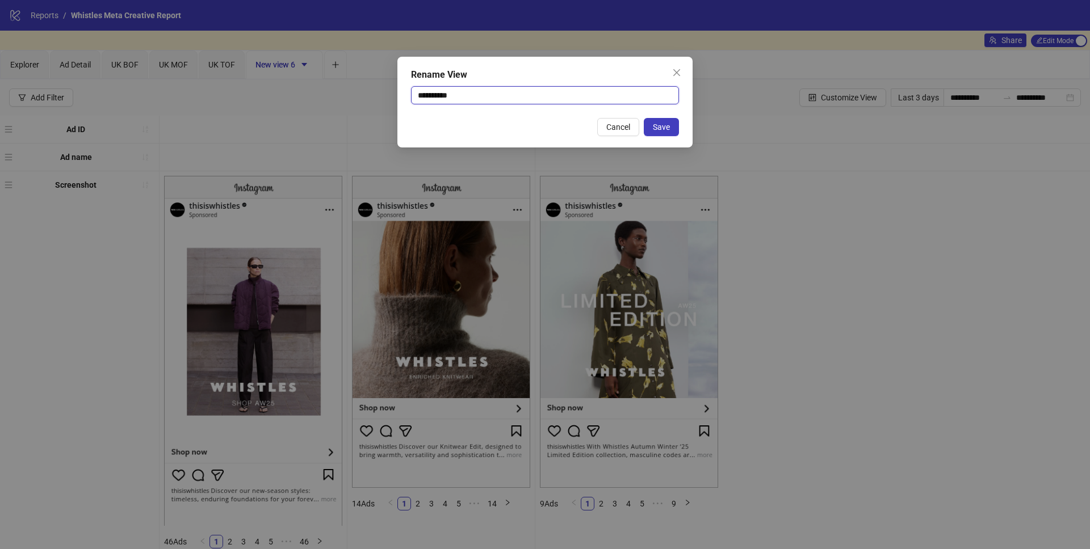
click at [517, 99] on input "**********" at bounding box center [545, 95] width 268 height 18
type input "**********"
click at [650, 132] on button "Save" at bounding box center [661, 127] width 35 height 18
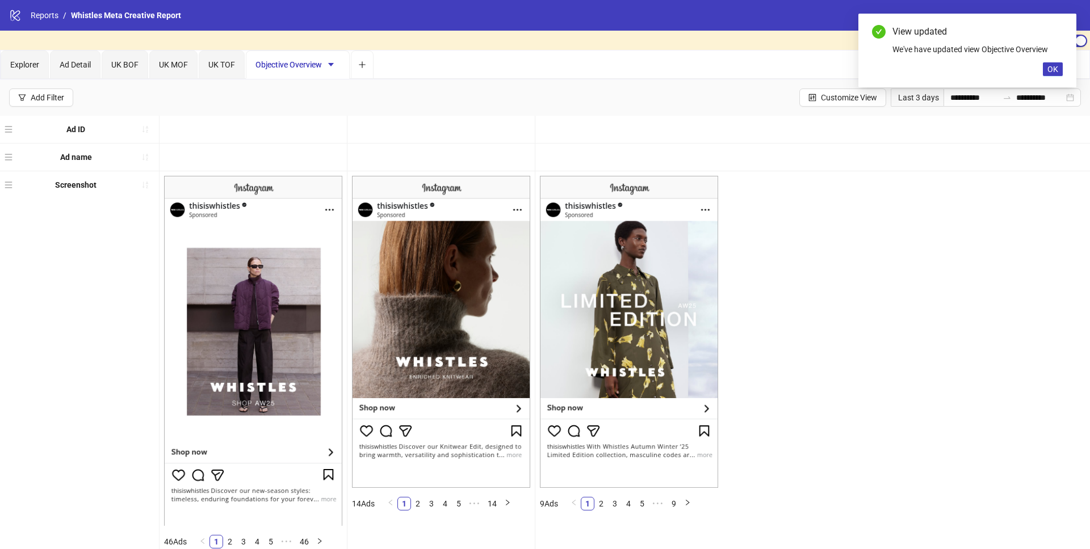
click at [809, 113] on div "**********" at bounding box center [545, 97] width 1090 height 36
click at [809, 101] on button "Customize View" at bounding box center [842, 98] width 87 height 18
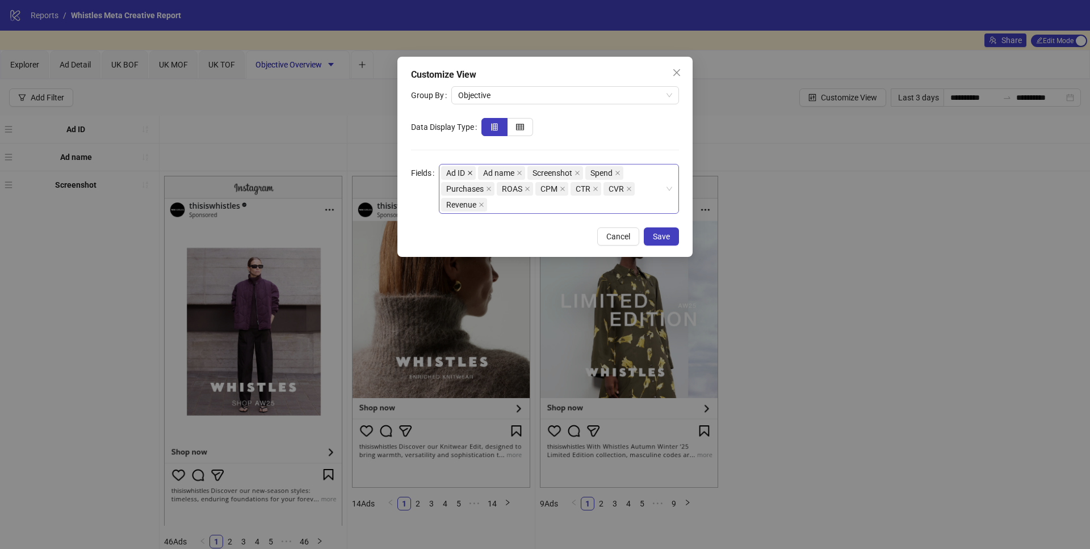
click at [472, 173] on icon "close" at bounding box center [470, 173] width 6 height 6
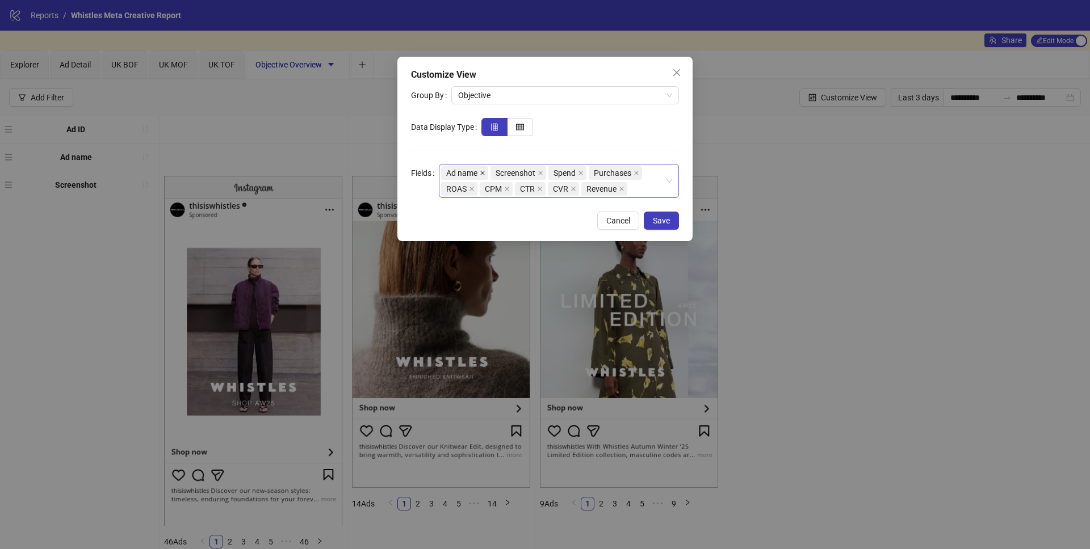
click at [481, 174] on icon "close" at bounding box center [483, 173] width 6 height 6
click at [651, 228] on button "Save" at bounding box center [661, 221] width 35 height 18
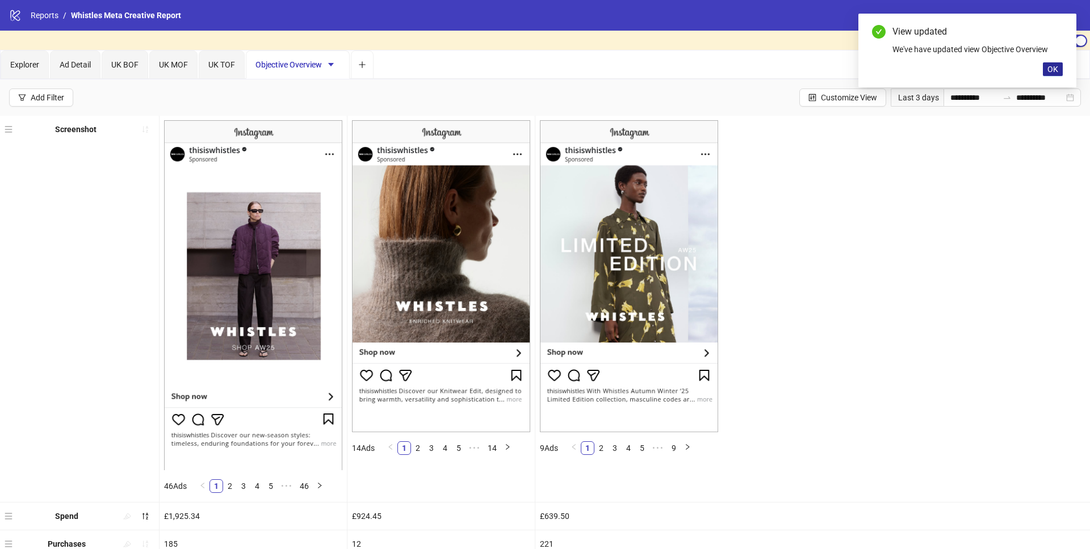
click at [1057, 68] on span "OK" at bounding box center [1052, 69] width 11 height 9
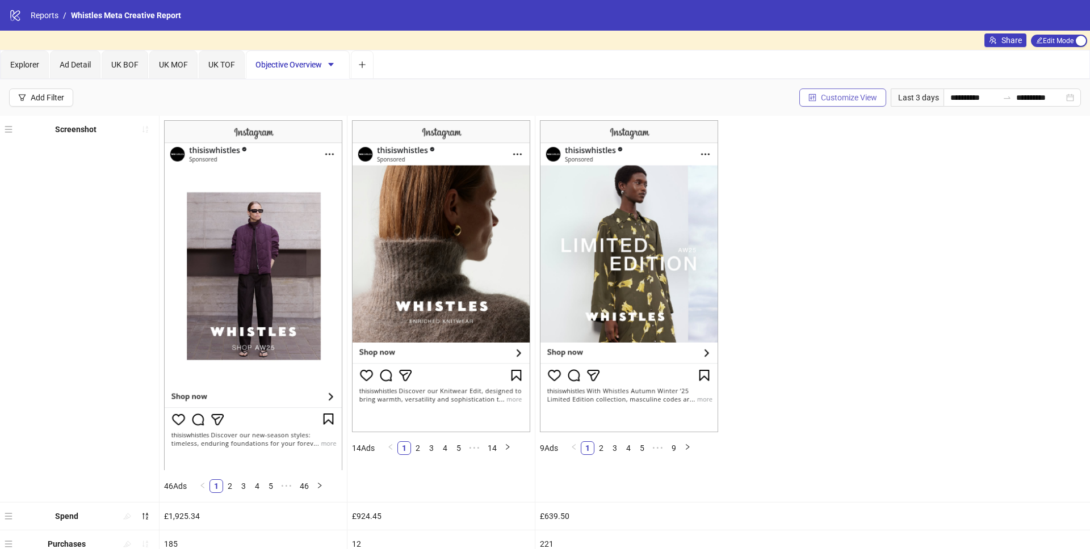
click at [822, 98] on span "Customize View" at bounding box center [849, 97] width 56 height 9
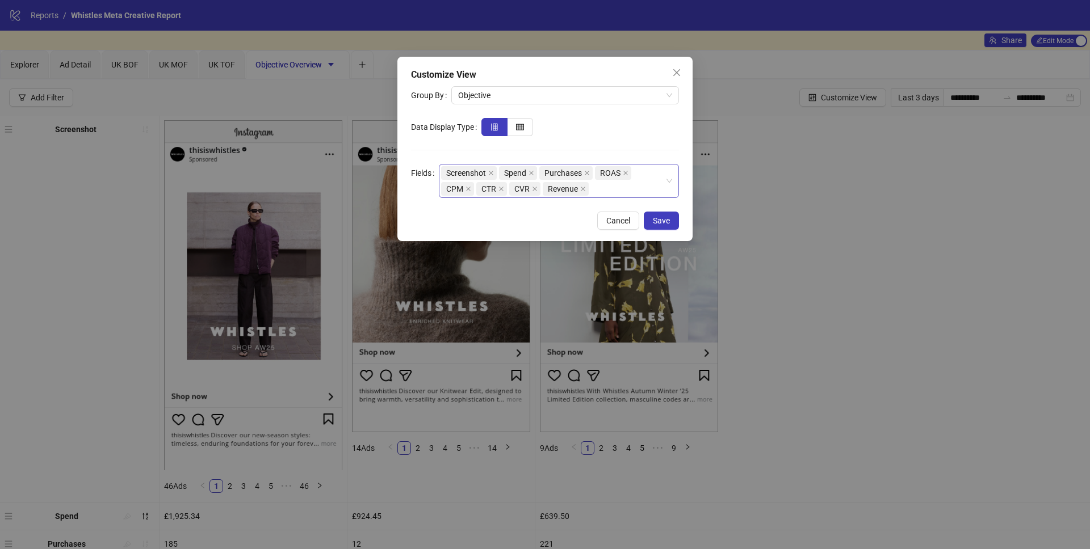
click at [621, 194] on div "Screenshot Spend Purchases ROAS CPM CTR CVR Revenue" at bounding box center [553, 181] width 224 height 32
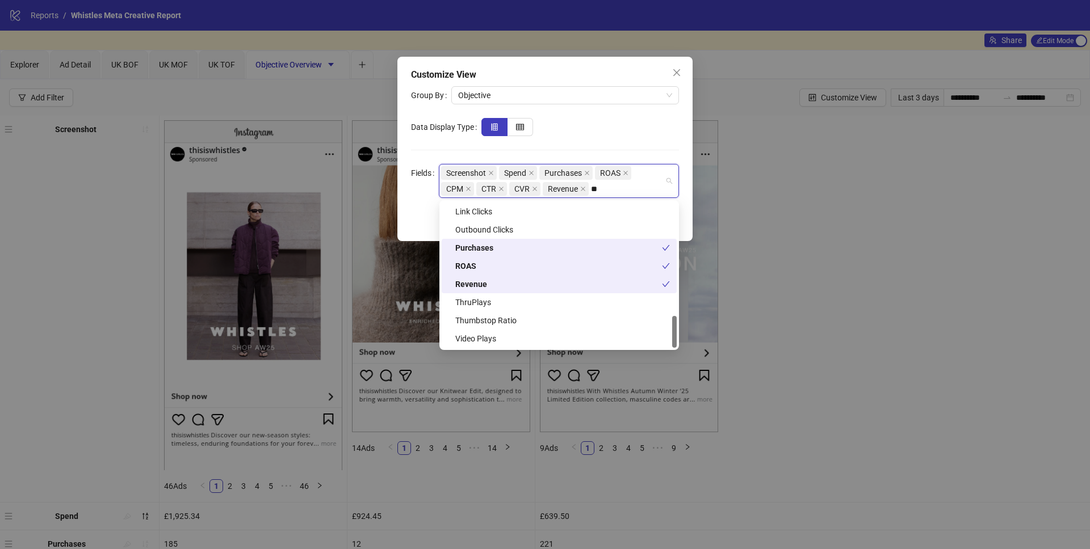
scroll to position [182, 0]
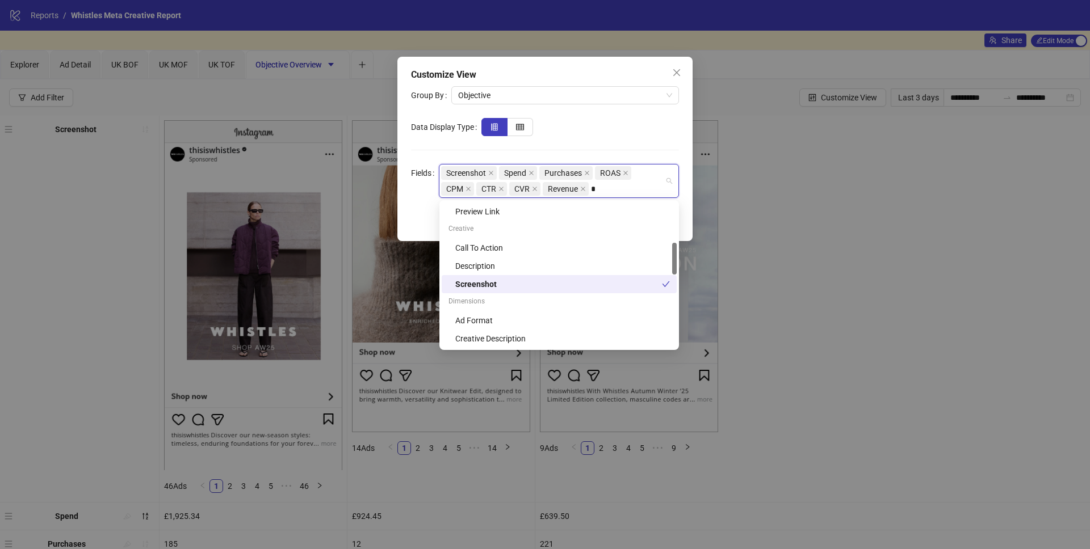
type input "**"
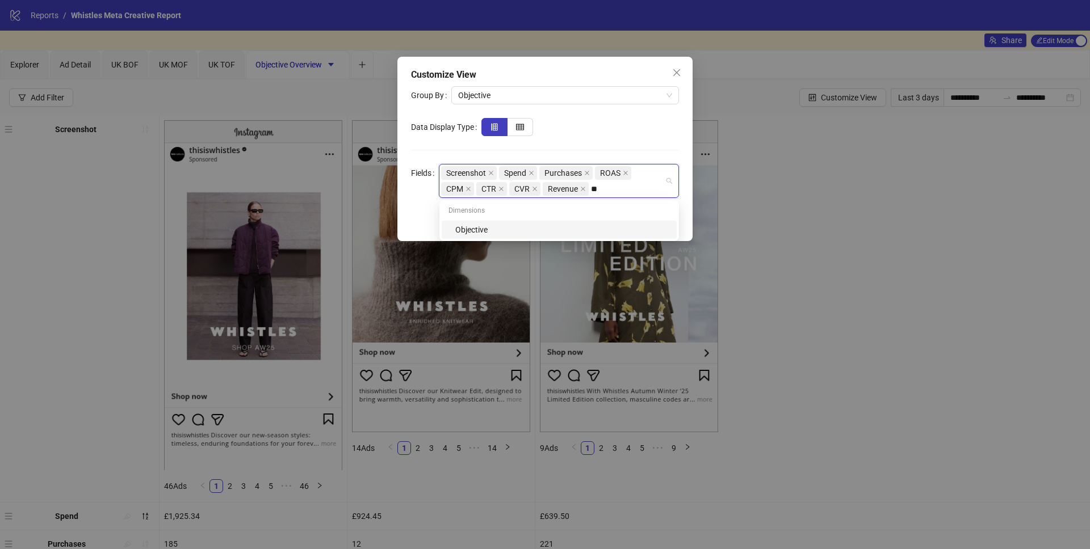
scroll to position [0, 0]
click at [574, 226] on div "Objective" at bounding box center [562, 230] width 215 height 12
drag, startPoint x: 609, startPoint y: 189, endPoint x: 559, endPoint y: 186, distance: 50.0
click at [559, 186] on div "Screenshot Spend Purchases ROAS CPM CTR CVR Revenue Objective" at bounding box center [553, 181] width 224 height 32
click at [635, 189] on icon "close" at bounding box center [633, 189] width 6 height 6
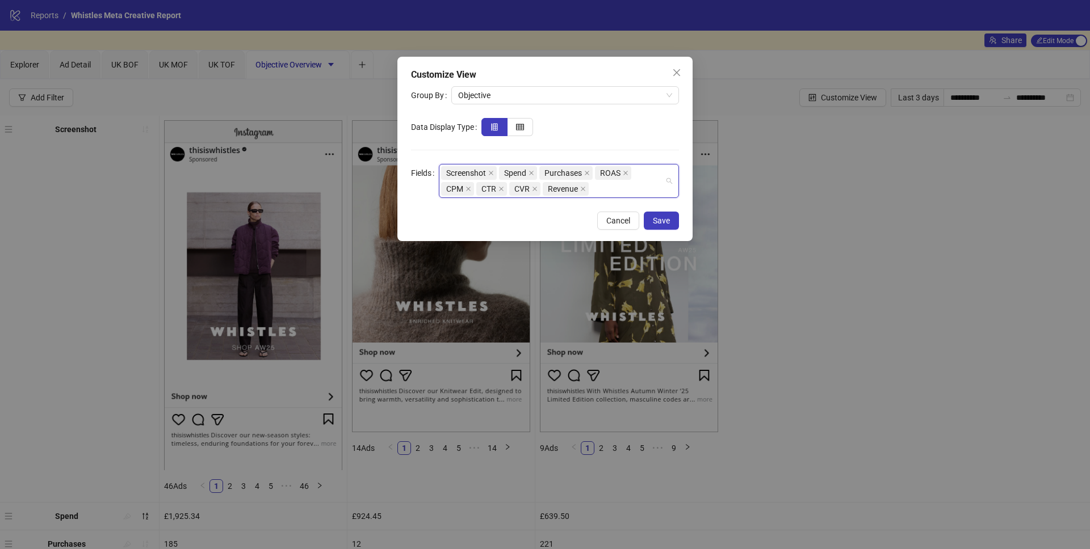
click at [440, 174] on div "Screenshot Spend Purchases ROAS CPM CTR CVR Revenue" at bounding box center [559, 181] width 240 height 34
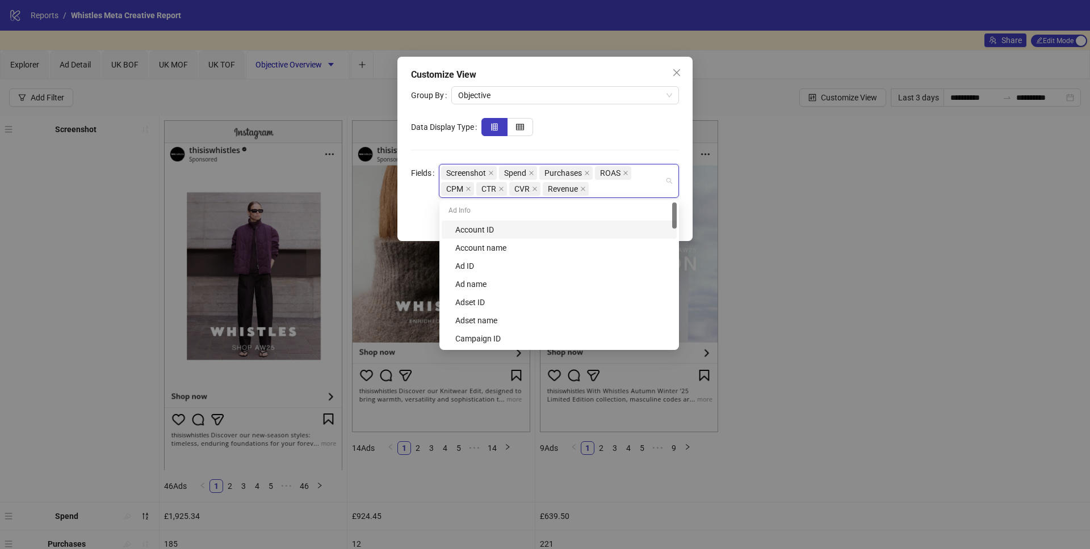
click at [441, 174] on span "Screenshot" at bounding box center [469, 173] width 56 height 14
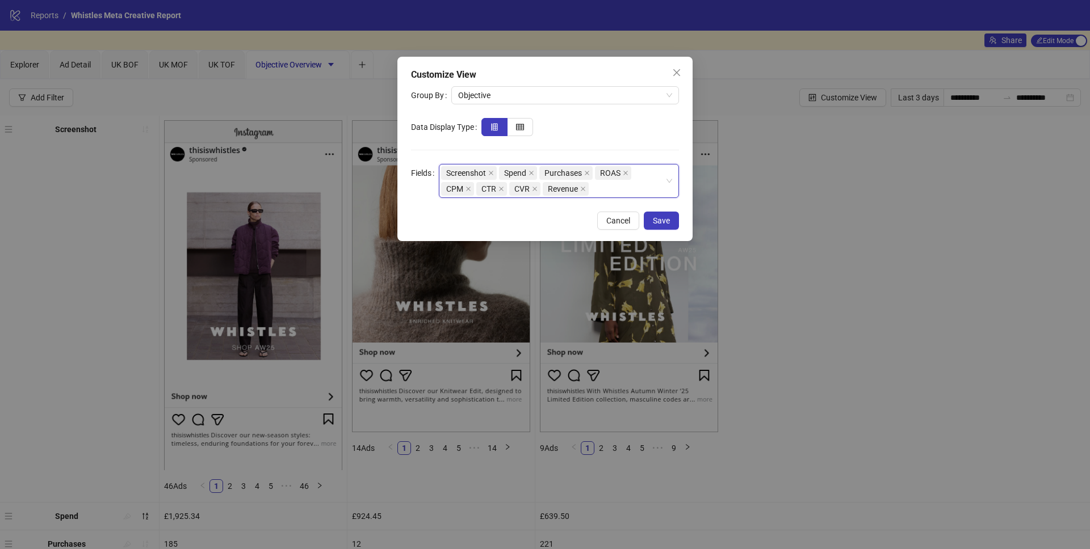
click at [441, 172] on span "Screenshot" at bounding box center [469, 173] width 56 height 14
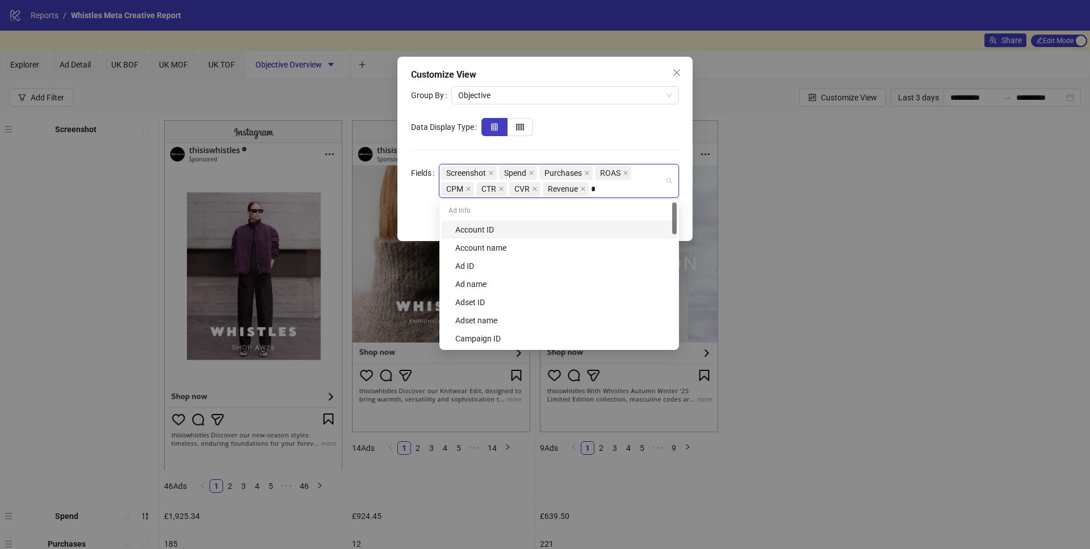
type input "**"
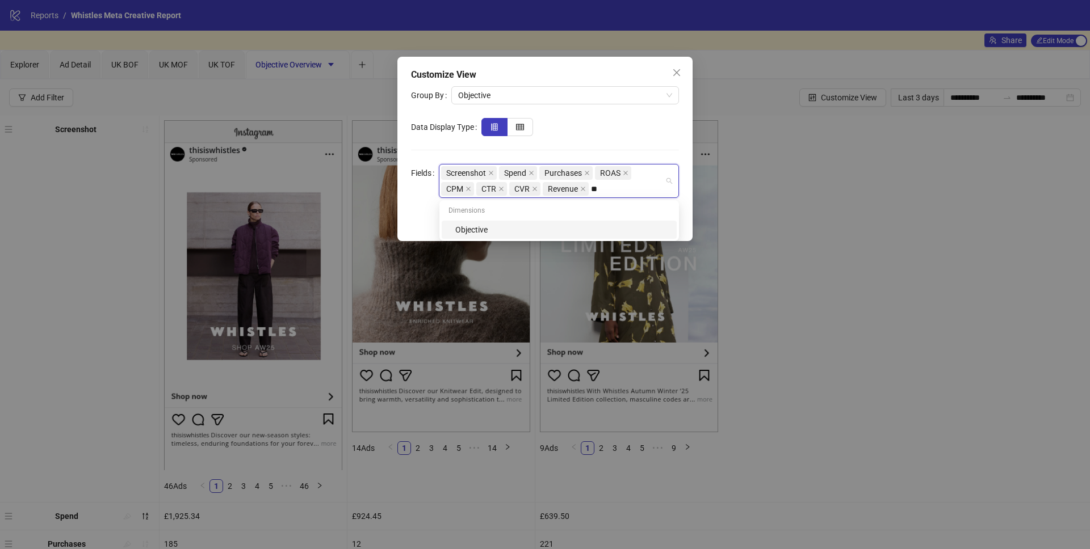
click at [625, 218] on div "Dimensions" at bounding box center [559, 212] width 235 height 18
click at [625, 225] on div "Objective" at bounding box center [562, 230] width 215 height 12
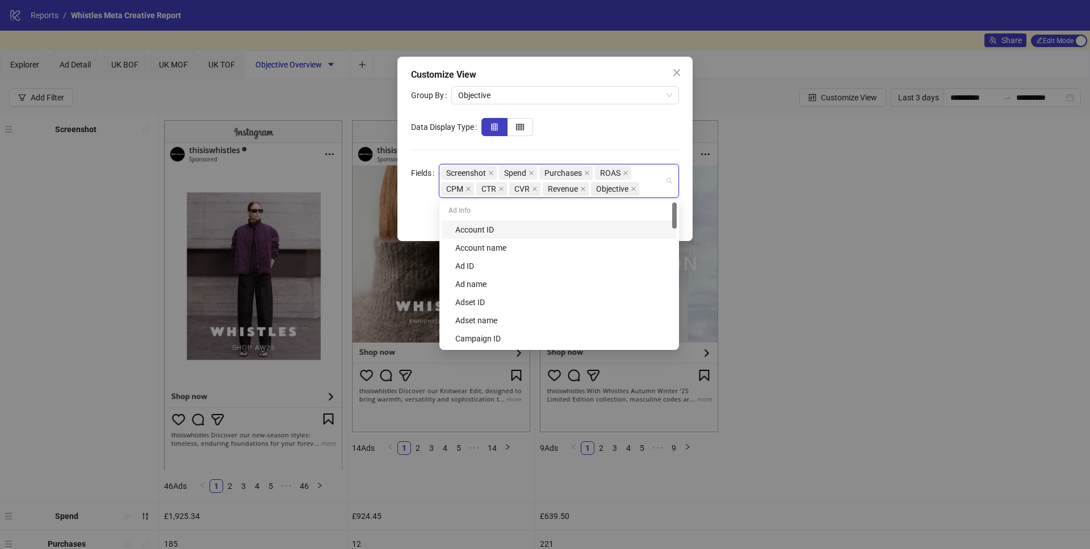
click at [661, 155] on form "Group By Objective Data Display Type Fields Screenshot Spend Purchases ROAS CPM…" at bounding box center [545, 142] width 268 height 112
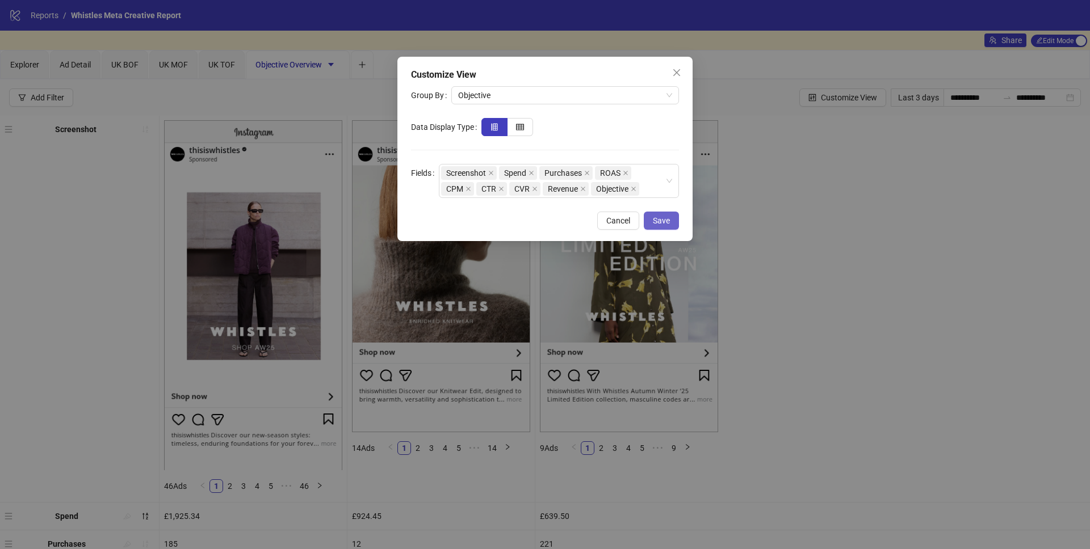
click at [668, 220] on span "Save" at bounding box center [661, 220] width 17 height 9
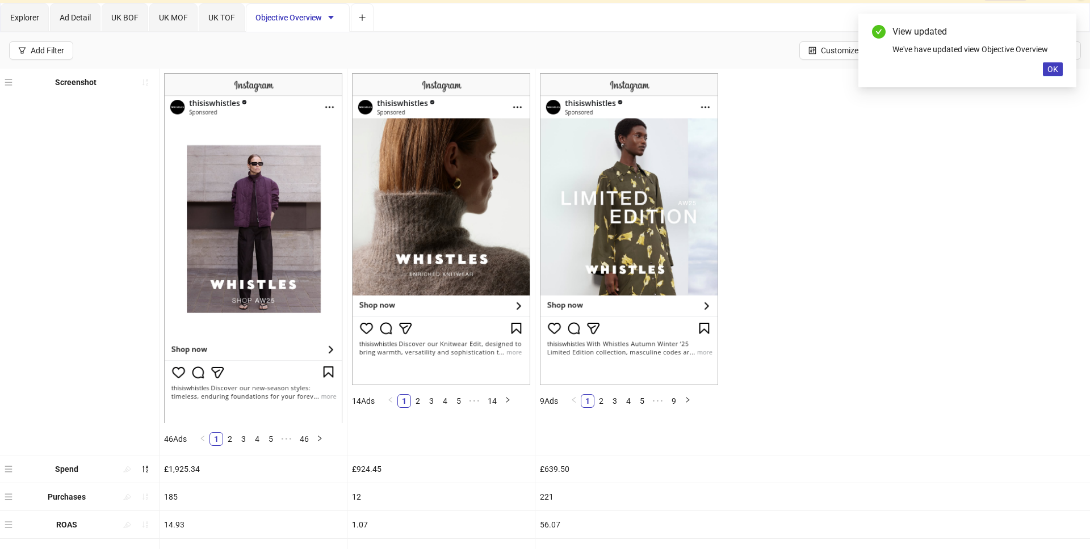
scroll to position [195, 0]
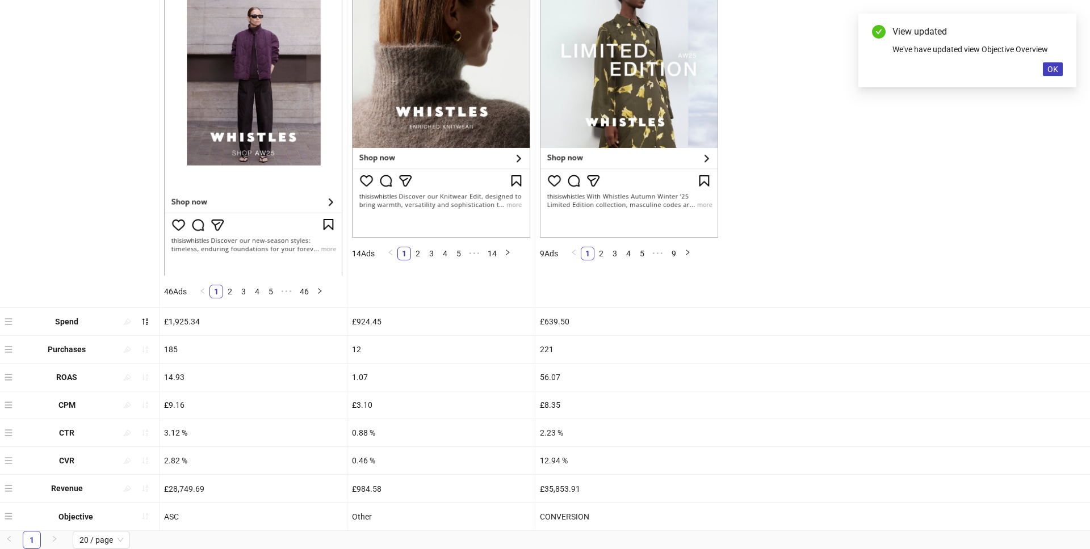
drag, startPoint x: 143, startPoint y: 517, endPoint x: 132, endPoint y: 263, distance: 253.9
click at [132, 263] on ul "Screenshot 46 Ads 1 2 3 4 5 ••• 46 14 Ads 1 2 3 4 5 ••• 14 9 Ads 1 2 3 4 5 ••• …" at bounding box center [545, 226] width 1090 height 610
drag, startPoint x: 145, startPoint y: 517, endPoint x: 152, endPoint y: 297, distance: 220.3
click at [151, 296] on ul "Screenshot 46 Ads 1 2 3 4 5 ••• 46 14 Ads 1 2 3 4 5 ••• 14 9 Ads 1 2 3 4 5 ••• …" at bounding box center [545, 226] width 1090 height 610
click at [3, 516] on div "Screenshot 46 Ads 1 2 3 4 5 ••• 46 14 Ads 1 2 3 4 5 ••• 14 9 Ads 1 2 3 4 5 ••• …" at bounding box center [545, 226] width 1090 height 610
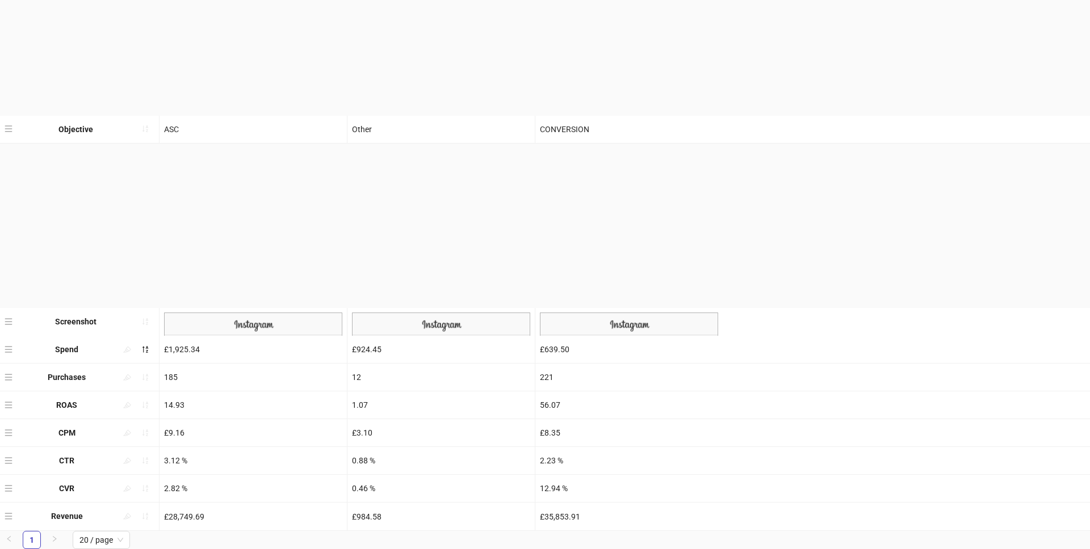
drag, startPoint x: 11, startPoint y: 516, endPoint x: 14, endPoint y: 284, distance: 232.1
click at [14, 284] on div "Screenshot 46 Ads 1 2 3 4 5 ••• 46 14 Ads 1 2 3 4 5 ••• 14 9 Ads 1 2 3 4 5 ••• …" at bounding box center [545, 226] width 1090 height 610
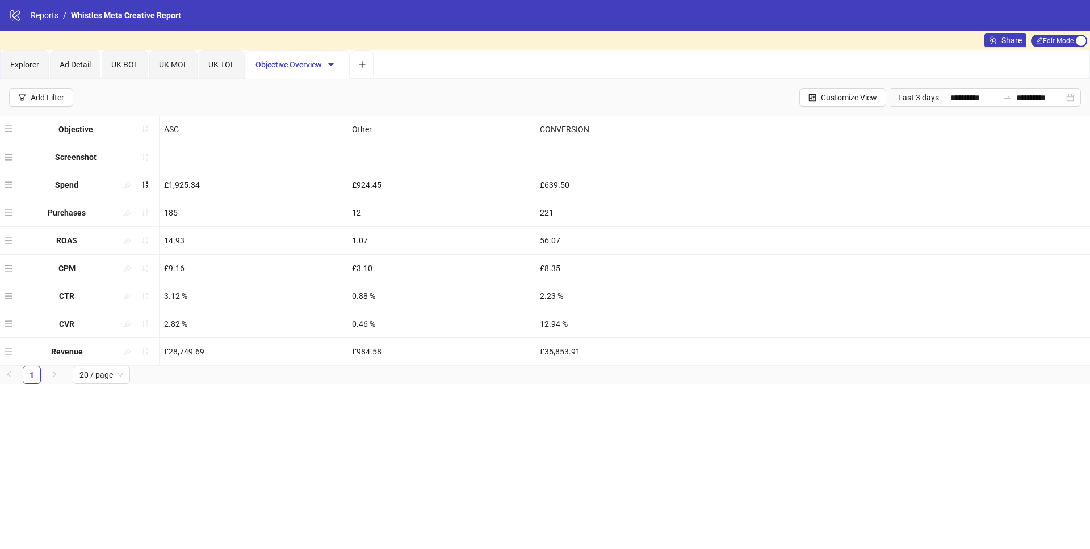
scroll to position [0, 0]
click at [108, 134] on div "Objective" at bounding box center [79, 129] width 159 height 27
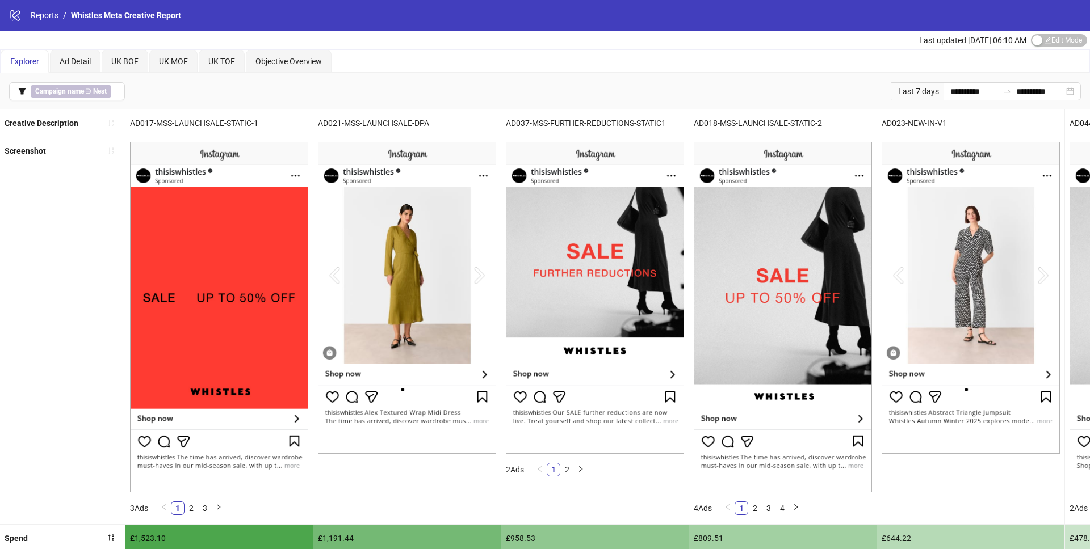
click at [268, 73] on div "**********" at bounding box center [545, 91] width 1090 height 36
click at [269, 67] on div "Objective Overview" at bounding box center [288, 61] width 66 height 12
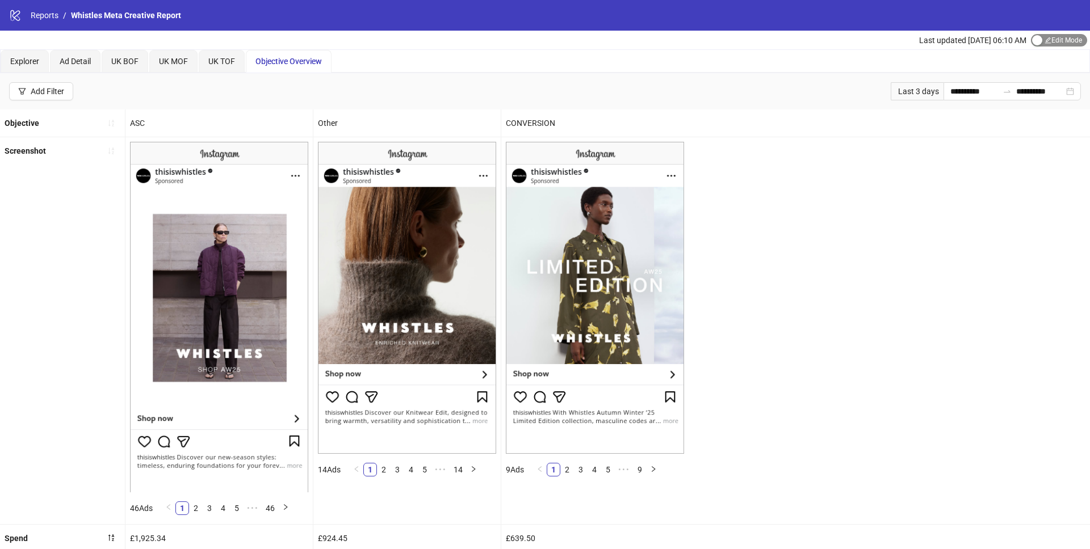
click at [1034, 43] on div "button" at bounding box center [1037, 40] width 10 height 10
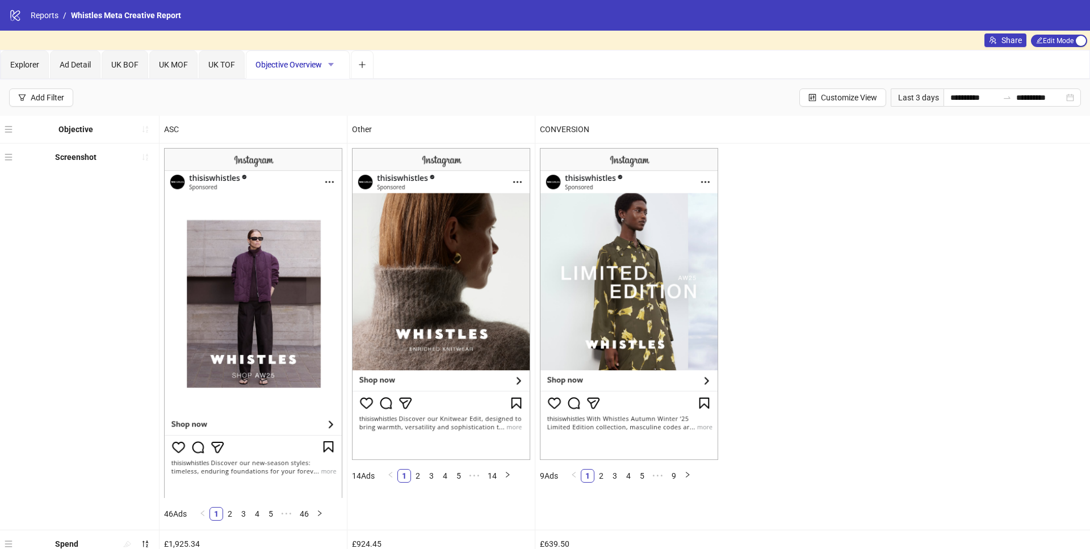
click at [338, 64] on button "button" at bounding box center [331, 65] width 18 height 18
click at [345, 142] on span "Move Left" at bounding box center [351, 142] width 40 height 12
click at [287, 63] on icon "caret-down" at bounding box center [284, 64] width 6 height 3
click at [296, 145] on span "Move Left" at bounding box center [304, 142] width 40 height 12
click at [234, 64] on icon "caret-down" at bounding box center [235, 64] width 6 height 3
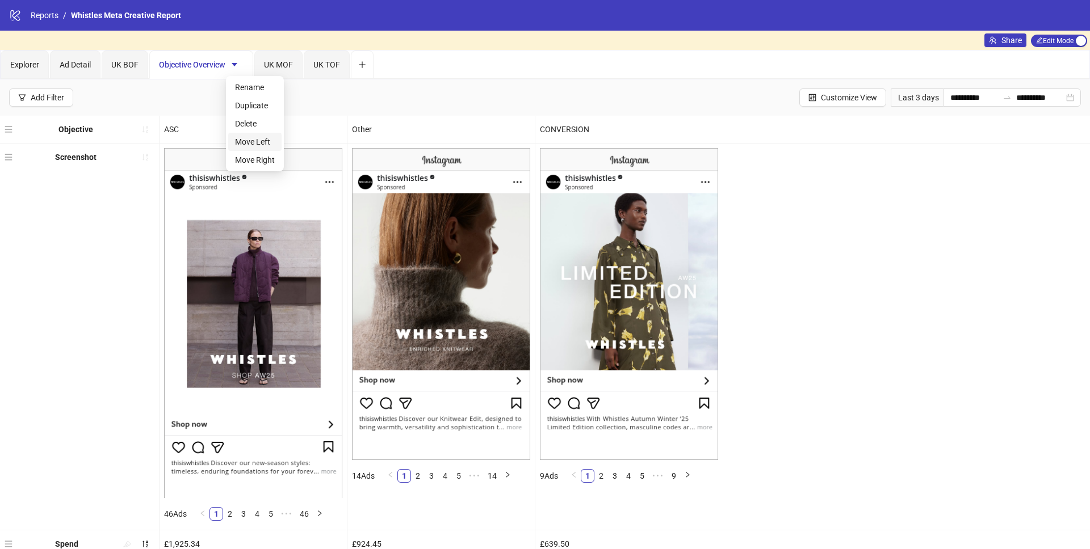
click at [250, 141] on span "Move Left" at bounding box center [255, 142] width 40 height 12
click at [372, 62] on button "Add tab" at bounding box center [362, 65] width 23 height 28
click at [377, 68] on span "New view 7" at bounding box center [380, 64] width 40 height 9
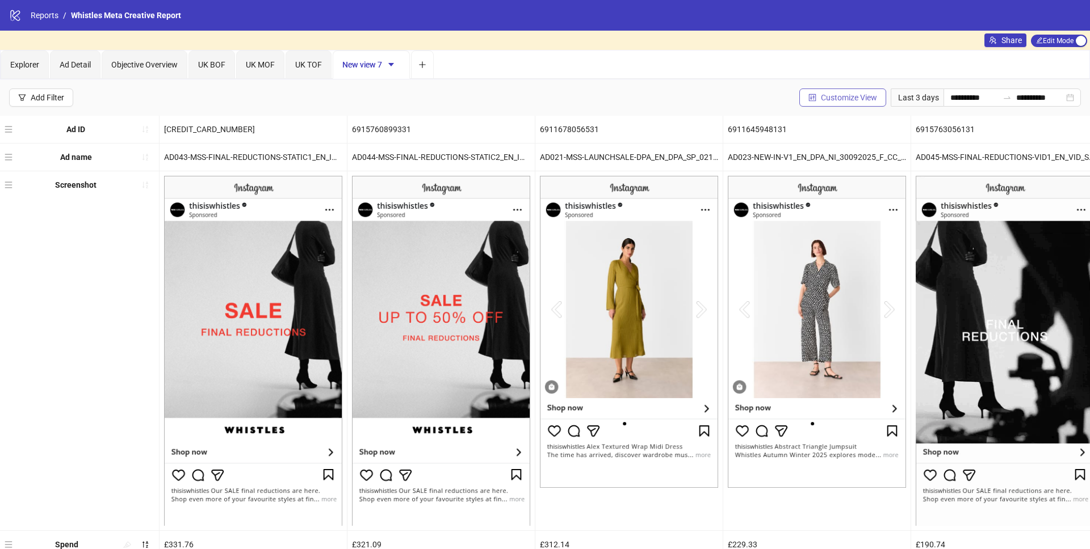
click at [848, 93] on span "Customize View" at bounding box center [849, 97] width 56 height 9
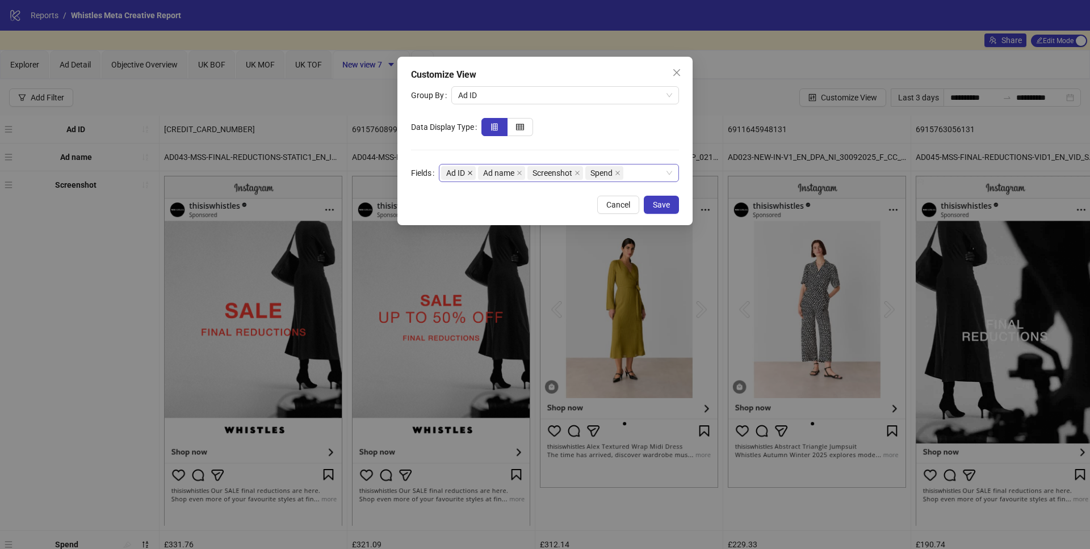
click at [470, 173] on icon "close" at bounding box center [470, 173] width 6 height 6
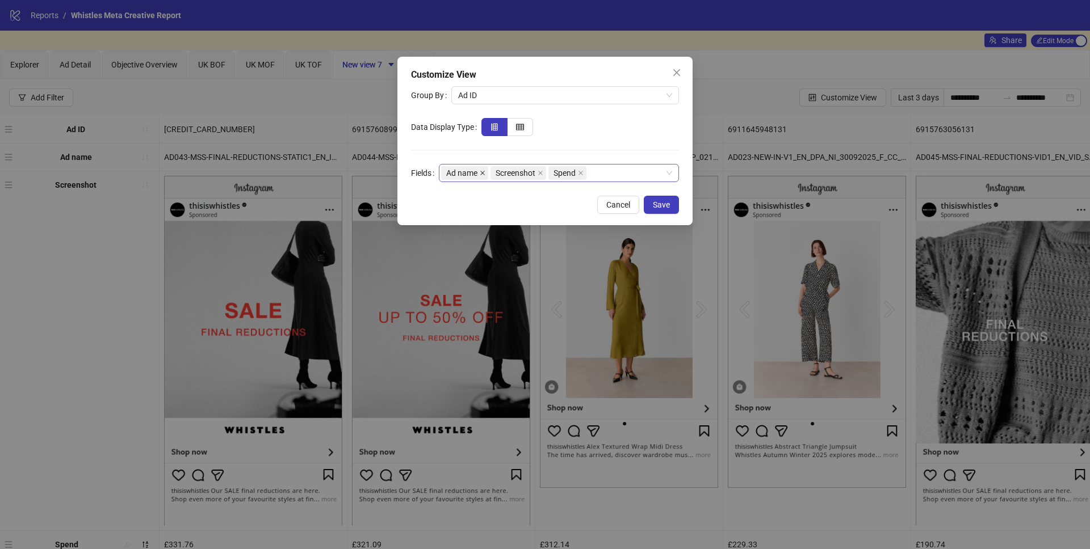
click at [483, 174] on icon "close" at bounding box center [483, 173] width 6 height 6
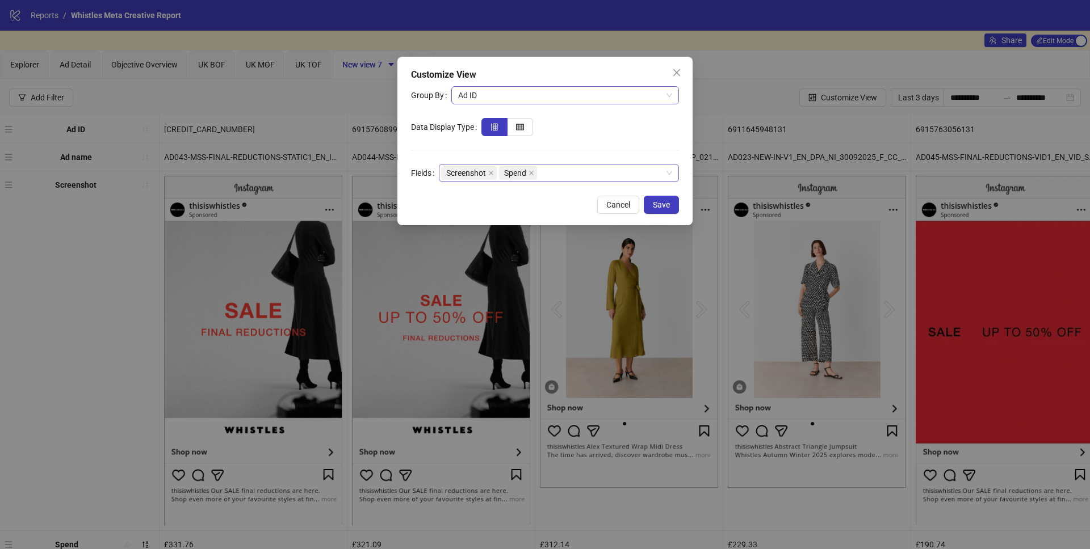
click at [531, 91] on span "Ad ID" at bounding box center [565, 95] width 214 height 17
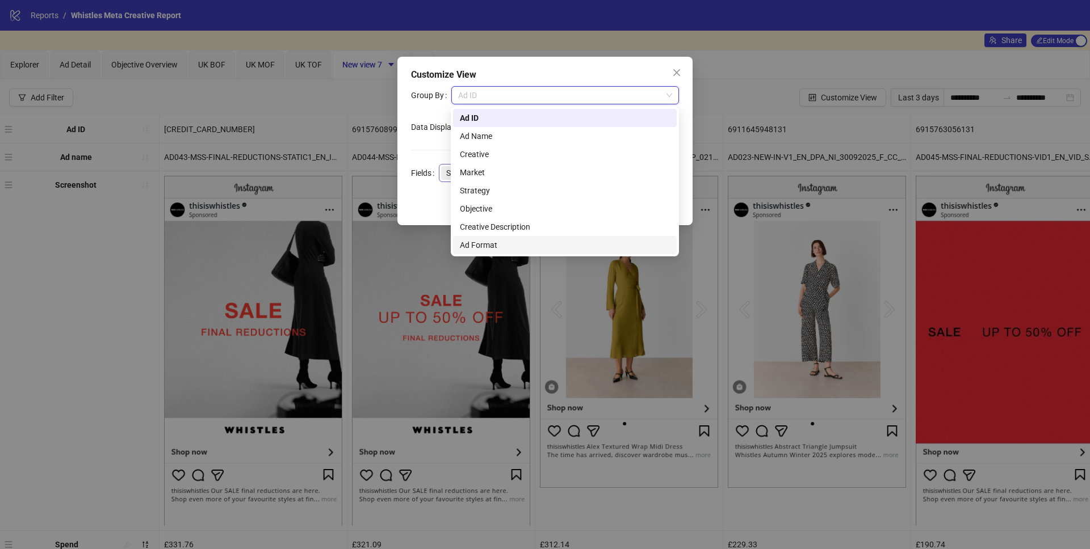
click at [480, 243] on div "Ad Format" at bounding box center [565, 245] width 210 height 12
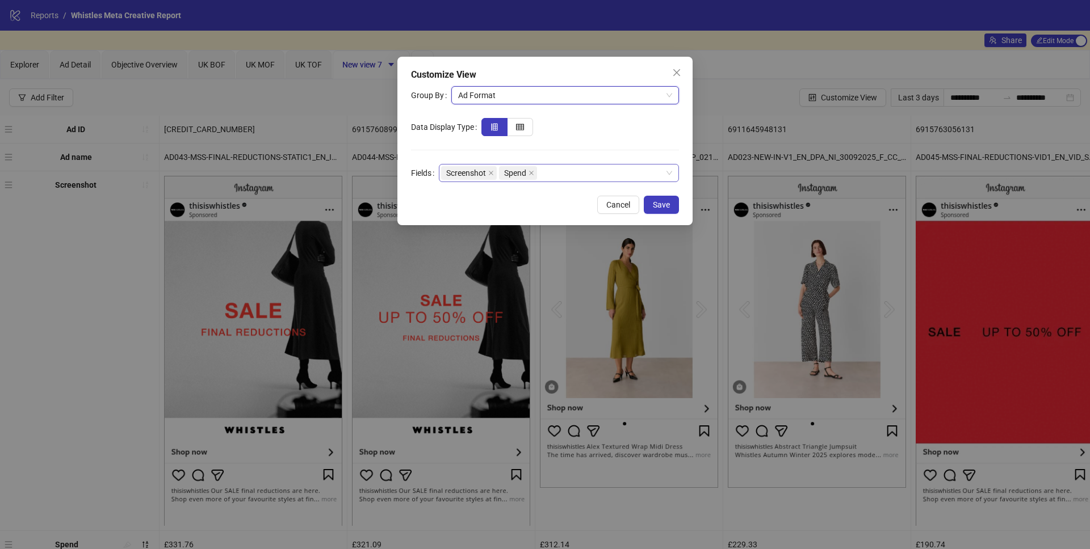
click at [561, 176] on div "Screenshot Spend" at bounding box center [553, 173] width 224 height 16
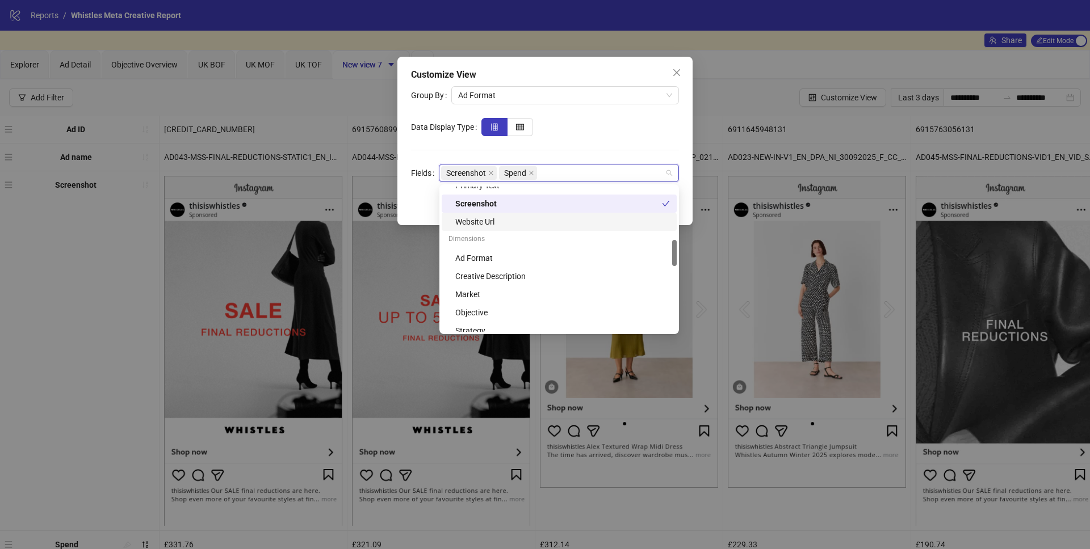
scroll to position [330, 0]
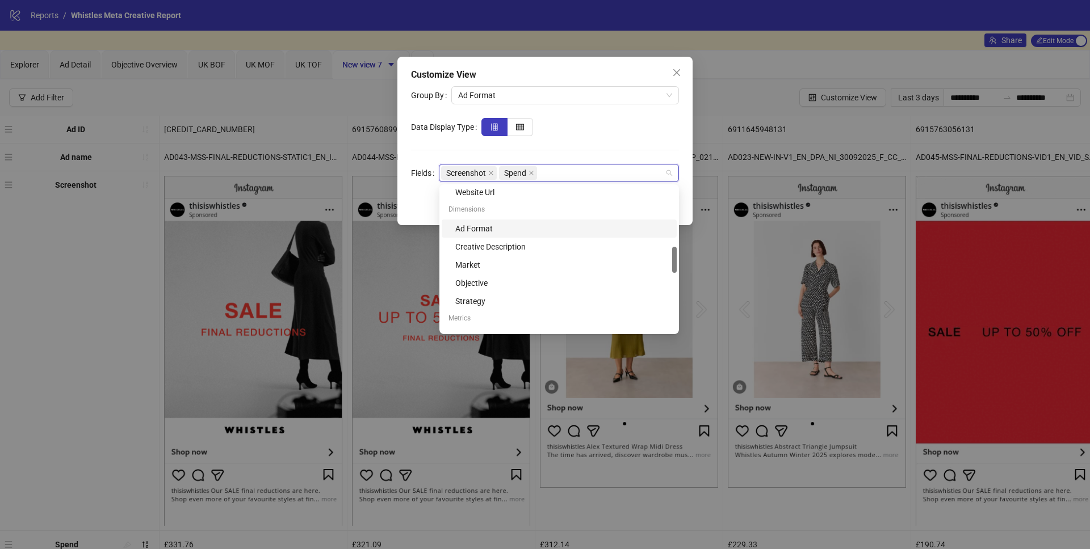
click at [486, 234] on div "Ad Format" at bounding box center [562, 228] width 215 height 12
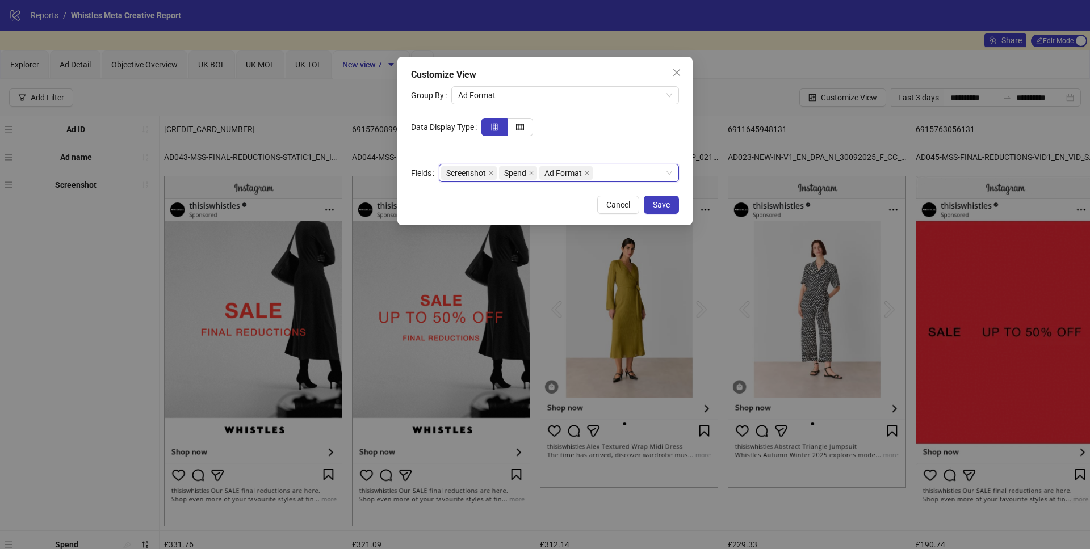
click at [606, 177] on div "Screenshot Spend Ad Format" at bounding box center [553, 173] width 224 height 16
click at [651, 203] on button "Save" at bounding box center [661, 205] width 35 height 18
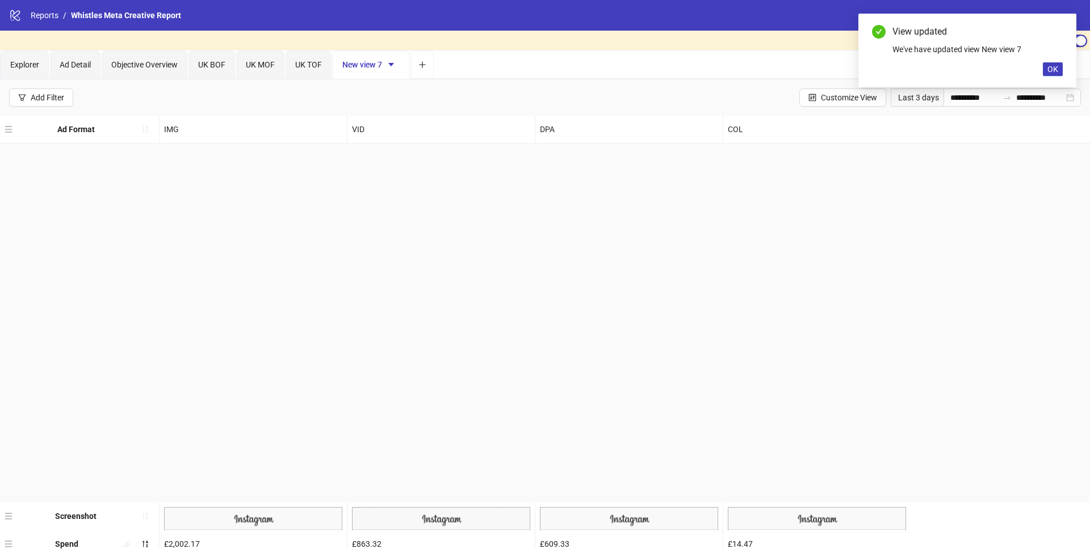
drag, startPoint x: 9, startPoint y: 544, endPoint x: 20, endPoint y: 119, distance: 424.6
click at [20, 119] on div "Screenshot 34 Ads 1 2 3 4 5 ••• 34 23 Ads 1 2 3 4 5 ••• 23 9 Ads 1 2 3 4 5 ••• …" at bounding box center [545, 337] width 1090 height 443
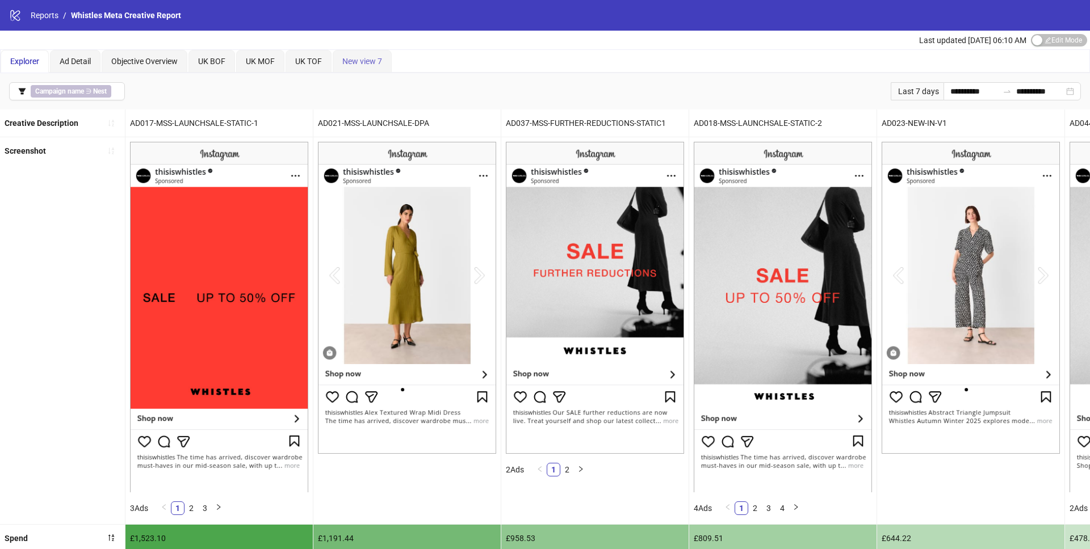
click at [361, 52] on div "New view 7" at bounding box center [362, 61] width 59 height 23
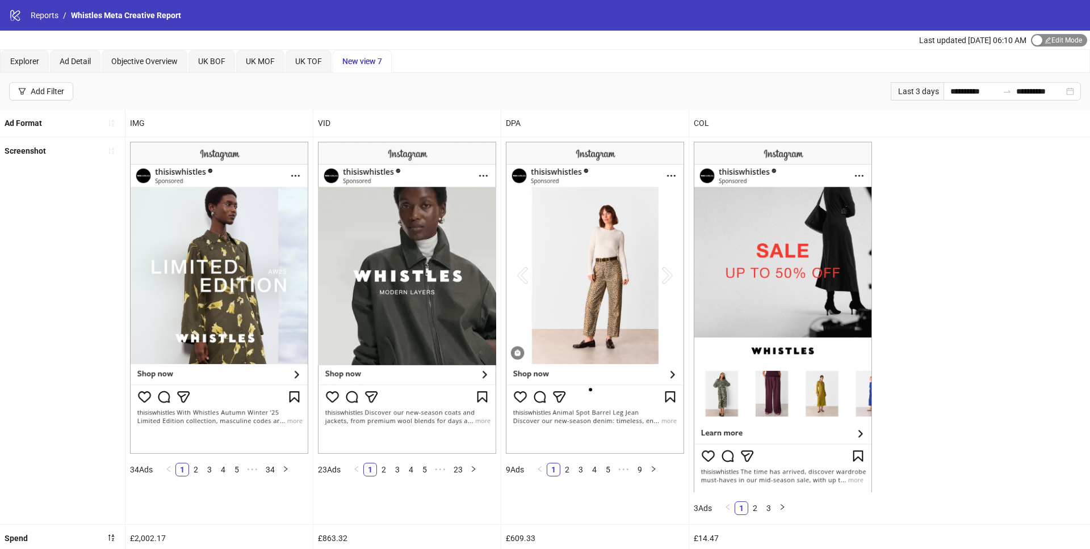
click at [1045, 40] on span "Edit Mode Edit Mode" at bounding box center [1059, 40] width 56 height 12
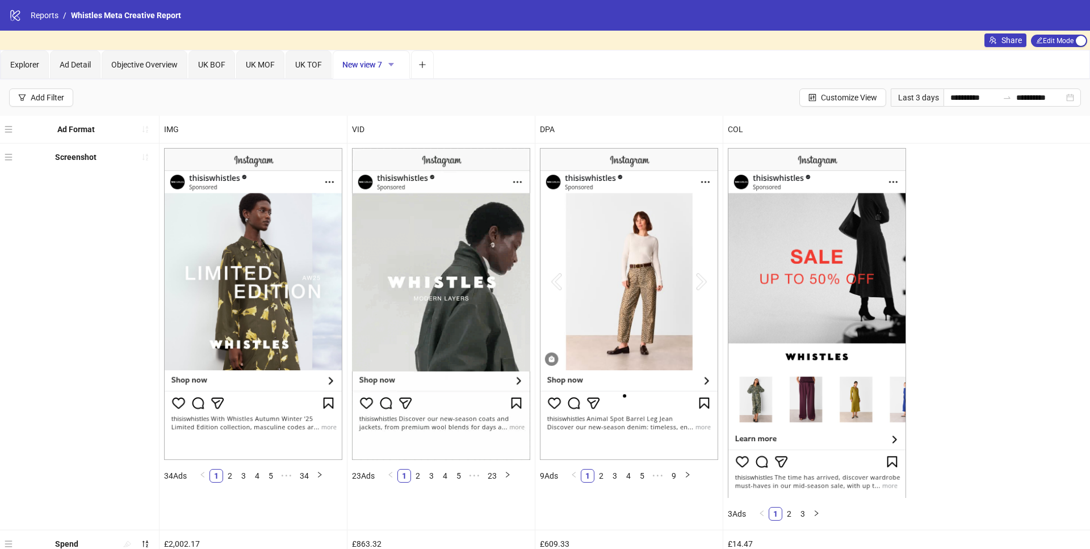
click at [391, 65] on icon "caret-down" at bounding box center [391, 65] width 8 height 8
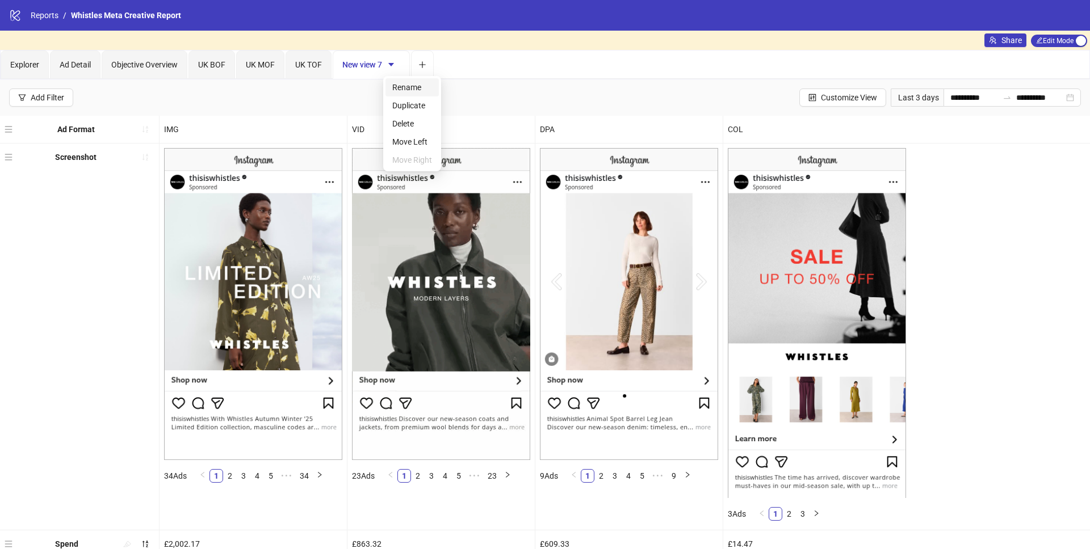
click at [401, 85] on span "Rename" at bounding box center [412, 87] width 40 height 12
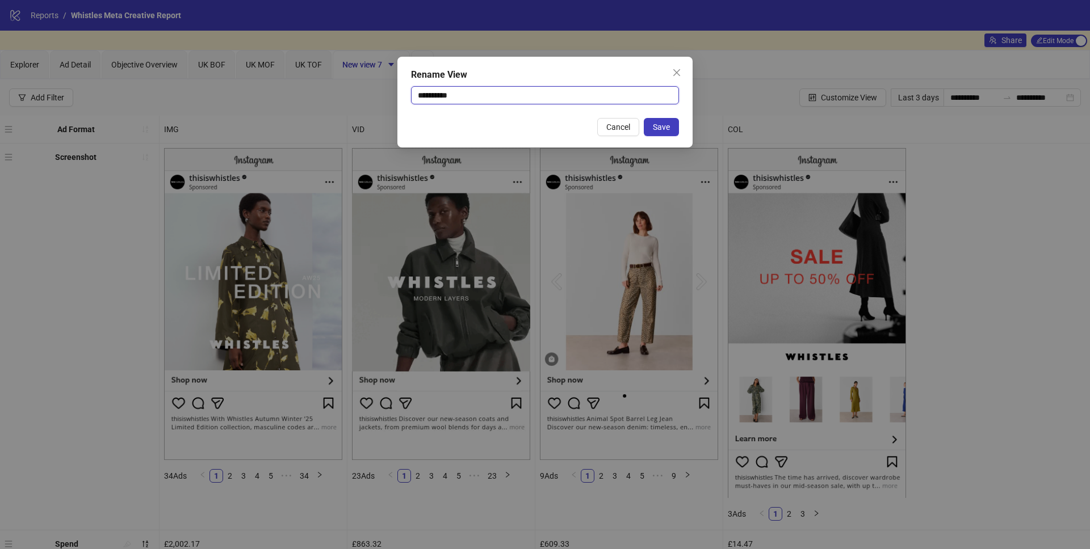
click at [427, 89] on input "**********" at bounding box center [545, 95] width 268 height 18
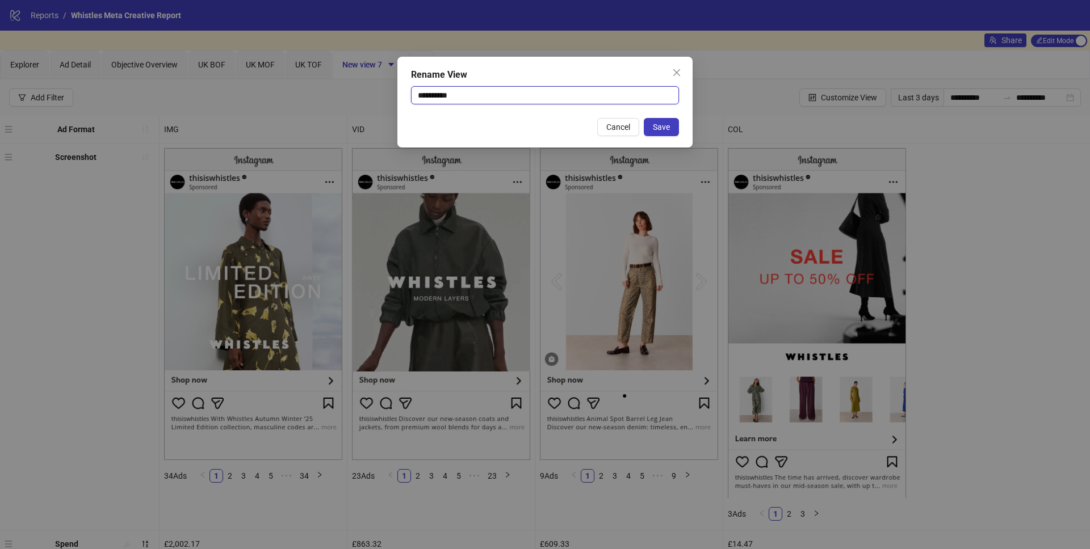
click at [427, 89] on input "**********" at bounding box center [545, 95] width 268 height 18
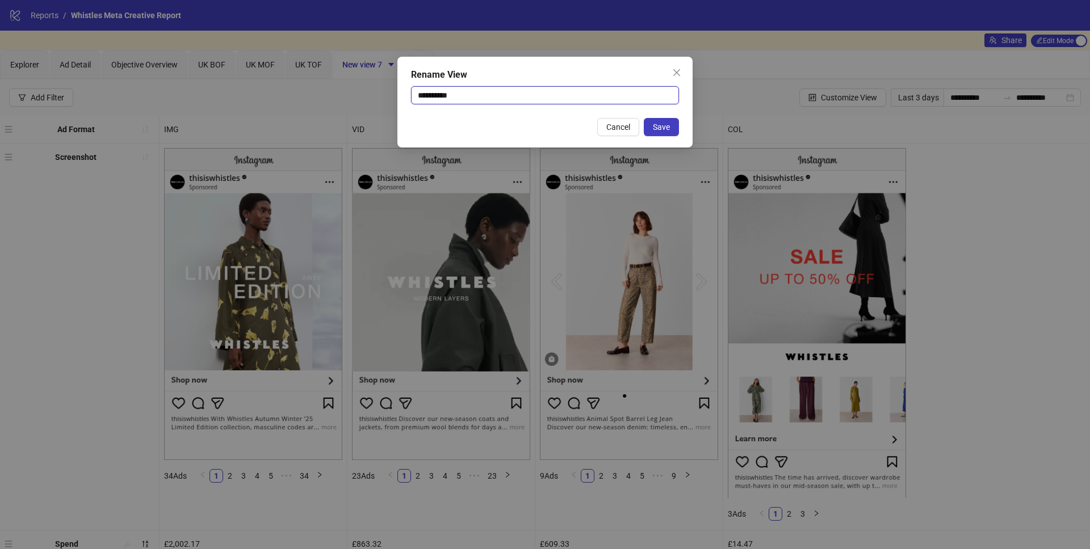
click at [427, 89] on input "**********" at bounding box center [545, 95] width 268 height 18
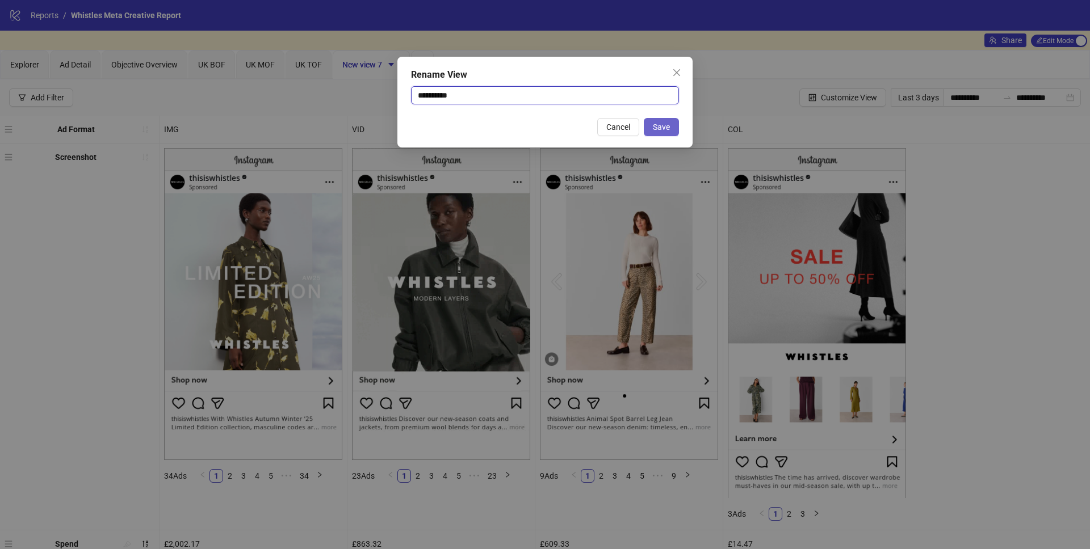
type input "*********"
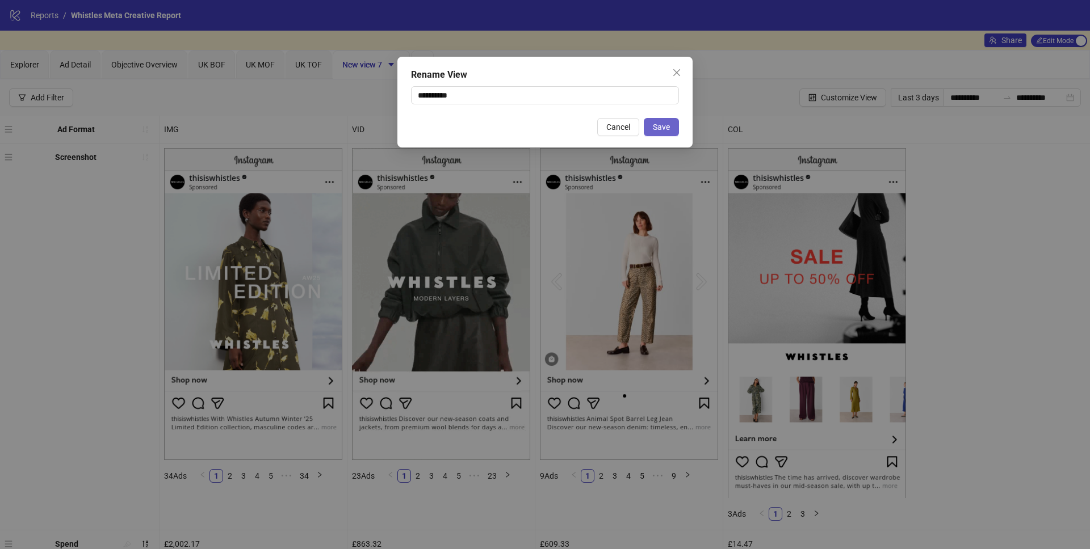
click at [660, 121] on button "Save" at bounding box center [661, 127] width 35 height 18
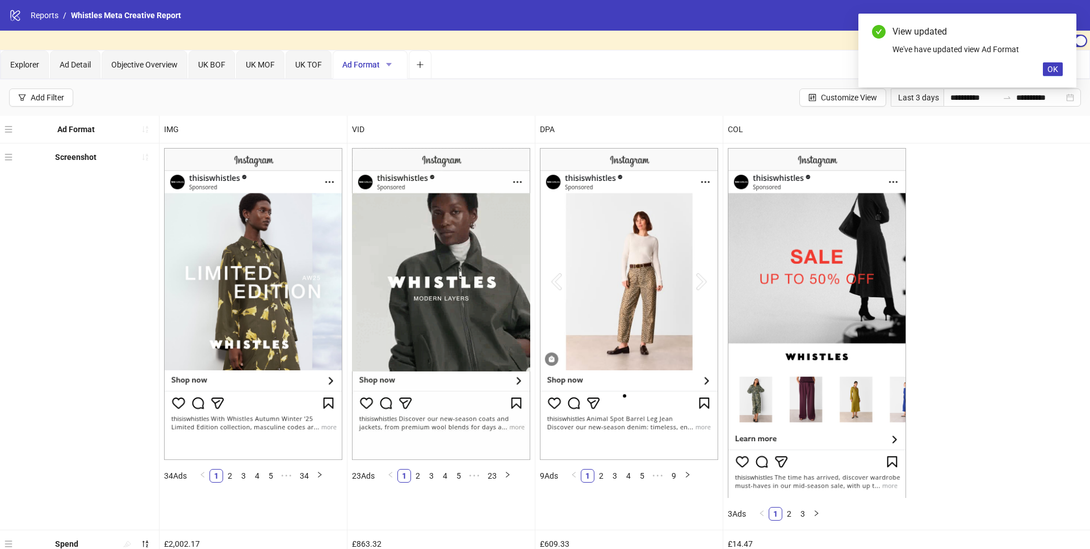
click at [390, 66] on icon "caret-down" at bounding box center [389, 65] width 8 height 8
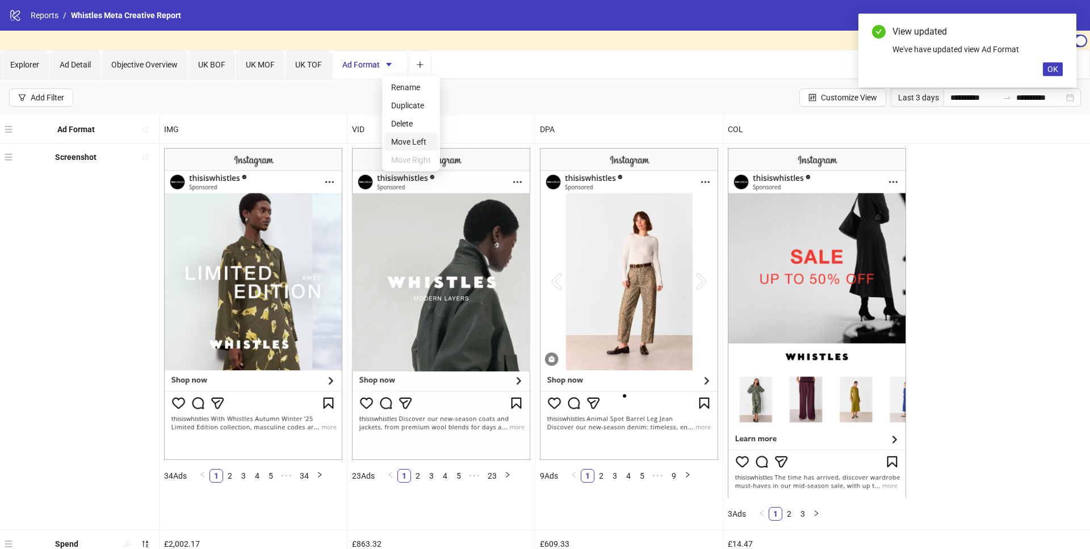
click at [419, 140] on span "Move Left" at bounding box center [411, 142] width 40 height 12
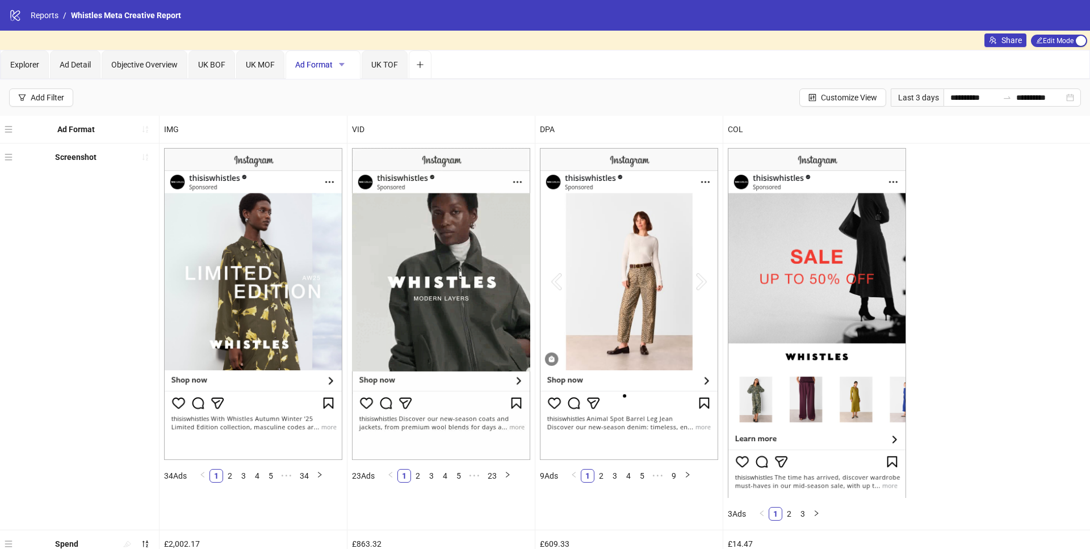
click at [344, 64] on icon "caret-down" at bounding box center [342, 64] width 6 height 3
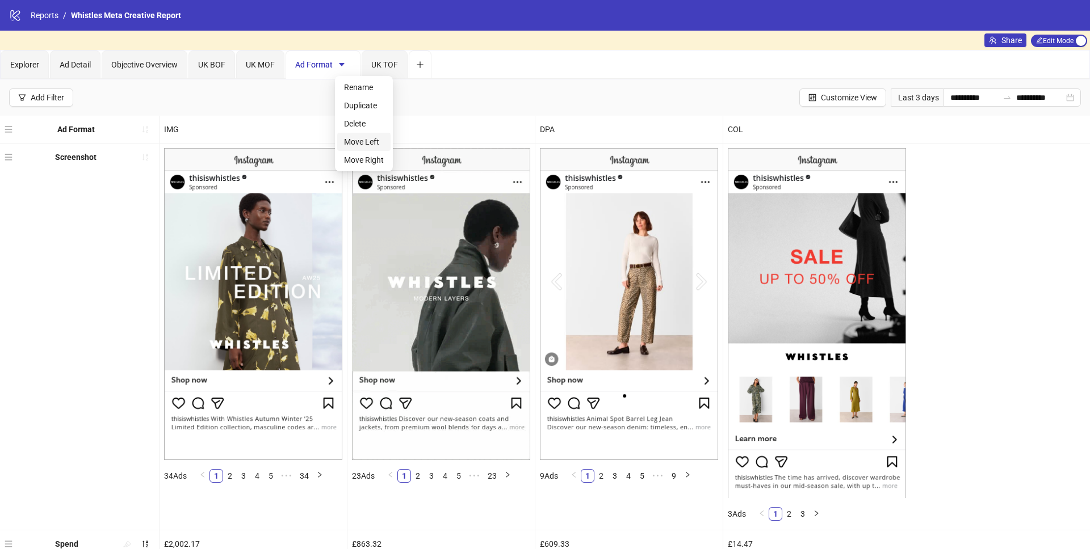
click at [360, 139] on span "Move Left" at bounding box center [364, 142] width 40 height 12
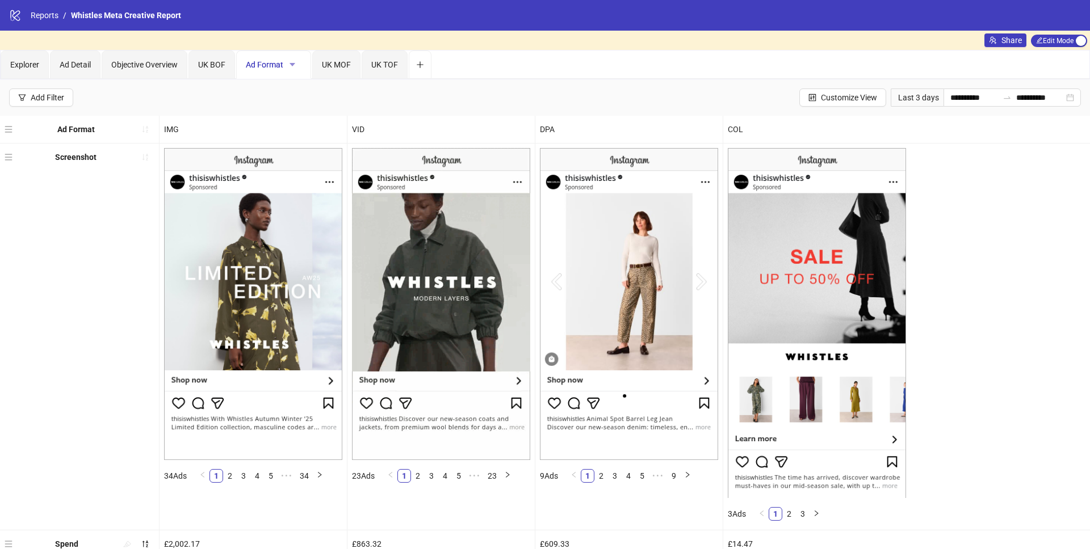
click at [296, 65] on icon "caret-down" at bounding box center [292, 65] width 8 height 8
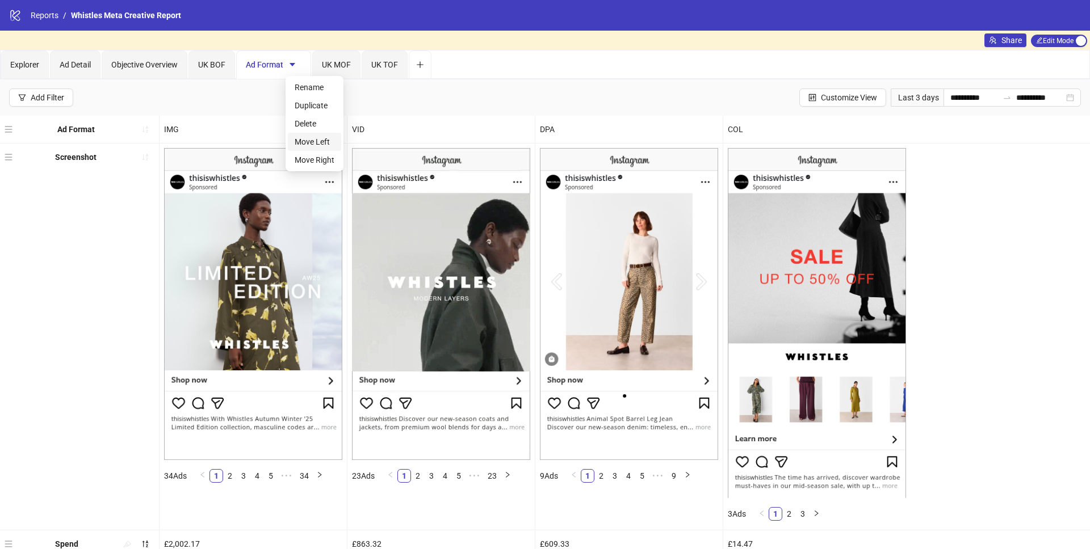
click at [312, 138] on span "Move Left" at bounding box center [315, 142] width 40 height 12
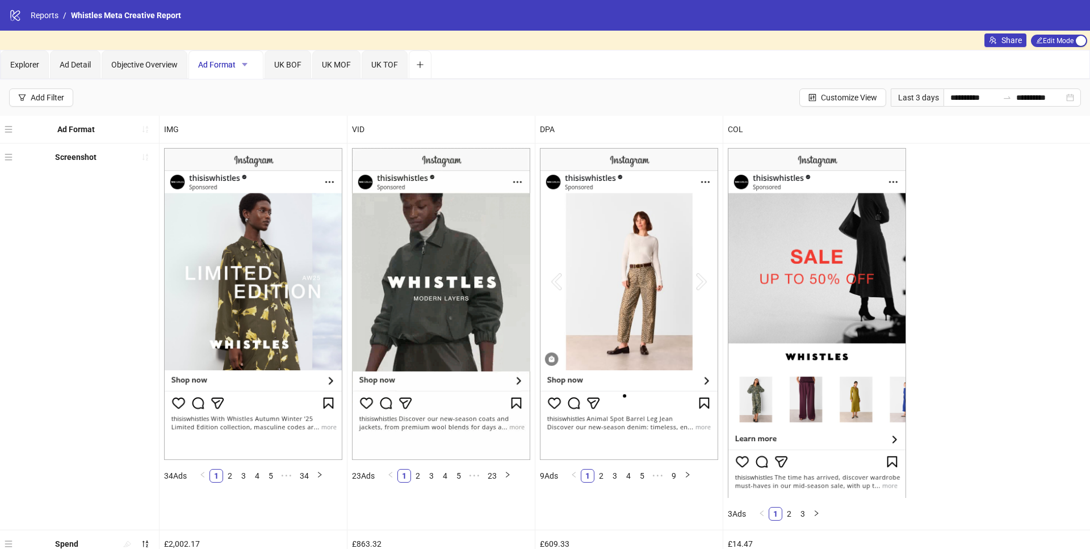
click at [249, 64] on icon "caret-down" at bounding box center [245, 65] width 8 height 8
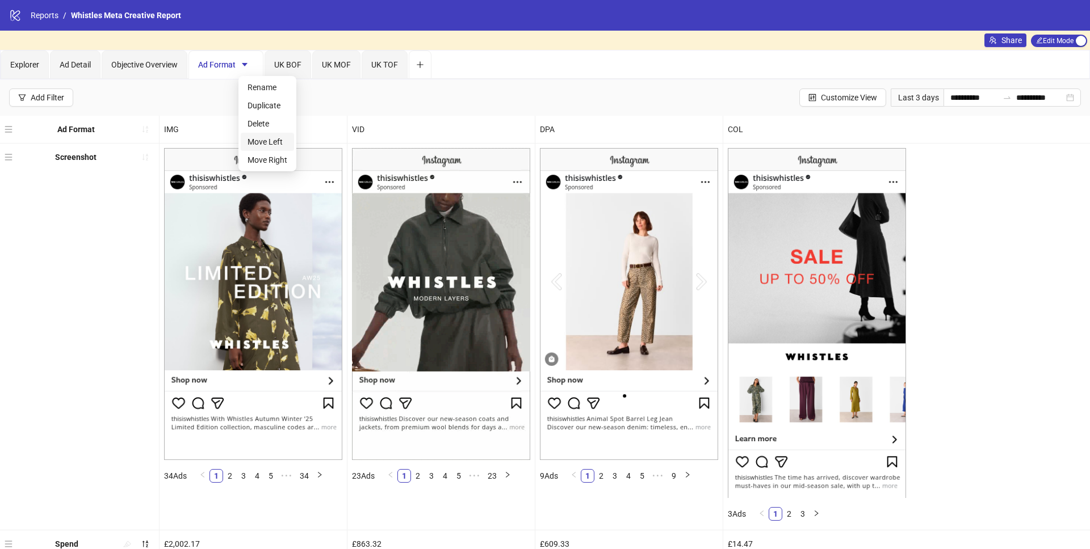
click at [260, 139] on span "Move Left" at bounding box center [267, 142] width 40 height 12
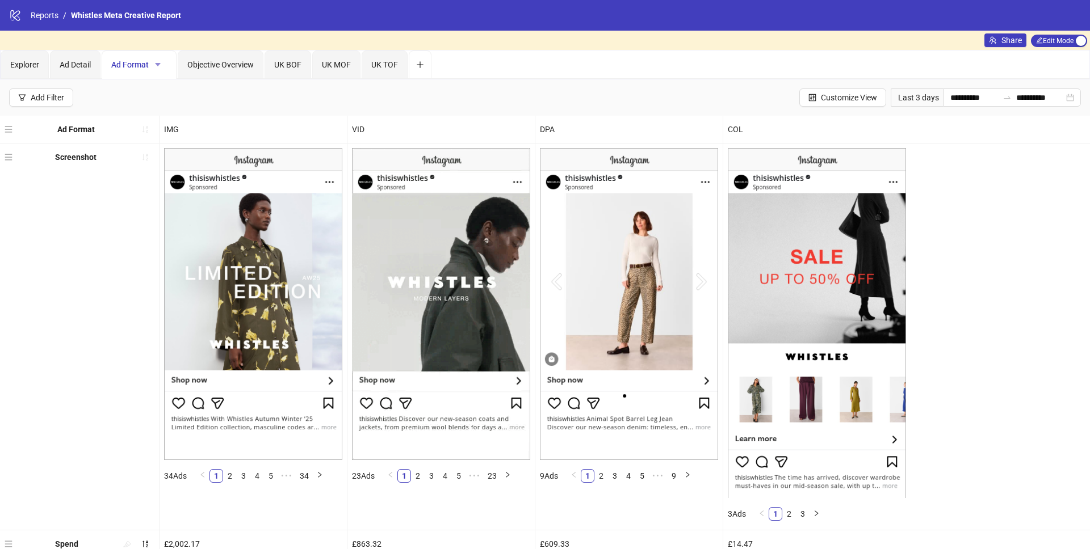
click at [162, 64] on icon "caret-down" at bounding box center [158, 65] width 8 height 8
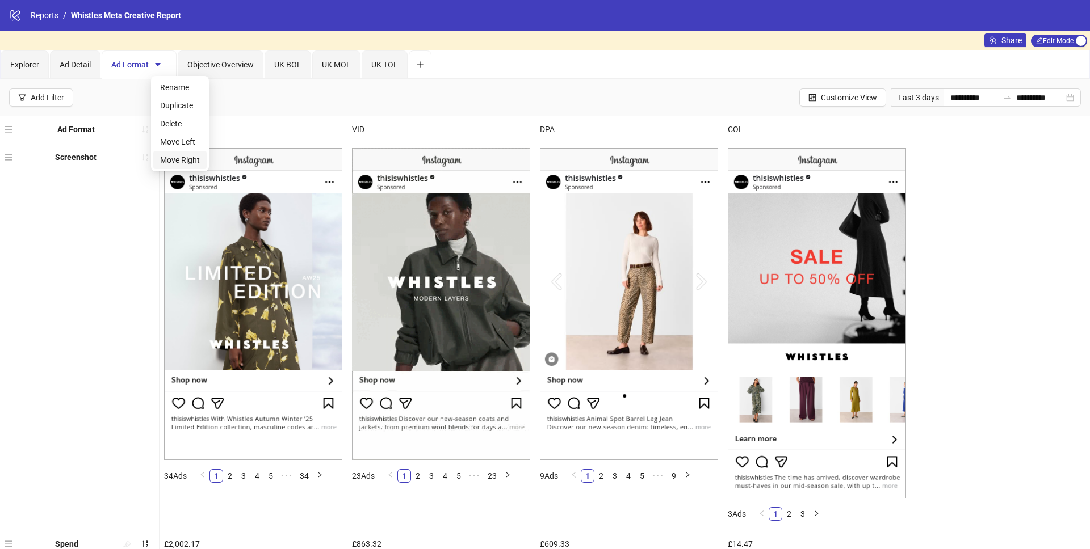
click at [184, 151] on li "Move Right" at bounding box center [179, 160] width 53 height 18
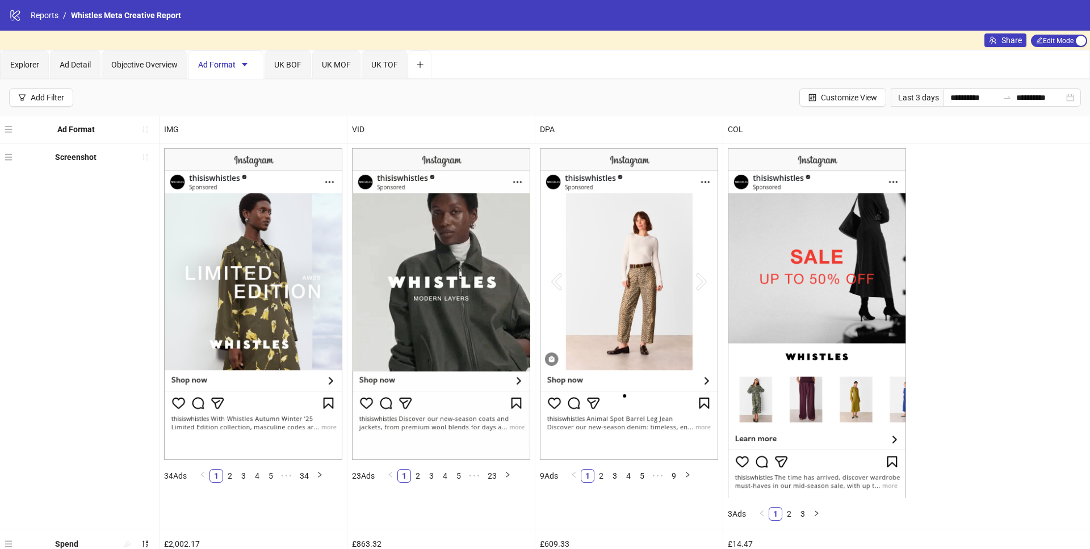
scroll to position [27, 0]
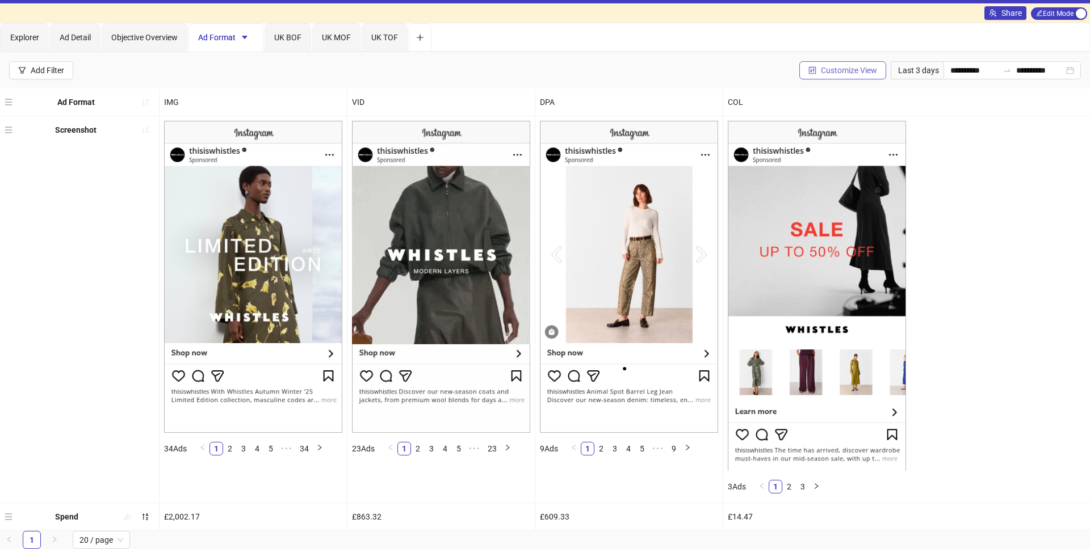
click at [830, 76] on button "Customize View" at bounding box center [842, 70] width 87 height 18
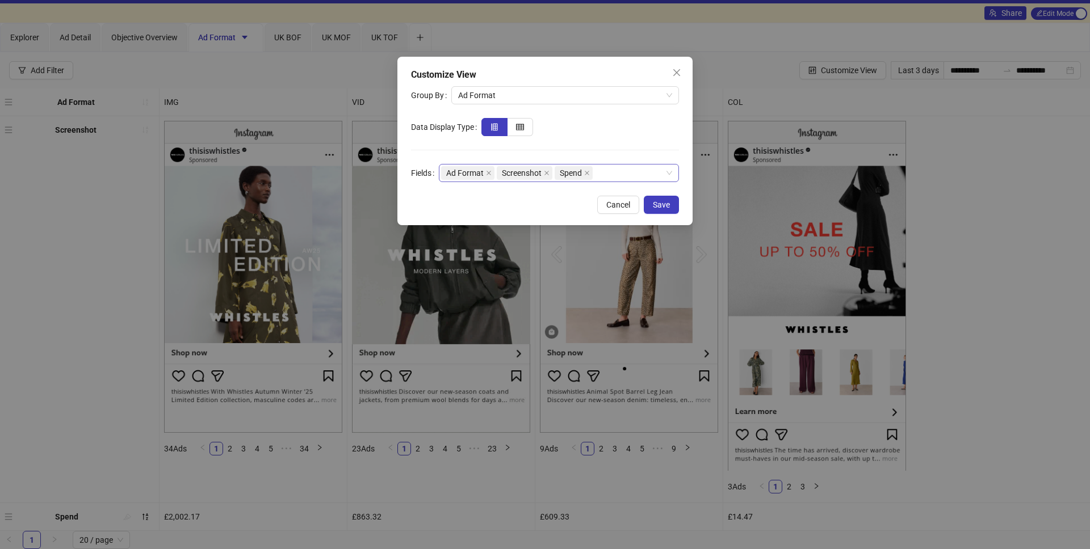
click at [607, 173] on div "Ad Format Screenshot Spend" at bounding box center [553, 173] width 224 height 16
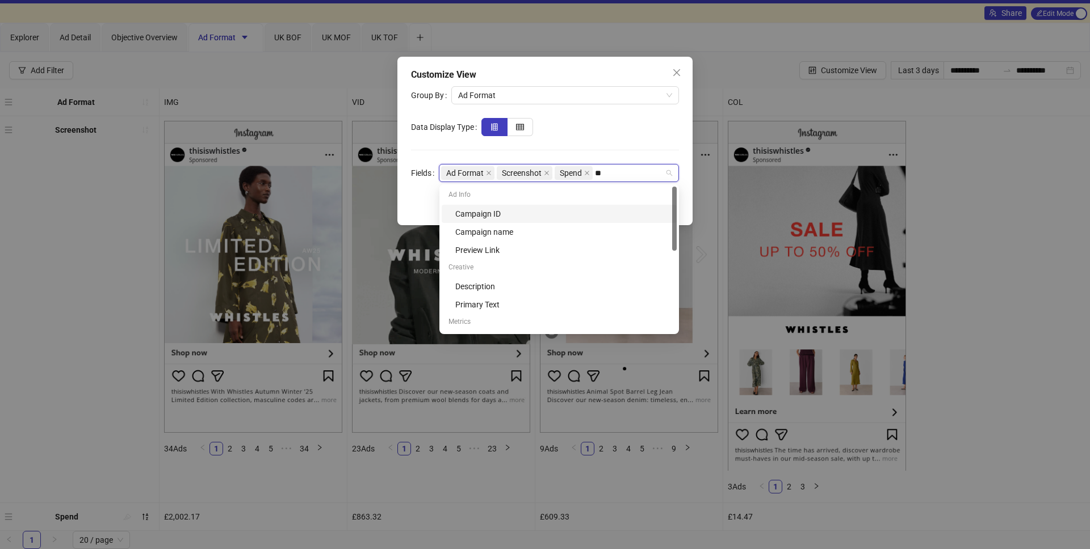
type input "***"
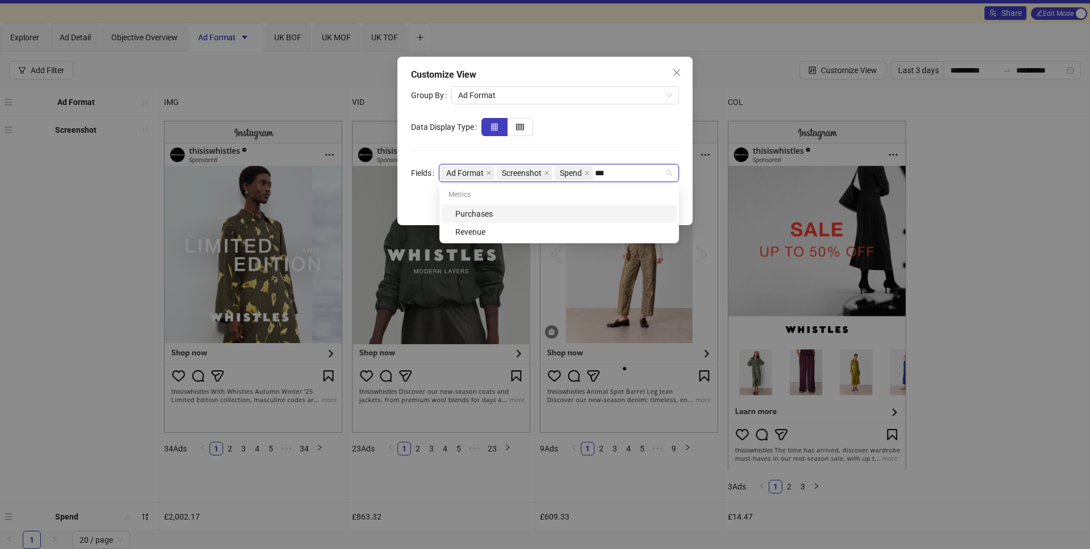
click at [580, 215] on div "Purchases" at bounding box center [562, 214] width 215 height 12
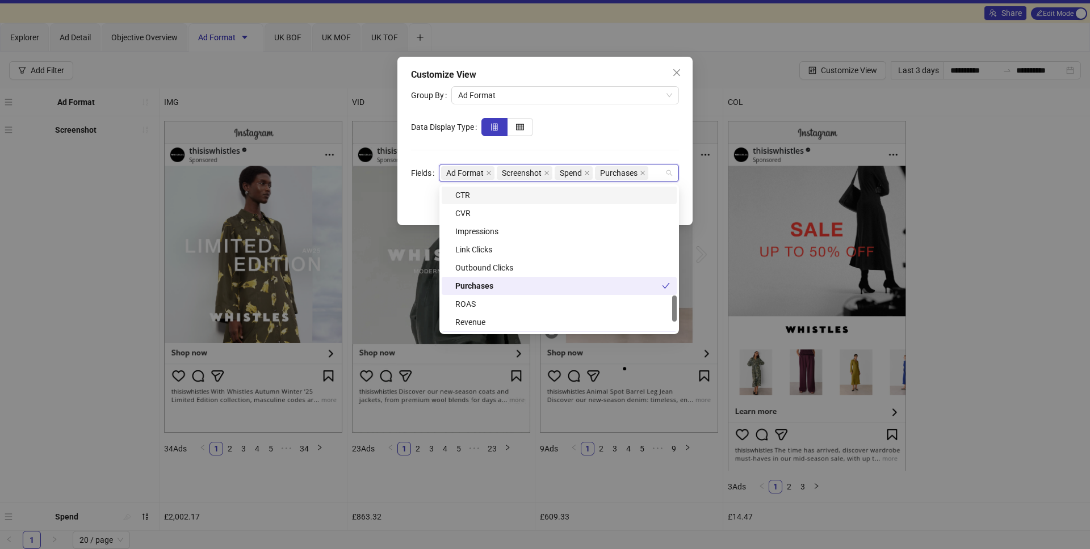
scroll to position [606, 0]
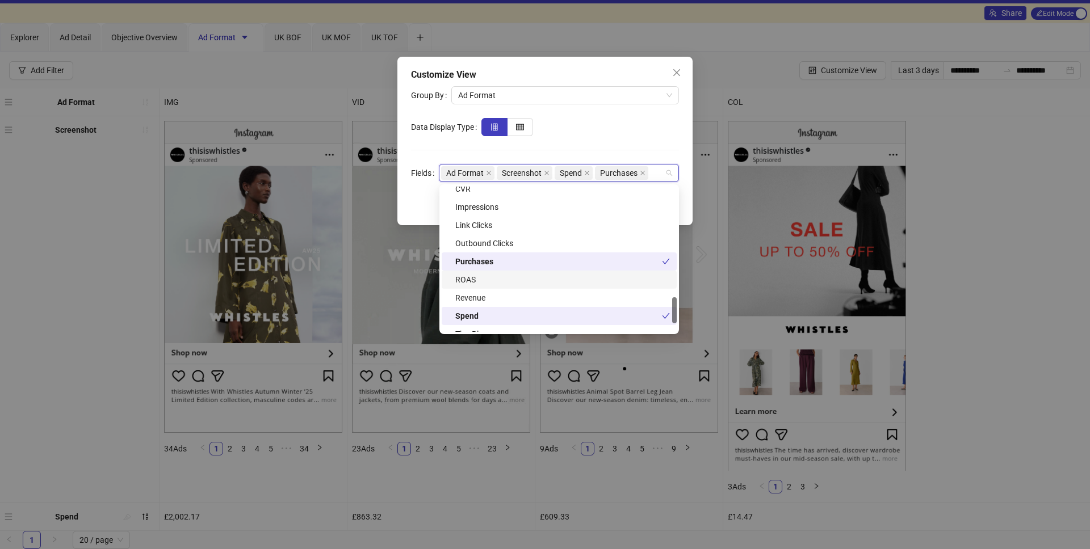
click at [520, 283] on div "ROAS" at bounding box center [562, 280] width 215 height 12
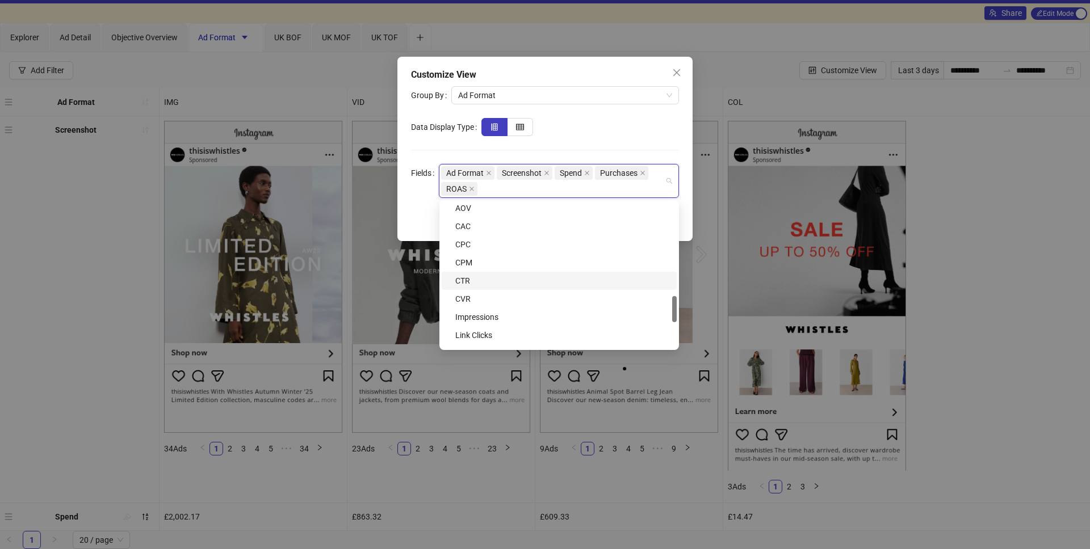
scroll to position [512, 0]
click at [502, 264] on div "CPM" at bounding box center [562, 262] width 215 height 12
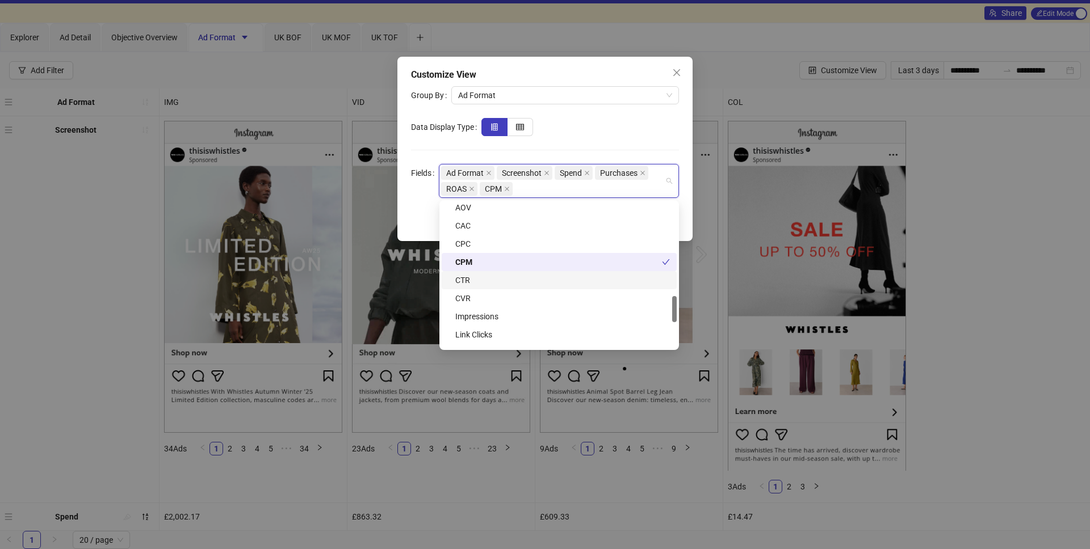
click at [499, 283] on div "CTR" at bounding box center [562, 280] width 215 height 12
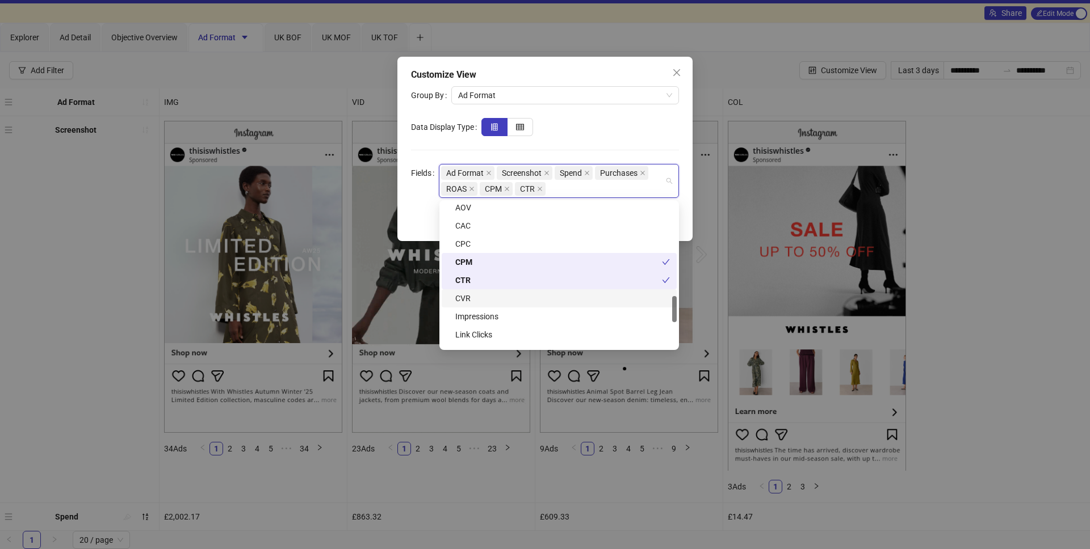
click at [499, 294] on div "CVR" at bounding box center [562, 298] width 215 height 12
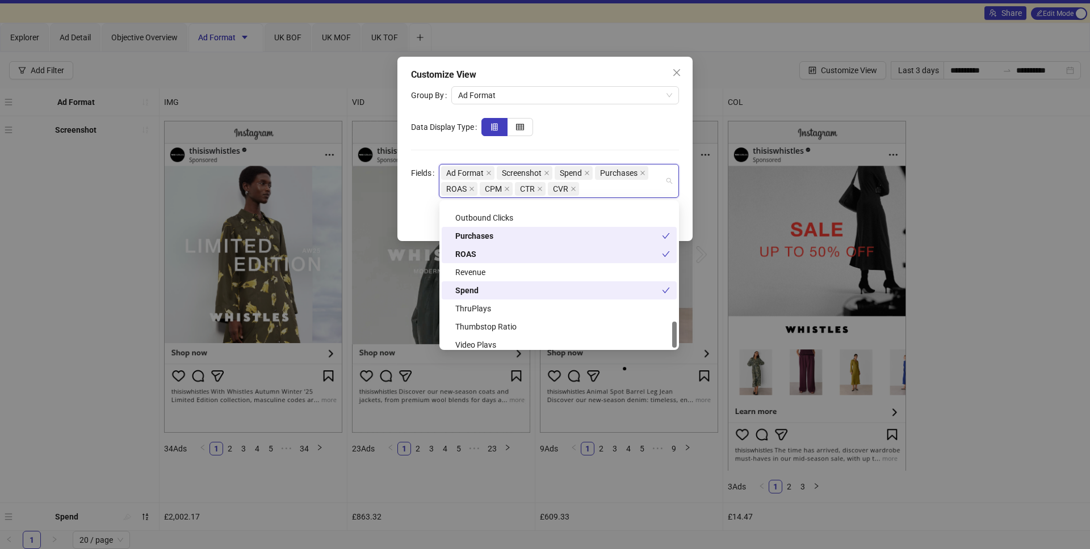
scroll to position [654, 0]
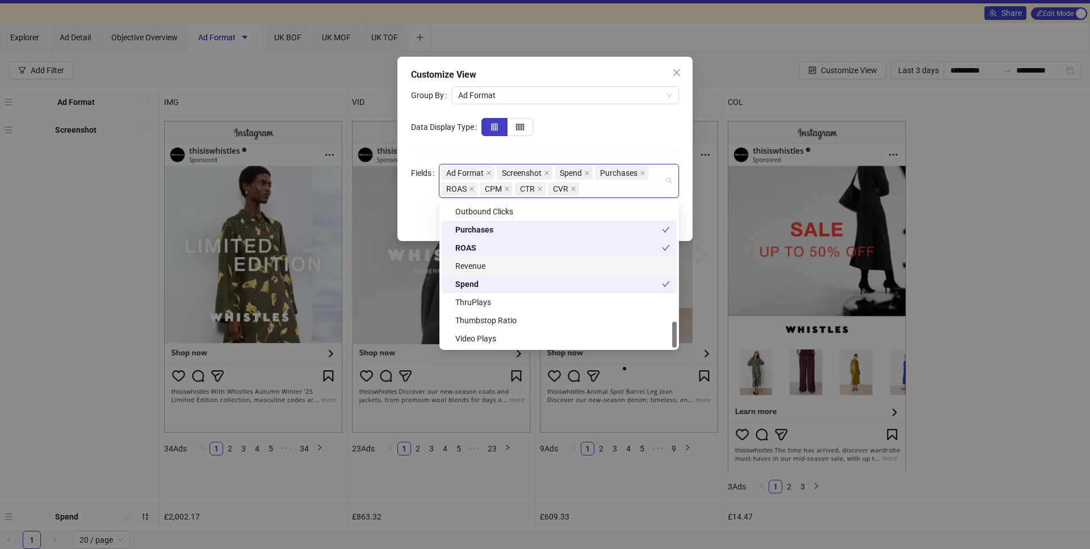
click at [499, 262] on div "Revenue" at bounding box center [562, 266] width 215 height 12
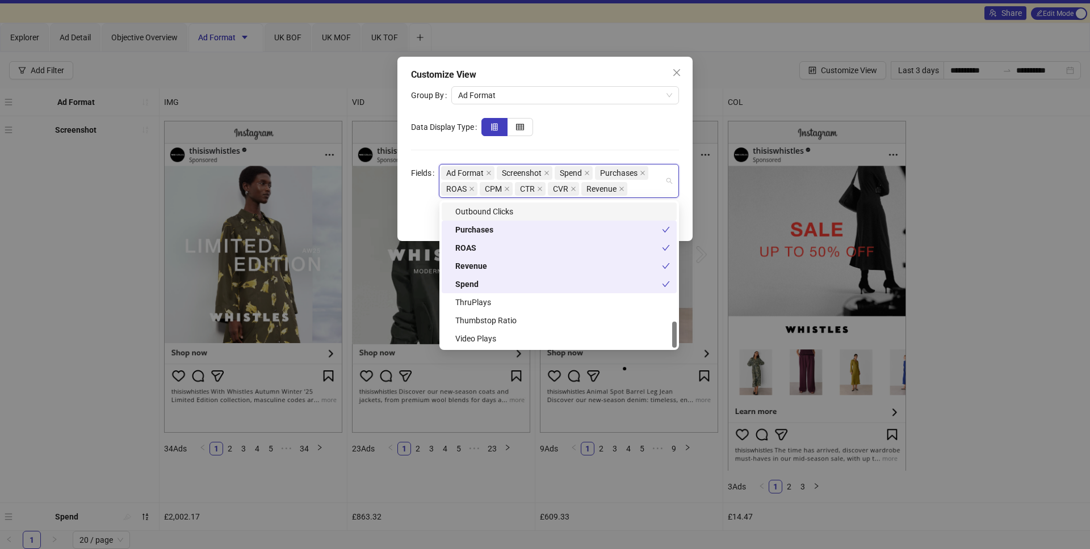
click at [604, 139] on form "Group By Ad Format Data Display Type Fields Ad Format Screenshot Spend Purchase…" at bounding box center [545, 142] width 268 height 112
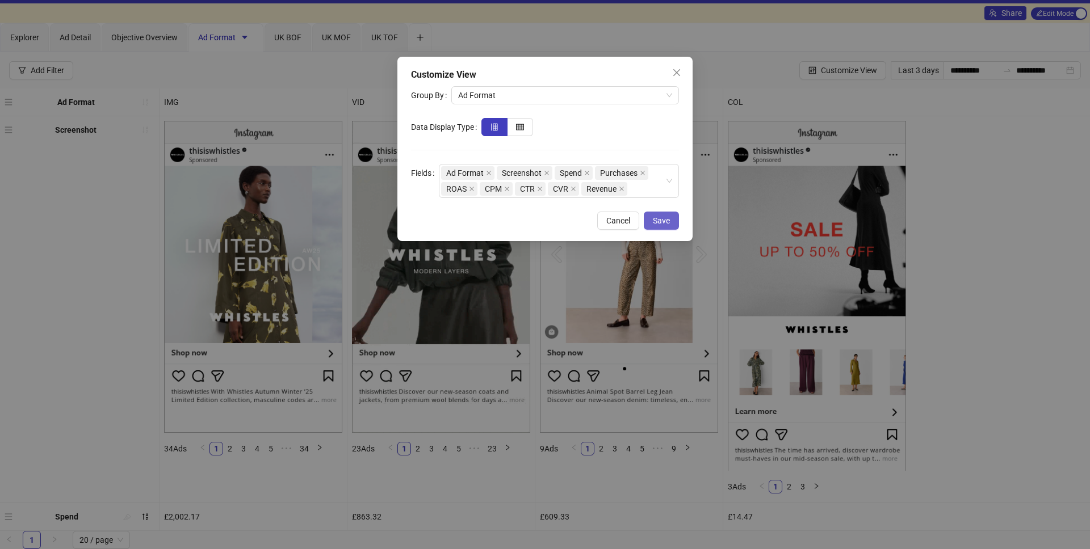
click at [669, 222] on span "Save" at bounding box center [661, 220] width 17 height 9
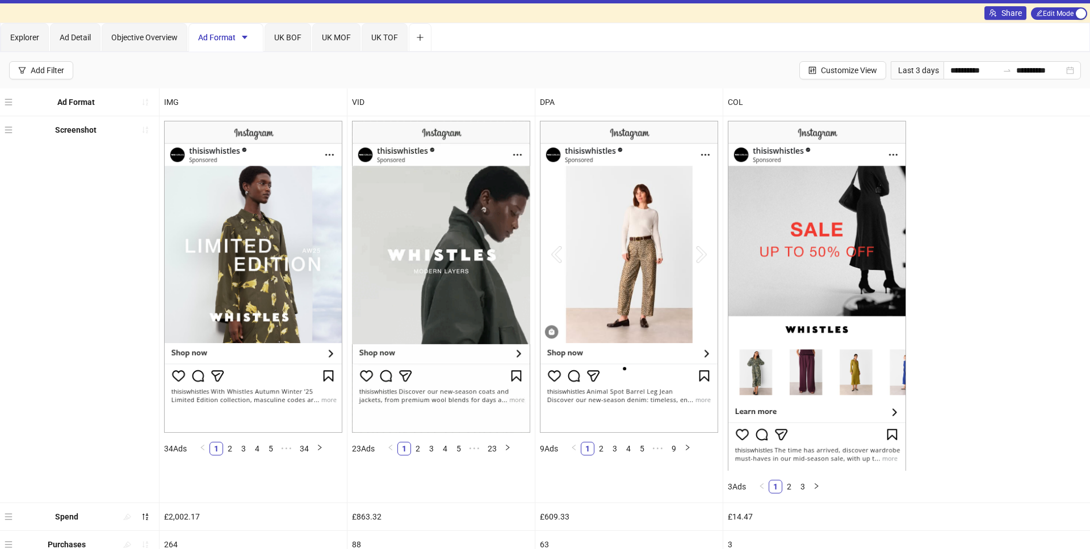
scroll to position [0, 0]
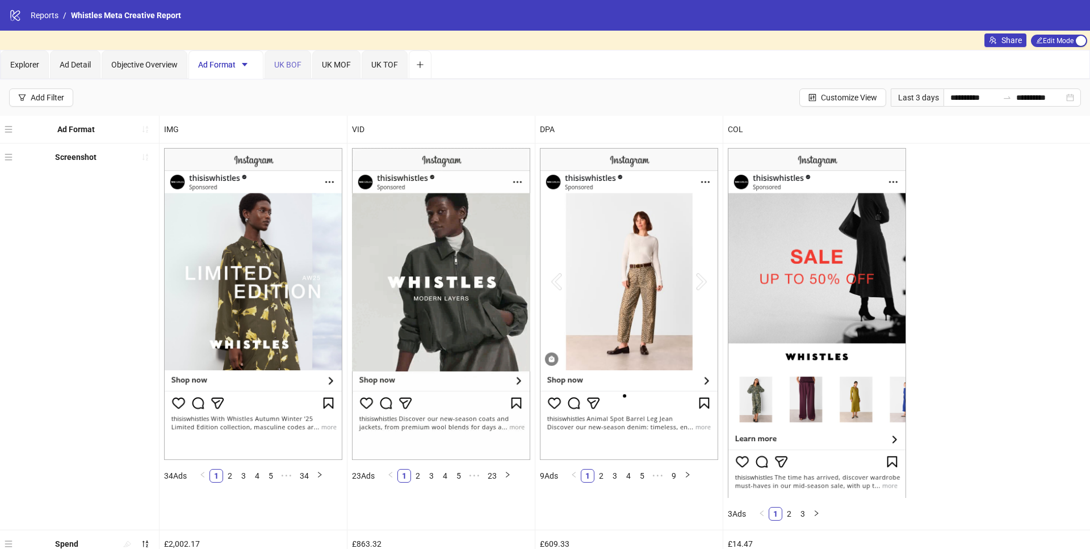
click at [288, 75] on div "UK BOF" at bounding box center [287, 65] width 47 height 28
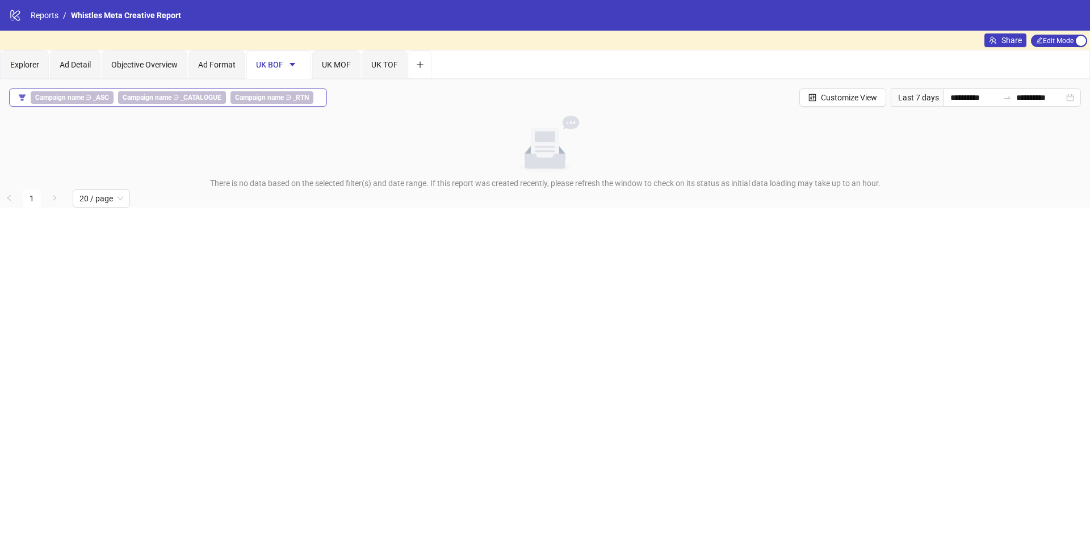
click at [29, 100] on button "Campaign name ∋ _ASC Campaign name ∋ _CATALOGUE Campaign name ∋ _RTN" at bounding box center [168, 98] width 318 height 18
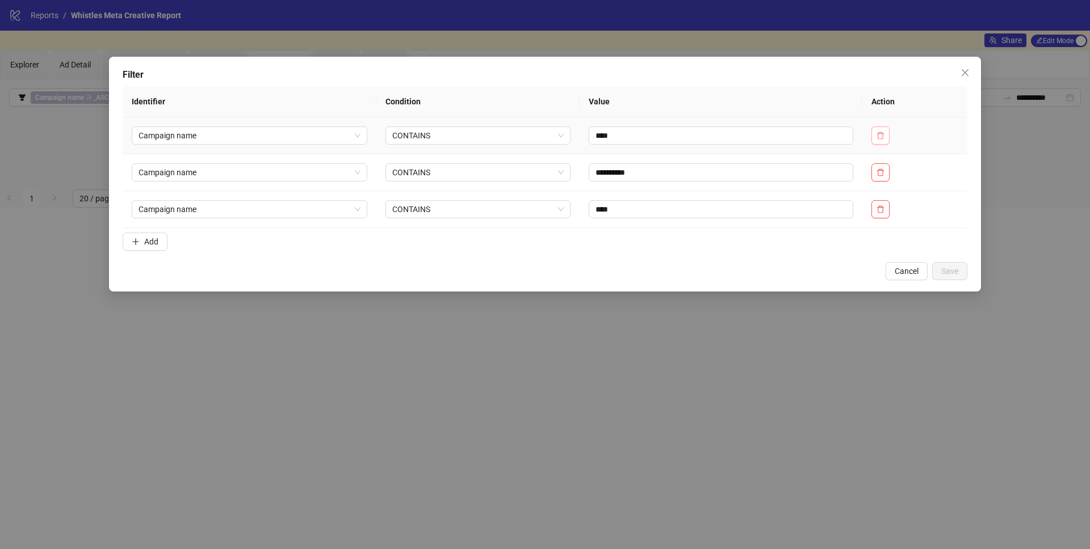
click at [886, 131] on button "button" at bounding box center [880, 136] width 18 height 18
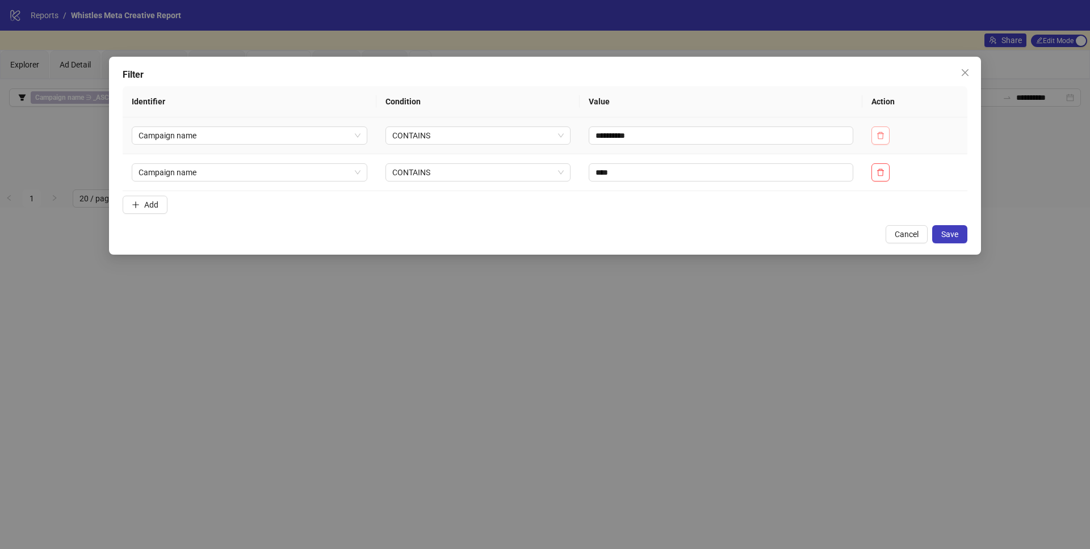
click at [886, 131] on button "button" at bounding box center [880, 136] width 18 height 18
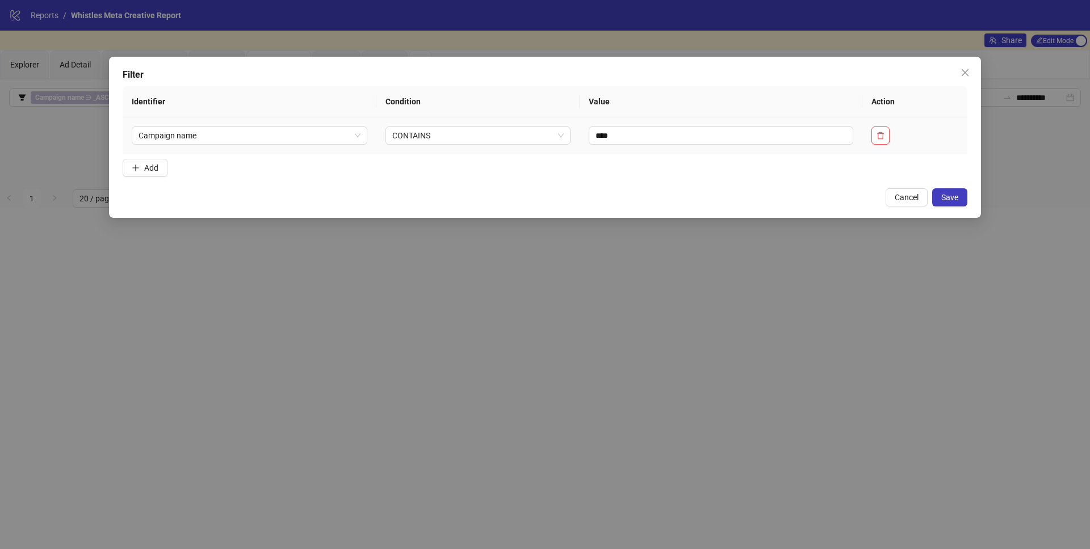
click at [886, 131] on button "button" at bounding box center [880, 136] width 18 height 18
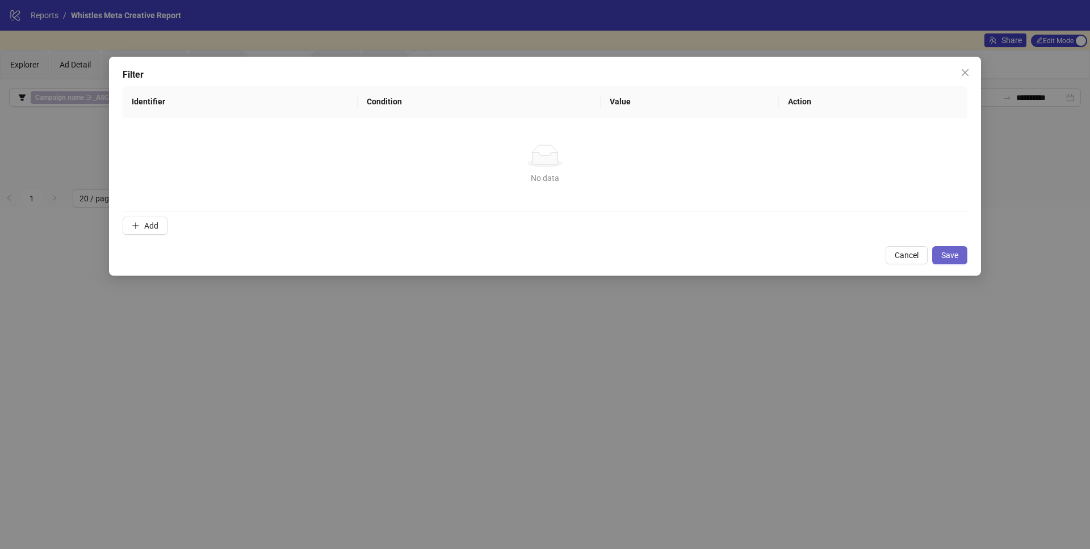
click at [955, 253] on span "Save" at bounding box center [949, 255] width 17 height 9
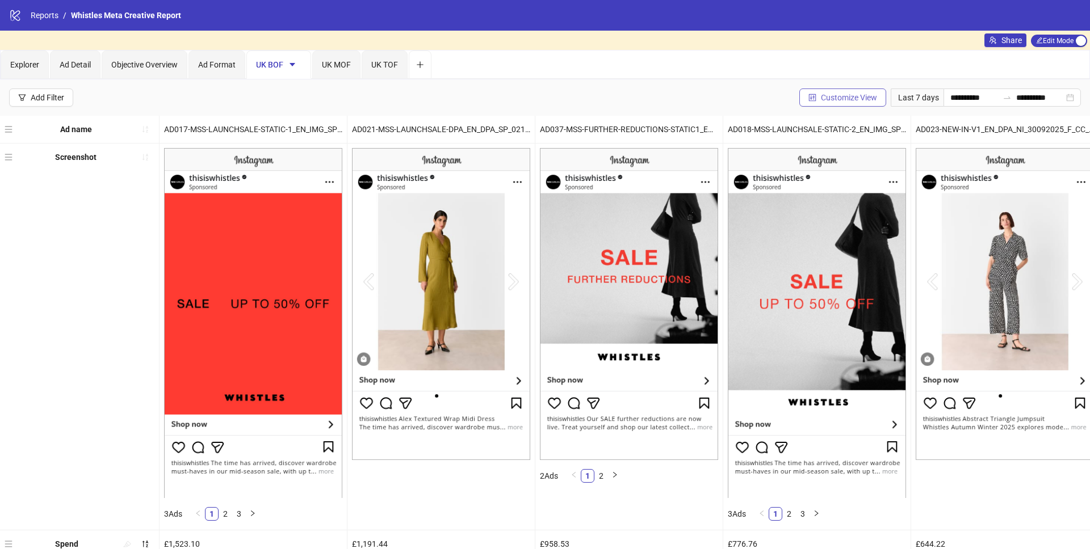
click at [850, 92] on button "Customize View" at bounding box center [842, 98] width 87 height 18
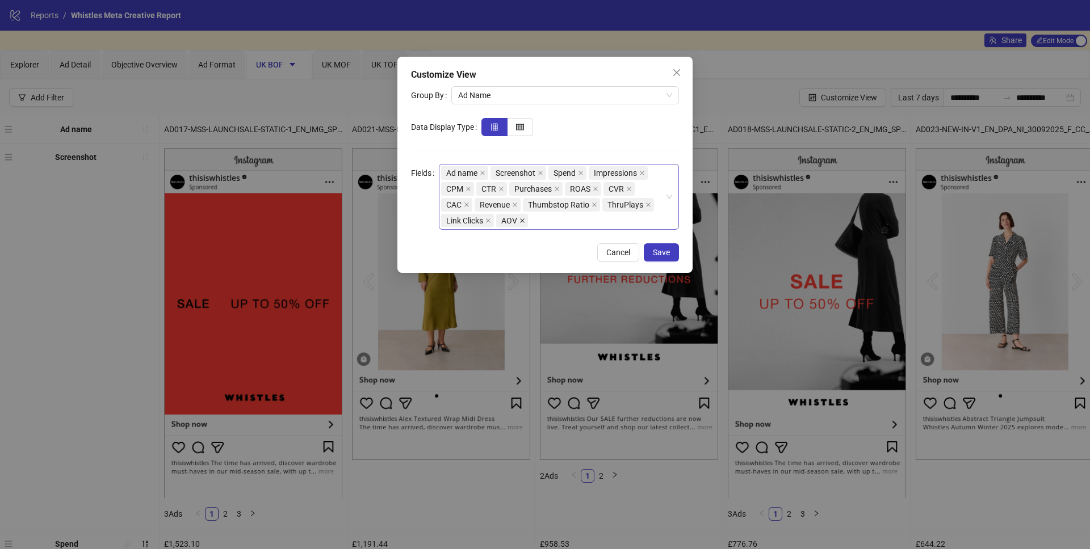
click at [522, 223] on icon "close" at bounding box center [522, 221] width 6 height 6
click at [486, 223] on span "Link Clicks" at bounding box center [467, 221] width 53 height 14
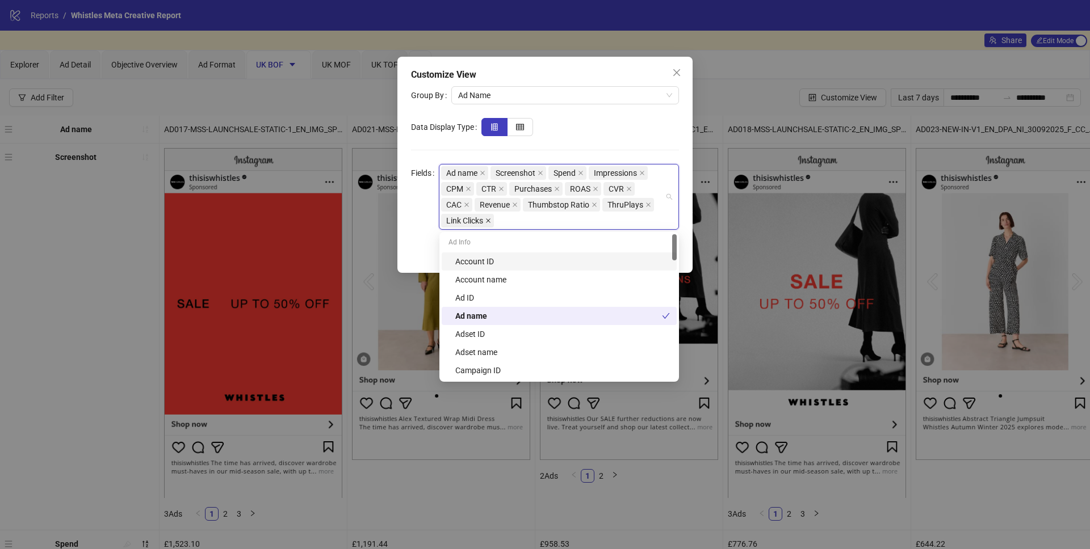
click at [489, 222] on icon "close" at bounding box center [488, 221] width 6 height 6
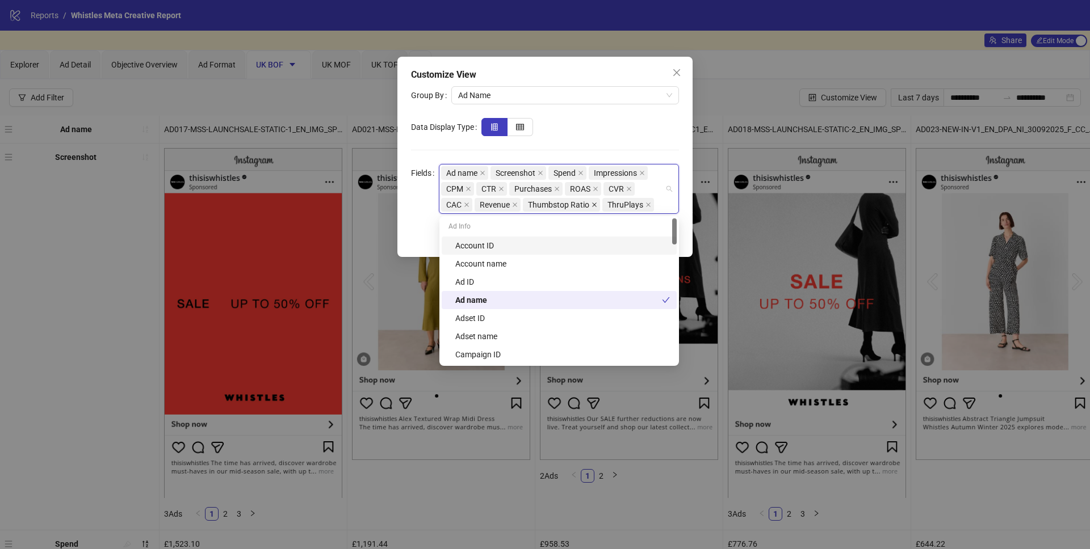
click at [595, 205] on icon "close" at bounding box center [594, 205] width 5 height 5
click at [571, 206] on icon "close" at bounding box center [569, 205] width 6 height 6
click at [587, 205] on div "Ad name Screenshot Spend Impressions CPM CTR Purchases ROAS CVR CAC Revenue" at bounding box center [553, 189] width 224 height 48
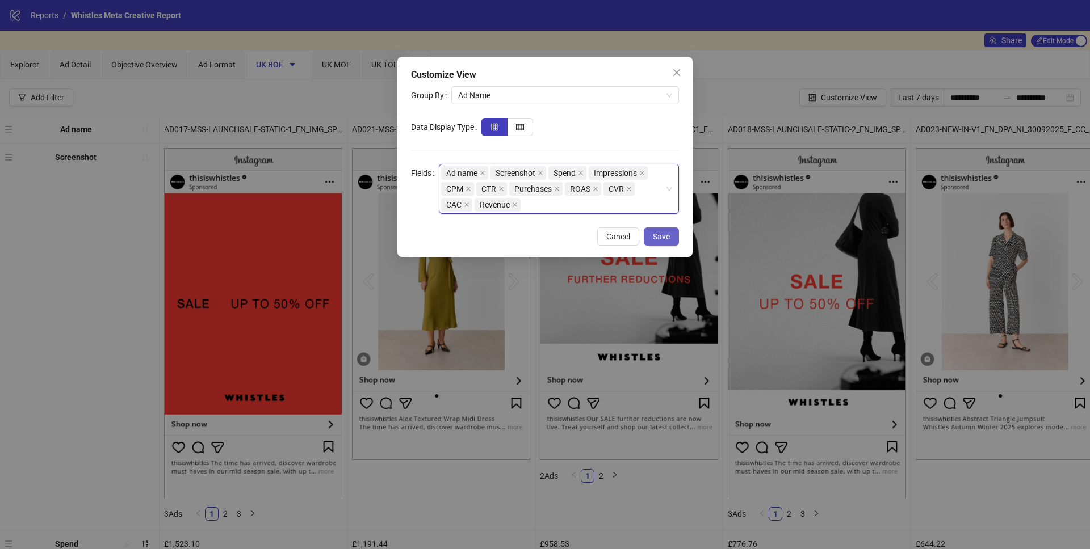
click at [661, 233] on span "Save" at bounding box center [661, 236] width 17 height 9
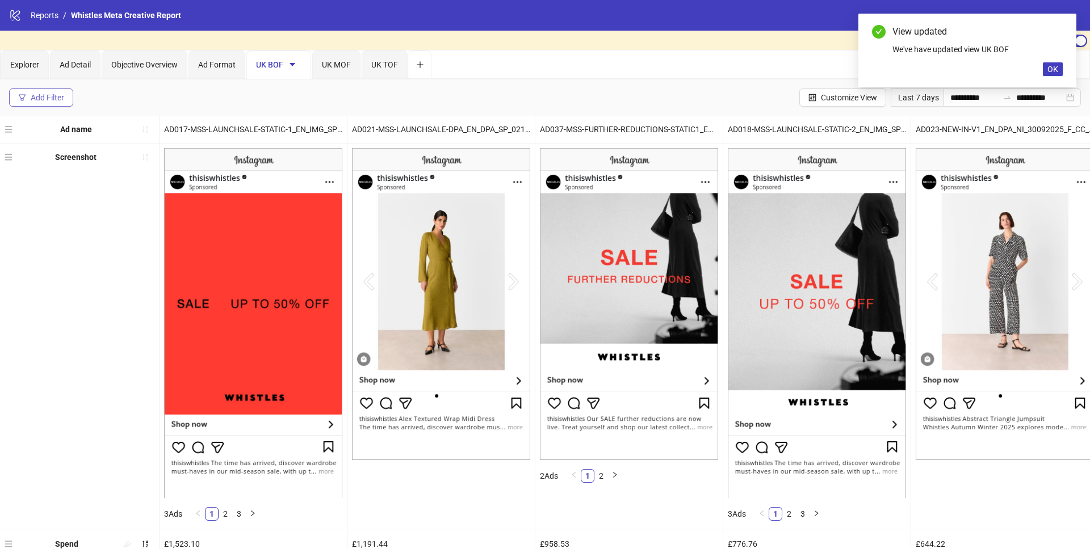
click at [51, 96] on div "Add Filter" at bounding box center [47, 97] width 33 height 9
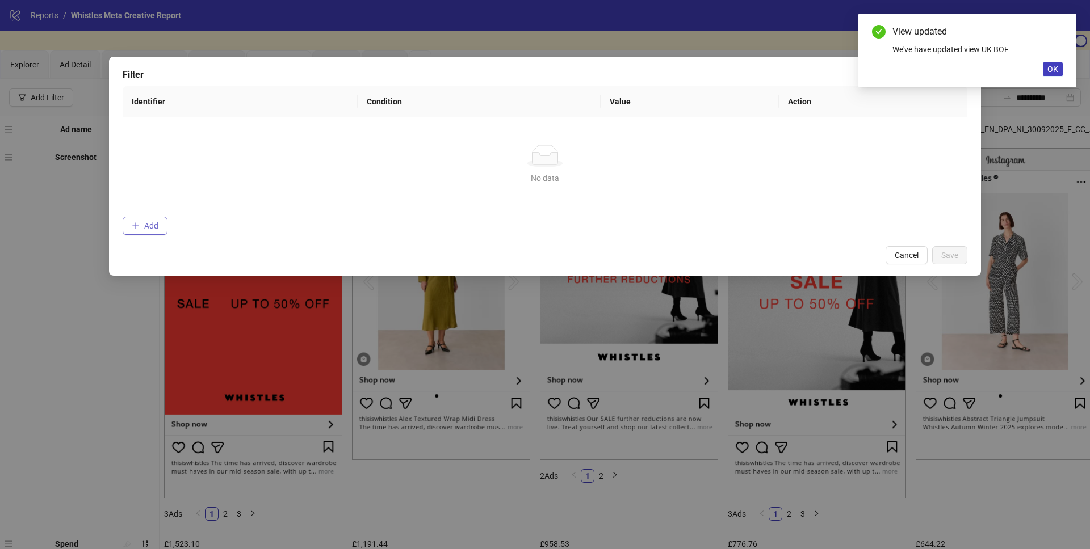
click at [159, 217] on button "Add" at bounding box center [145, 226] width 45 height 18
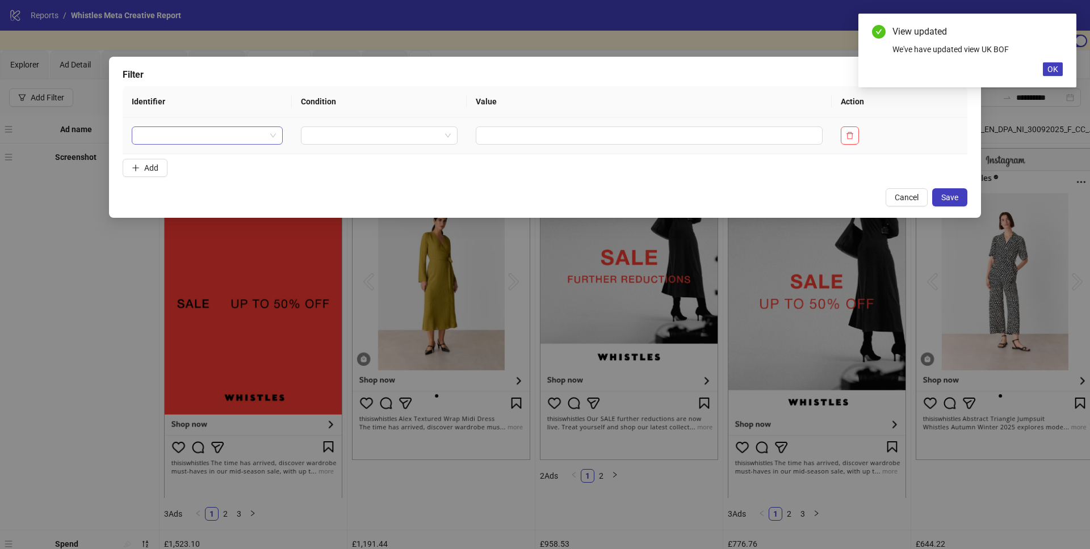
click at [187, 143] on input "search" at bounding box center [201, 135] width 127 height 17
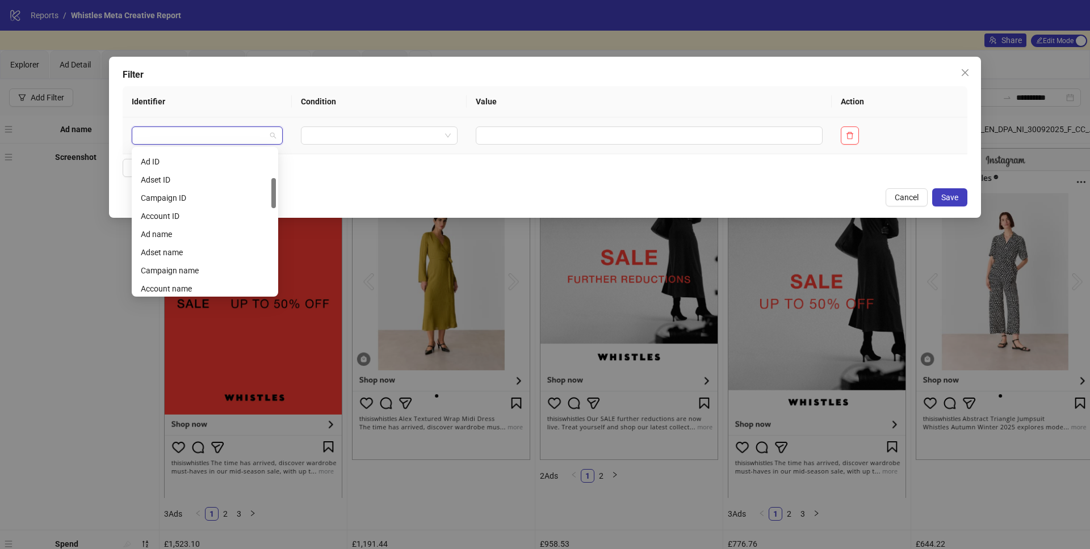
scroll to position [143, 0]
click at [186, 266] on div "Campaign name" at bounding box center [205, 269] width 128 height 12
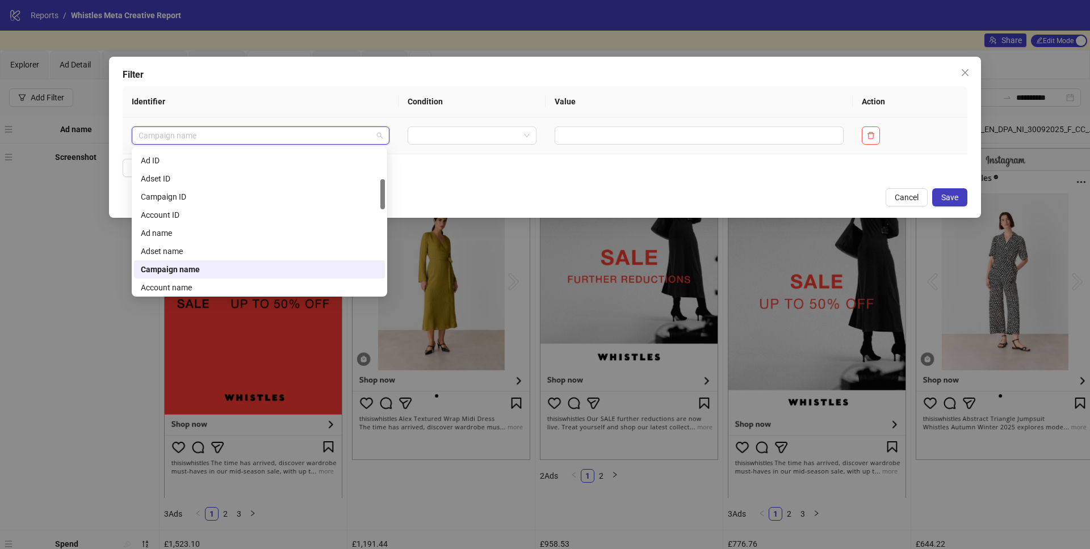
click at [386, 131] on div "Campaign name" at bounding box center [261, 136] width 258 height 18
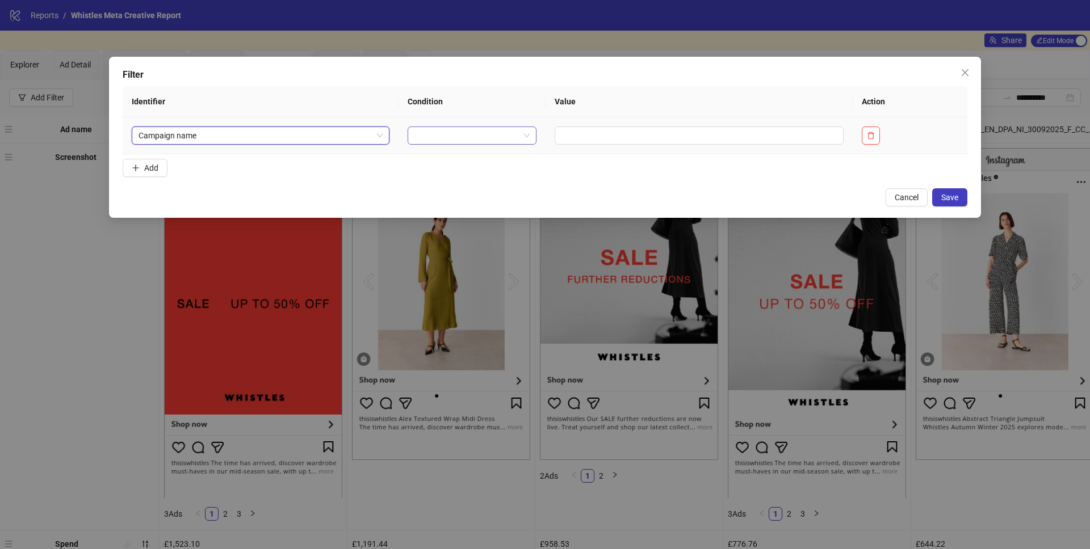
click at [434, 138] on input "search" at bounding box center [467, 135] width 106 height 17
click at [451, 173] on div "CONTAINS" at bounding box center [468, 176] width 108 height 12
click at [591, 134] on input "text" at bounding box center [720, 136] width 264 height 18
type input "*"
type input "***"
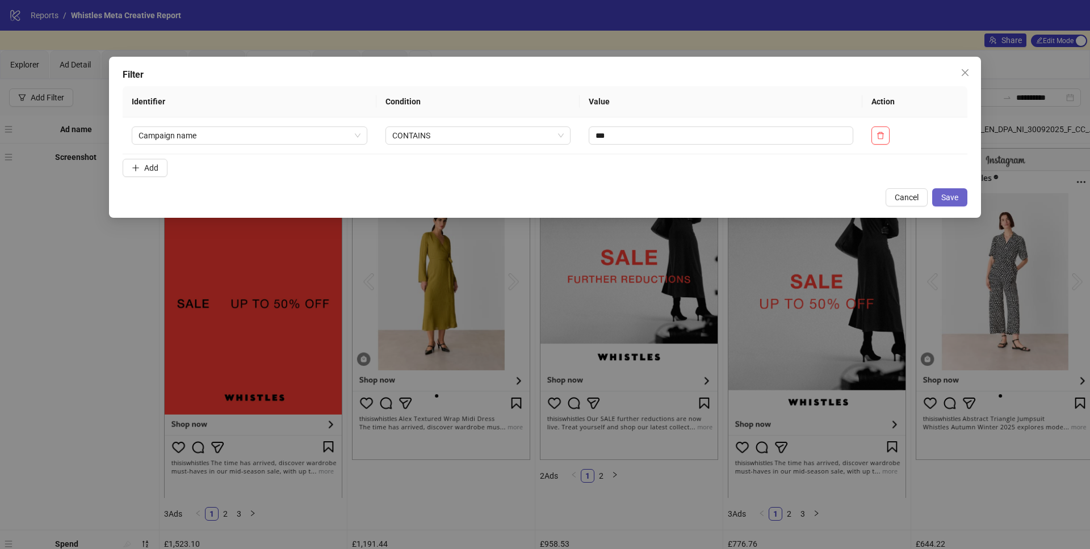
click at [948, 194] on span "Save" at bounding box center [949, 197] width 17 height 9
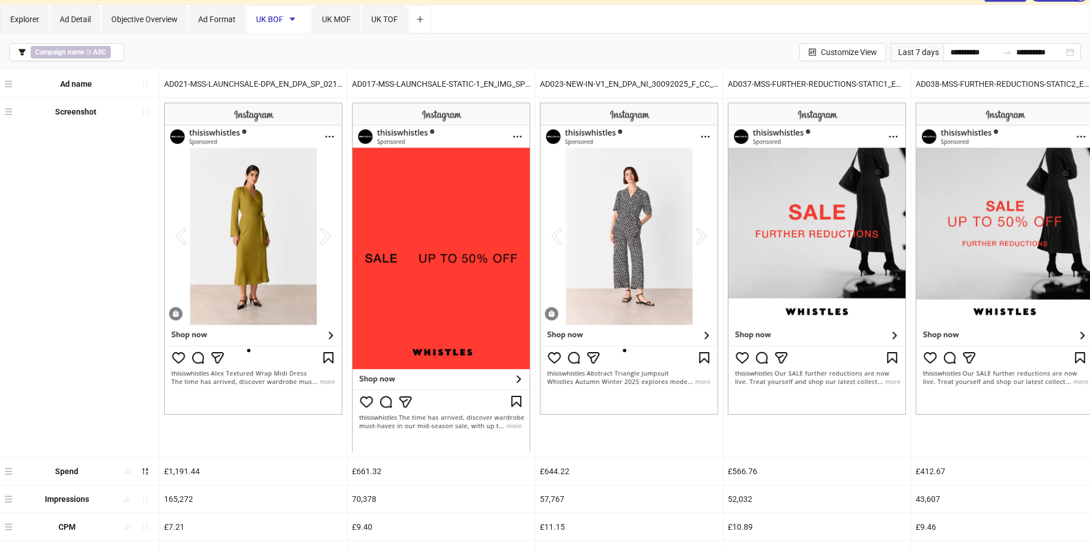
scroll to position [0, 0]
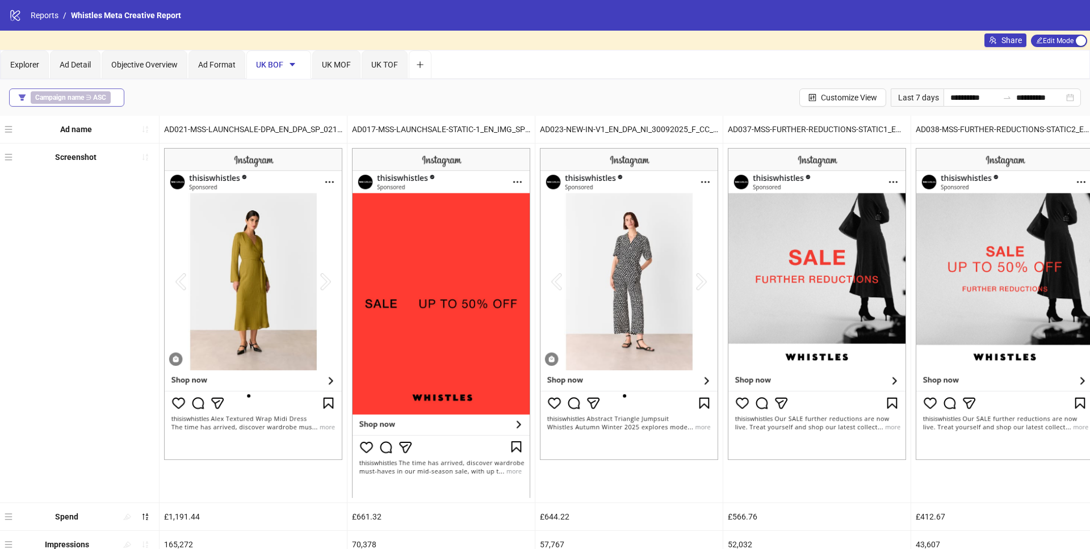
click at [24, 98] on icon "filter" at bounding box center [22, 98] width 8 height 8
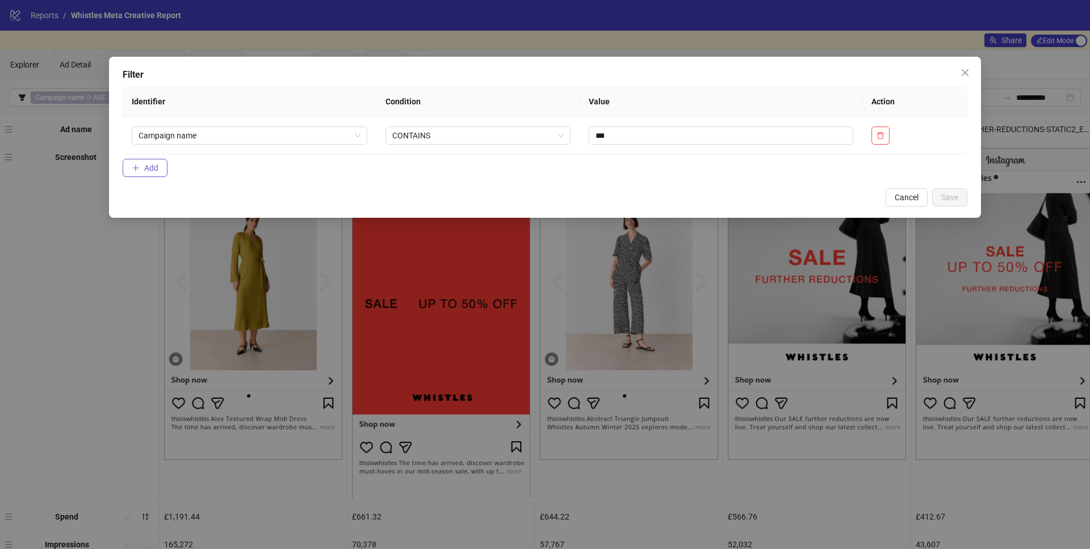
click at [134, 165] on icon "plus" at bounding box center [136, 168] width 8 height 8
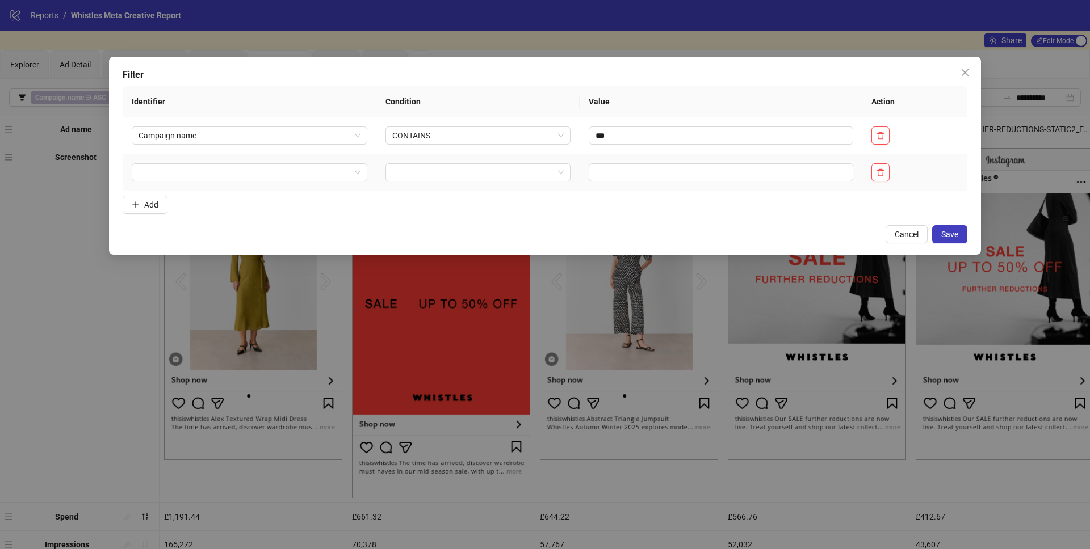
click at [195, 184] on td at bounding box center [250, 172] width 254 height 37
click at [196, 180] on input "search" at bounding box center [244, 172] width 212 height 17
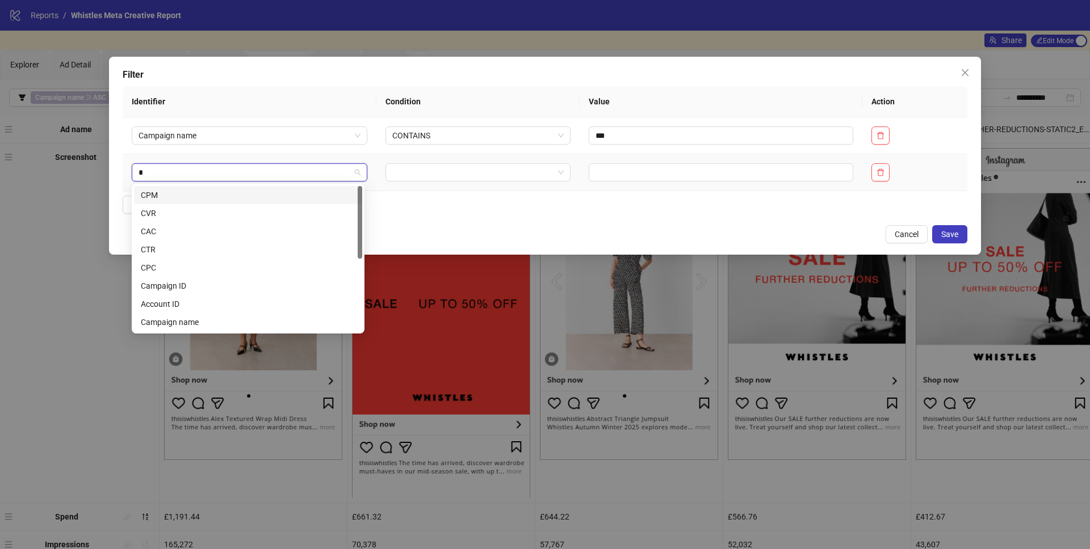
type input "**"
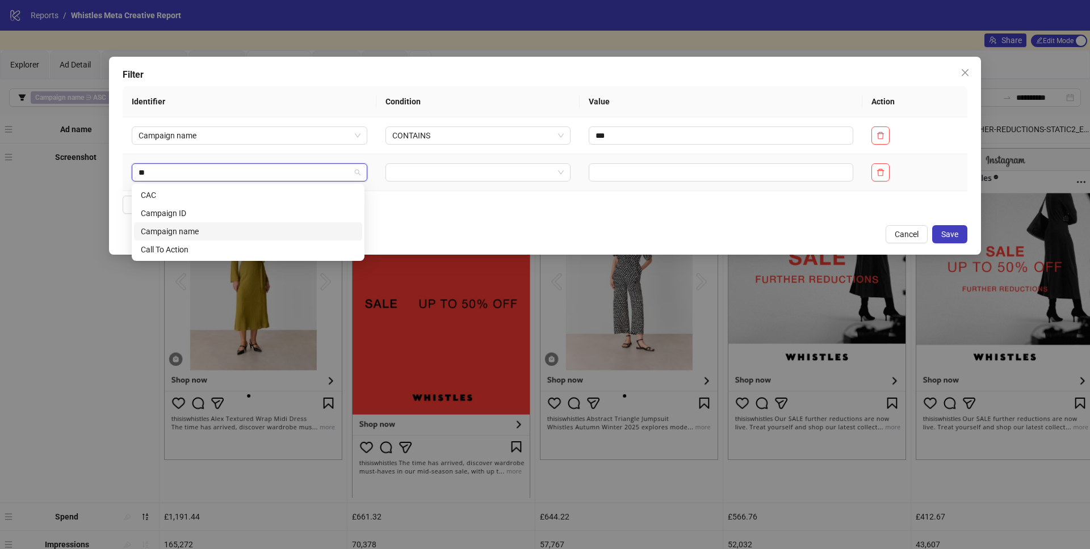
click at [190, 234] on div "Campaign name" at bounding box center [248, 231] width 215 height 12
click at [403, 171] on input "search" at bounding box center [472, 172] width 161 height 17
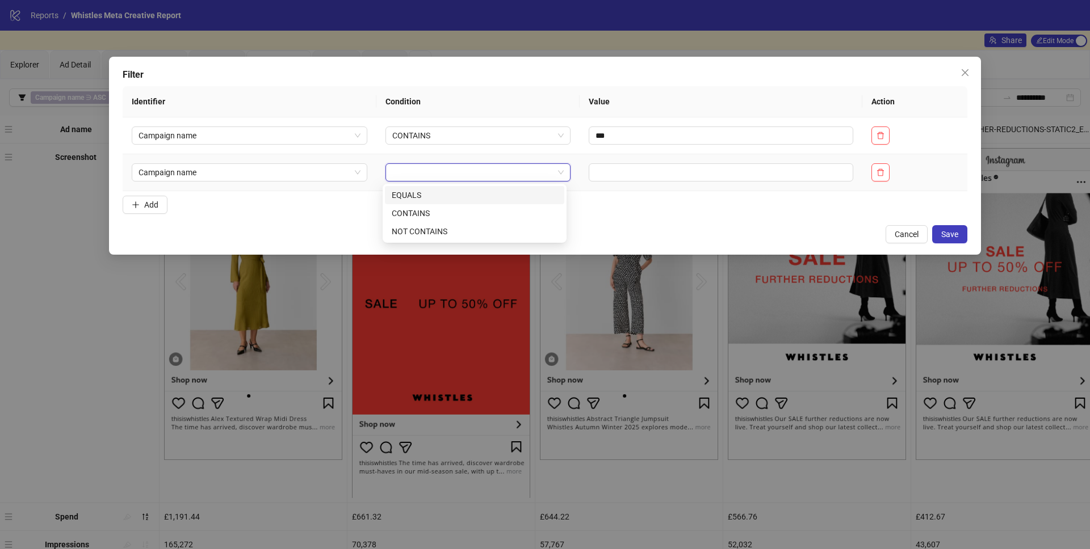
click at [417, 203] on div "EQUALS" at bounding box center [474, 195] width 179 height 18
click at [417, 175] on span "EQUALS" at bounding box center [477, 172] width 171 height 17
click at [418, 212] on div "CONTAINS" at bounding box center [475, 213] width 166 height 12
click at [614, 178] on input "text" at bounding box center [720, 172] width 264 height 18
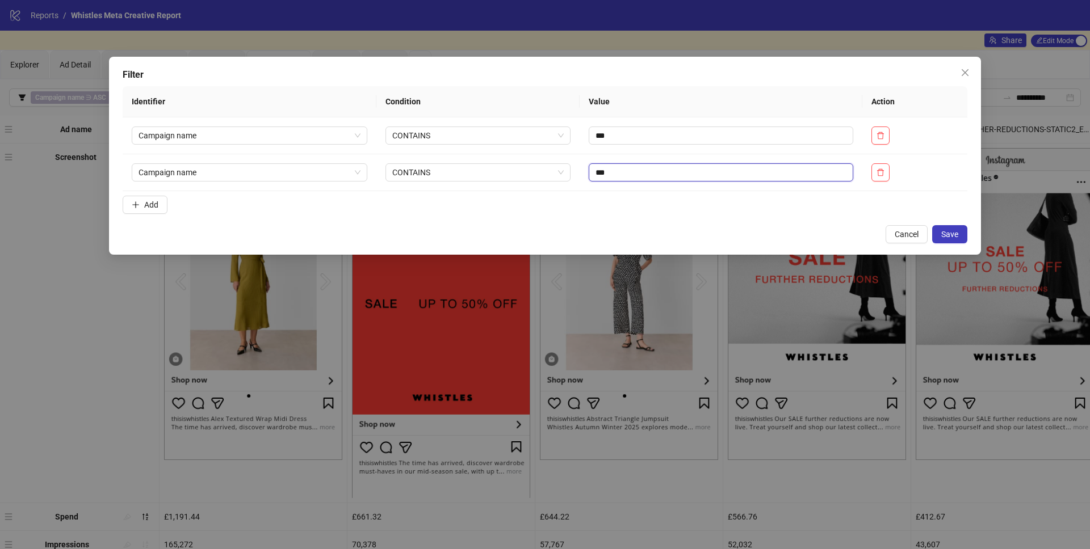
type input "***"
click at [970, 233] on div "Filter Identifier Condition Value Action Campaign name CONTAINS *** Campaign na…" at bounding box center [545, 156] width 872 height 198
click at [960, 233] on button "Save" at bounding box center [949, 234] width 35 height 18
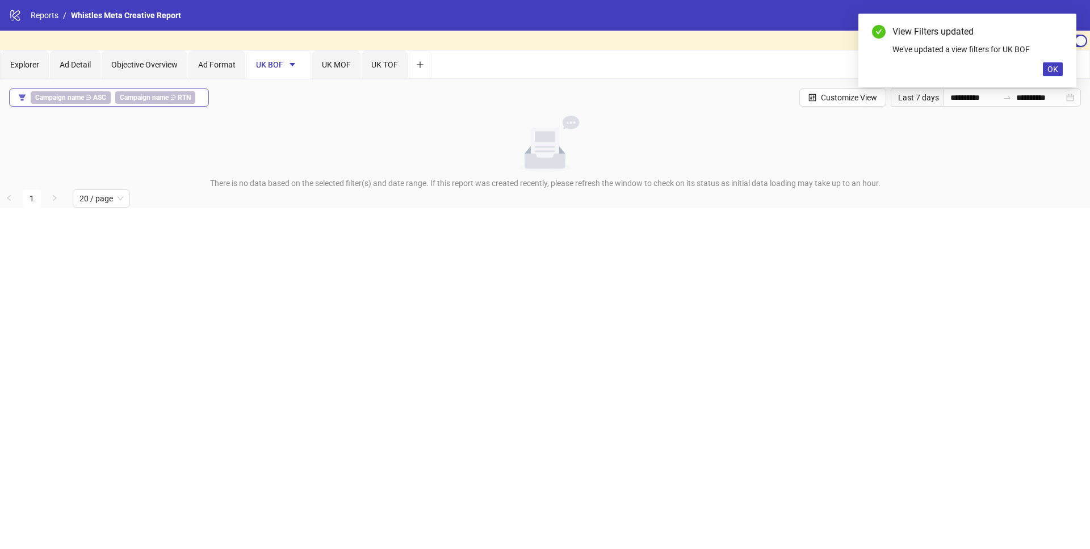
click at [86, 98] on span "Campaign name ∋ ASC" at bounding box center [71, 97] width 80 height 12
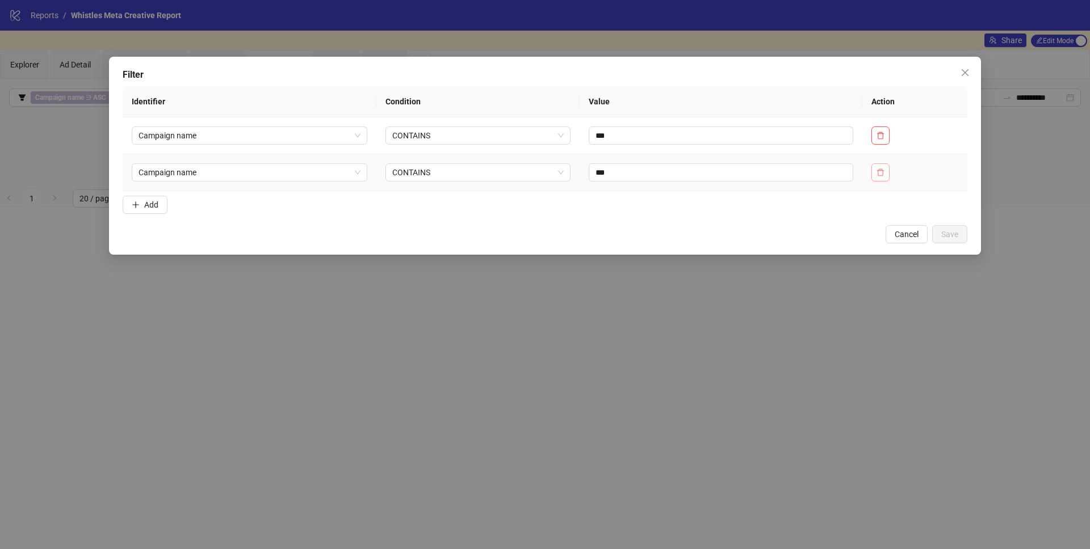
click at [881, 173] on icon "delete" at bounding box center [880, 173] width 8 height 8
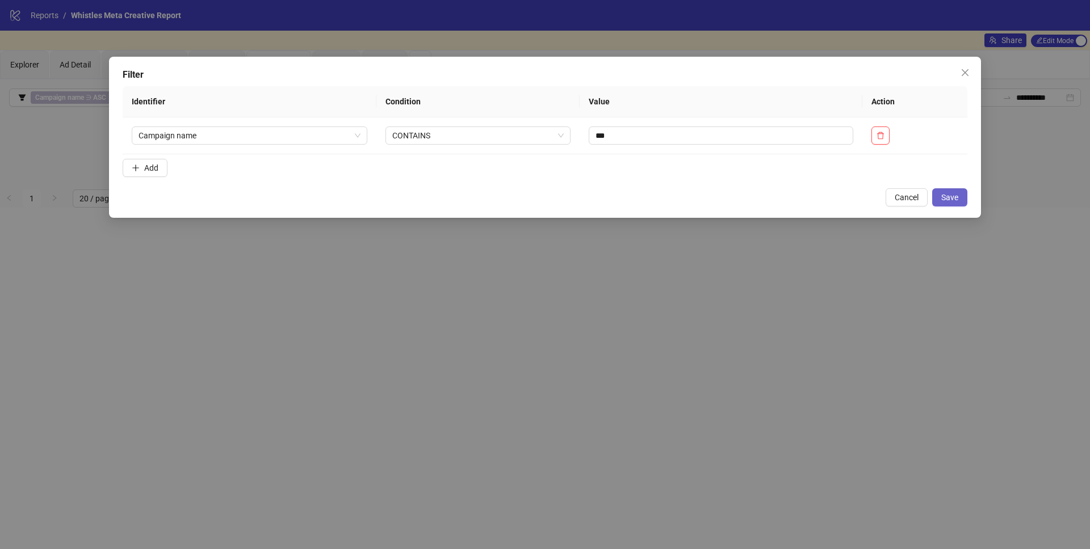
click at [950, 198] on span "Save" at bounding box center [949, 197] width 17 height 9
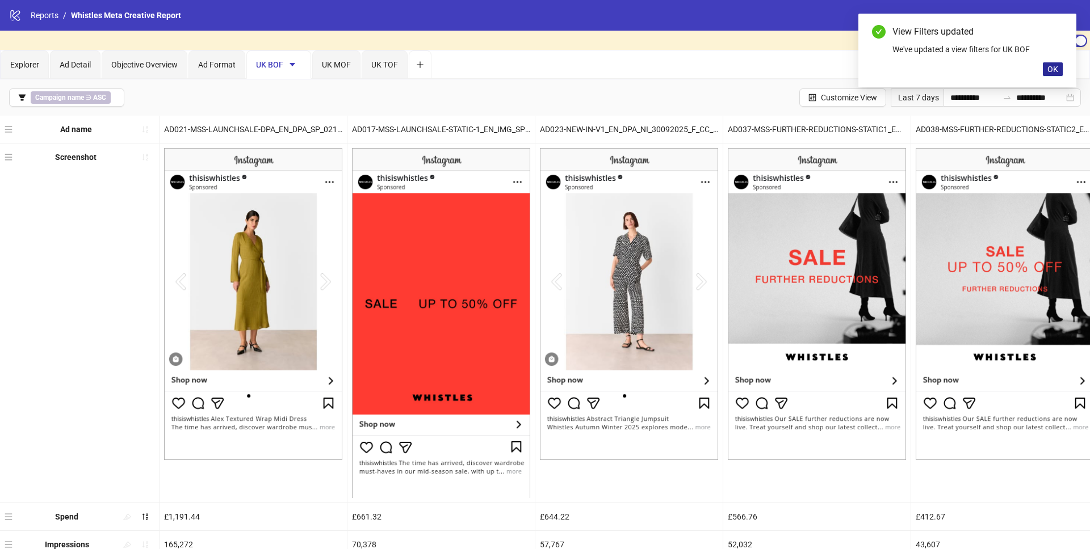
click at [1049, 69] on span "OK" at bounding box center [1052, 69] width 11 height 9
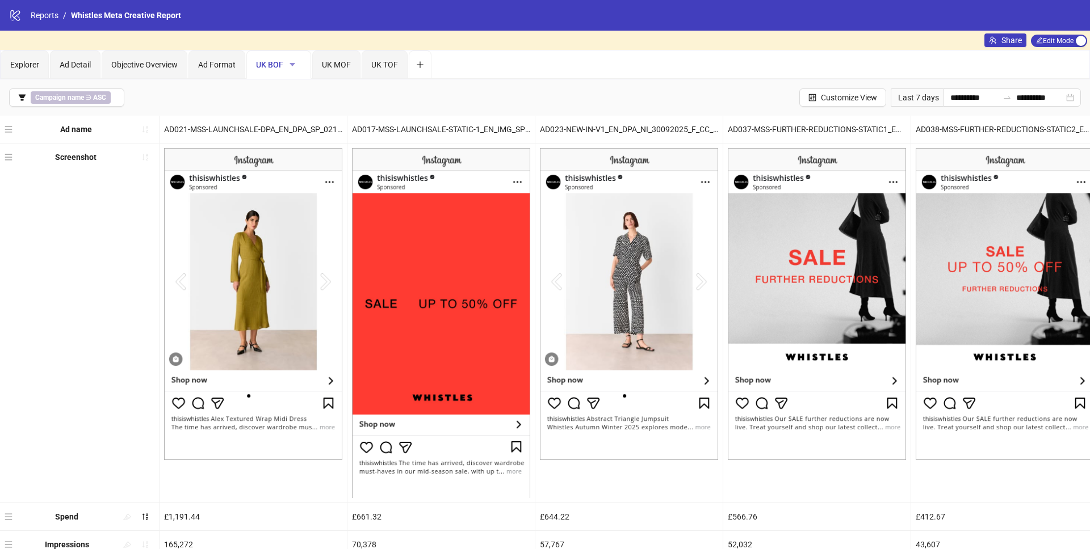
click at [295, 64] on icon "caret-down" at bounding box center [292, 65] width 8 height 8
click at [308, 89] on span "Rename" at bounding box center [313, 87] width 40 height 12
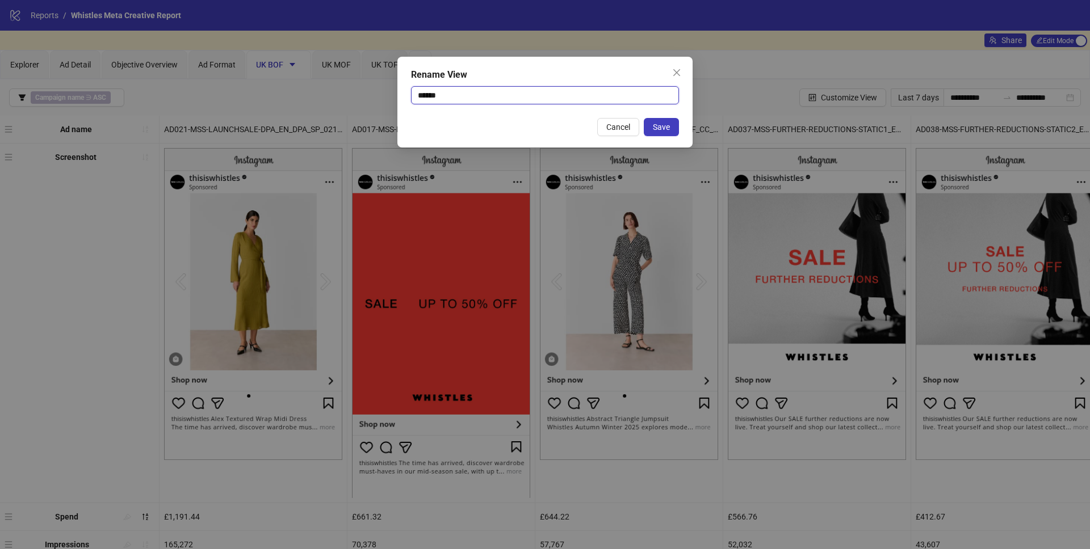
click at [448, 96] on input "******" at bounding box center [545, 95] width 268 height 18
type input "**********"
click at [651, 125] on button "Save" at bounding box center [661, 127] width 35 height 18
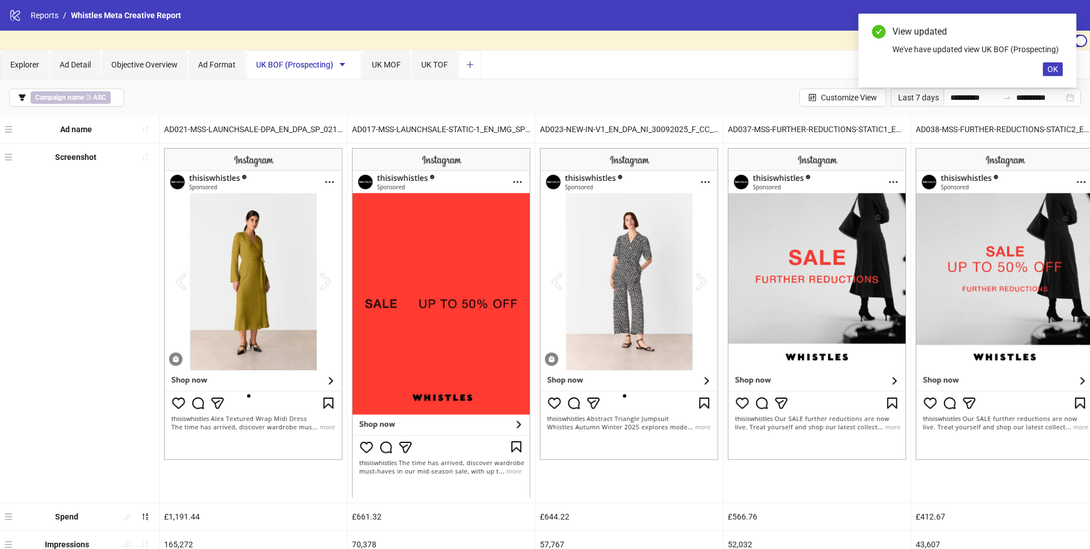
click at [473, 66] on icon "plus" at bounding box center [470, 65] width 8 height 8
click at [493, 68] on span "New view 8" at bounding box center [488, 64] width 40 height 9
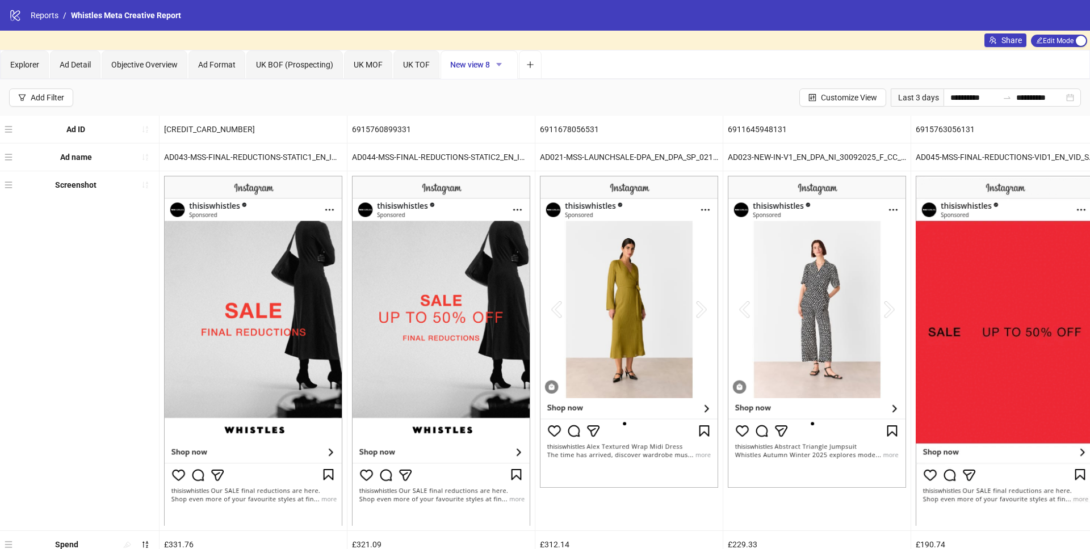
click at [499, 68] on icon "caret-down" at bounding box center [499, 65] width 8 height 8
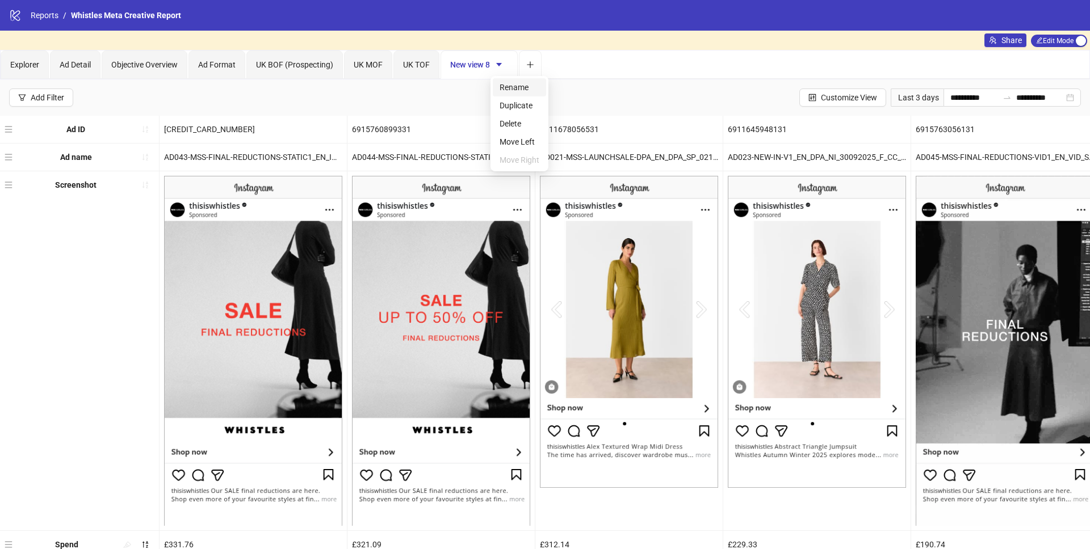
click at [504, 88] on span "Rename" at bounding box center [519, 87] width 40 height 12
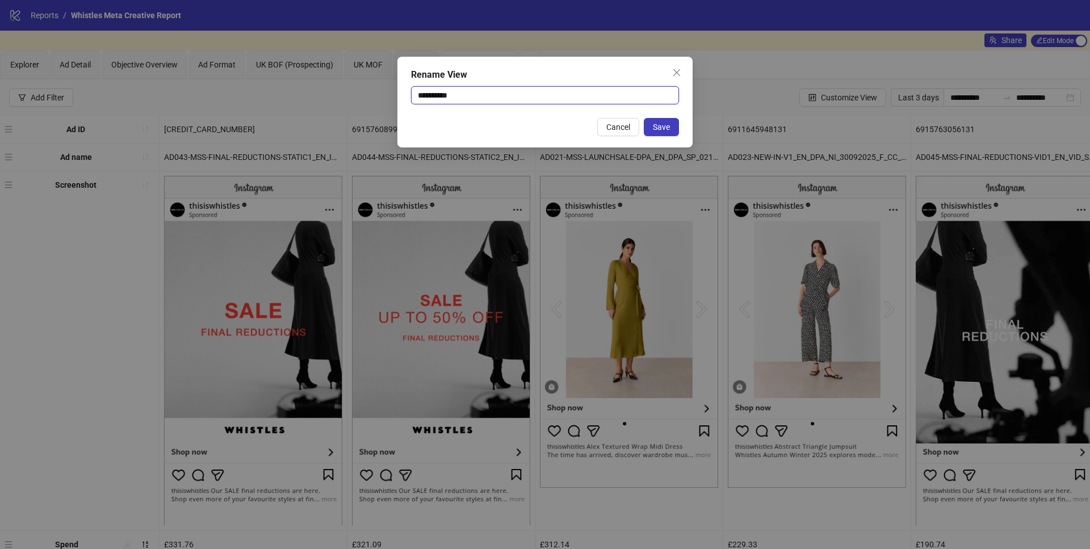
click at [465, 100] on input "**********" at bounding box center [545, 95] width 268 height 18
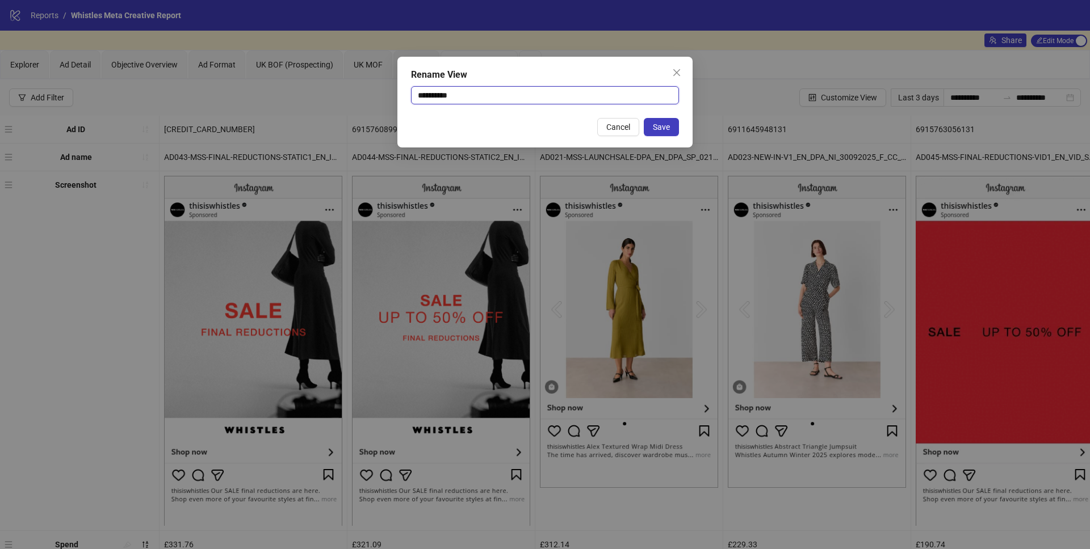
click at [465, 100] on input "**********" at bounding box center [545, 95] width 268 height 18
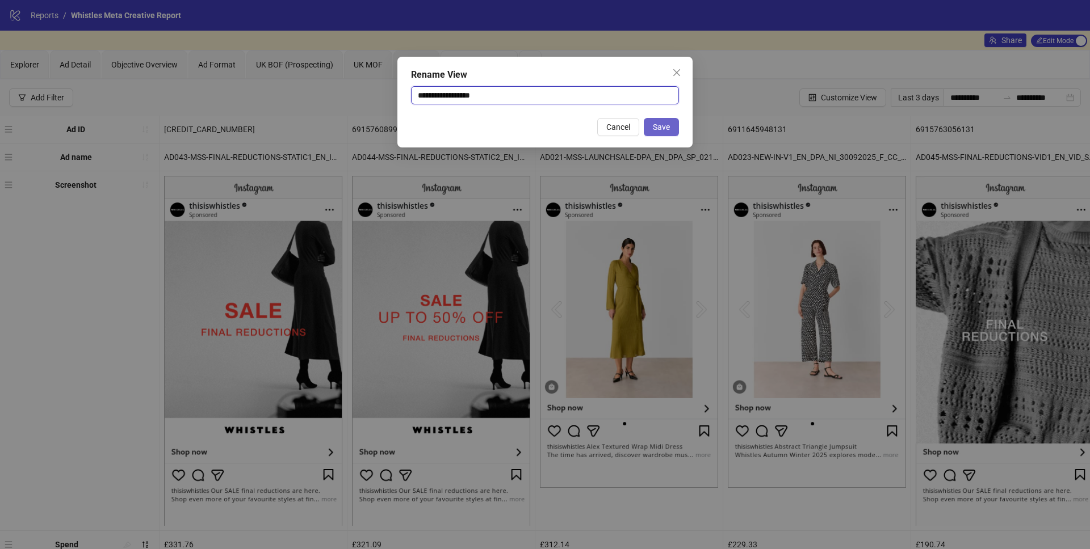
type input "**********"
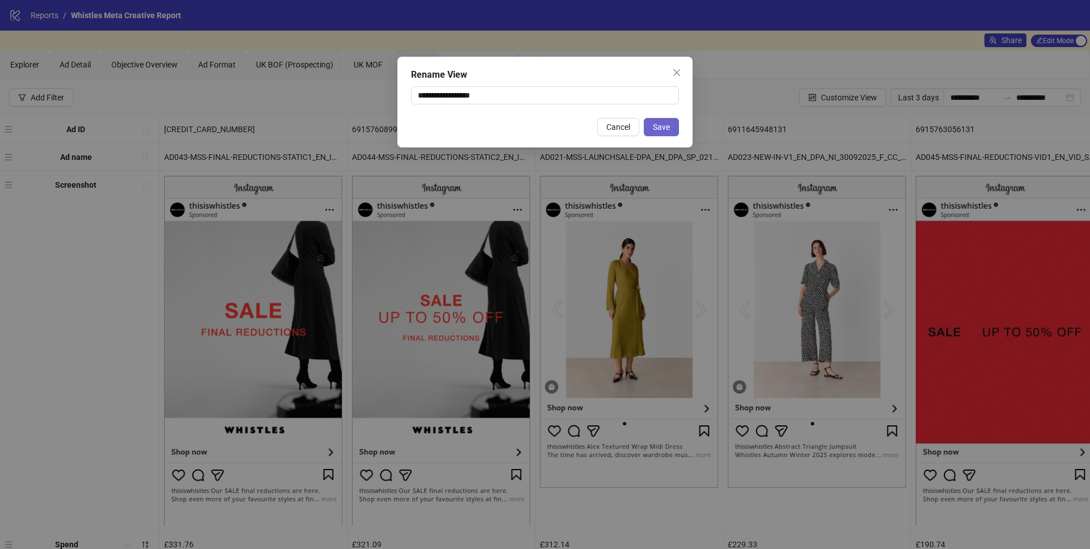
click at [653, 128] on span "Save" at bounding box center [661, 127] width 17 height 9
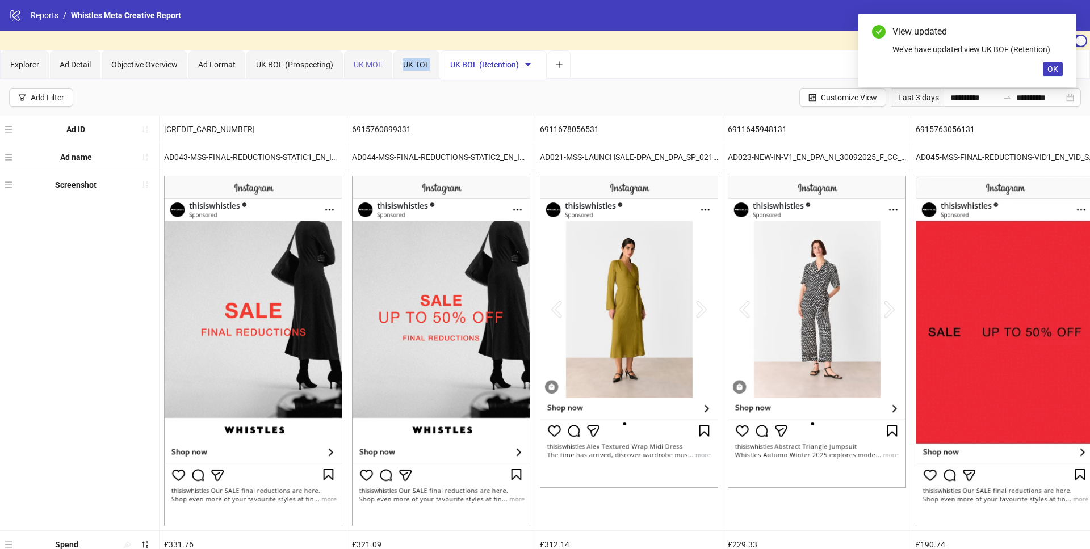
drag, startPoint x: 414, startPoint y: 73, endPoint x: 367, endPoint y: 70, distance: 47.2
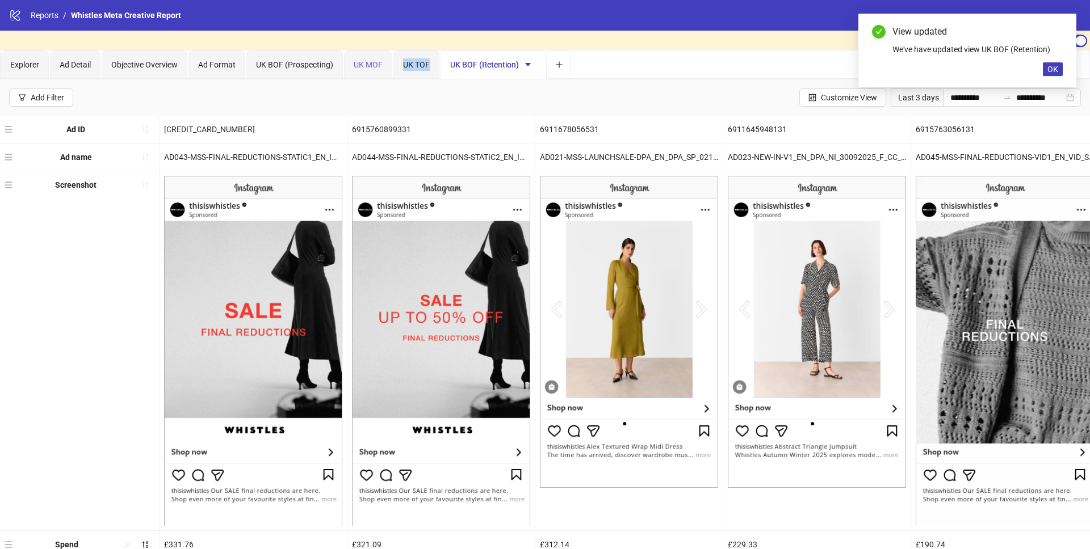
click at [368, 70] on div "Explorer Ad Detail Objective Overview Ad Format UK BOF (Prospecting) [GEOGRAPHI…" at bounding box center [286, 65] width 570 height 28
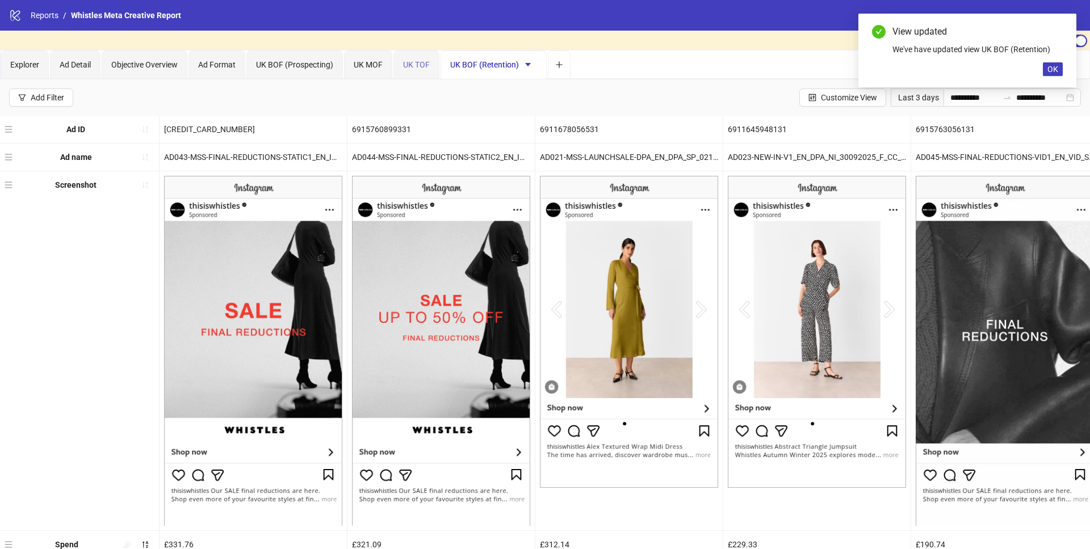
click at [422, 72] on div "UK TOF" at bounding box center [416, 65] width 46 height 28
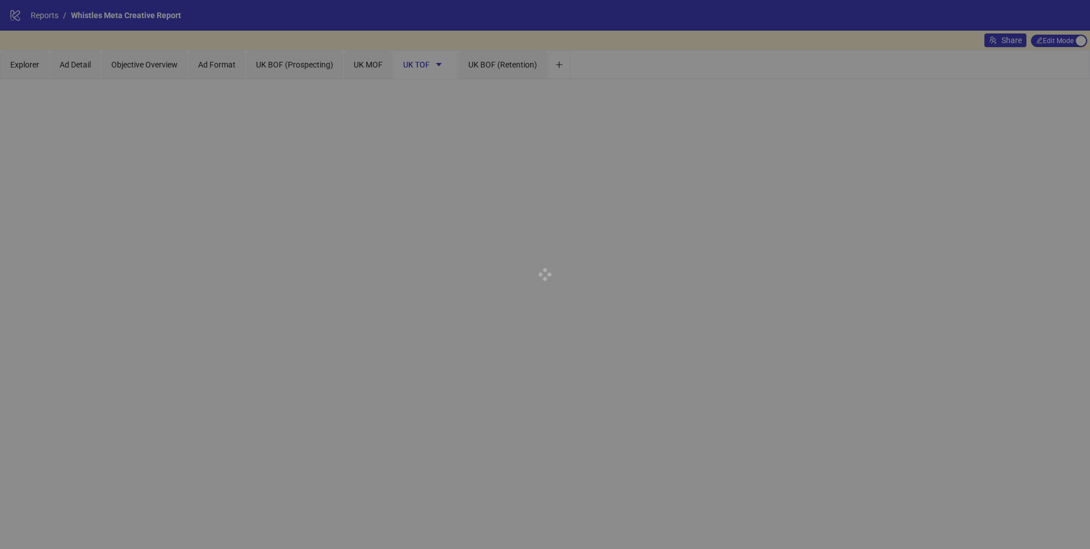
click at [443, 66] on div at bounding box center [545, 274] width 1090 height 549
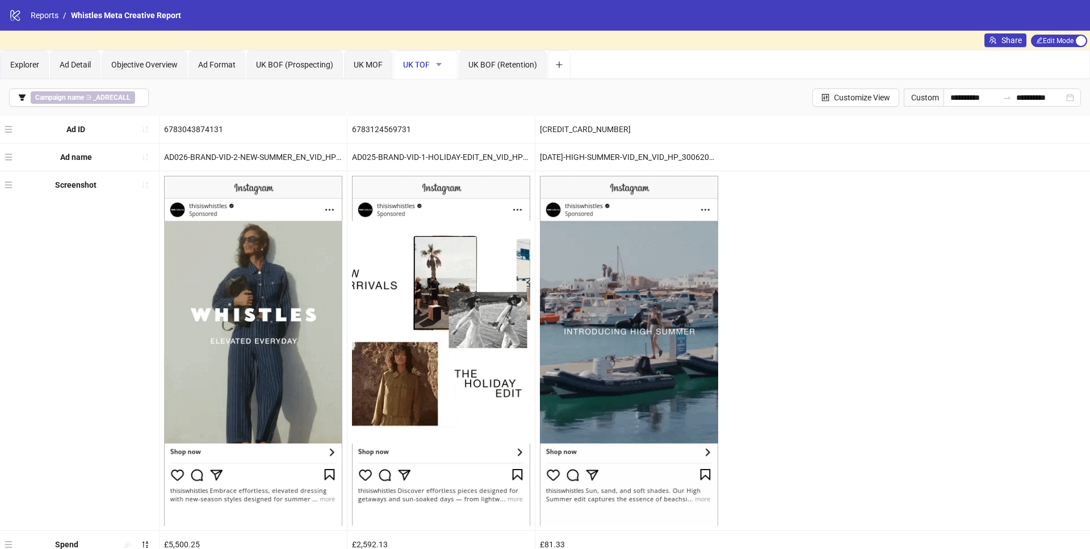
click at [438, 66] on icon "caret-down" at bounding box center [439, 65] width 8 height 8
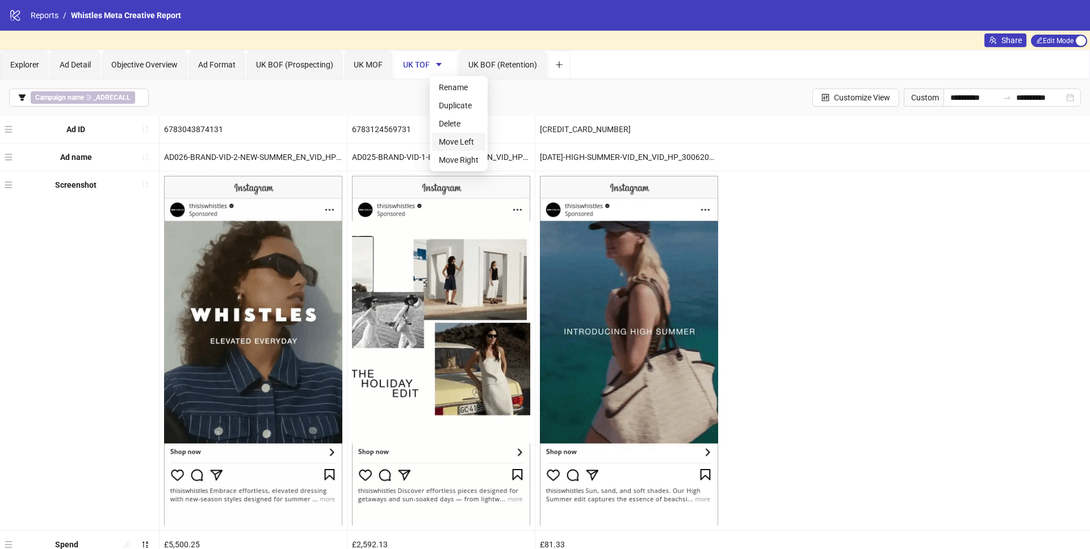
click at [460, 145] on span "Move Left" at bounding box center [459, 142] width 40 height 12
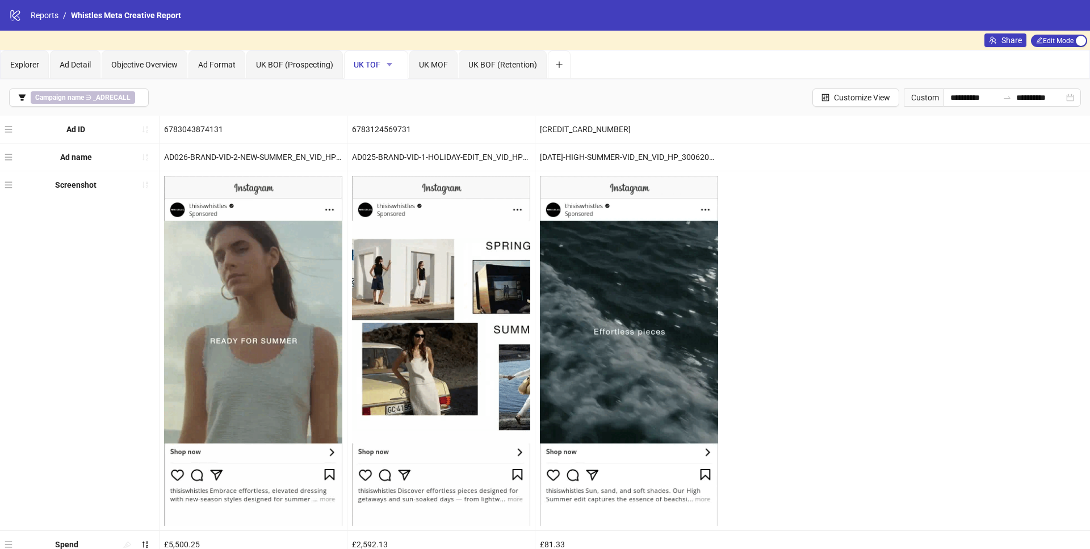
click at [390, 62] on icon "caret-down" at bounding box center [389, 65] width 8 height 8
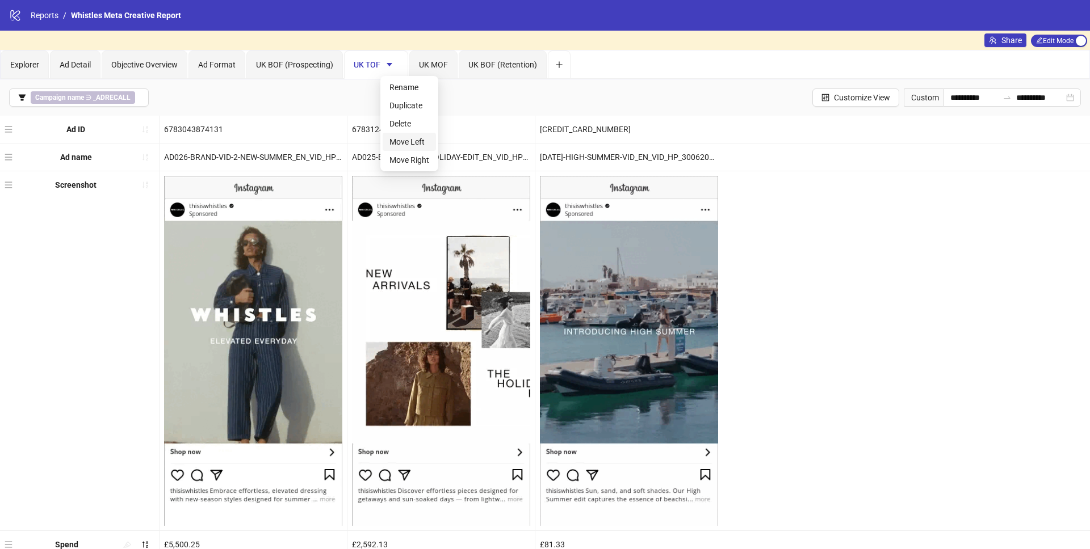
click at [393, 140] on span "Move Left" at bounding box center [409, 142] width 40 height 12
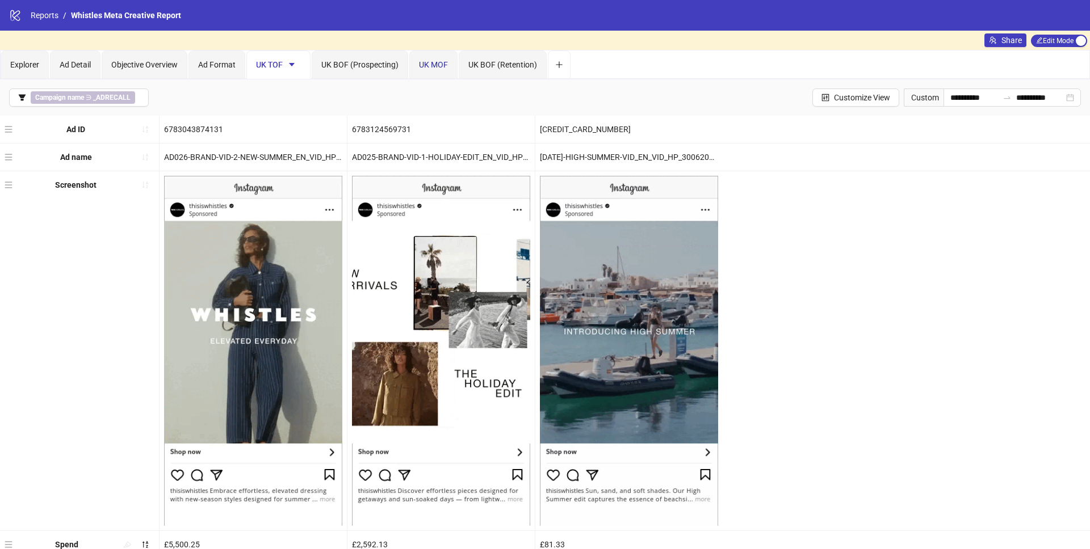
click at [441, 68] on span "UK MOF" at bounding box center [433, 64] width 29 height 9
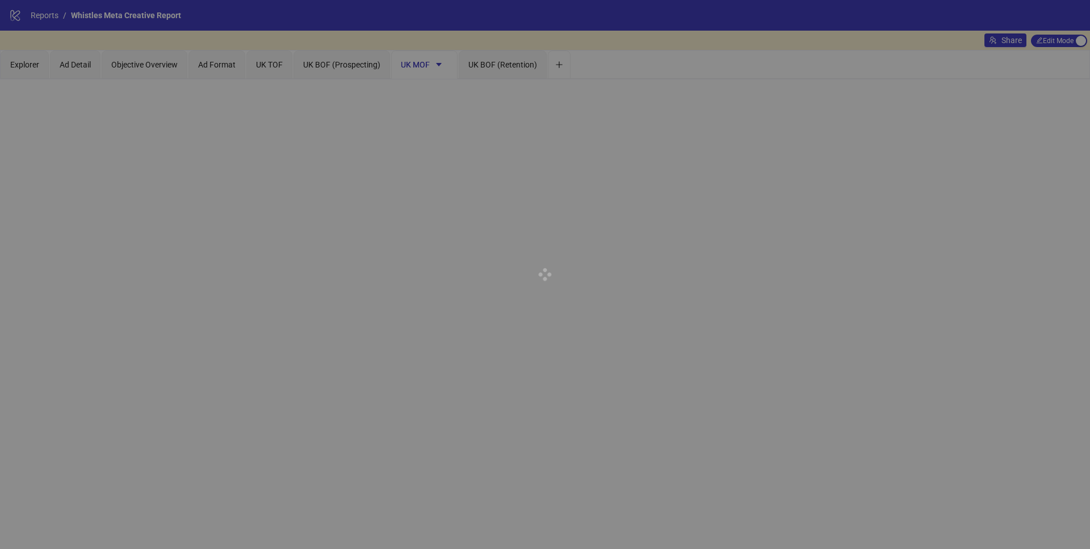
click at [436, 65] on div at bounding box center [545, 274] width 1090 height 549
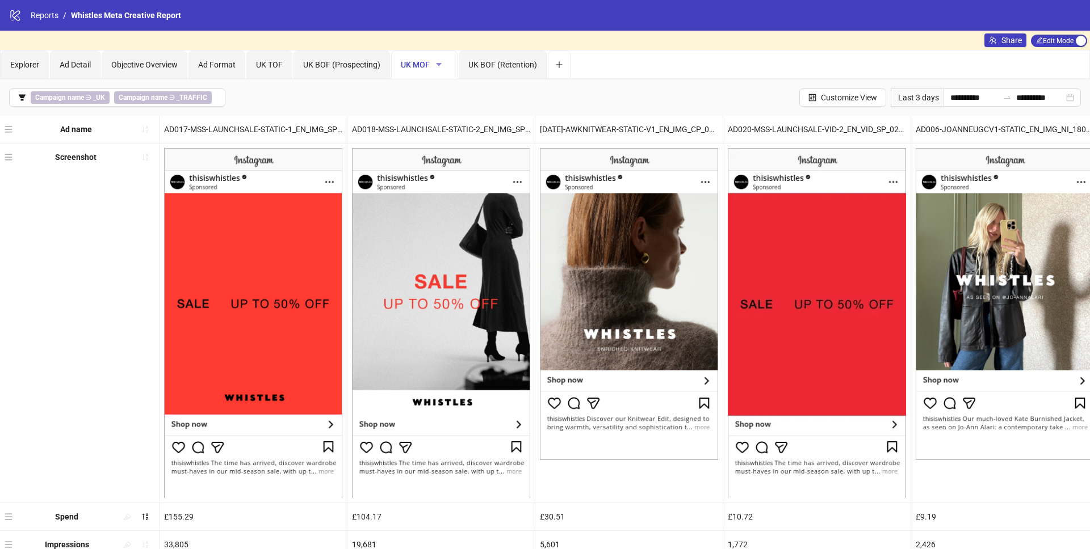
click at [440, 67] on icon "caret-down" at bounding box center [439, 65] width 8 height 8
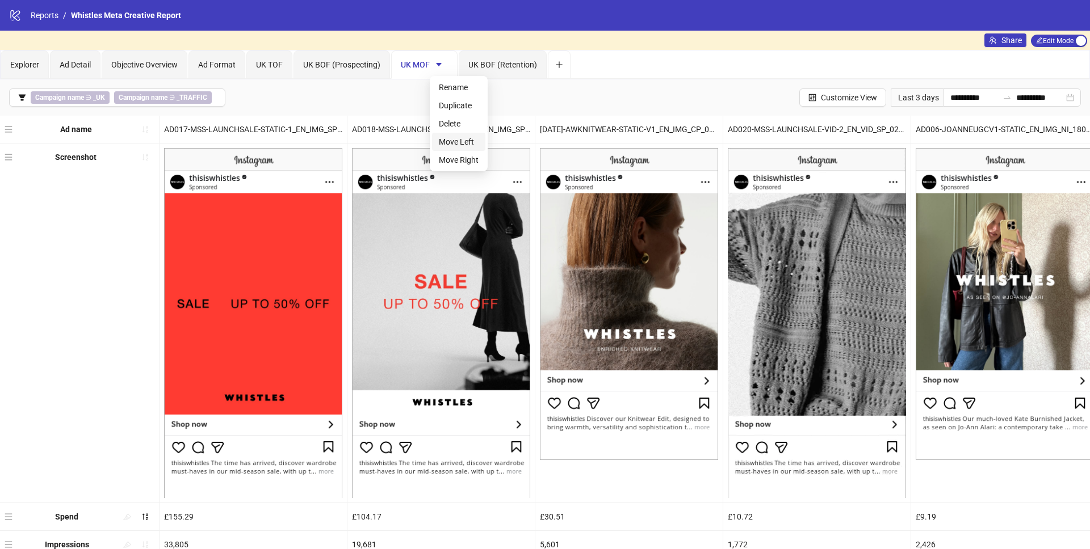
click at [464, 139] on span "Move Left" at bounding box center [459, 142] width 40 height 12
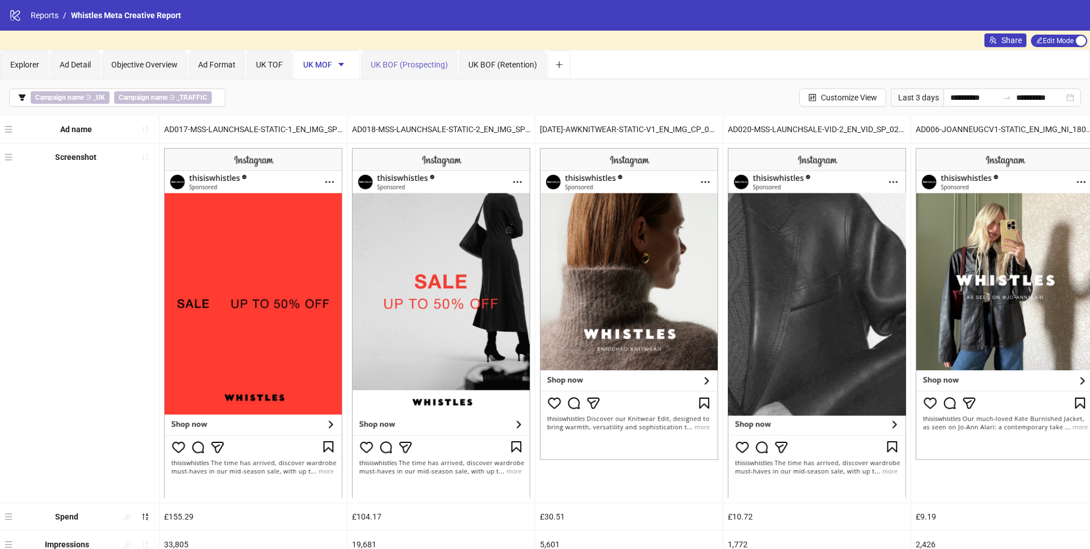
click at [430, 57] on div "UK BOF (Prospecting)" at bounding box center [409, 65] width 96 height 28
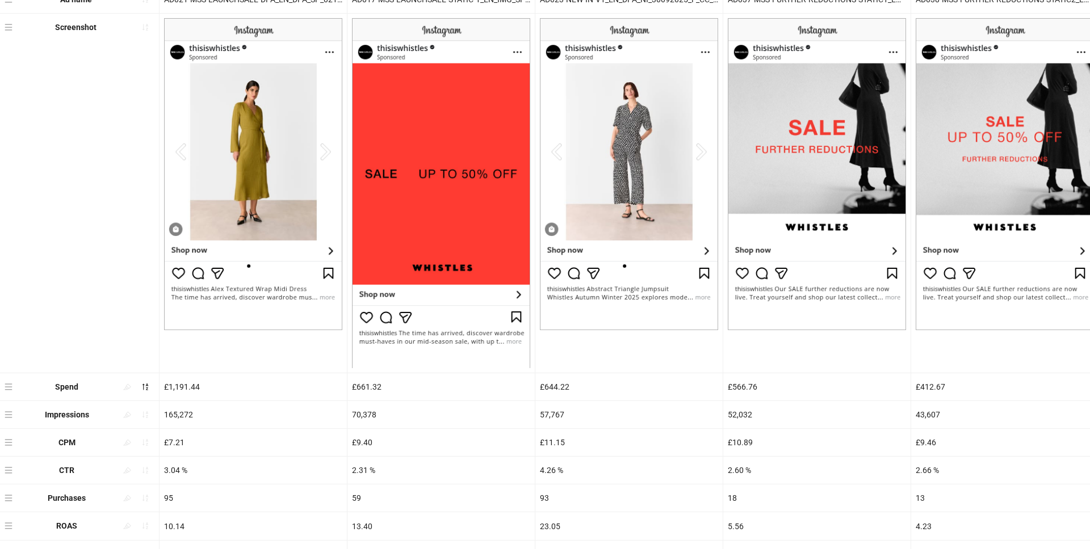
scroll to position [20, 0]
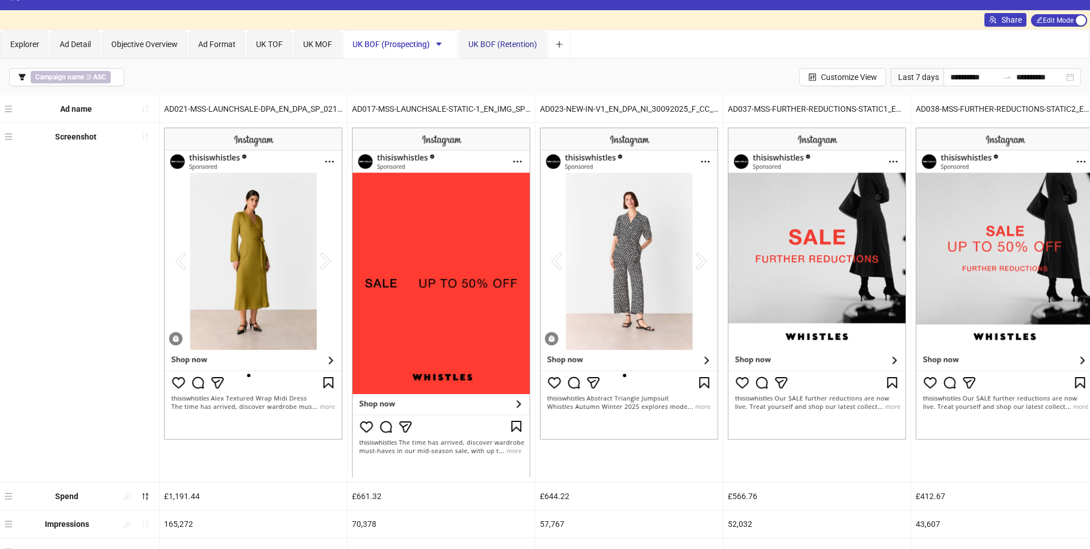
click at [515, 44] on span "UK BOF (Retention)" at bounding box center [502, 44] width 69 height 9
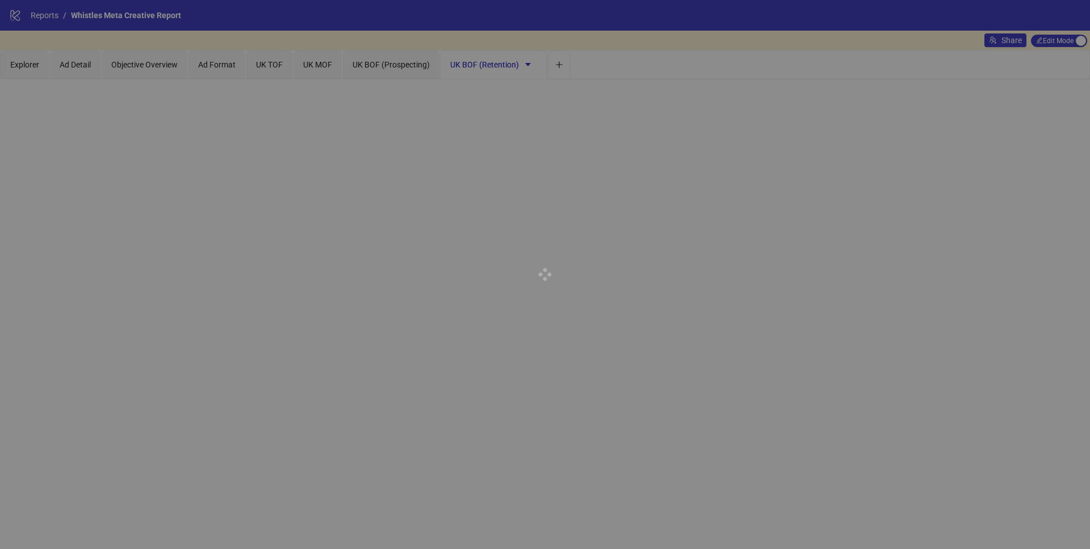
scroll to position [0, 0]
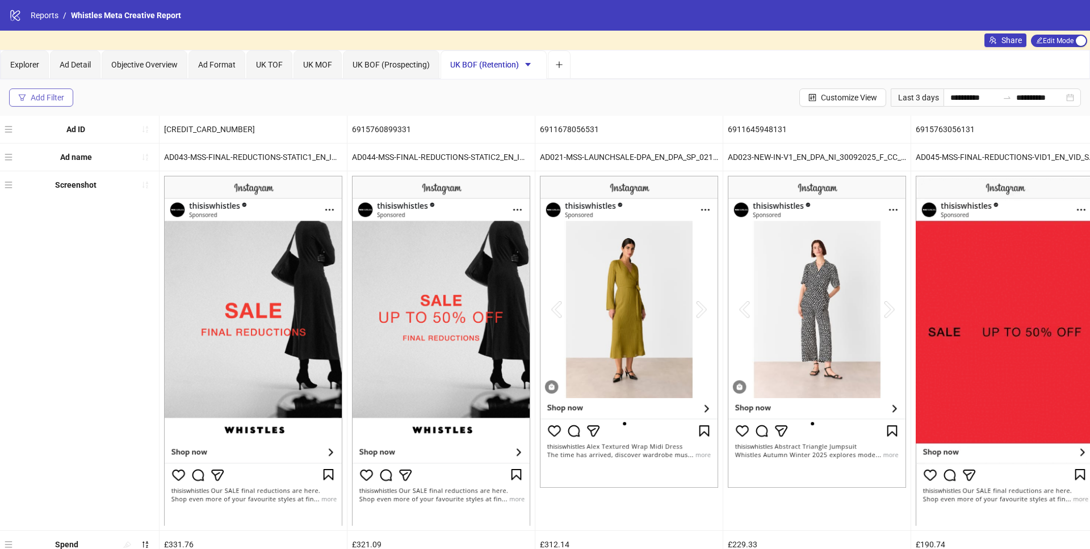
click at [47, 95] on div "Add Filter" at bounding box center [47, 97] width 33 height 9
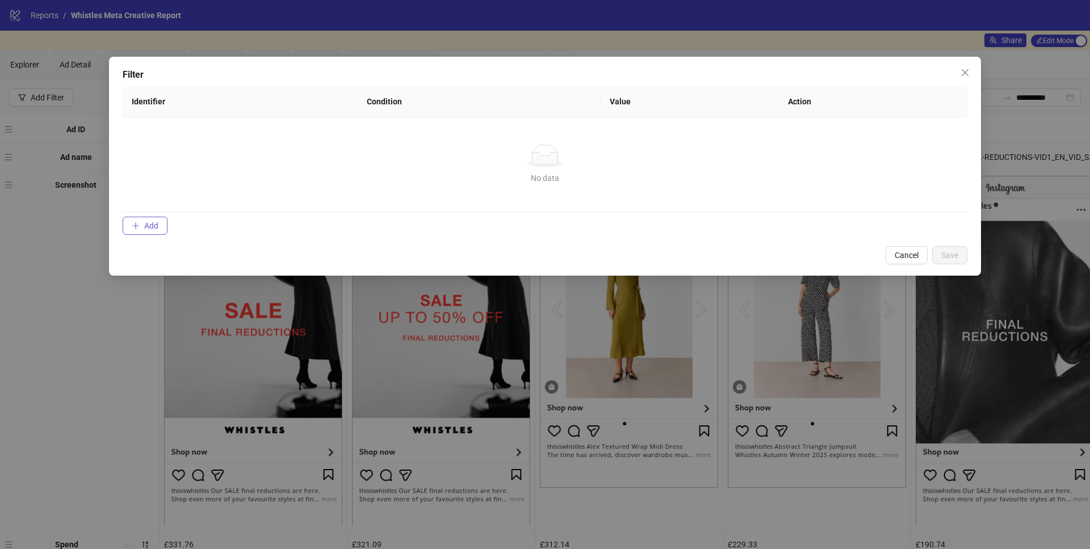
click at [147, 222] on span "Add" at bounding box center [151, 225] width 14 height 9
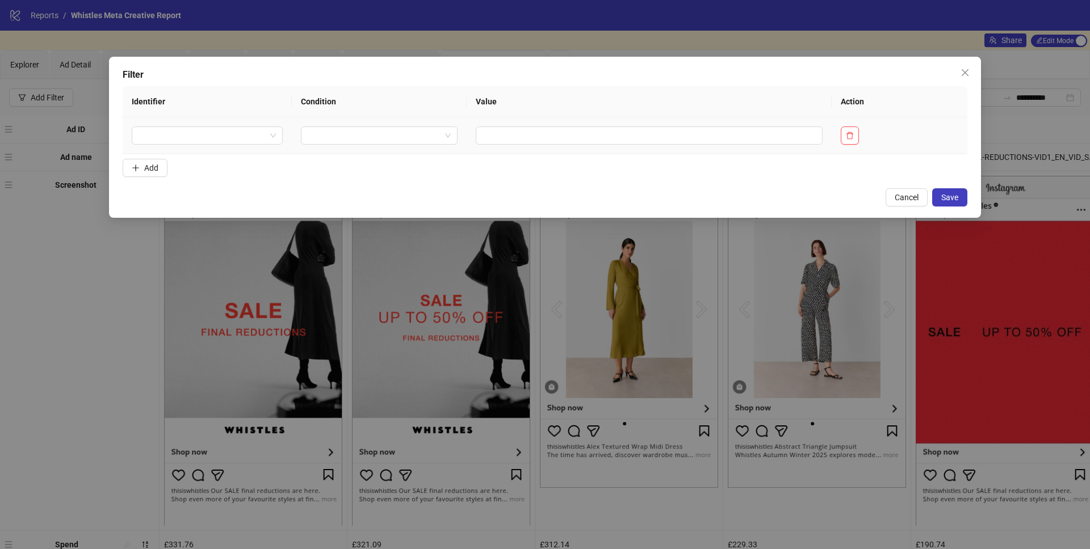
click at [204, 145] on td at bounding box center [207, 135] width 169 height 37
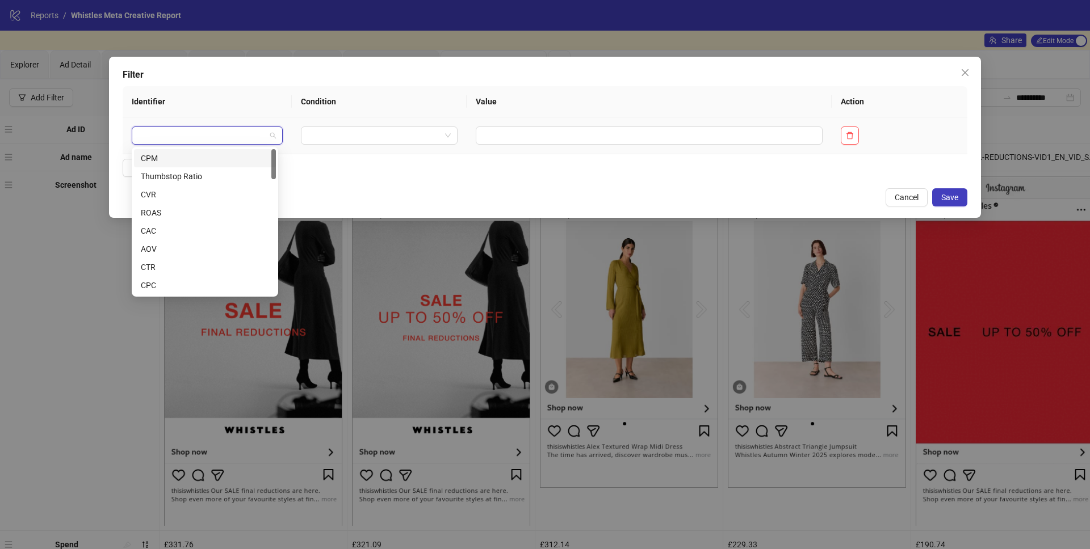
click at [206, 140] on input "search" at bounding box center [201, 135] width 127 height 17
type input "***"
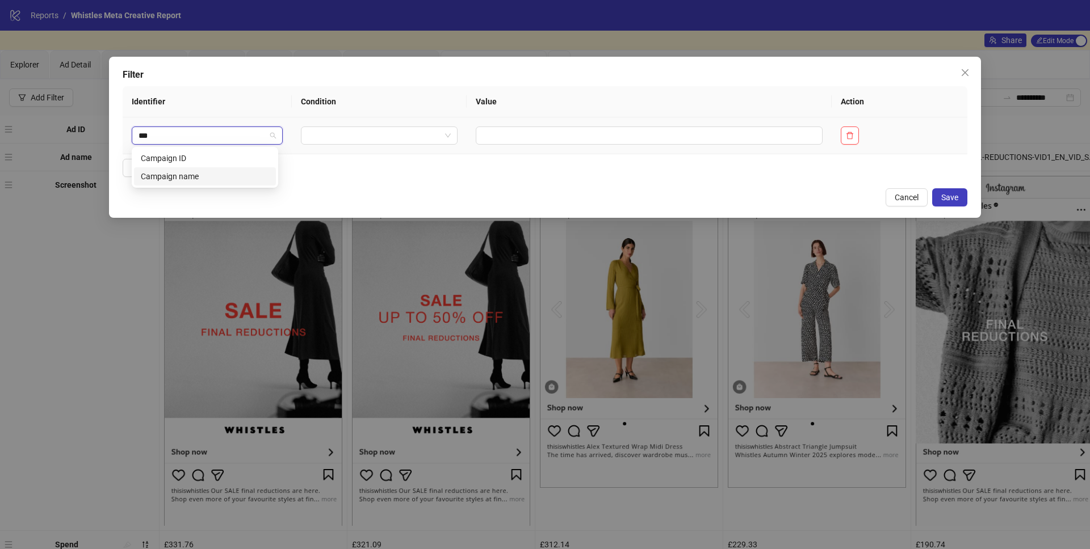
click at [193, 183] on div "Campaign name" at bounding box center [205, 176] width 142 height 18
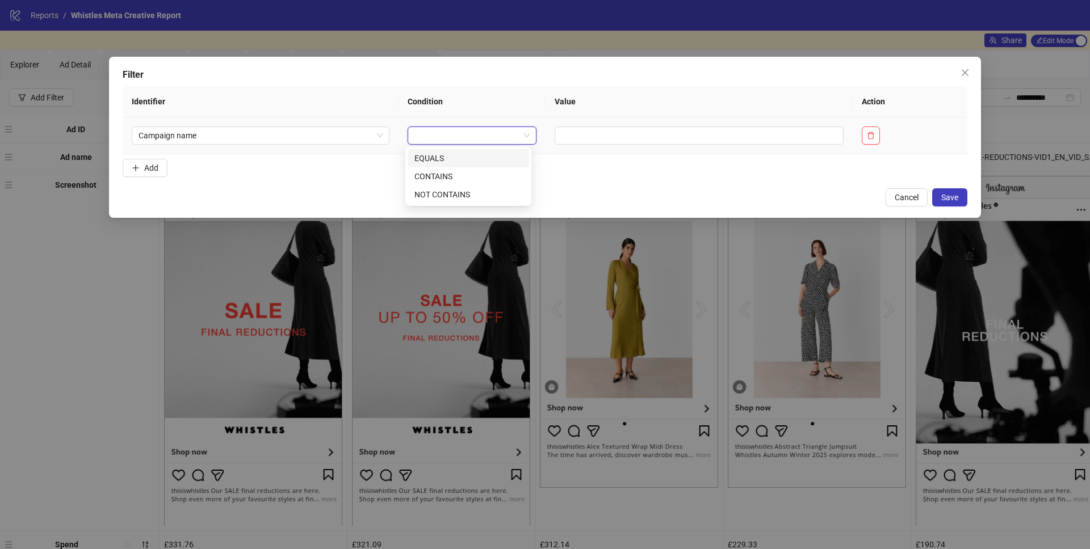
click at [415, 132] on input "search" at bounding box center [467, 135] width 106 height 17
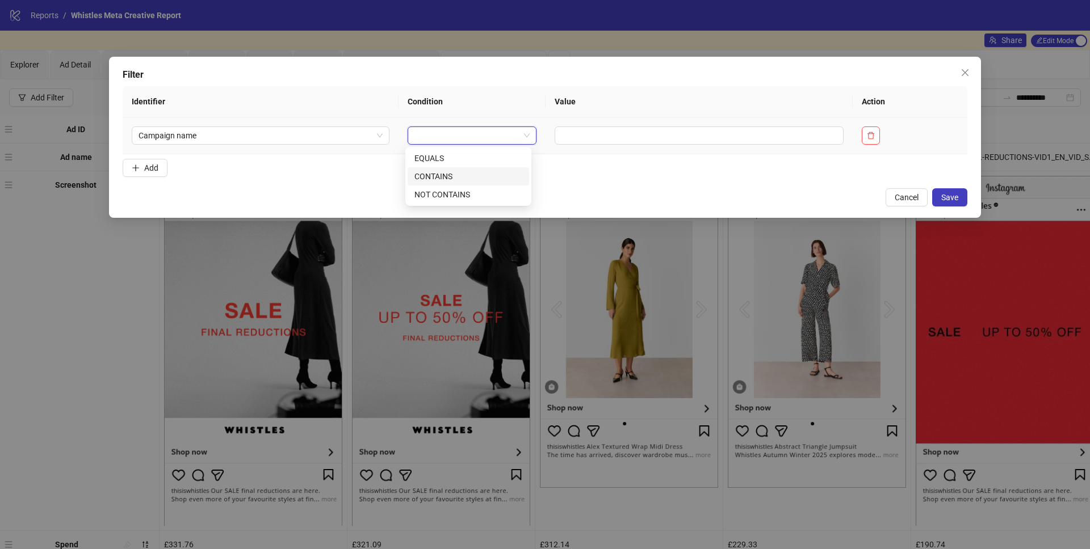
click at [457, 175] on div "CONTAINS" at bounding box center [468, 176] width 108 height 12
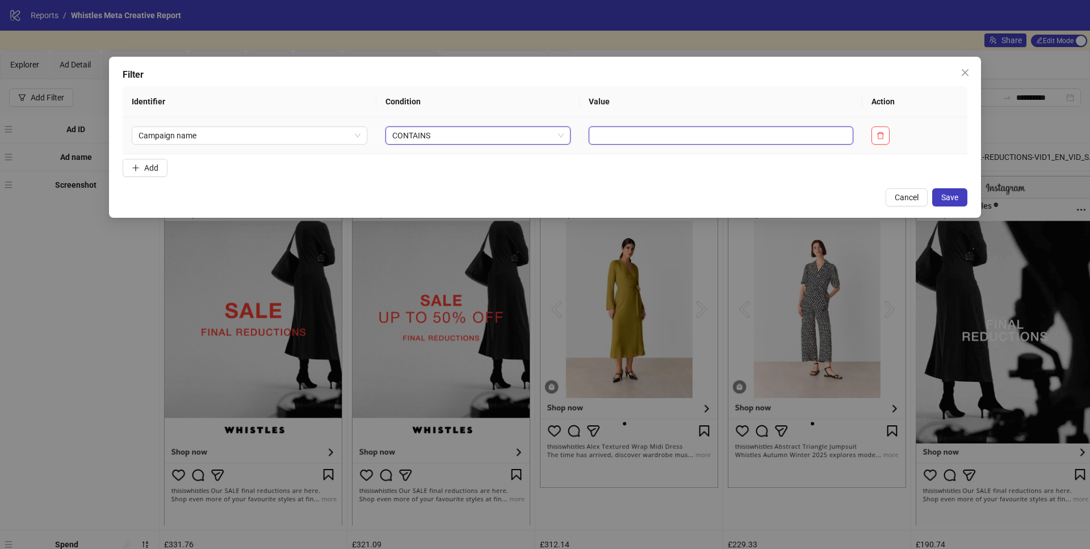
click at [603, 132] on input "text" at bounding box center [720, 136] width 264 height 18
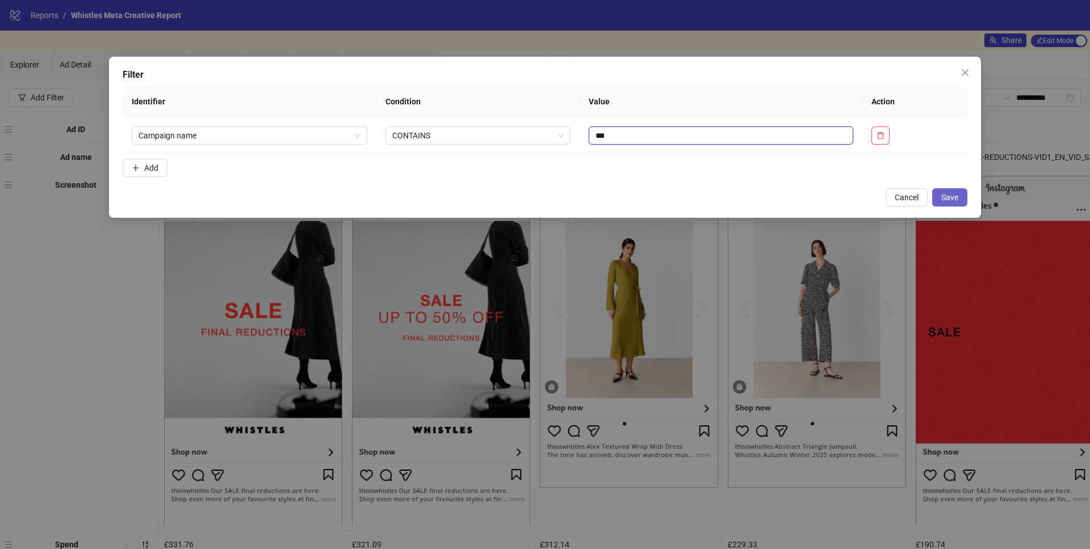
type input "***"
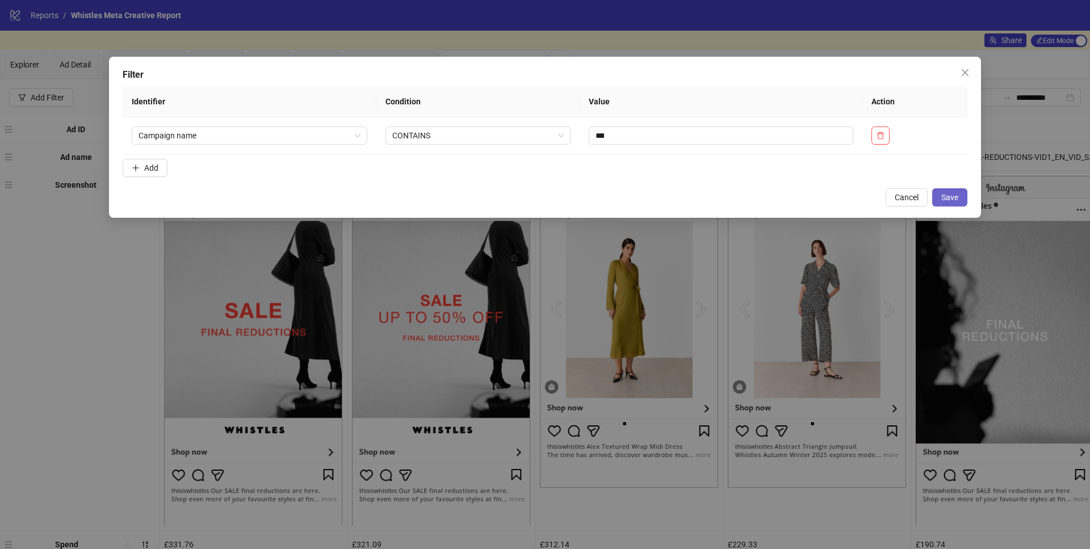
click at [953, 193] on span "Save" at bounding box center [949, 197] width 17 height 9
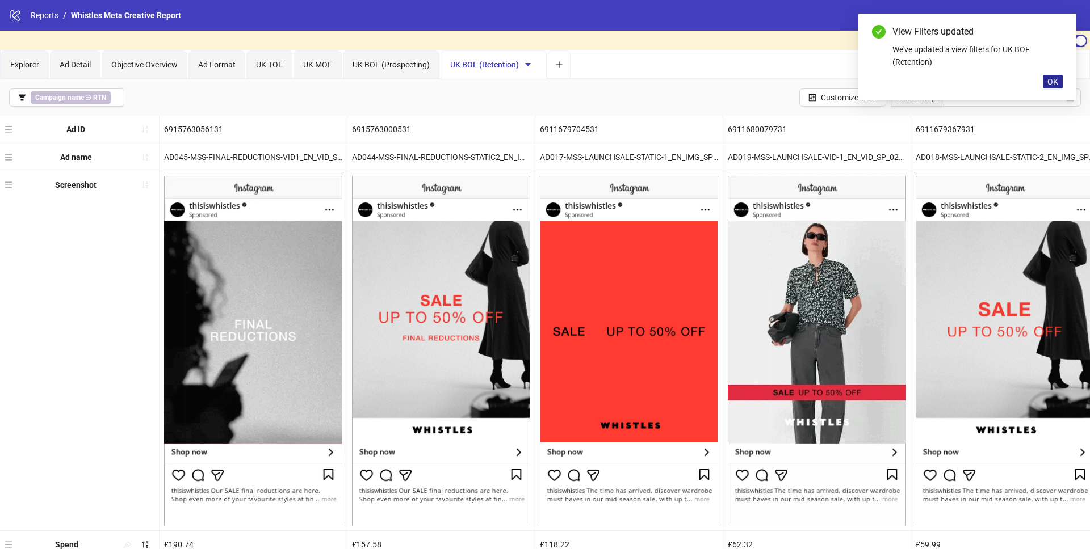
click at [1049, 80] on span "OK" at bounding box center [1052, 81] width 11 height 9
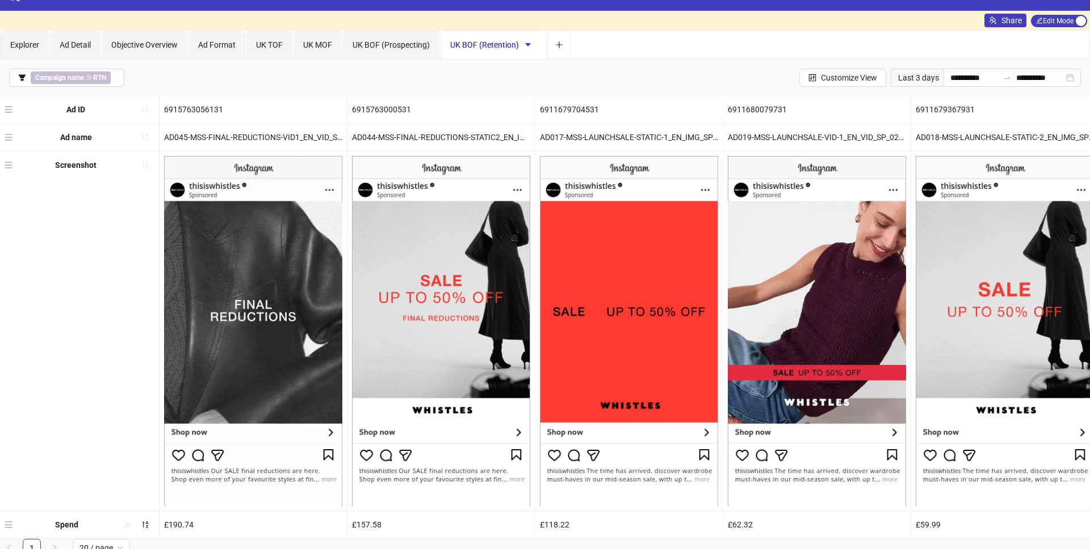
scroll to position [28, 0]
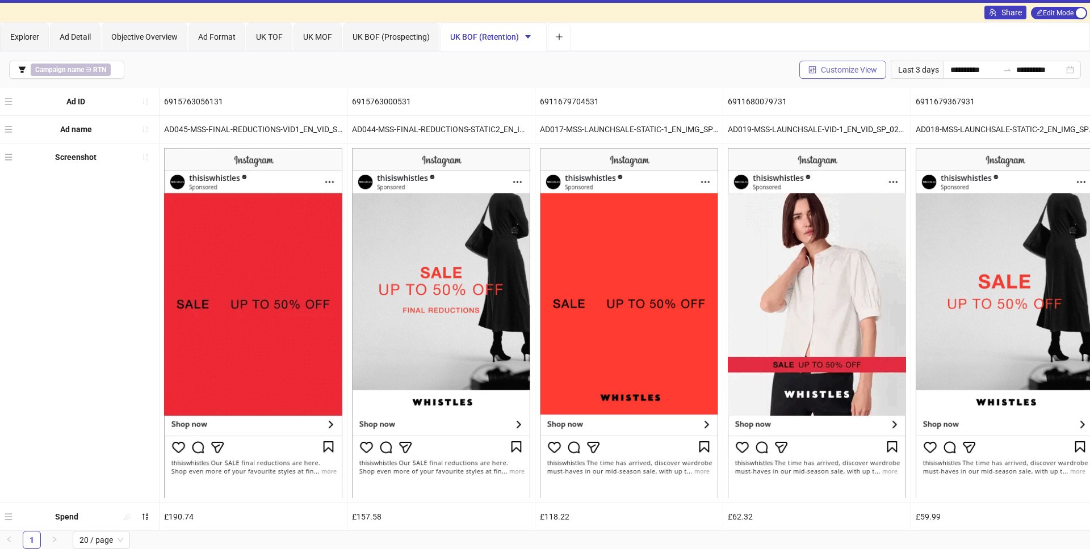
click at [845, 70] on span "Customize View" at bounding box center [849, 69] width 56 height 9
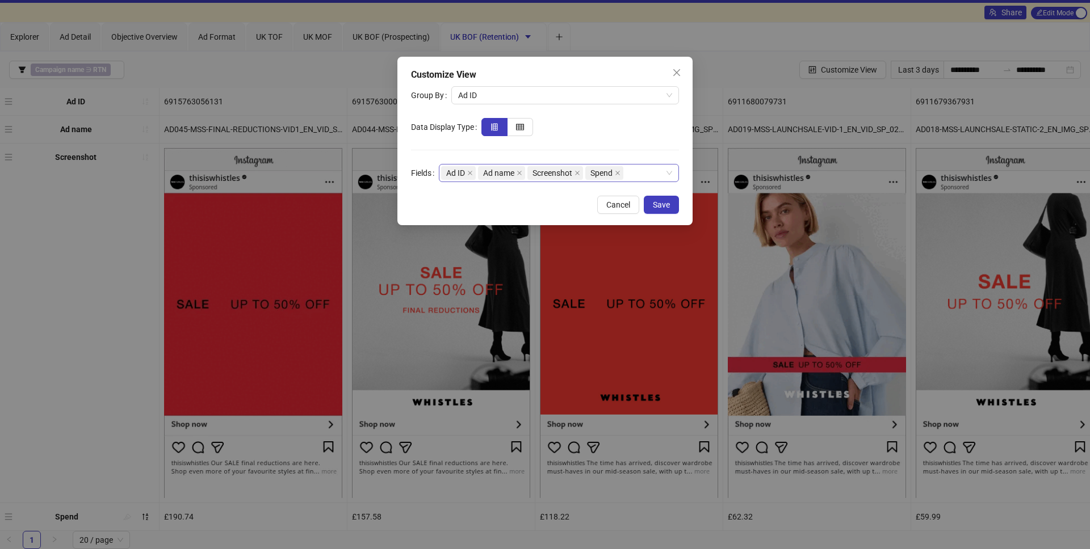
click at [638, 171] on div "Ad ID Ad name Screenshot Spend" at bounding box center [553, 173] width 224 height 16
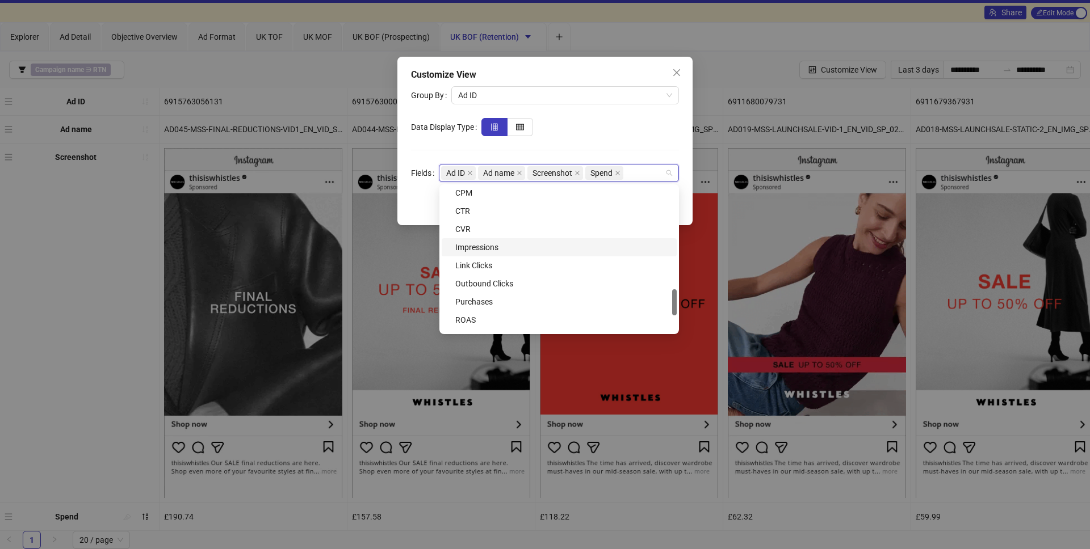
scroll to position [567, 0]
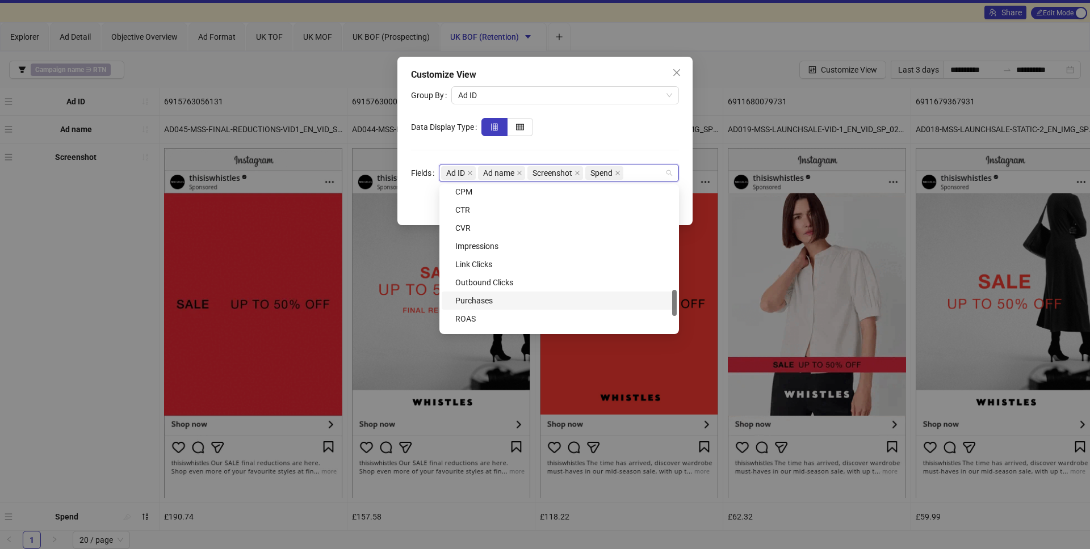
click at [542, 301] on div "Purchases" at bounding box center [562, 301] width 215 height 12
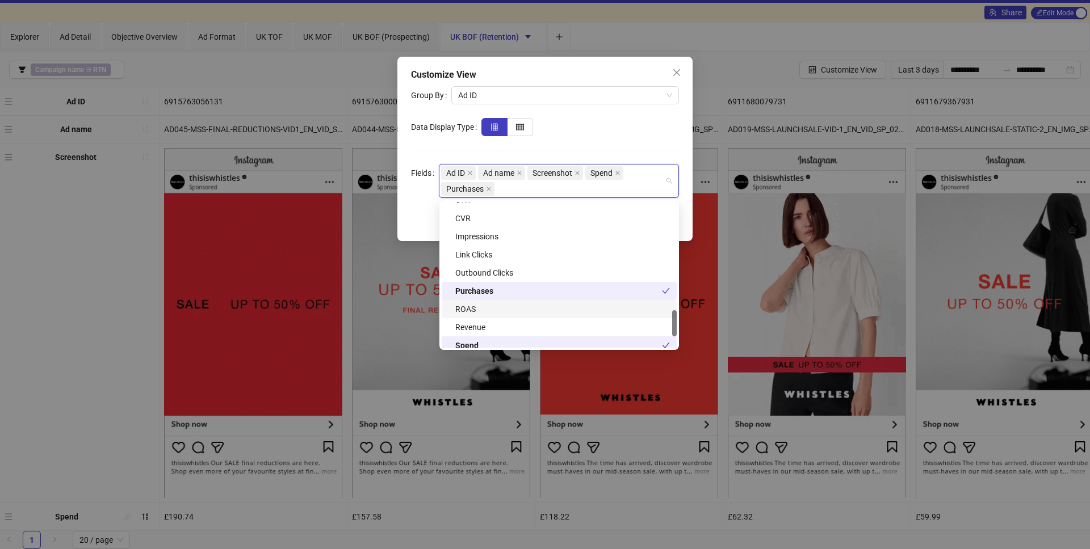
click at [540, 309] on div "ROAS" at bounding box center [562, 309] width 215 height 12
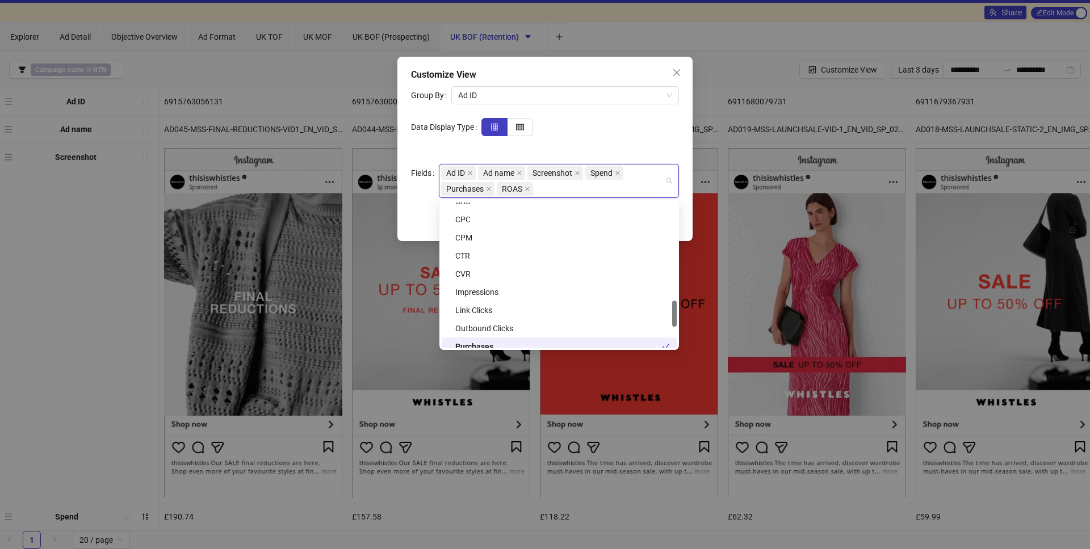
scroll to position [532, 0]
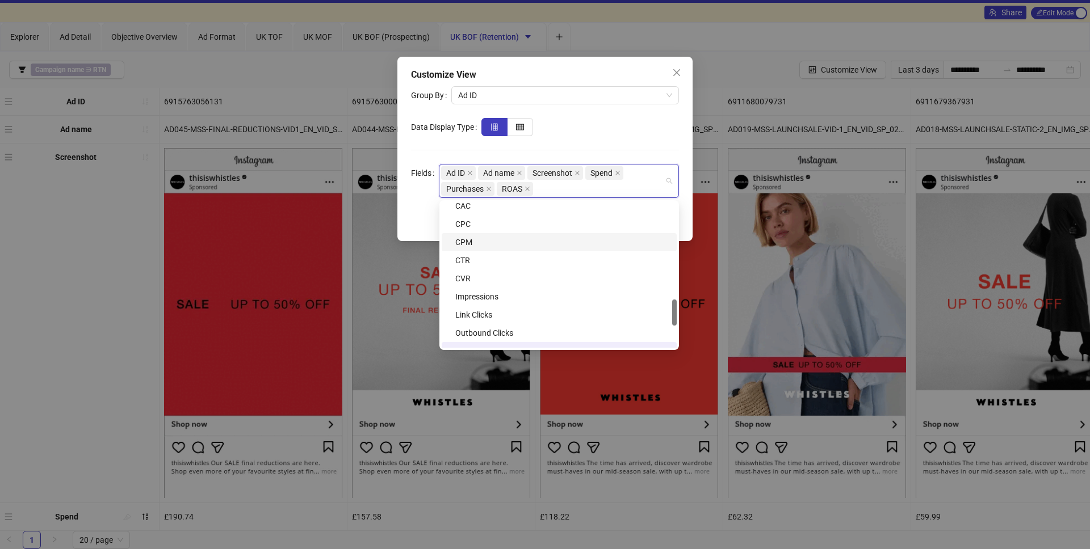
click at [496, 243] on div "CPM" at bounding box center [562, 242] width 215 height 12
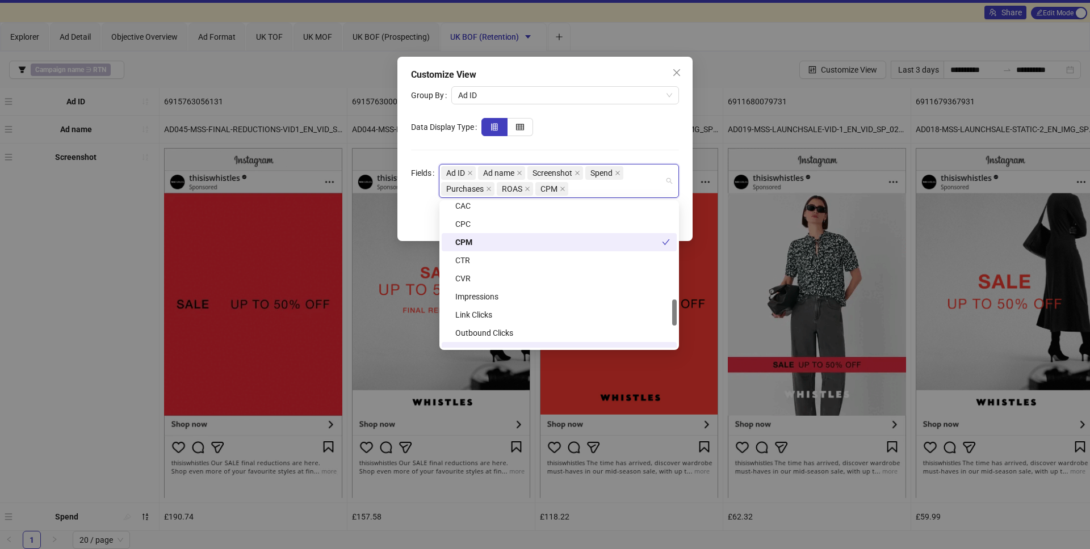
click at [496, 250] on div "CPM" at bounding box center [559, 242] width 235 height 18
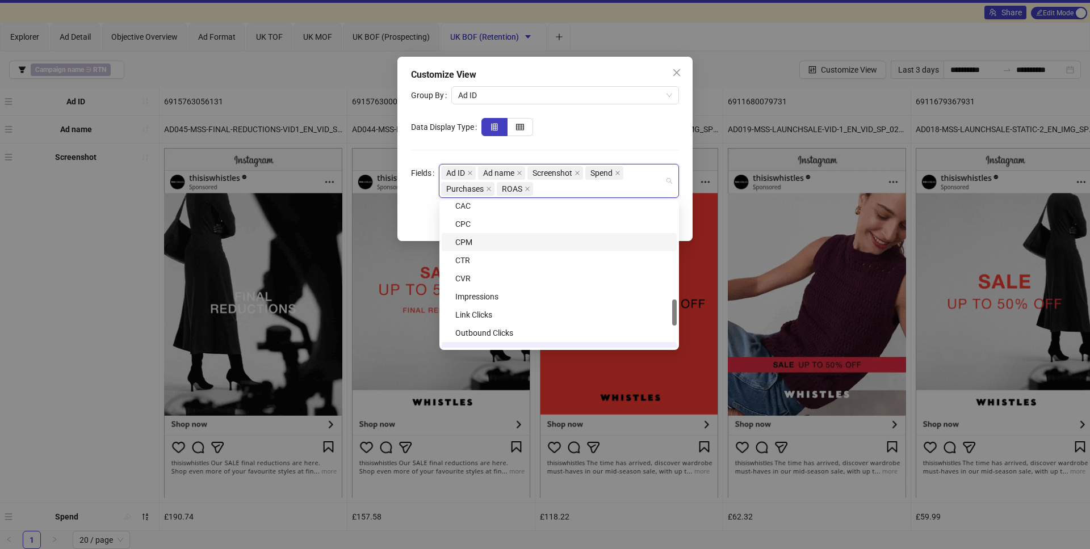
click at [493, 239] on div "CPM" at bounding box center [562, 242] width 215 height 12
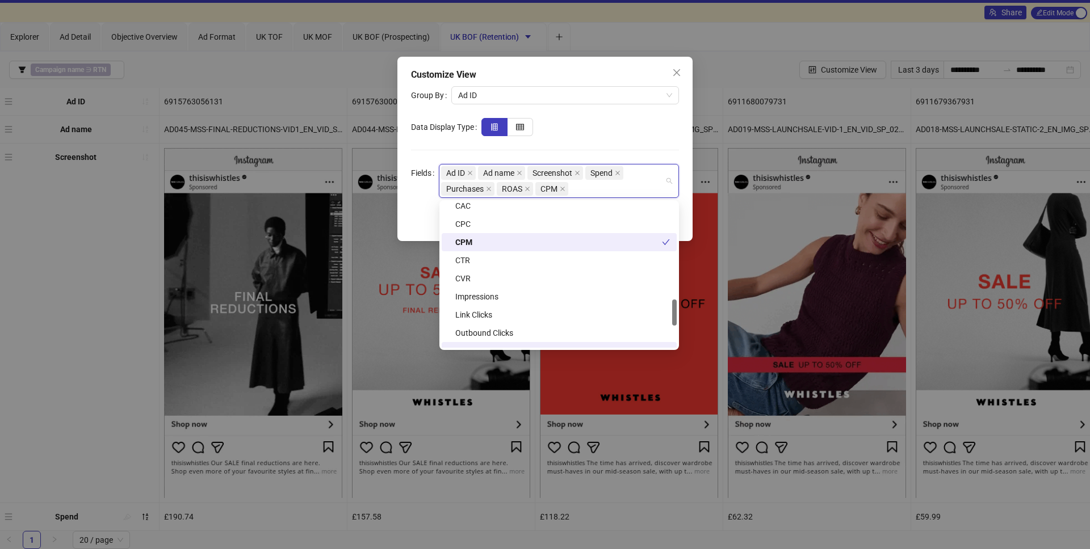
click at [493, 254] on div "CTR" at bounding box center [562, 260] width 215 height 12
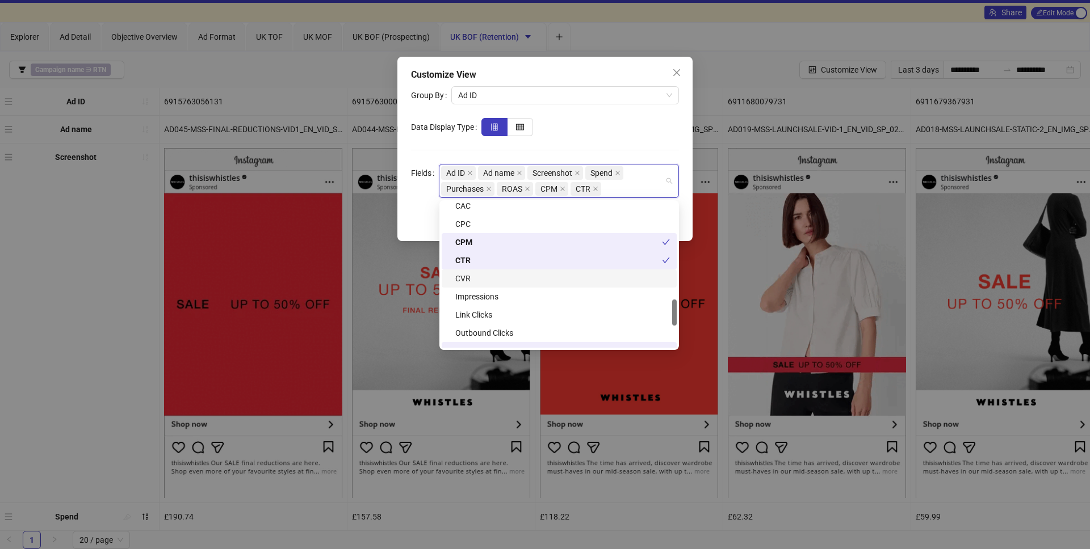
click at [493, 276] on div "CVR" at bounding box center [562, 278] width 215 height 12
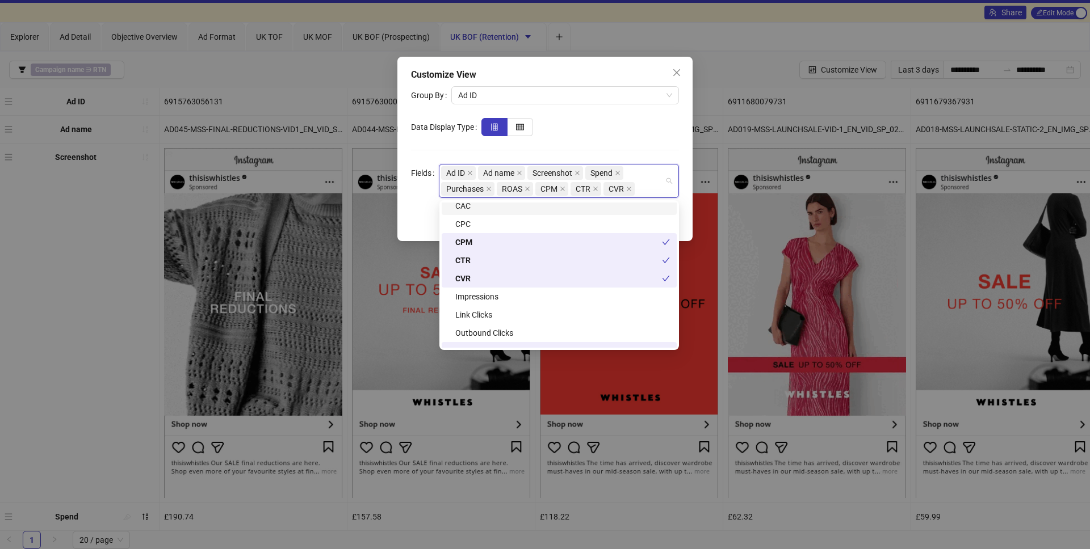
click at [493, 208] on div "CAC" at bounding box center [562, 206] width 215 height 12
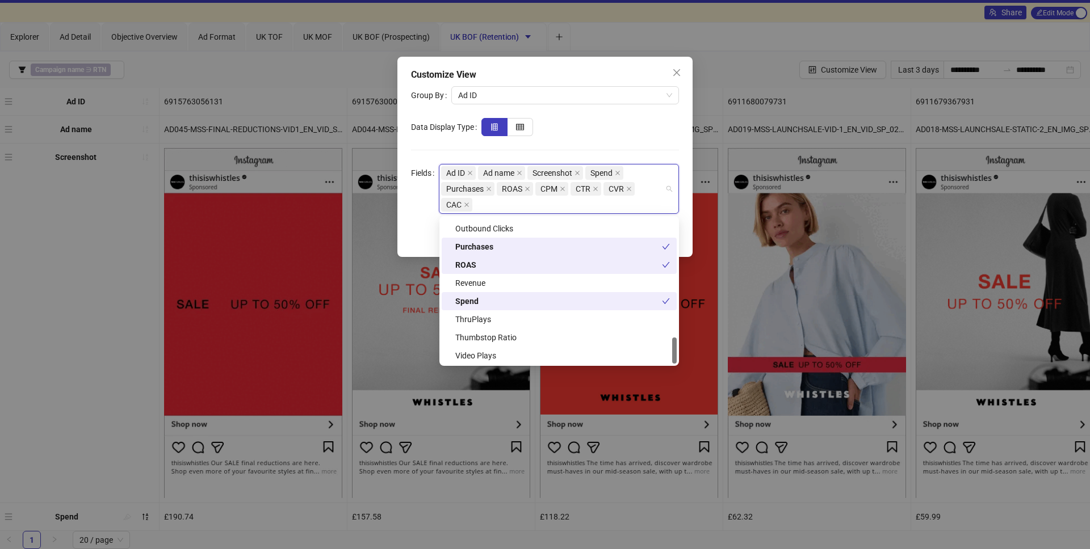
scroll to position [654, 0]
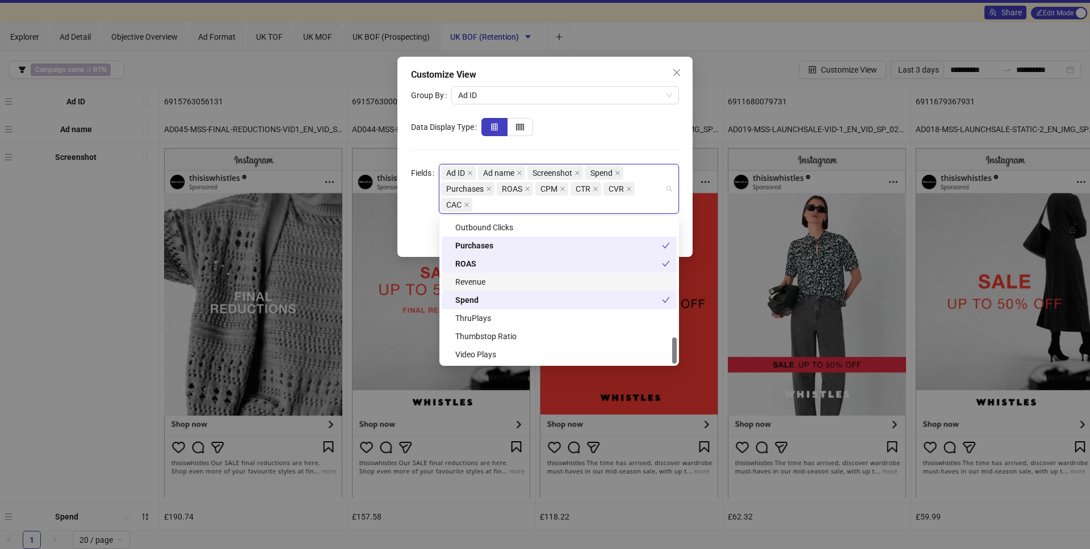
click at [493, 285] on div "Revenue" at bounding box center [562, 282] width 215 height 12
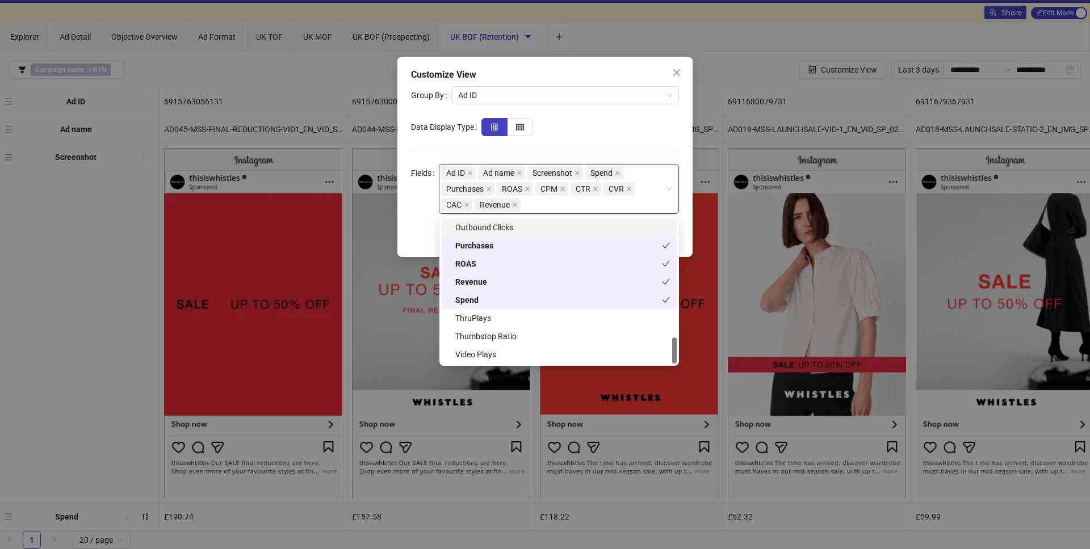
click at [650, 156] on form "Group By Ad ID Data Display Type Fields Ad ID, Ad name, Screenshot, Spend, Purc…" at bounding box center [545, 150] width 268 height 128
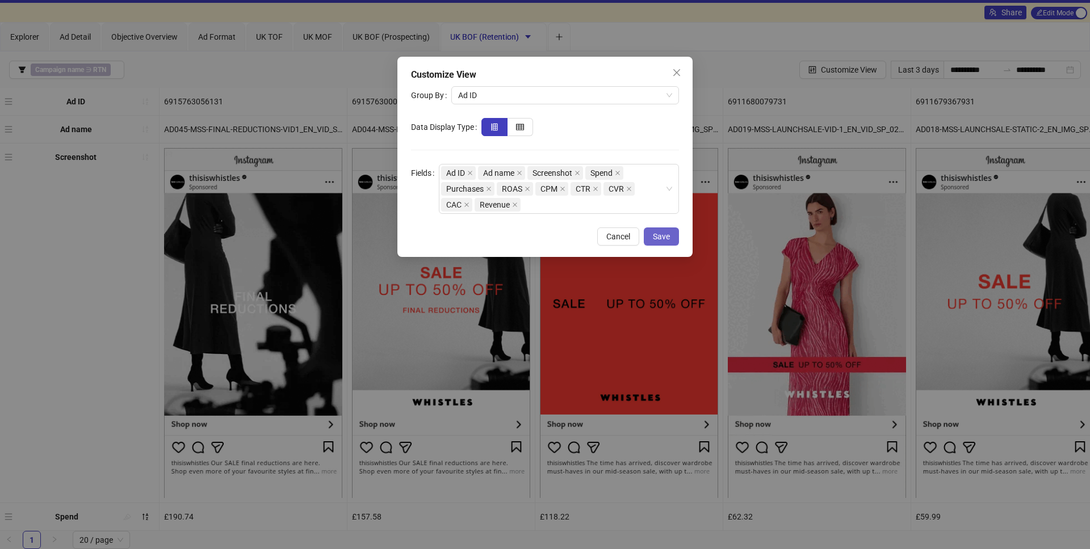
click at [667, 239] on span "Save" at bounding box center [661, 236] width 17 height 9
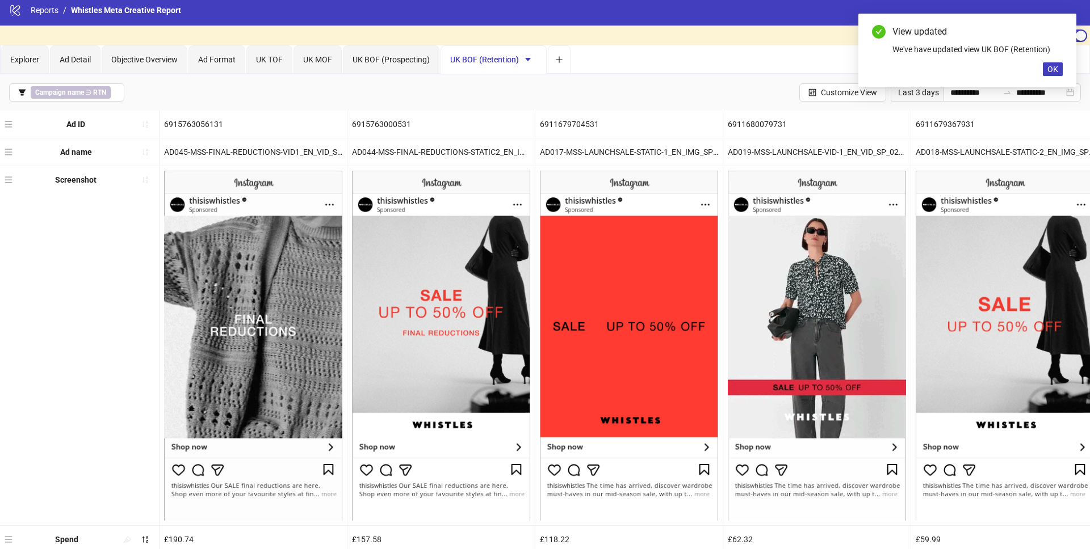
scroll to position [0, 0]
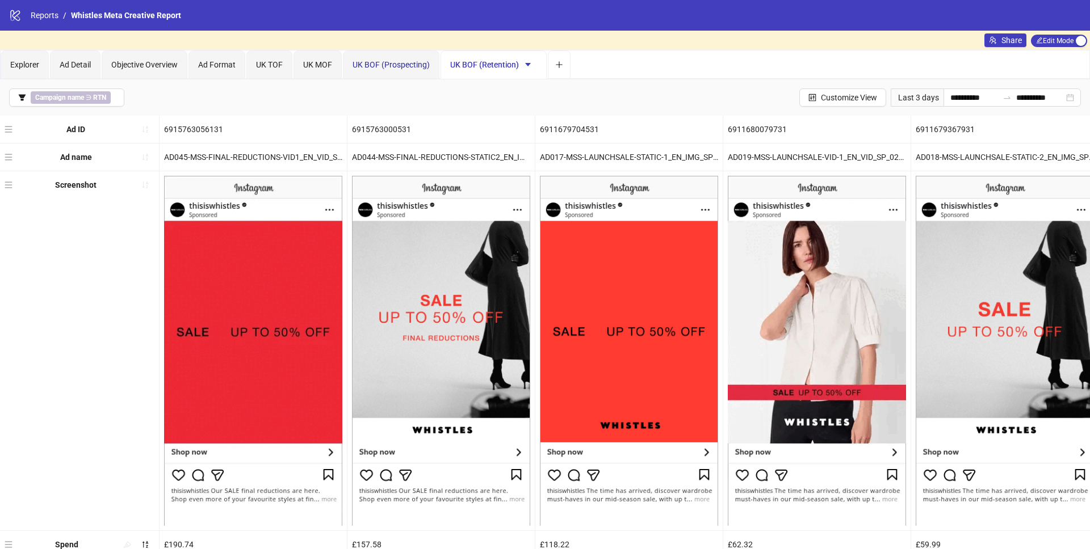
click at [379, 64] on span "UK BOF (Prospecting)" at bounding box center [390, 64] width 77 height 9
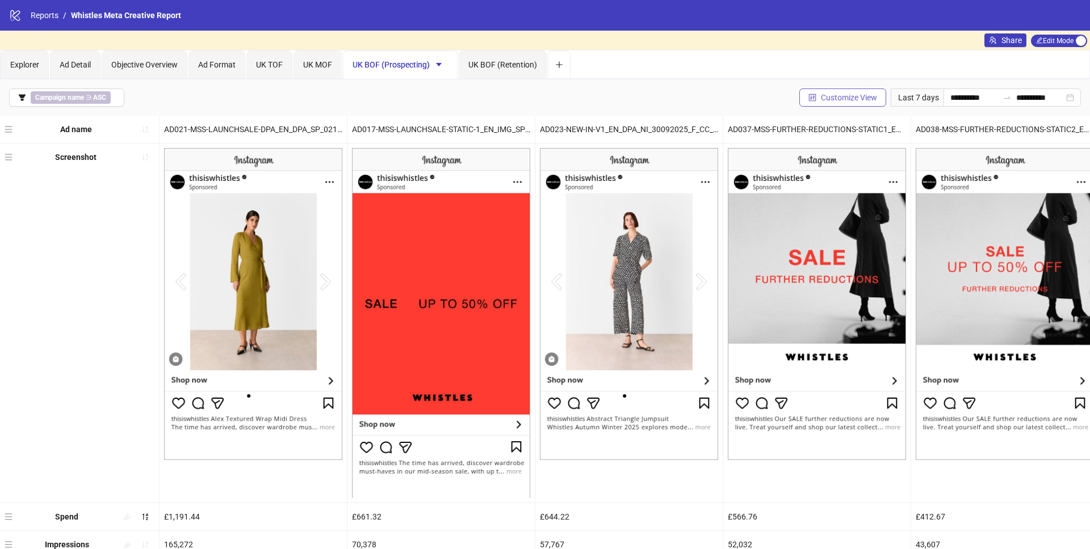
click at [870, 91] on button "Customize View" at bounding box center [842, 98] width 87 height 18
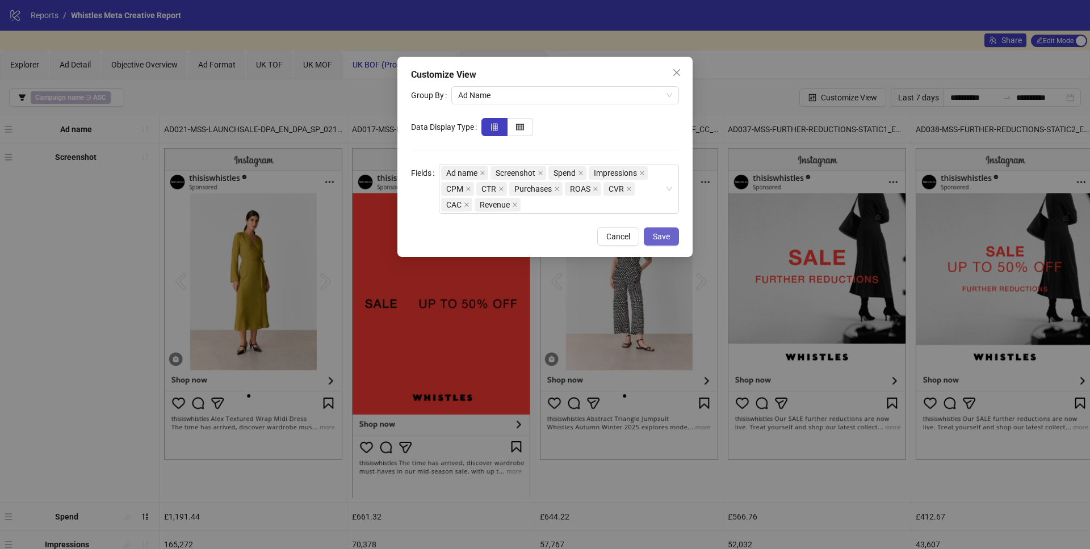
click at [665, 230] on button "Save" at bounding box center [661, 237] width 35 height 18
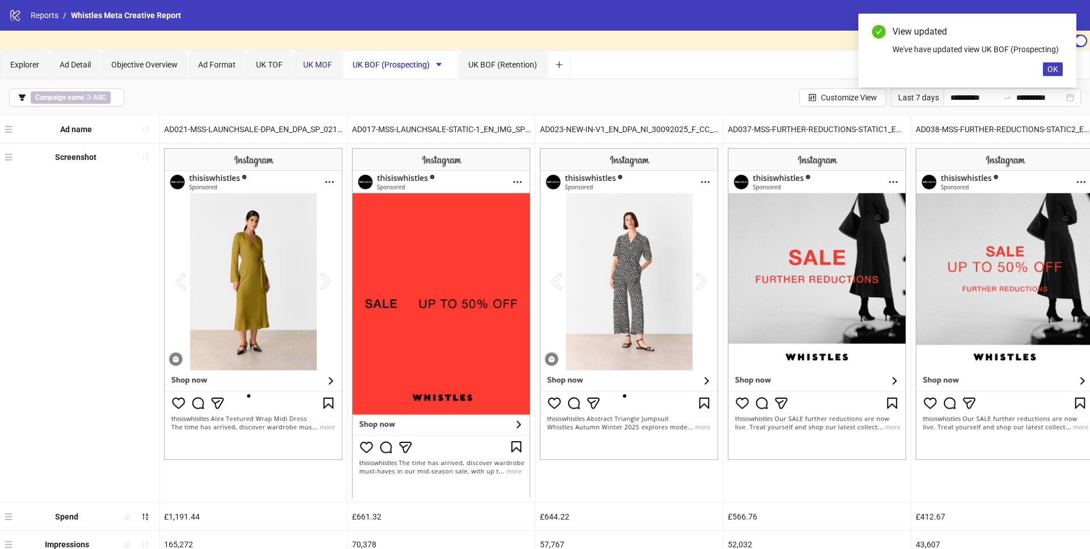
click at [325, 66] on span "UK MOF" at bounding box center [317, 64] width 29 height 9
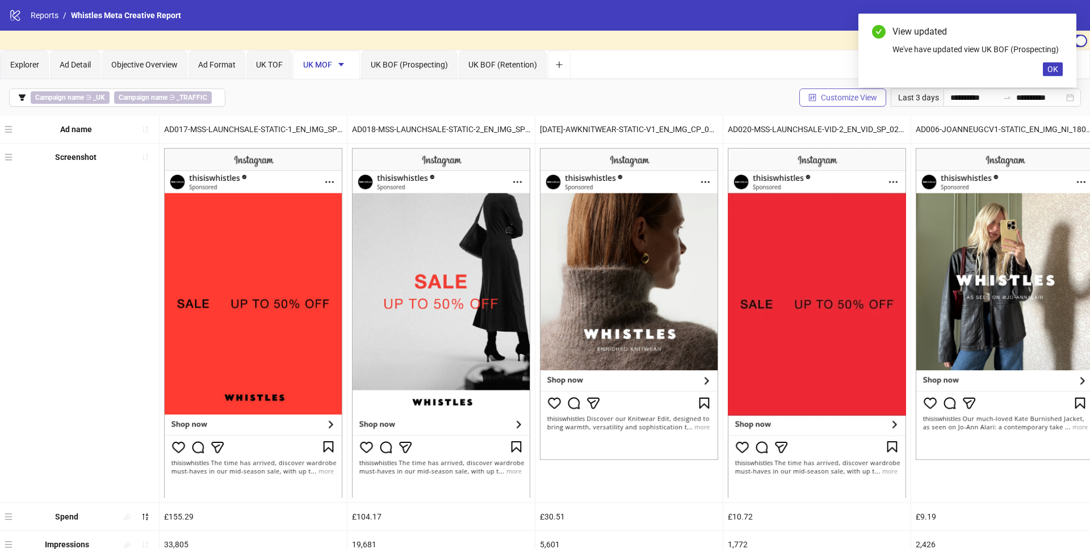
click at [855, 96] on span "Customize View" at bounding box center [849, 97] width 56 height 9
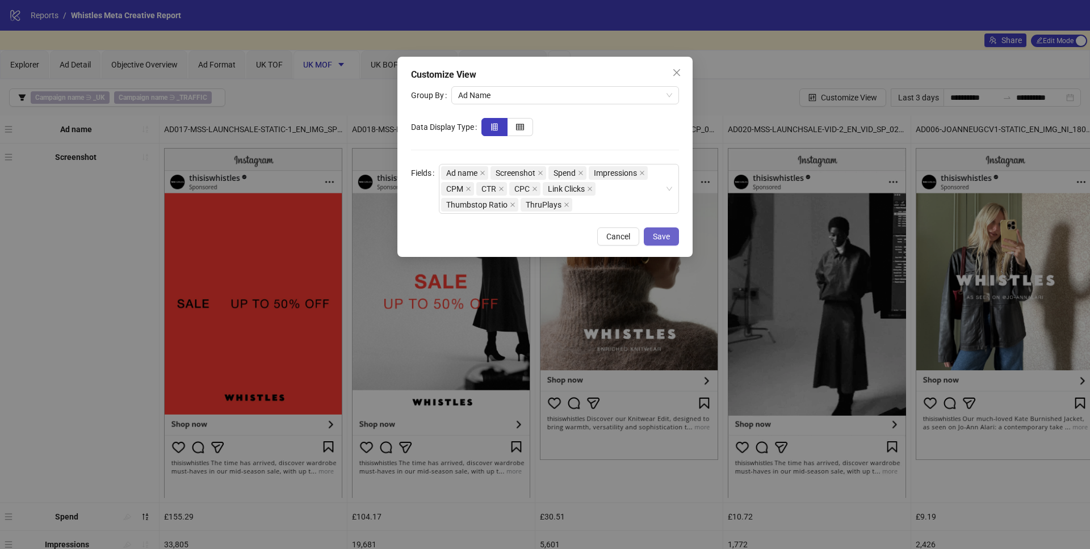
click at [664, 238] on span "Save" at bounding box center [661, 236] width 17 height 9
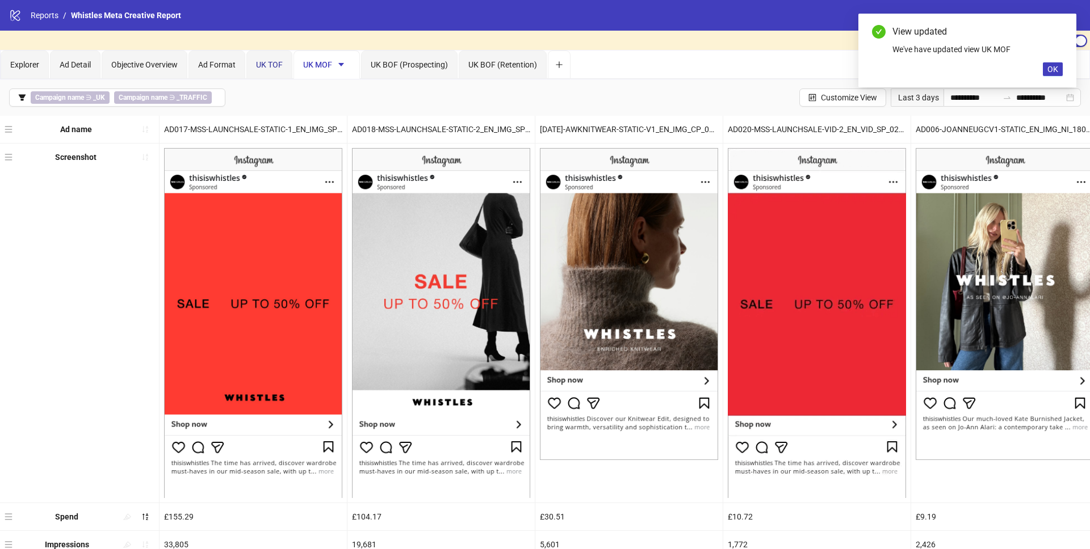
click at [280, 64] on span "UK TOF" at bounding box center [269, 64] width 27 height 9
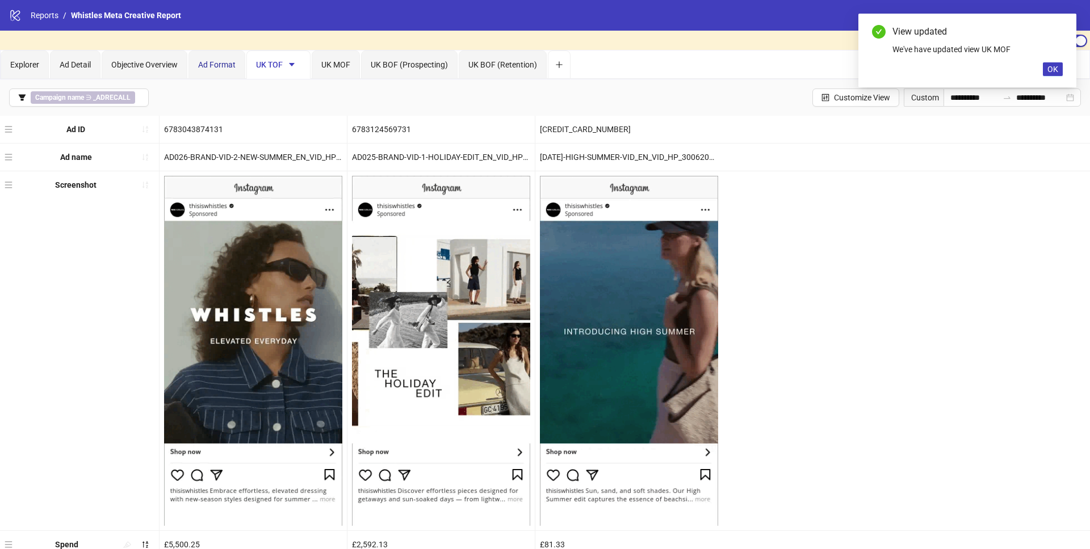
click at [215, 65] on span "Ad Format" at bounding box center [216, 64] width 37 height 9
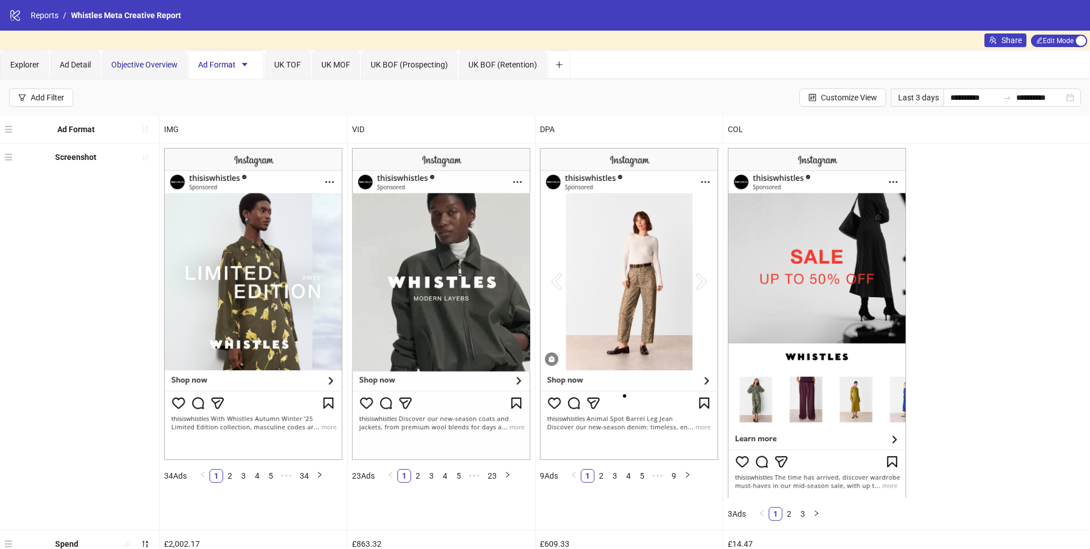
click at [142, 62] on span "Objective Overview" at bounding box center [144, 64] width 66 height 9
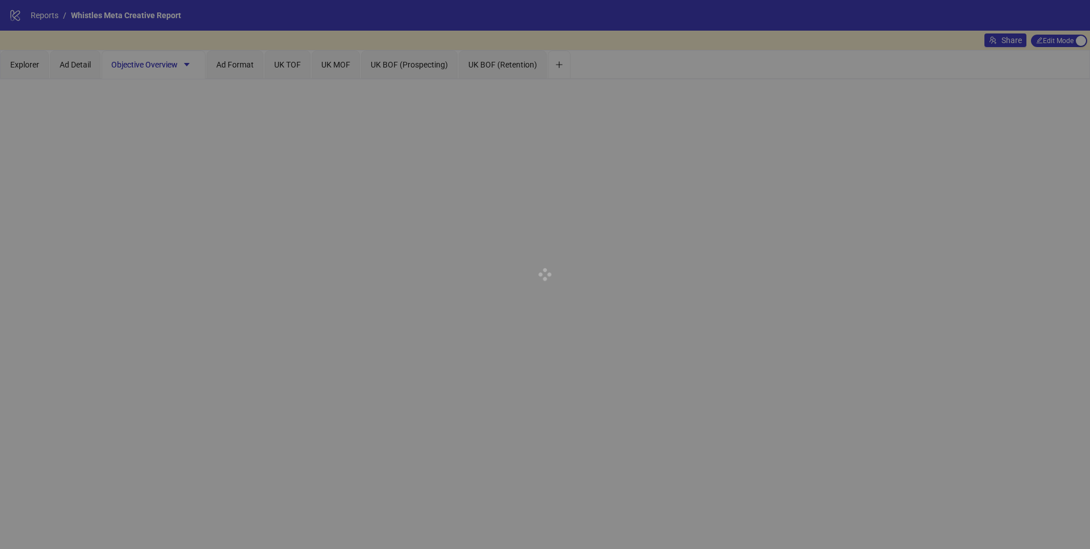
click at [85, 68] on div at bounding box center [545, 274] width 1090 height 549
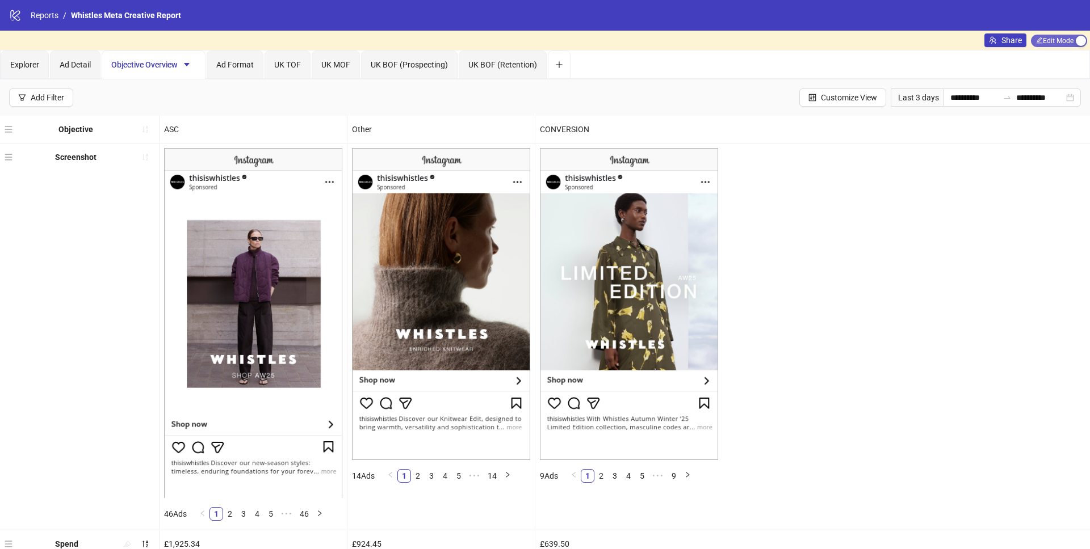
click at [1081, 41] on div "button" at bounding box center [1080, 41] width 10 height 10
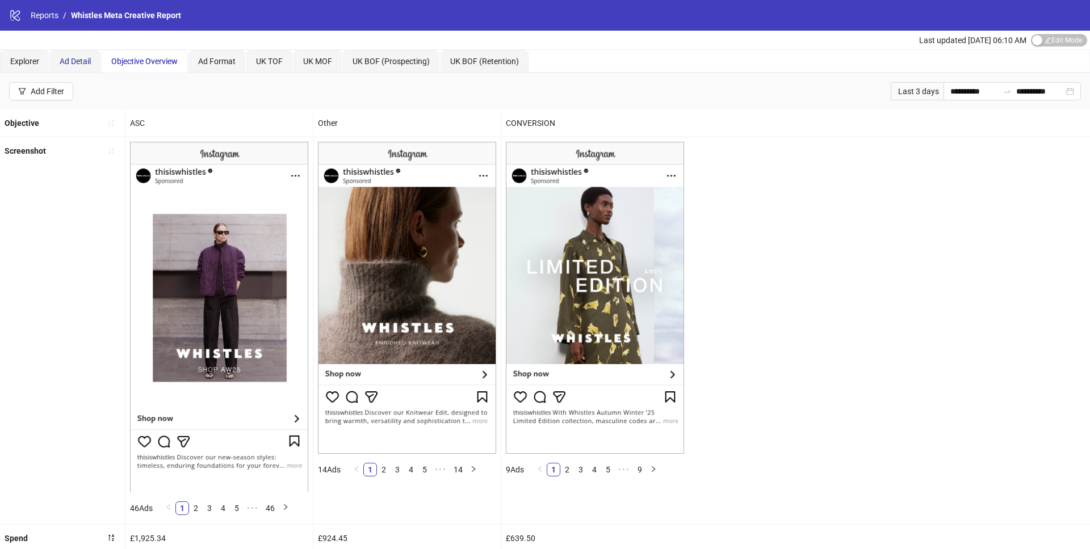
click at [90, 57] on span "Ad Detail" at bounding box center [75, 61] width 31 height 9
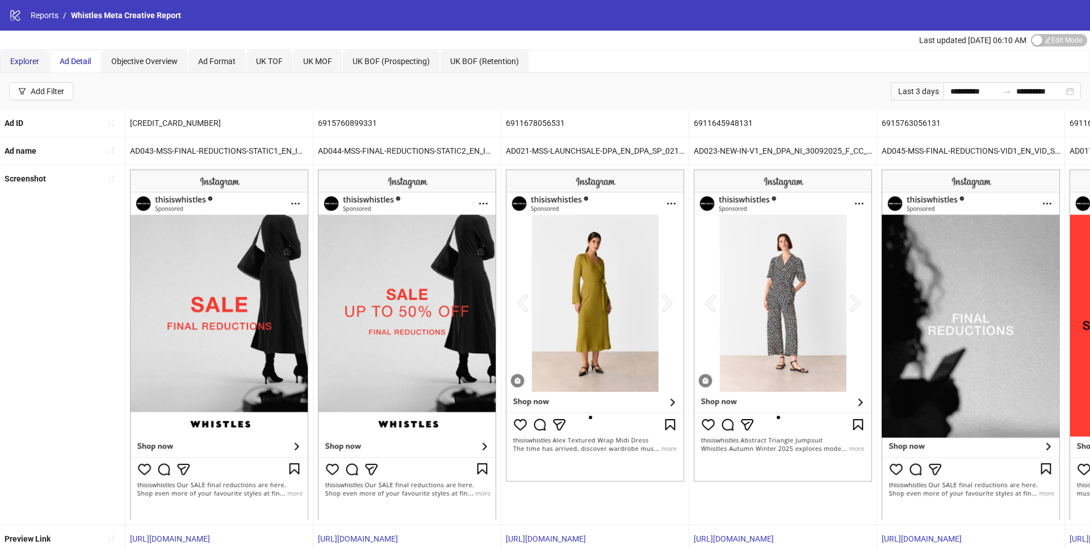
click at [21, 61] on span "Explorer" at bounding box center [24, 61] width 29 height 9
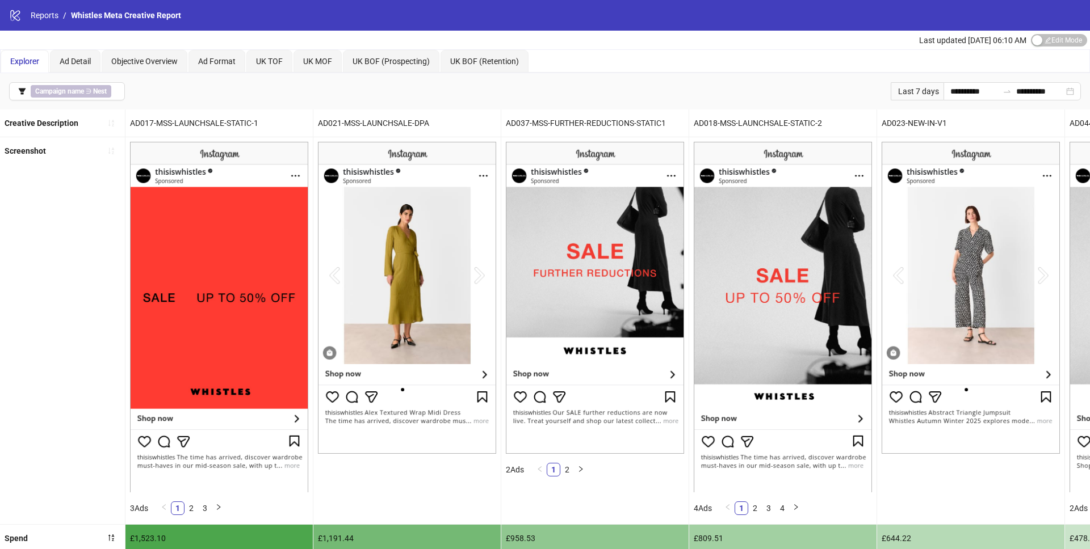
click at [595, 70] on div "Explorer Ad Detail Objective Overview Ad Format UK TOF [GEOGRAPHIC_DATA] MOF [G…" at bounding box center [545, 61] width 1088 height 23
click at [618, 62] on div "Explorer Ad Detail Objective Overview Ad Format UK TOF [GEOGRAPHIC_DATA] MOF [G…" at bounding box center [545, 61] width 1088 height 23
click at [36, 21] on link "Reports" at bounding box center [44, 15] width 32 height 12
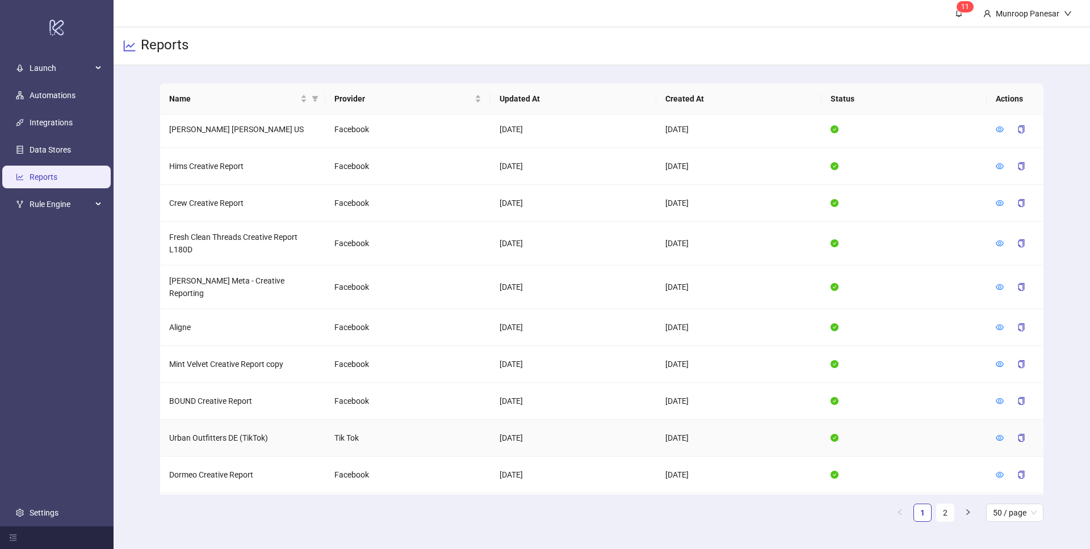
scroll to position [1330, 0]
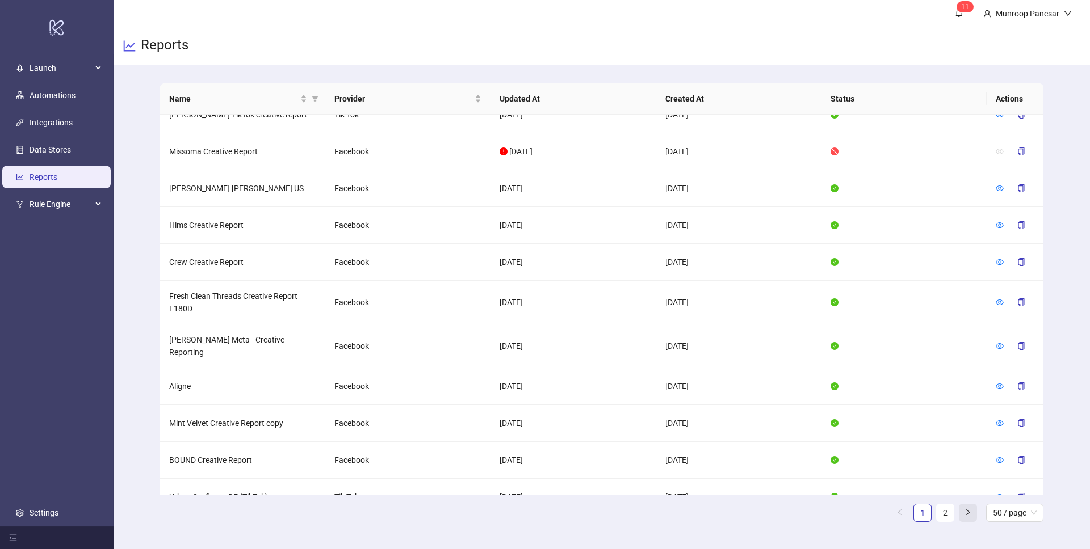
click at [969, 512] on icon "right" at bounding box center [967, 512] width 7 height 7
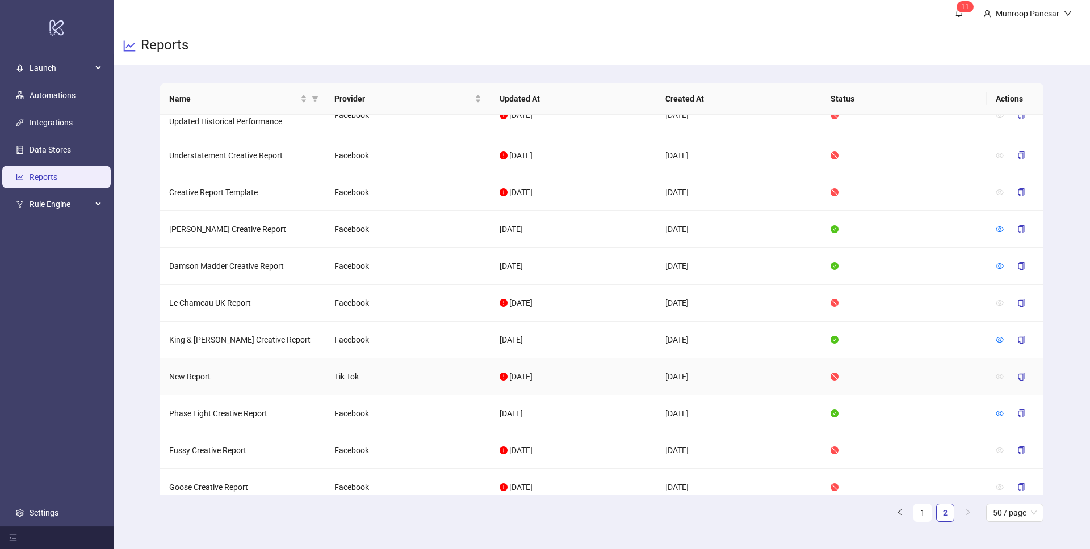
scroll to position [1105, 0]
click at [995, 411] on icon "eye" at bounding box center [999, 413] width 8 height 8
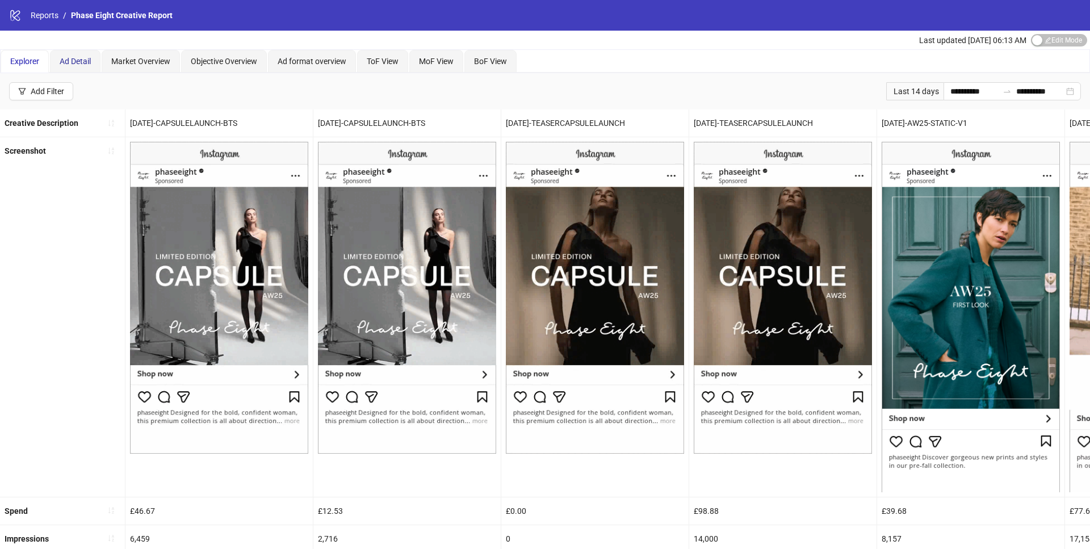
click at [75, 61] on span "Ad Detail" at bounding box center [75, 61] width 31 height 9
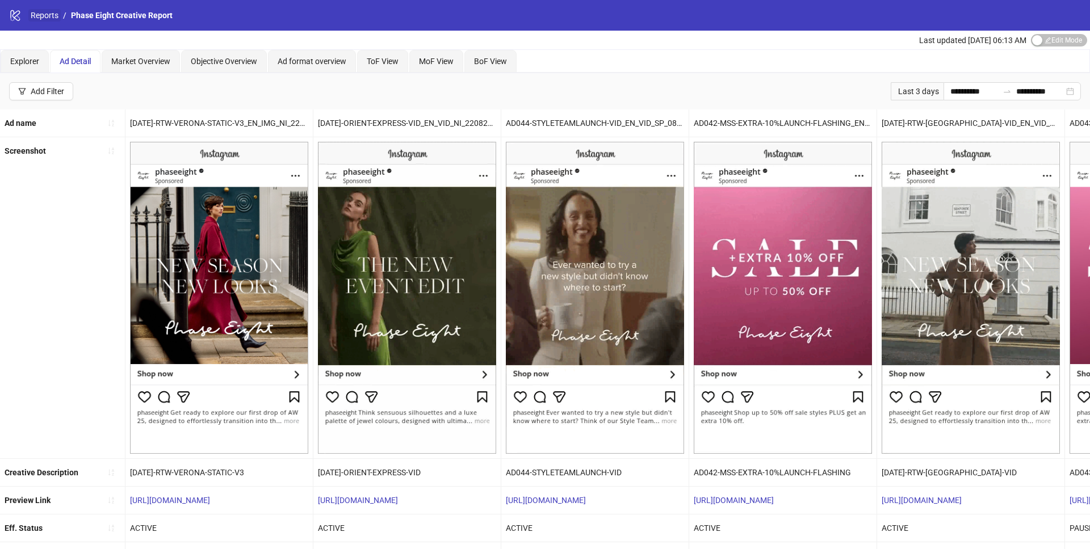
click at [38, 19] on link "Reports" at bounding box center [44, 15] width 32 height 12
